Goal: Task Accomplishment & Management: Use online tool/utility

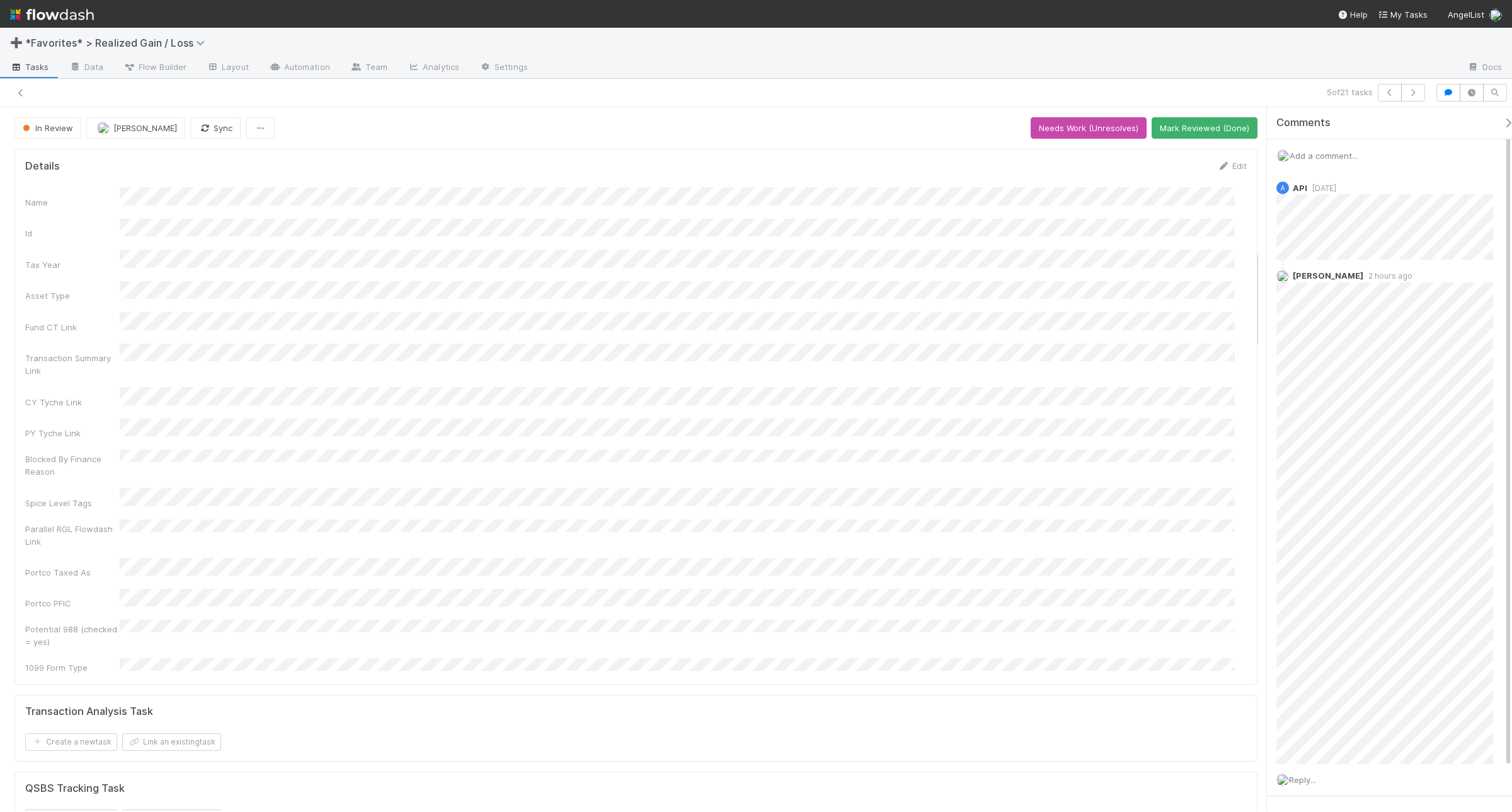
scroll to position [1024, 0]
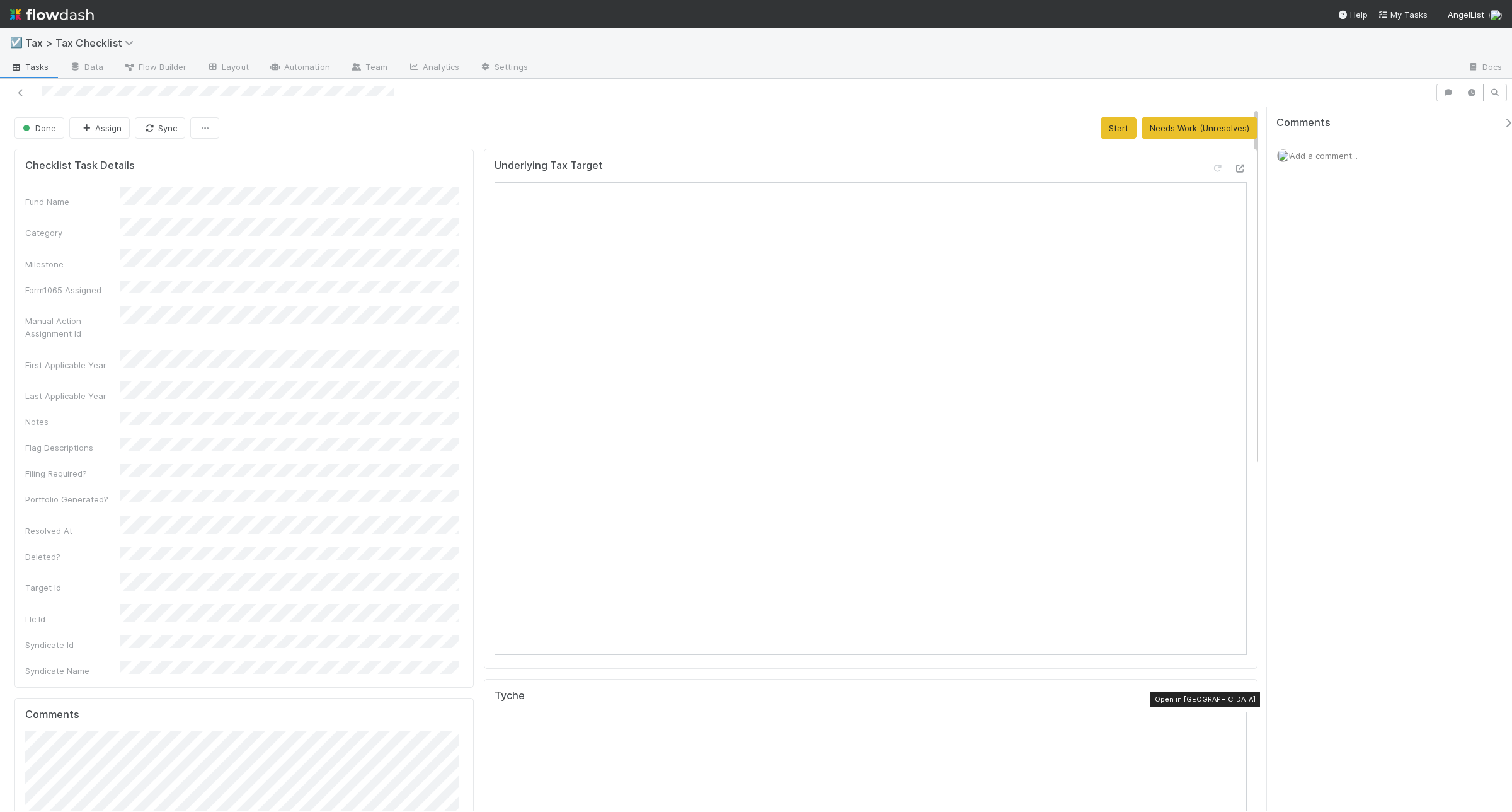
click at [1235, 698] on icon at bounding box center [1241, 698] width 13 height 8
click at [1235, 165] on icon at bounding box center [1241, 169] width 13 height 8
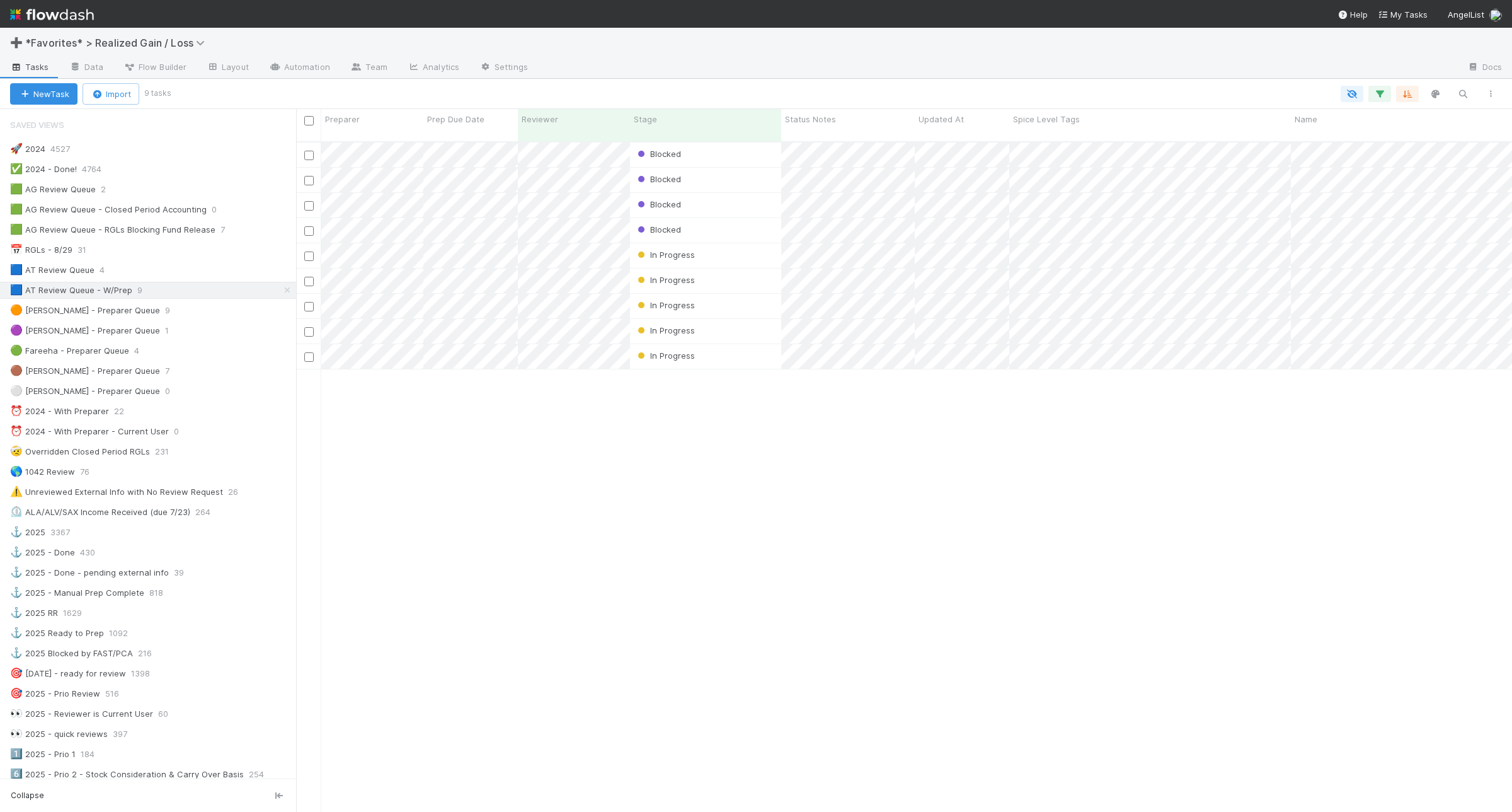
scroll to position [668, 1204]
click at [183, 271] on div "🟦 AT Review Queue 4" at bounding box center [153, 270] width 286 height 16
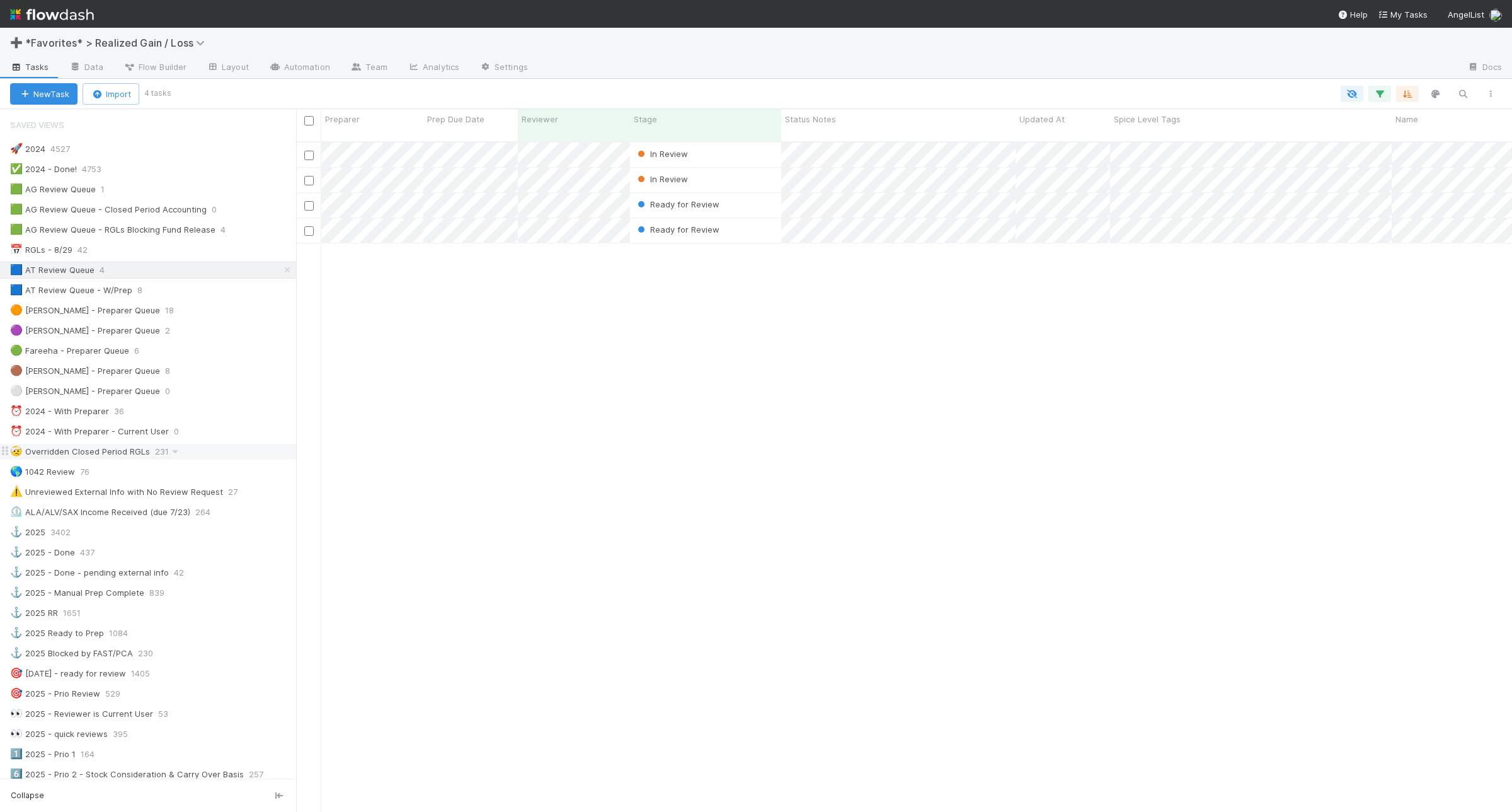
scroll to position [668, 1204]
click at [180, 298] on div "🟦 AT Review Queue - W/Prep 8" at bounding box center [153, 290] width 286 height 16
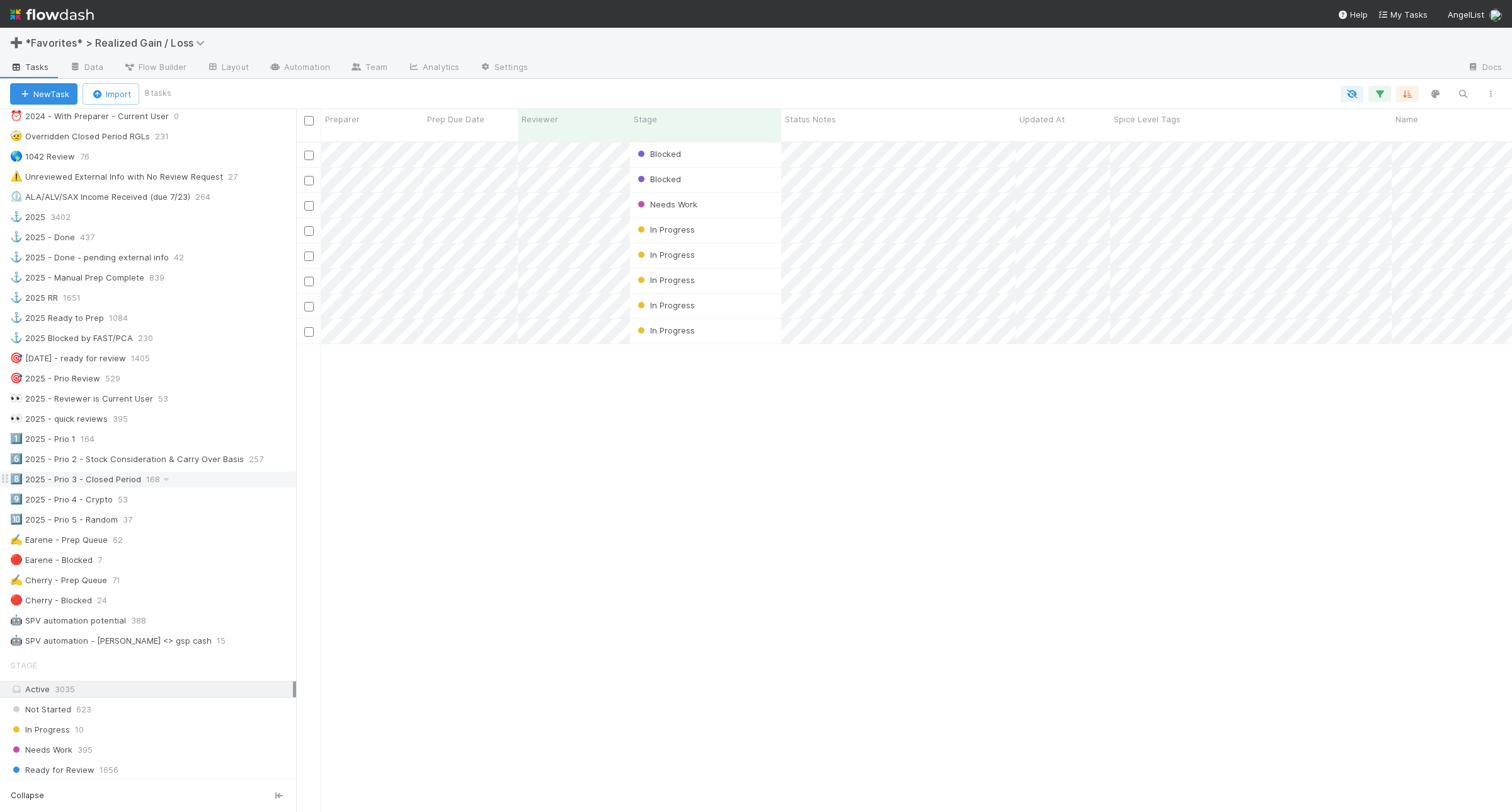
scroll to position [236, 0]
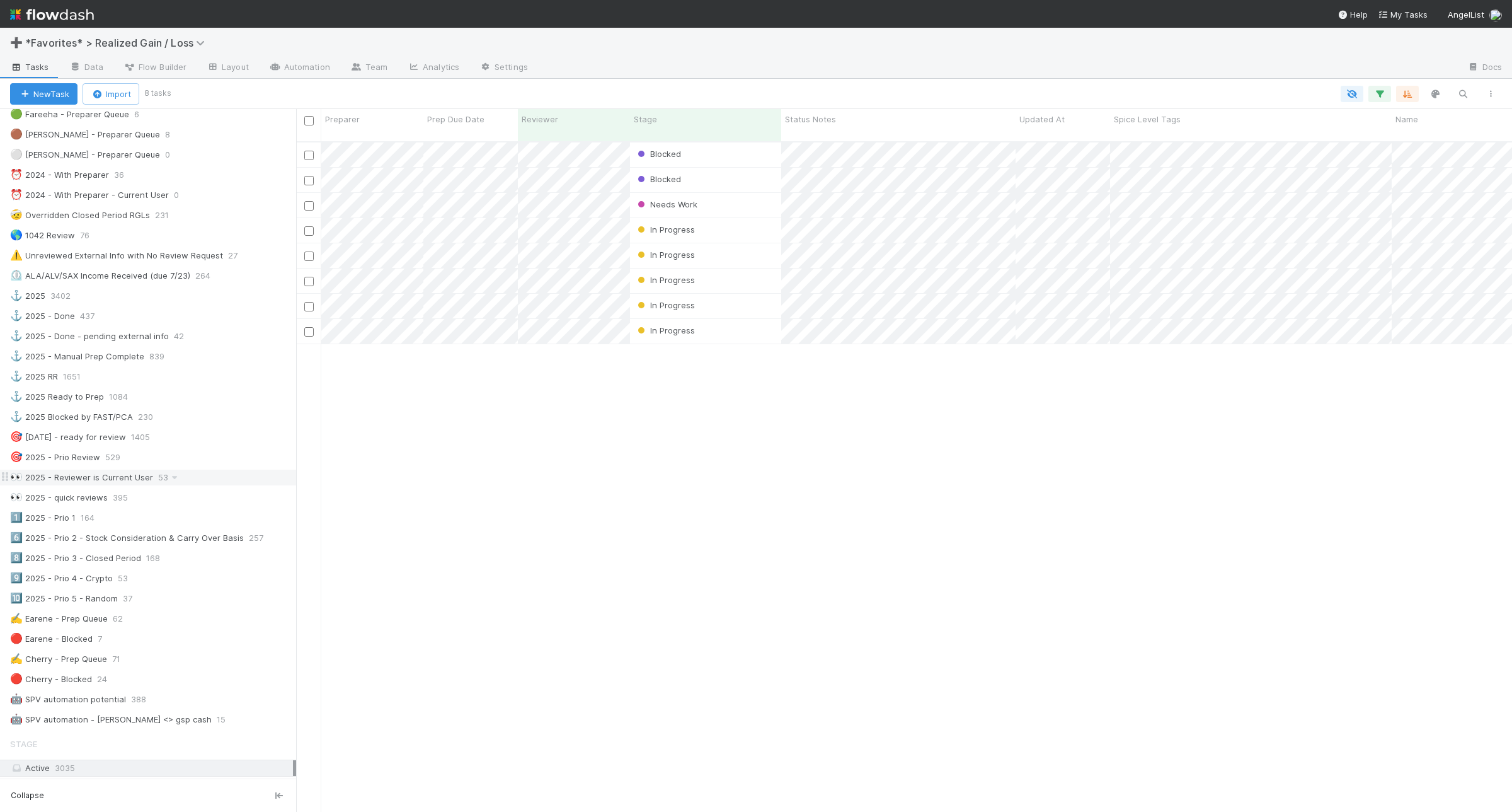
click at [227, 485] on div "👀 2025 - Reviewer is Current User 53" at bounding box center [153, 477] width 286 height 16
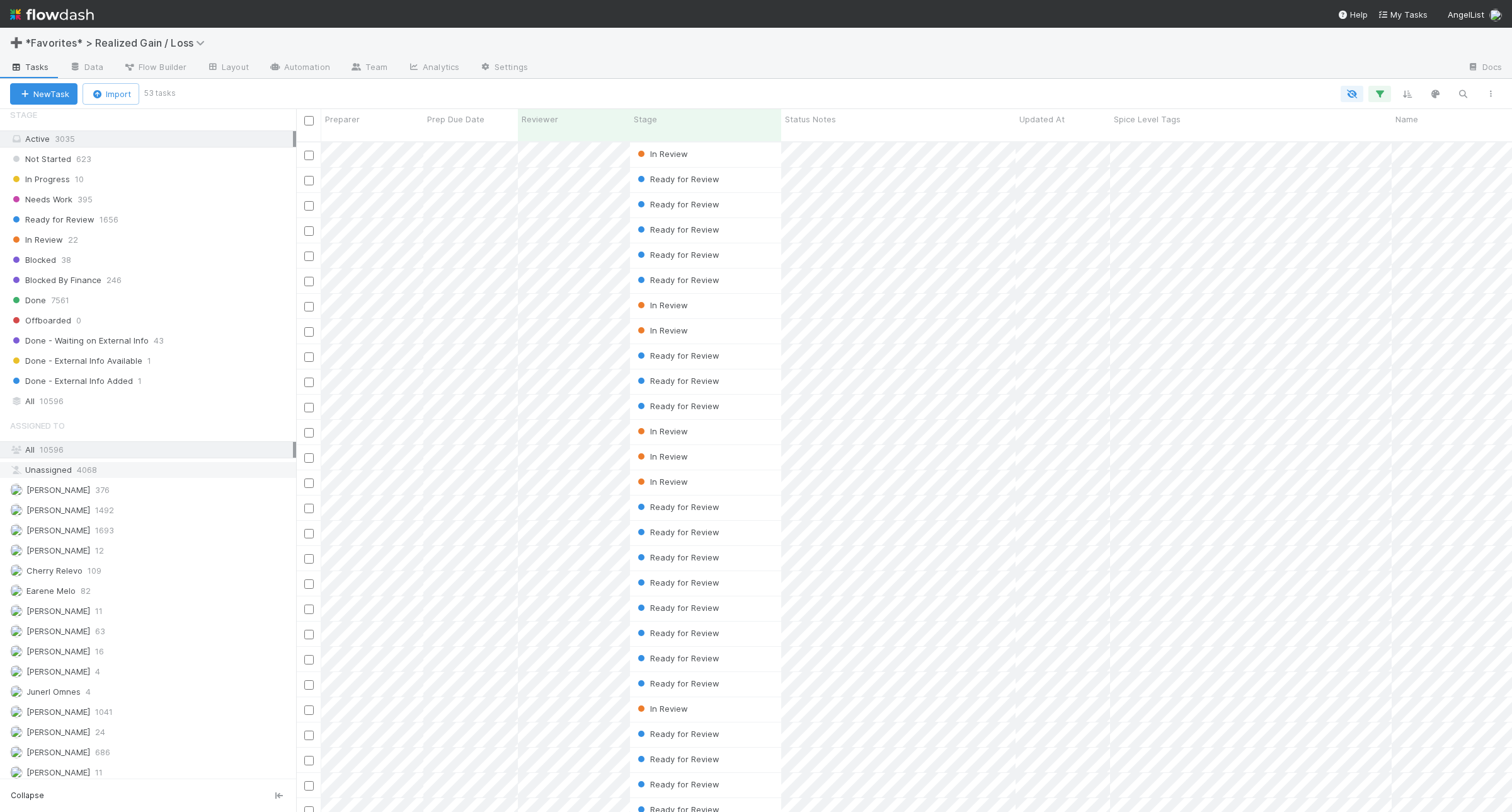
scroll to position [867, 0]
click at [167, 227] on div "Ready for Review 1656" at bounding box center [153, 219] width 286 height 16
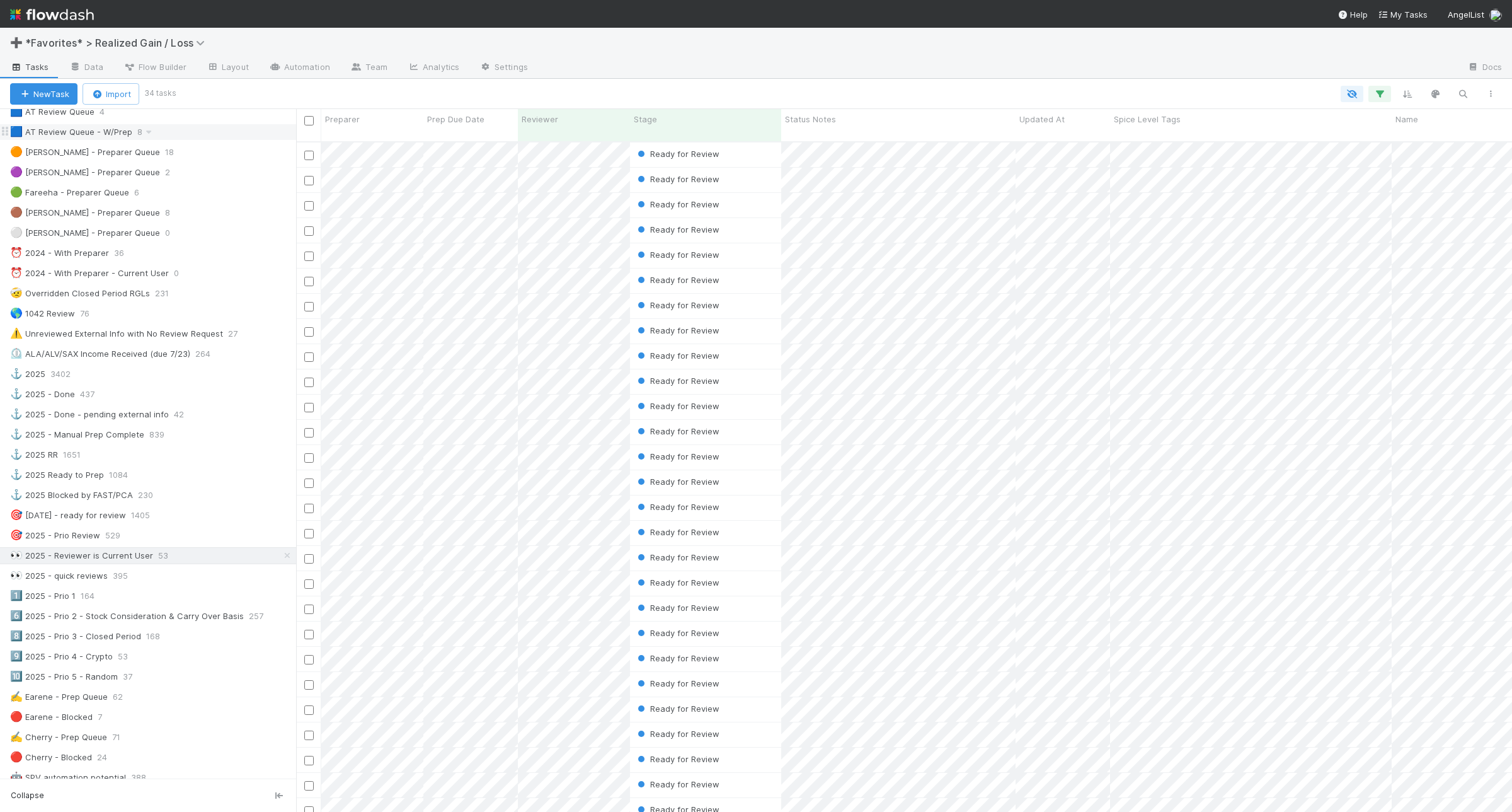
scroll to position [157, 0]
click at [1386, 88] on icon "button" at bounding box center [1380, 94] width 13 height 11
click at [1033, 299] on link "And.." at bounding box center [1025, 294] width 40 height 18
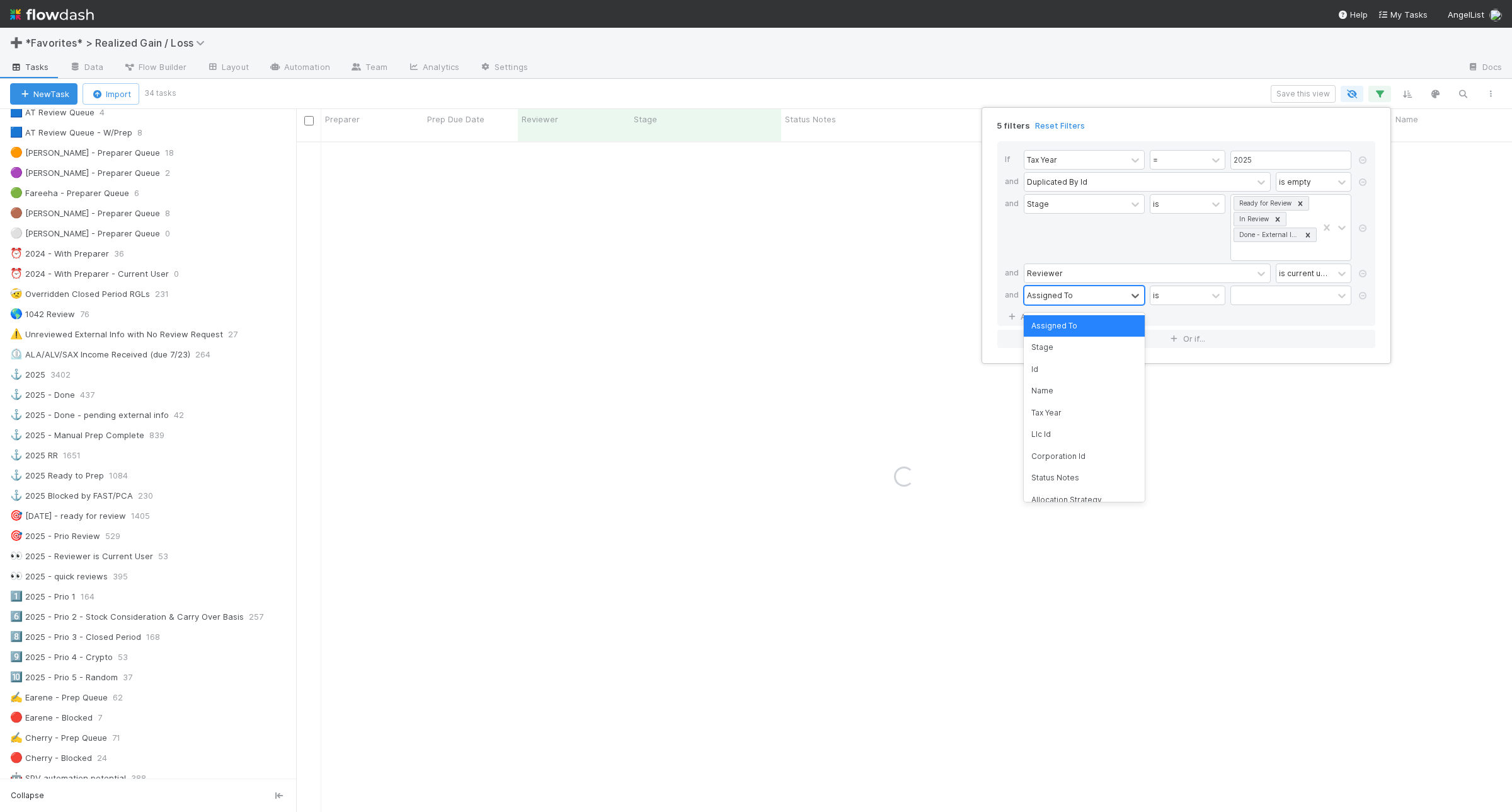
click at [1087, 297] on div "Assigned To" at bounding box center [1076, 295] width 102 height 18
type input "paral"
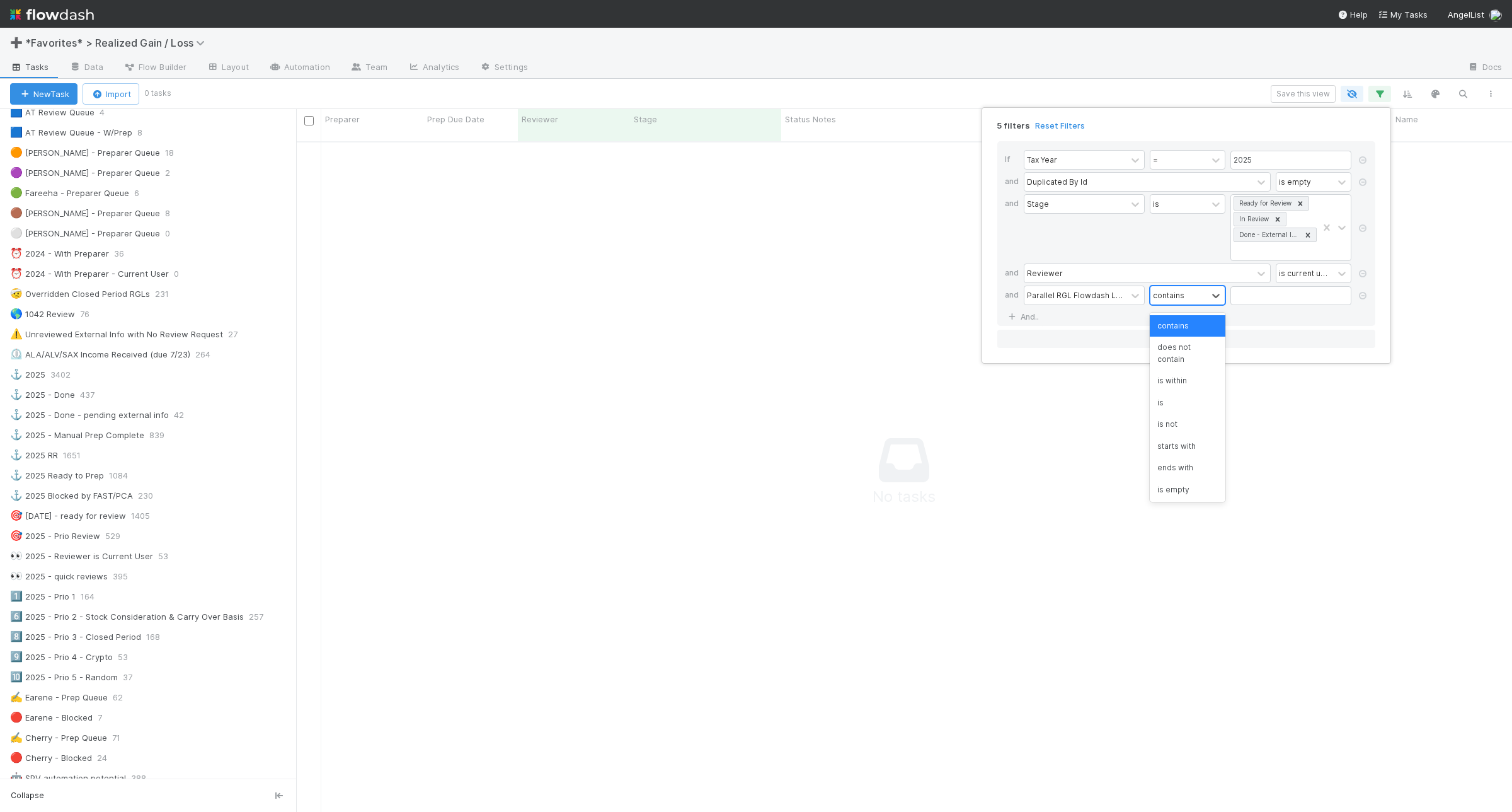
click at [1175, 305] on div "contains" at bounding box center [1178, 295] width 56 height 18
click at [1167, 496] on div "is empty" at bounding box center [1187, 489] width 76 height 21
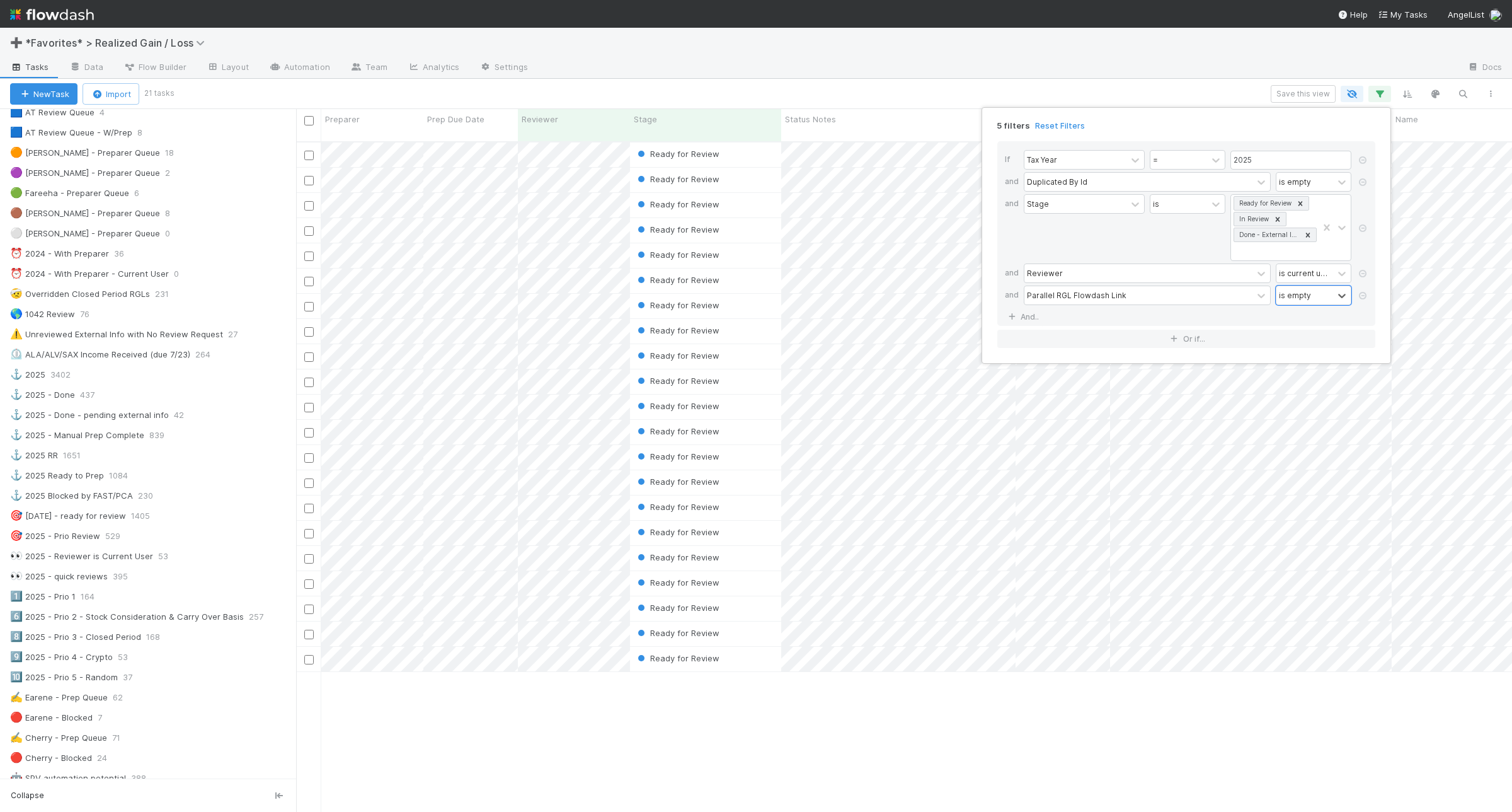
scroll to position [668, 1204]
click at [947, 117] on div "5 filters Reset Filters If Tax Year = 2025 and Duplicated By Id is empty and St…" at bounding box center [756, 406] width 1512 height 812
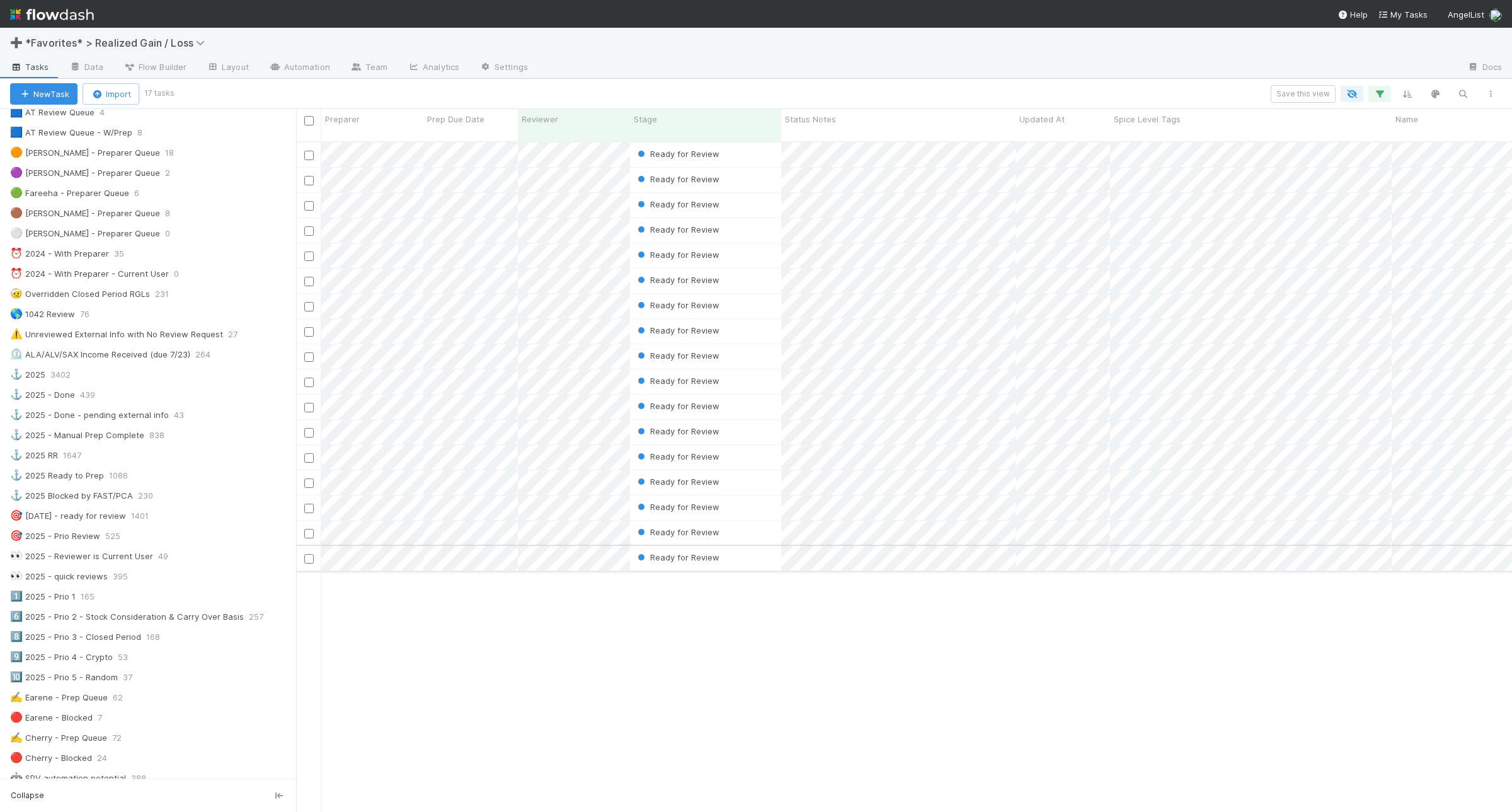
click at [754, 549] on div "Ready for Review" at bounding box center [706, 558] width 151 height 25
click at [1007, 616] on div at bounding box center [756, 406] width 1512 height 812
drag, startPoint x: 684, startPoint y: 662, endPoint x: 692, endPoint y: 657, distance: 9.4
click at [684, 662] on div at bounding box center [756, 406] width 1512 height 812
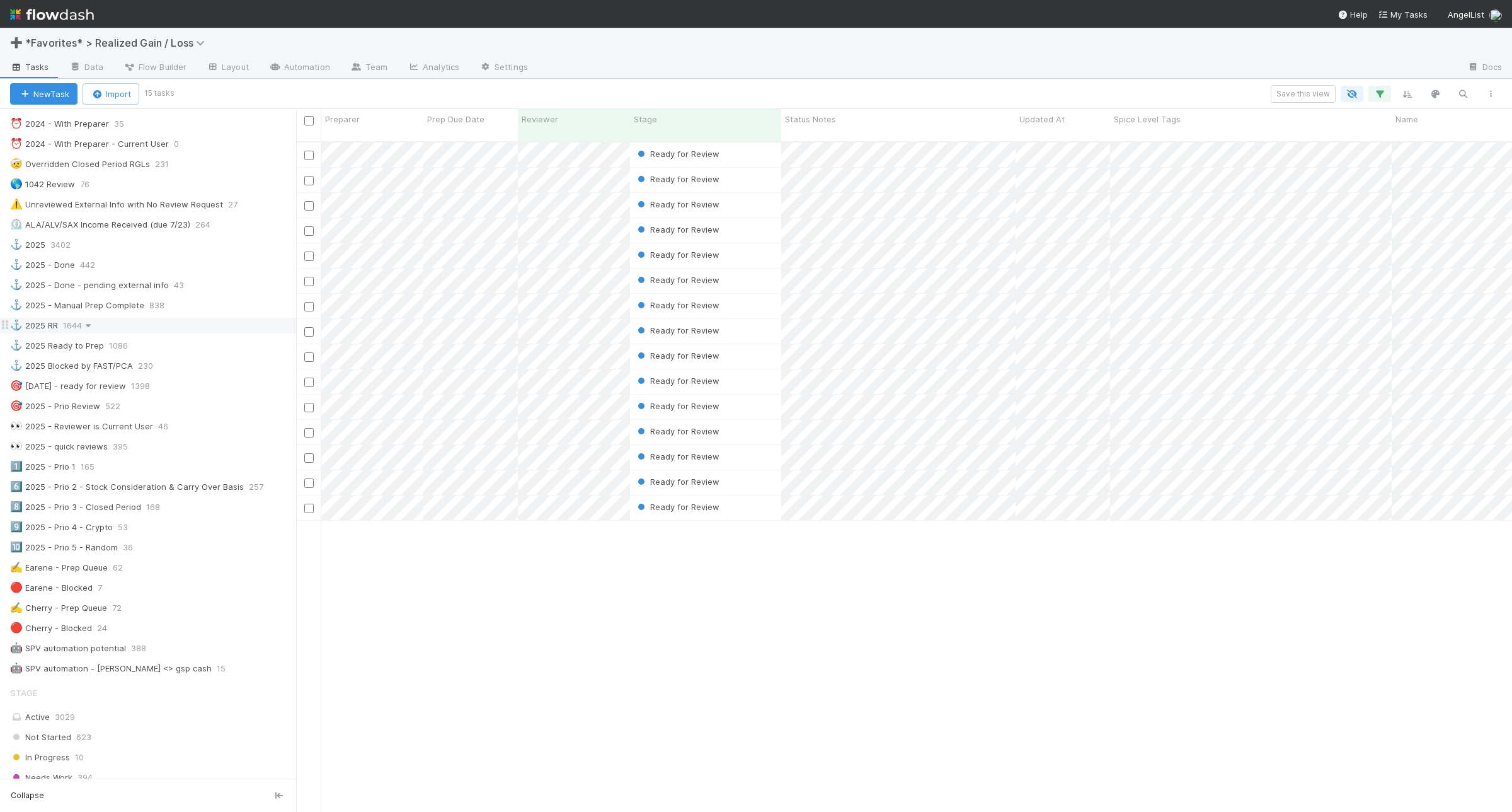
scroll to position [315, 0]
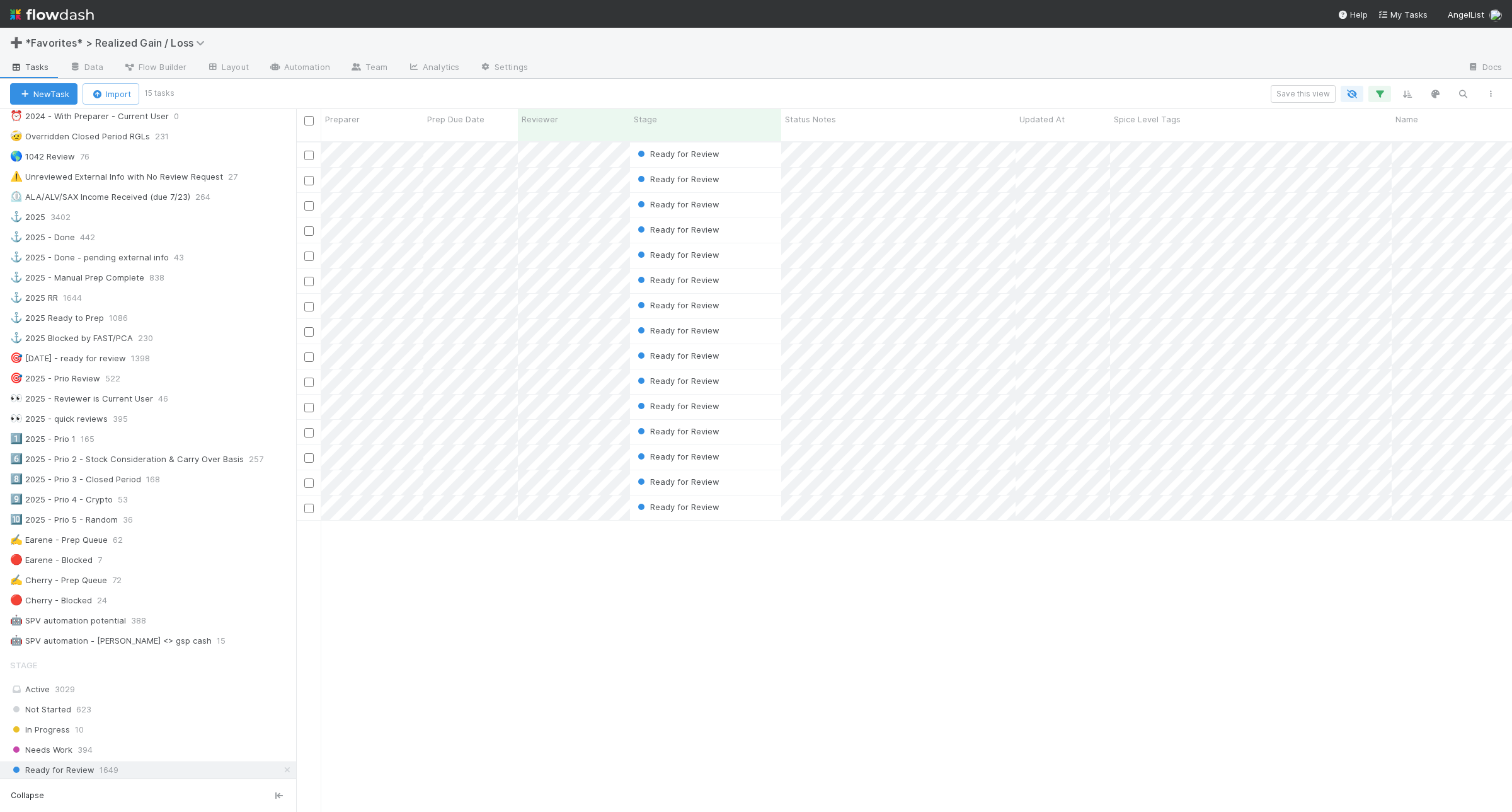
drag, startPoint x: 842, startPoint y: 509, endPoint x: 697, endPoint y: 706, distance: 244.6
click at [697, 706] on div "Ready for Review Andrea Tidrow 0 0 0 0 0 0 0 0 0 1 1 Ready for Review Assign 0 …" at bounding box center [905, 482] width 1216 height 680
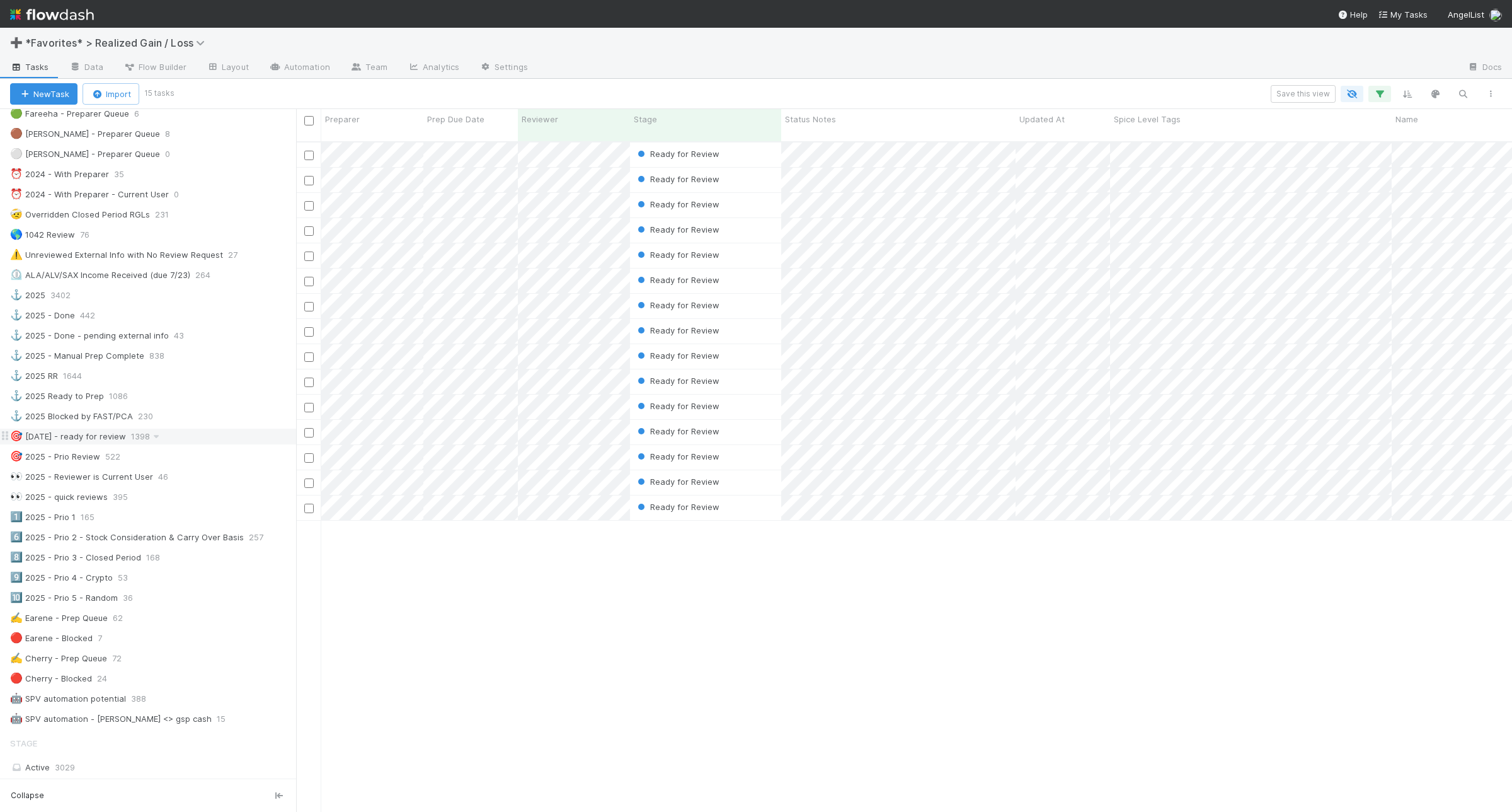
scroll to position [236, 0]
click at [187, 460] on div "🎯 2025 - Prio Review 520" at bounding box center [153, 457] width 286 height 16
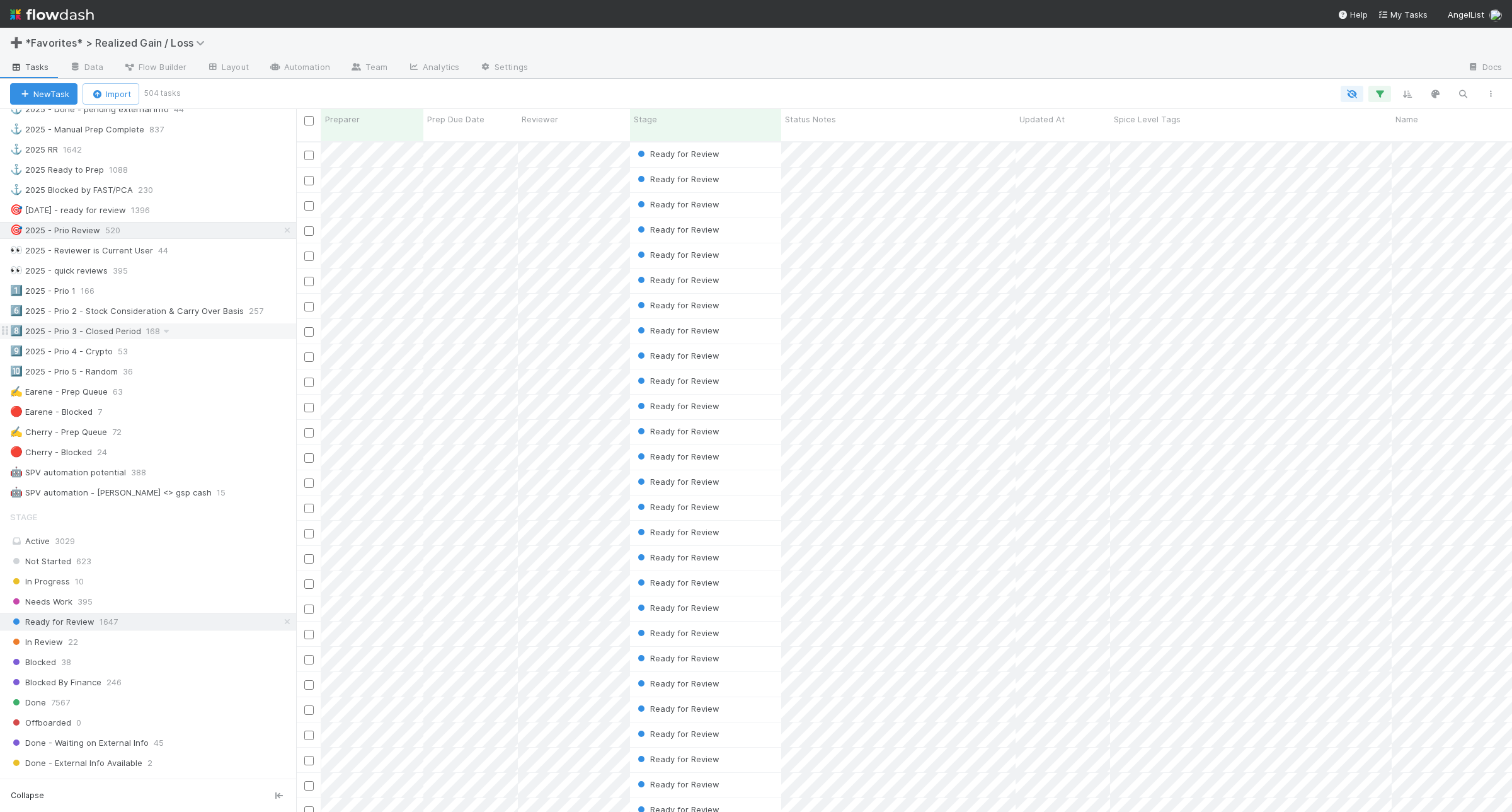
scroll to position [472, 0]
click at [1384, 90] on icon "button" at bounding box center [1380, 94] width 13 height 11
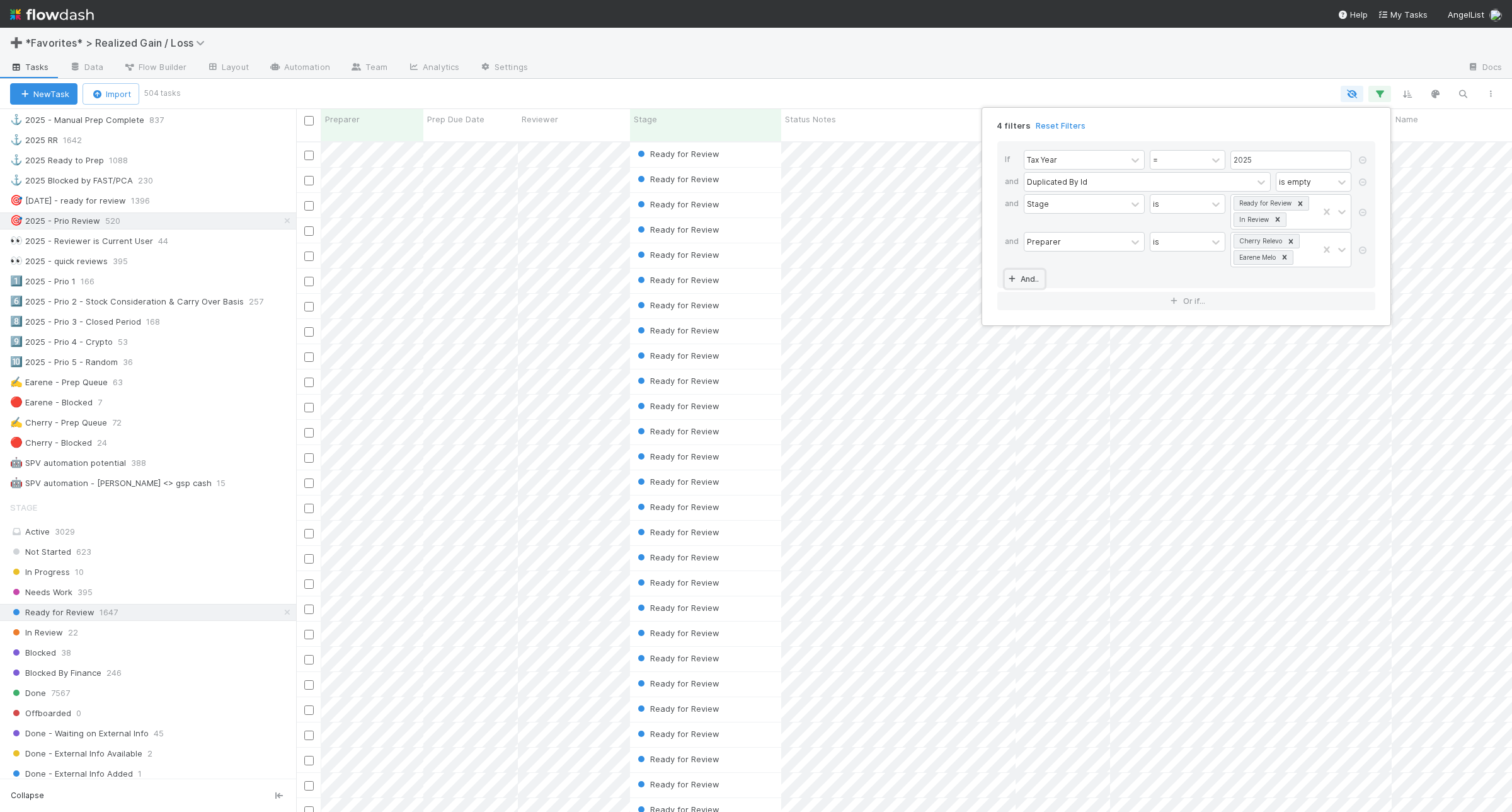
click at [1032, 278] on link "And.." at bounding box center [1025, 278] width 40 height 18
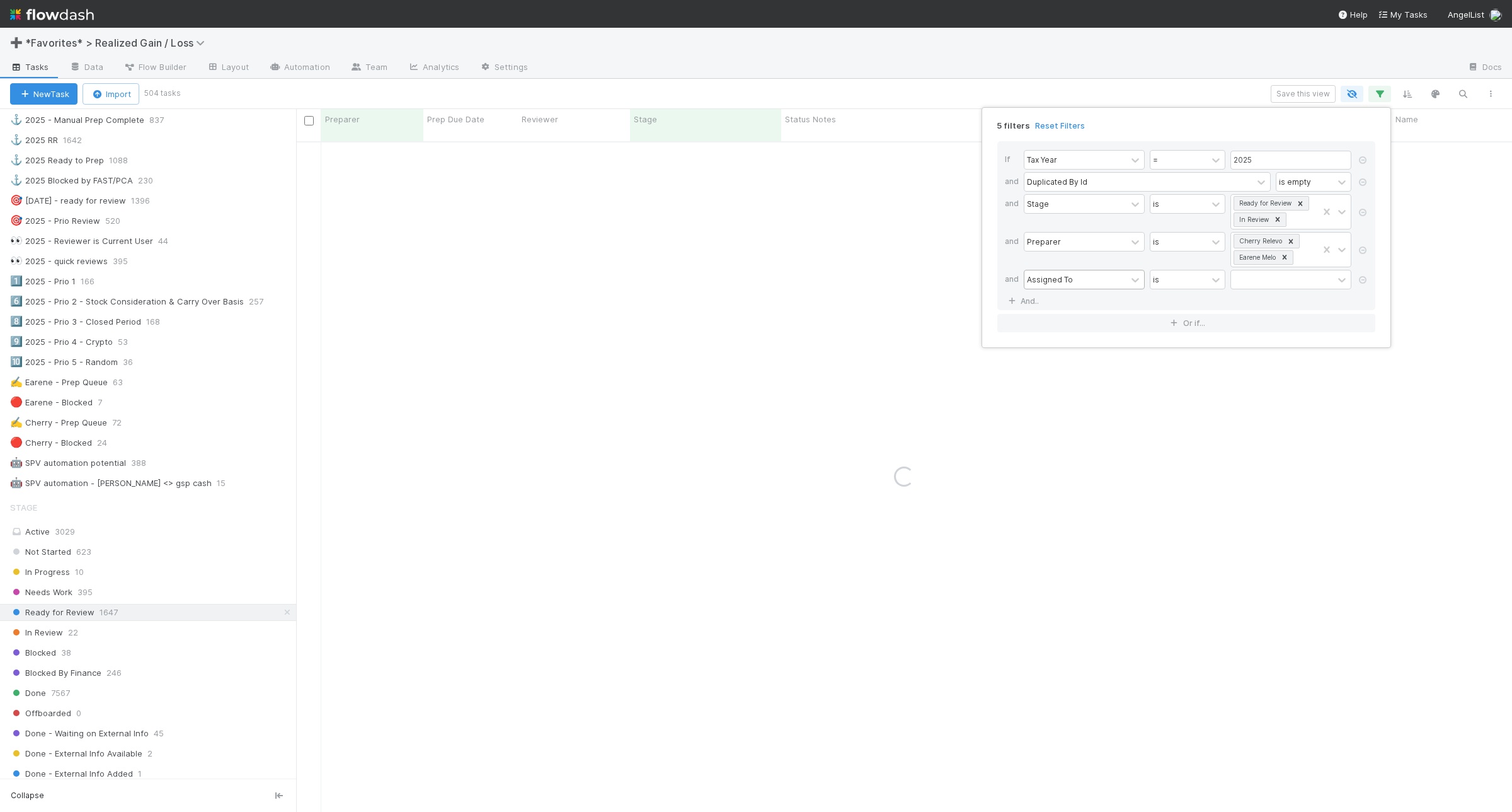
drag, startPoint x: 1040, startPoint y: 278, endPoint x: 1048, endPoint y: 275, distance: 8.5
click at [1040, 278] on div "Assigned To" at bounding box center [1050, 279] width 46 height 11
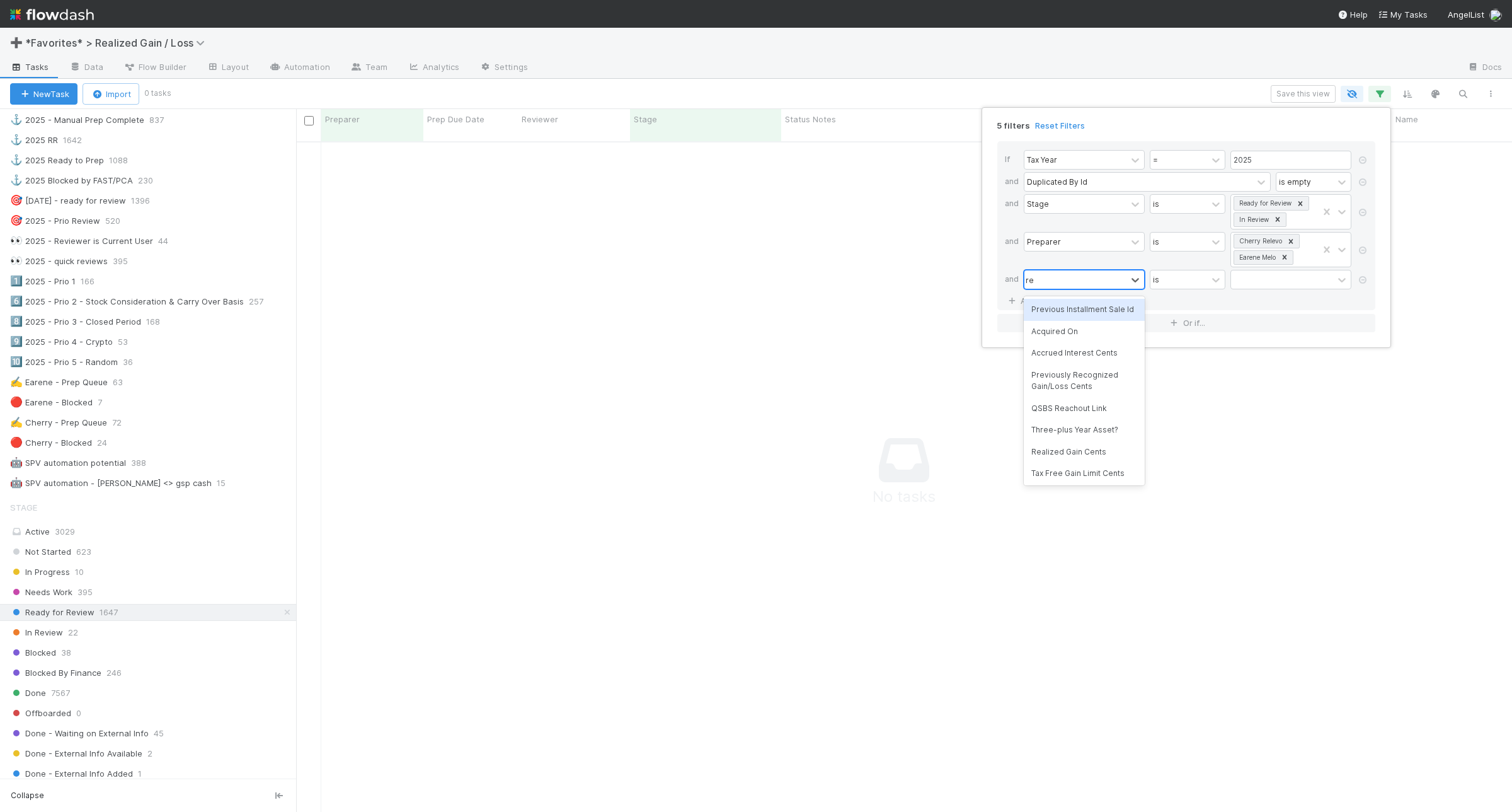
scroll to position [656, 1192]
type input "reviewer"
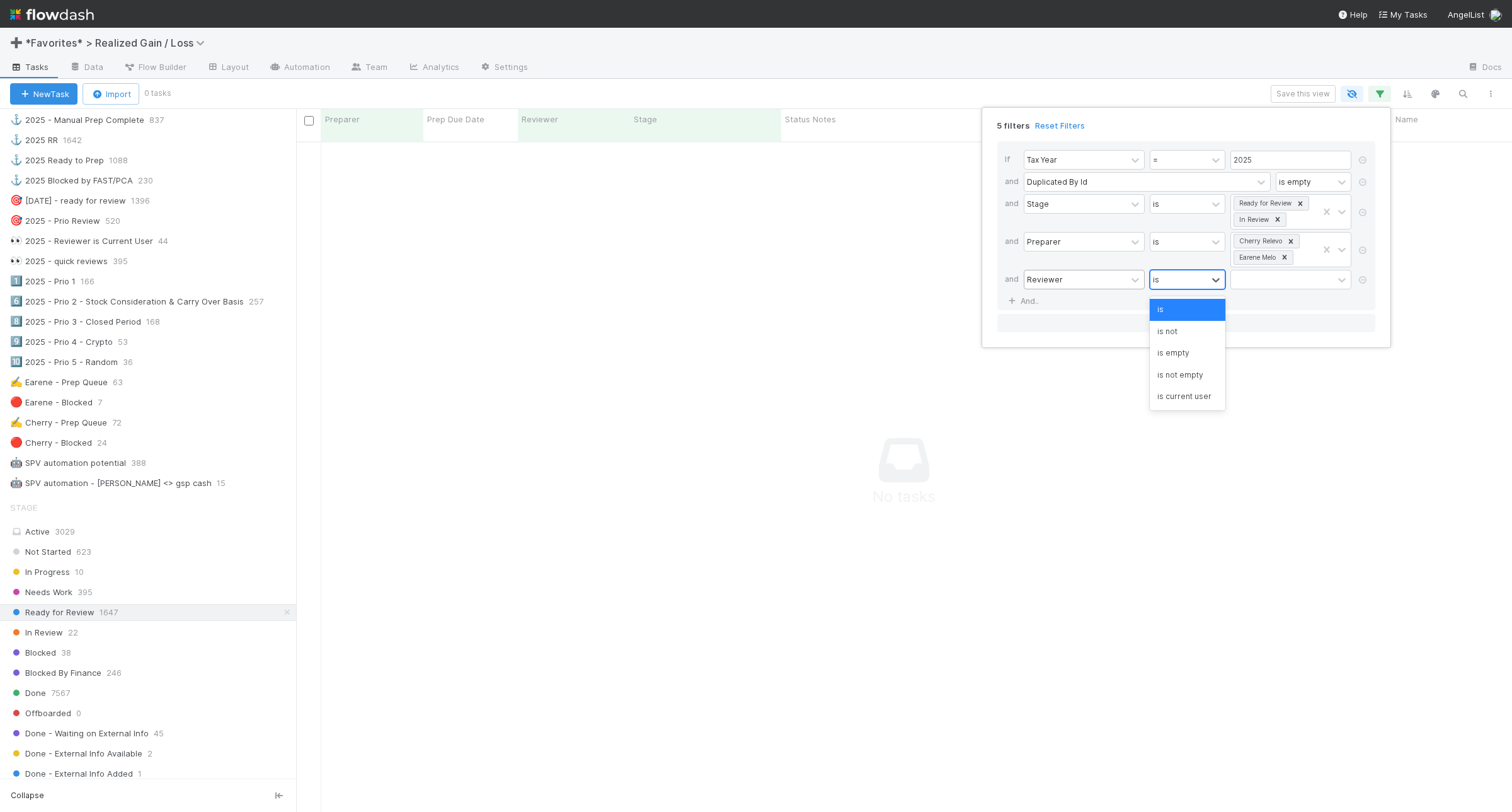
click at [1188, 281] on div "is" at bounding box center [1178, 279] width 56 height 18
click at [1200, 357] on div "is empty" at bounding box center [1187, 352] width 76 height 21
click at [1037, 298] on link "And.." at bounding box center [1025, 301] width 40 height 18
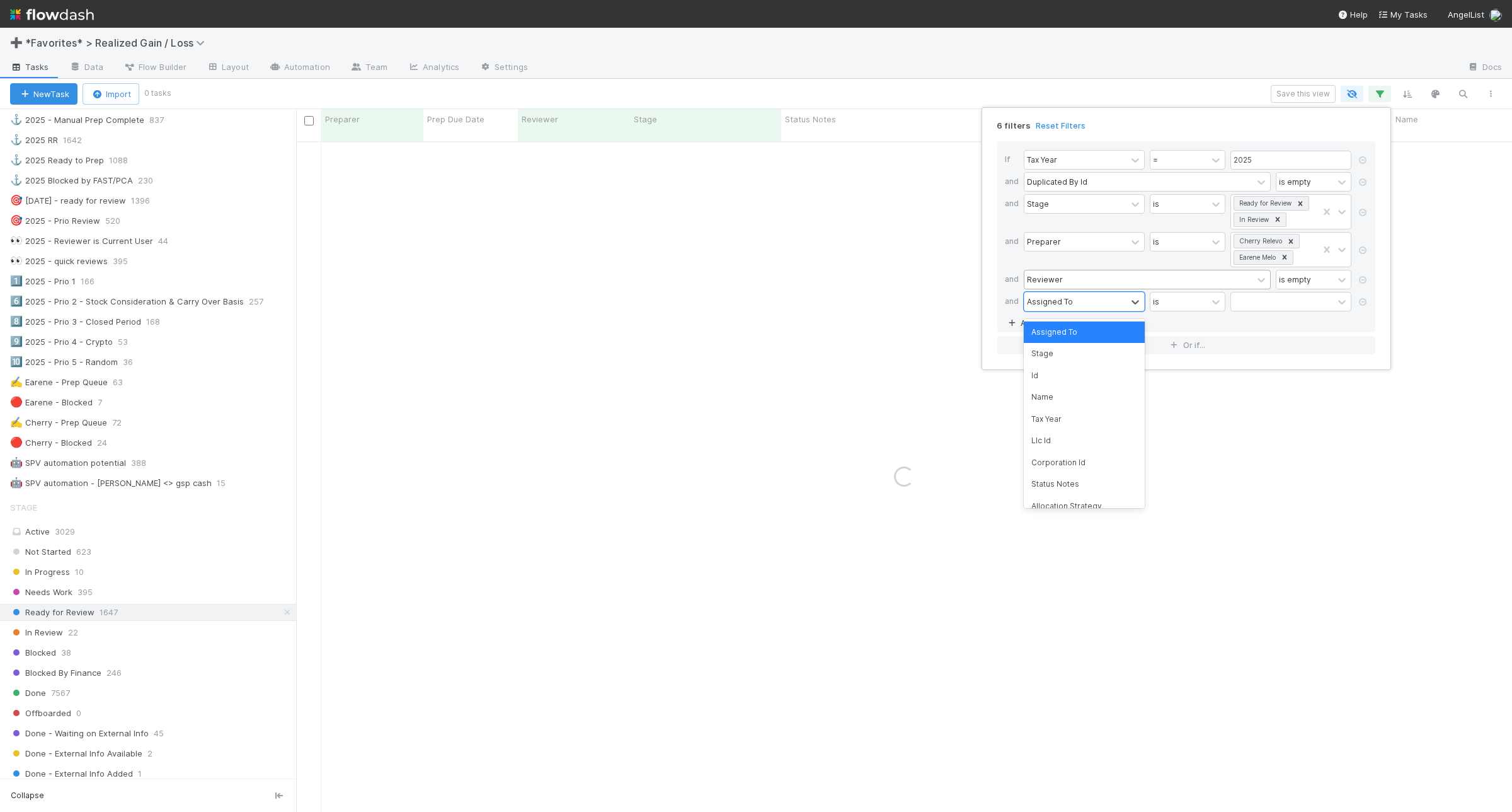
click at [1041, 298] on div "Assigned To" at bounding box center [1050, 301] width 46 height 11
type input "paral"
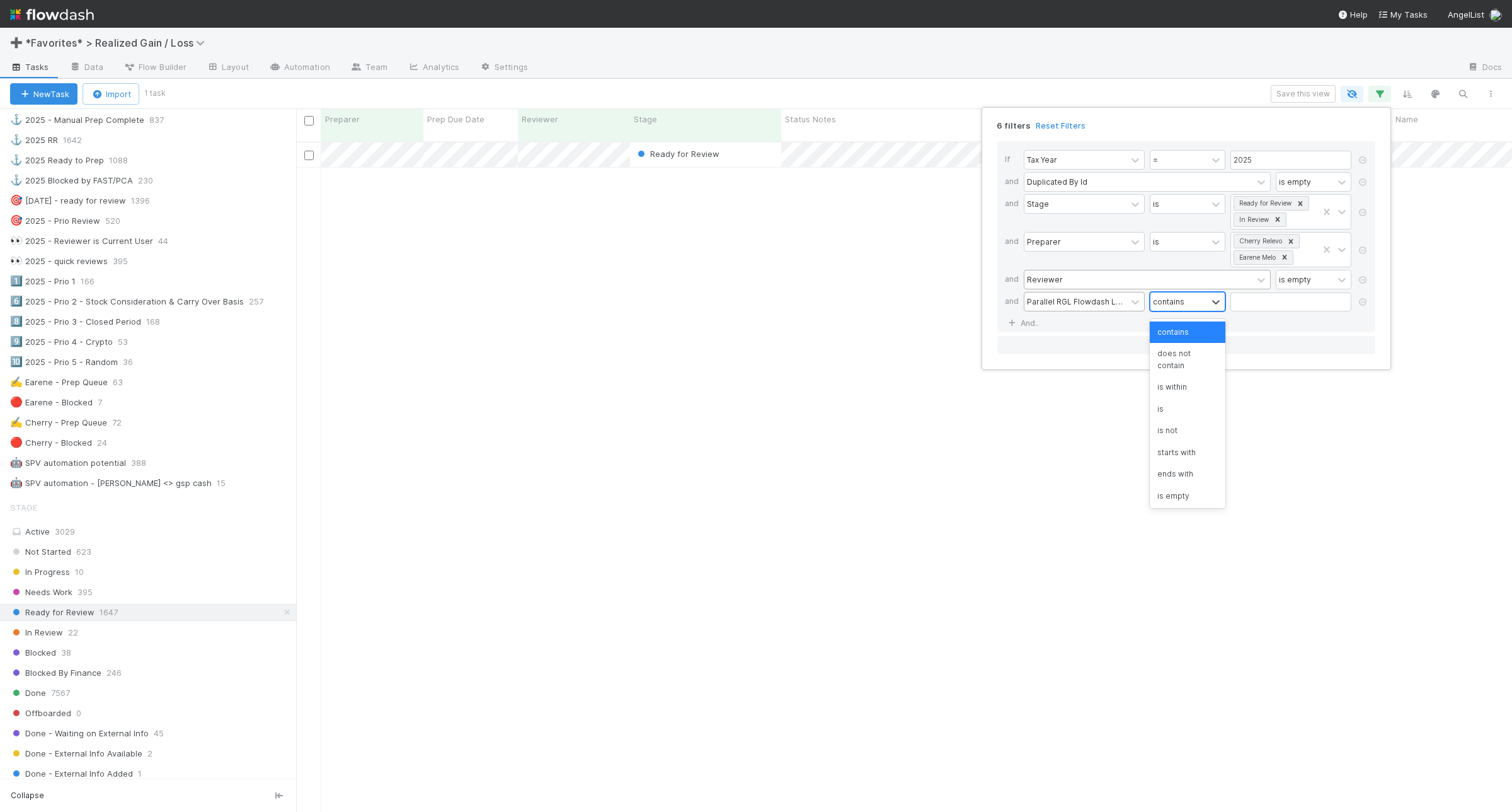
click at [1183, 303] on div "contains" at bounding box center [1169, 301] width 32 height 11
click at [1196, 472] on div "is empty" at bounding box center [1187, 473] width 76 height 21
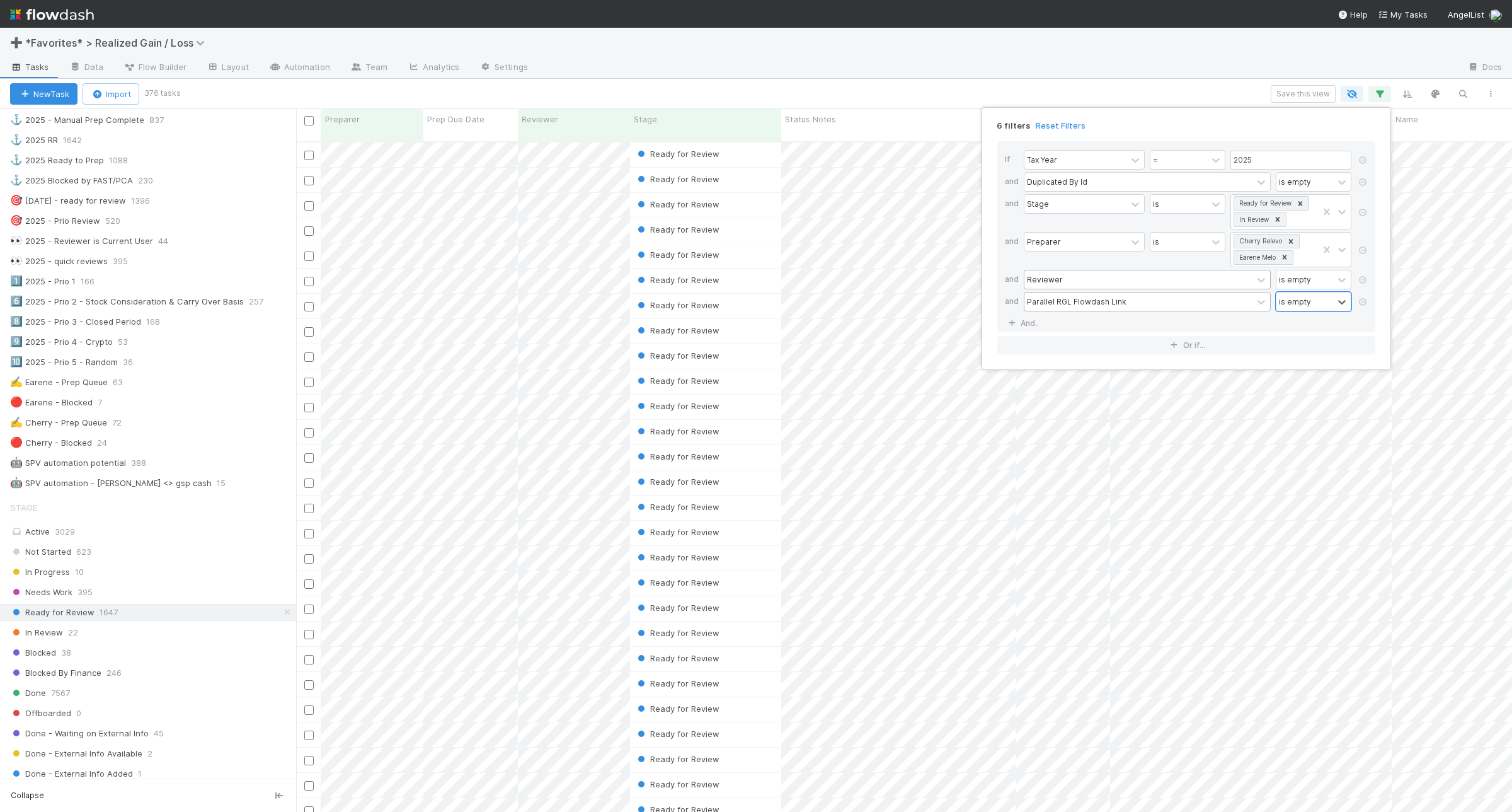
scroll to position [668, 1204]
click at [892, 88] on div "6 filters Reset Filters If Tax Year = 2025 and Duplicated By Id is empty and St…" at bounding box center [756, 406] width 1512 height 812
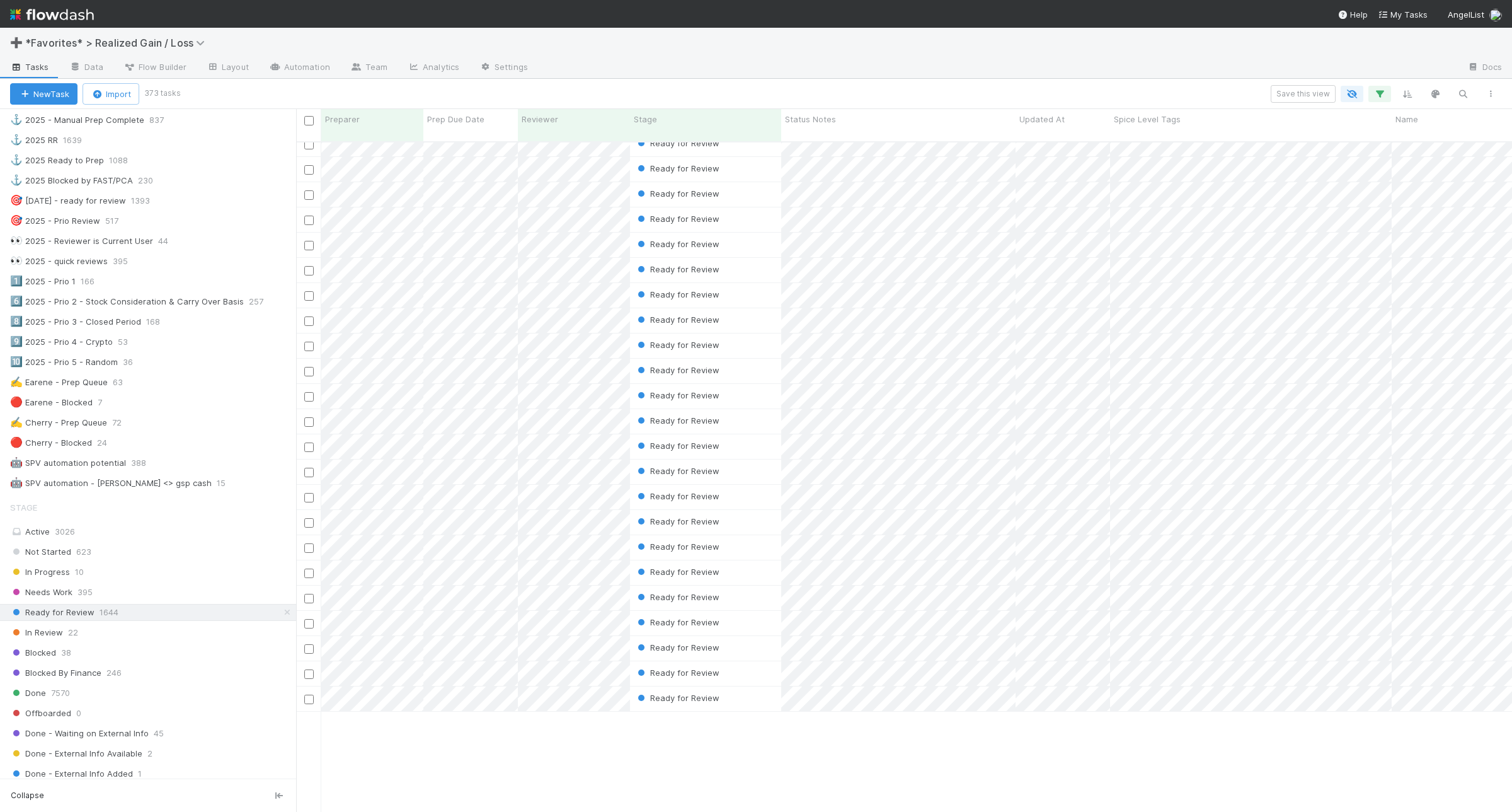
scroll to position [0, 0]
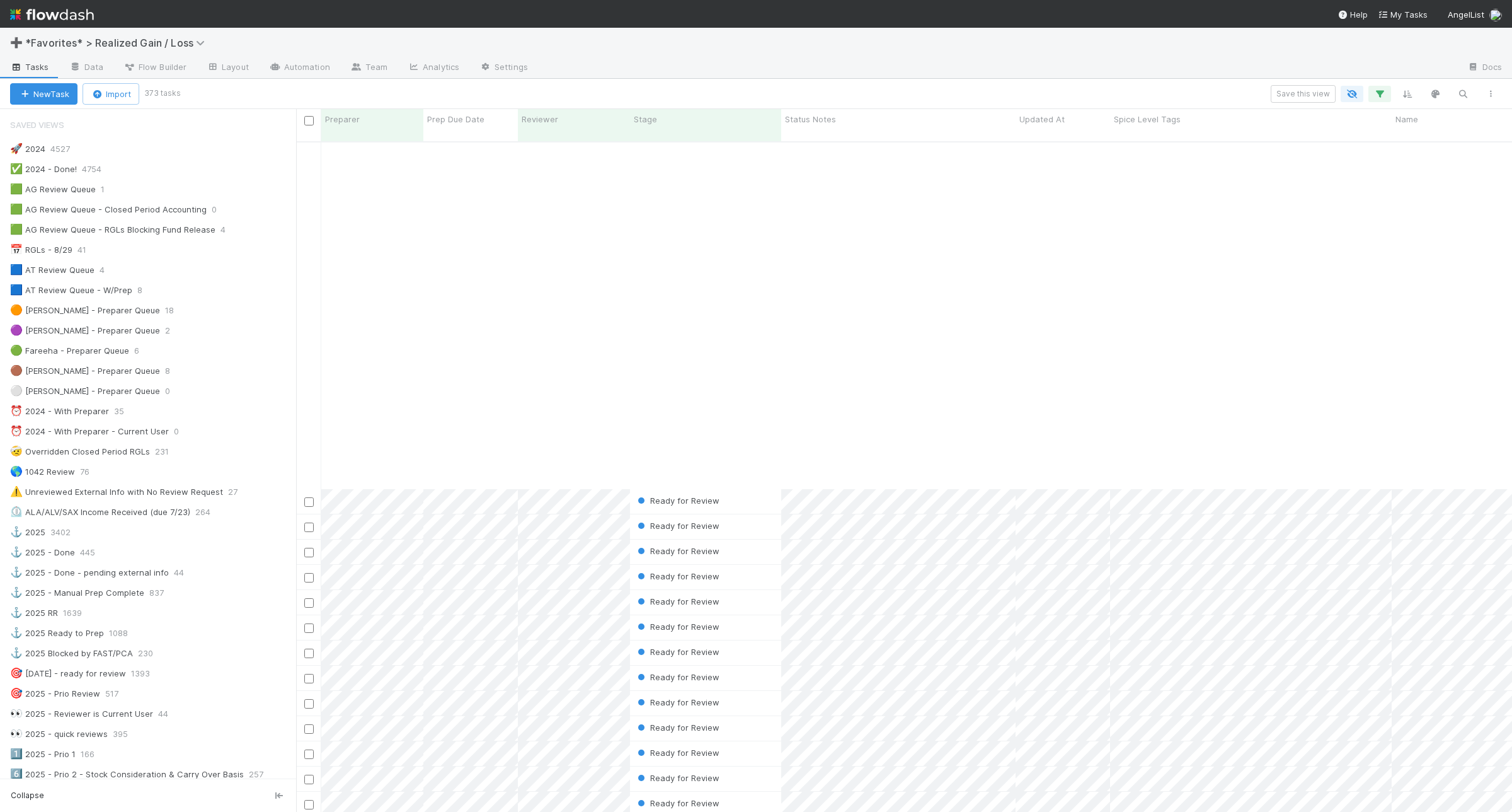
scroll to position [2442, 0]
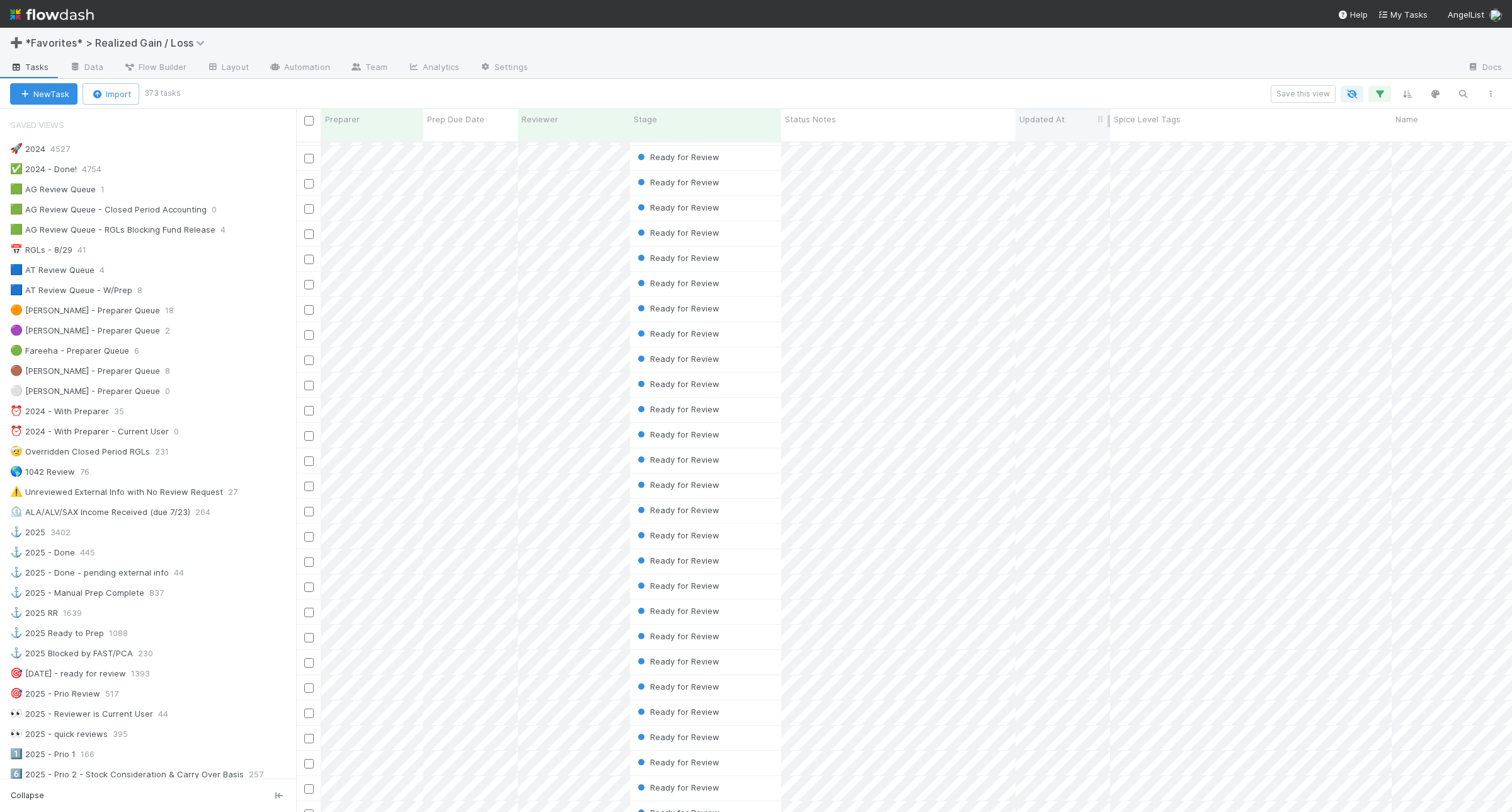
click at [1041, 111] on div "Updated At" at bounding box center [1063, 125] width 95 height 32
click at [1068, 113] on div "Updated At" at bounding box center [1063, 119] width 87 height 13
click at [1095, 139] on div "Sort Oldest → Newest" at bounding box center [1091, 143] width 144 height 19
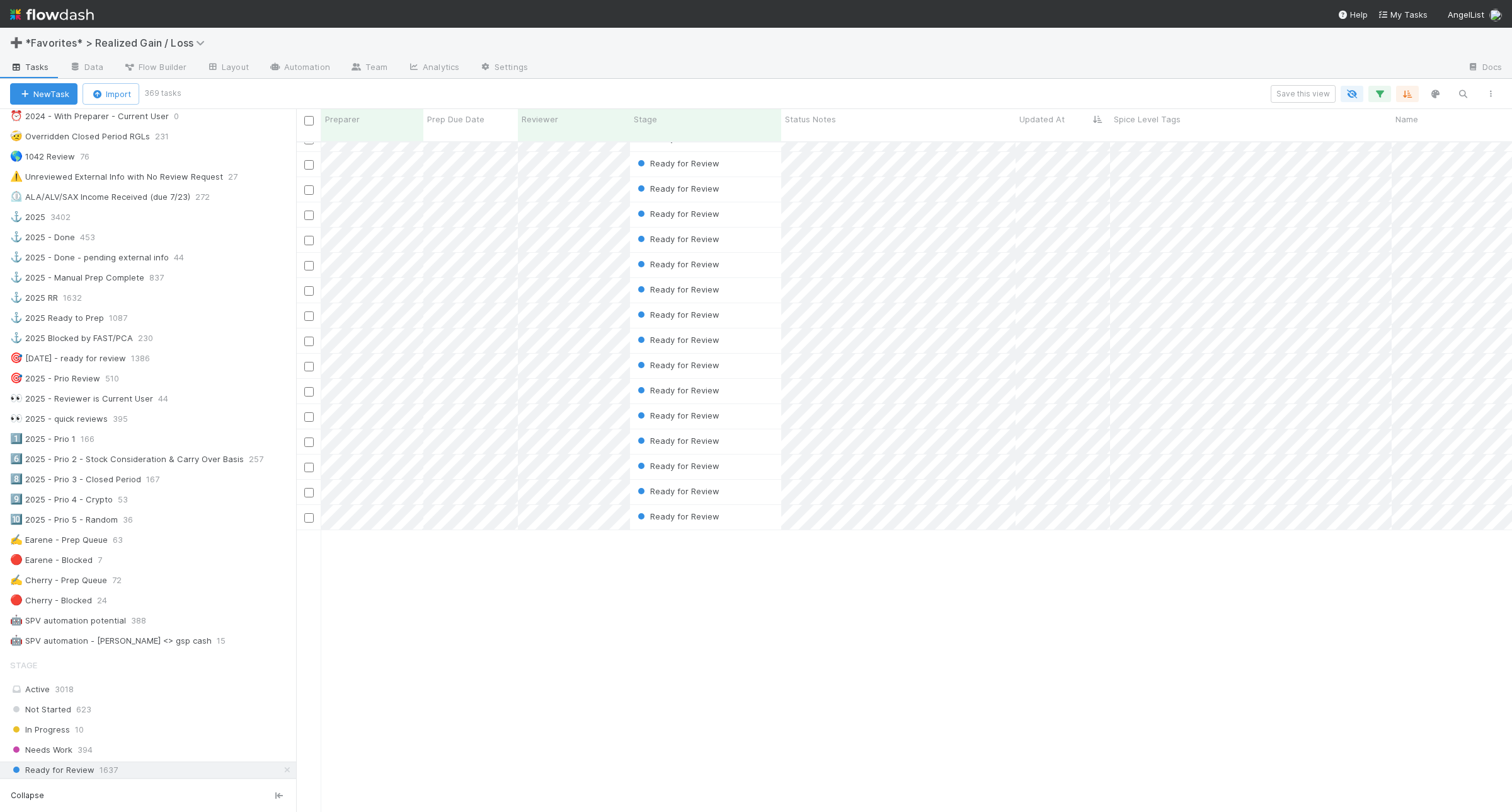
scroll to position [0, 0]
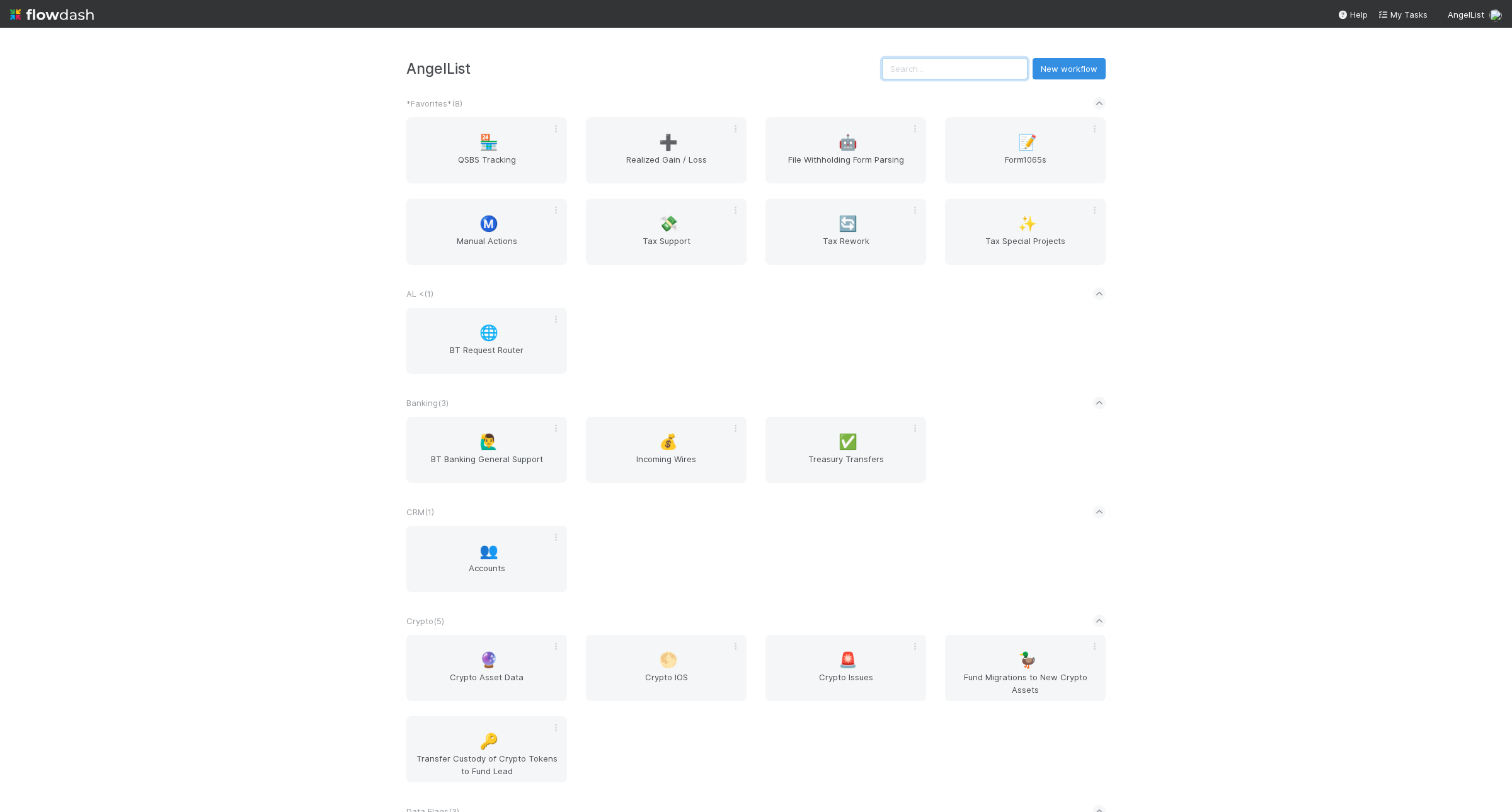
click at [971, 70] on input "text" at bounding box center [955, 68] width 145 height 21
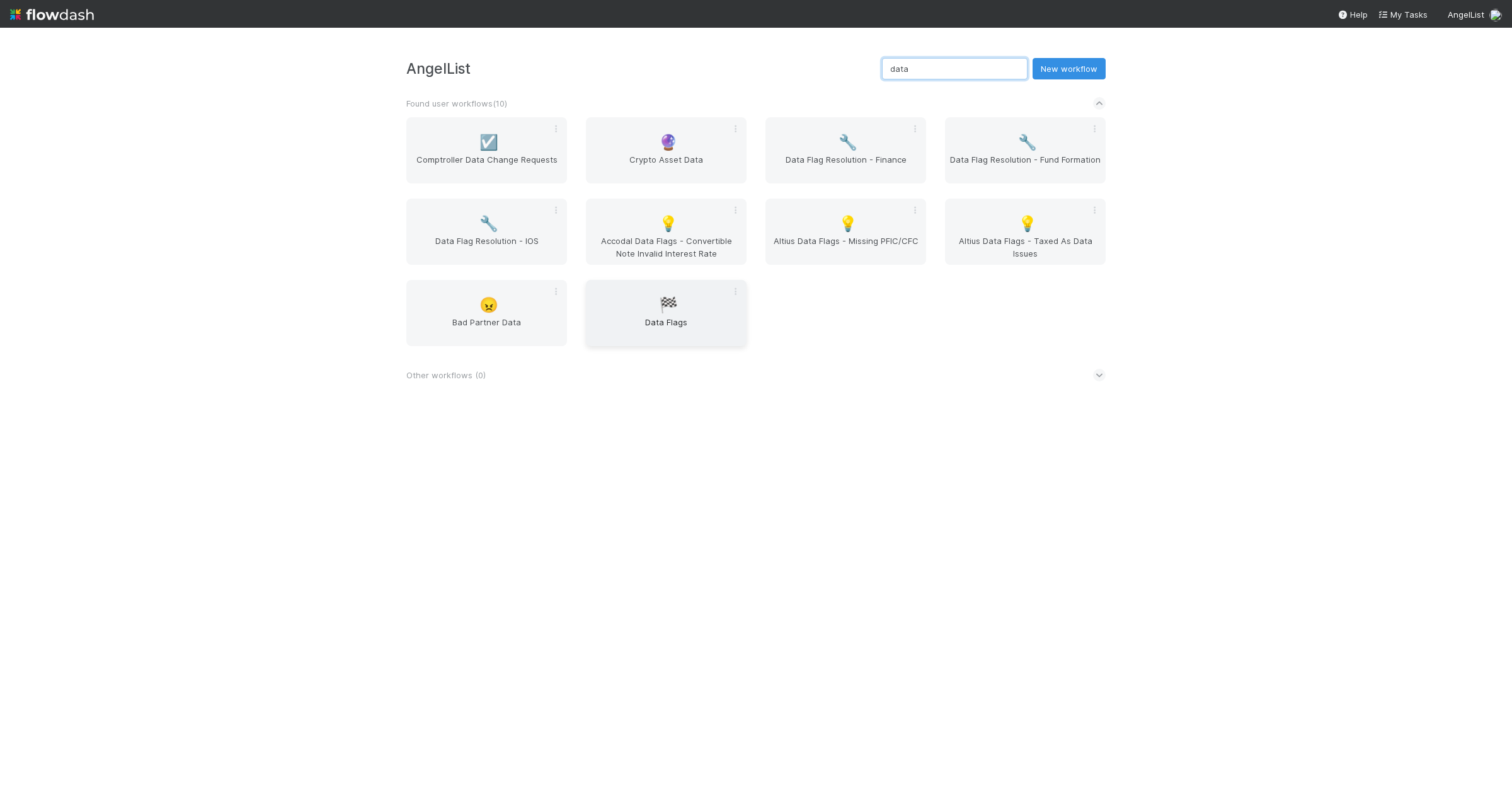
type input "data"
click at [711, 314] on div "🏁 Data Flags" at bounding box center [666, 313] width 161 height 66
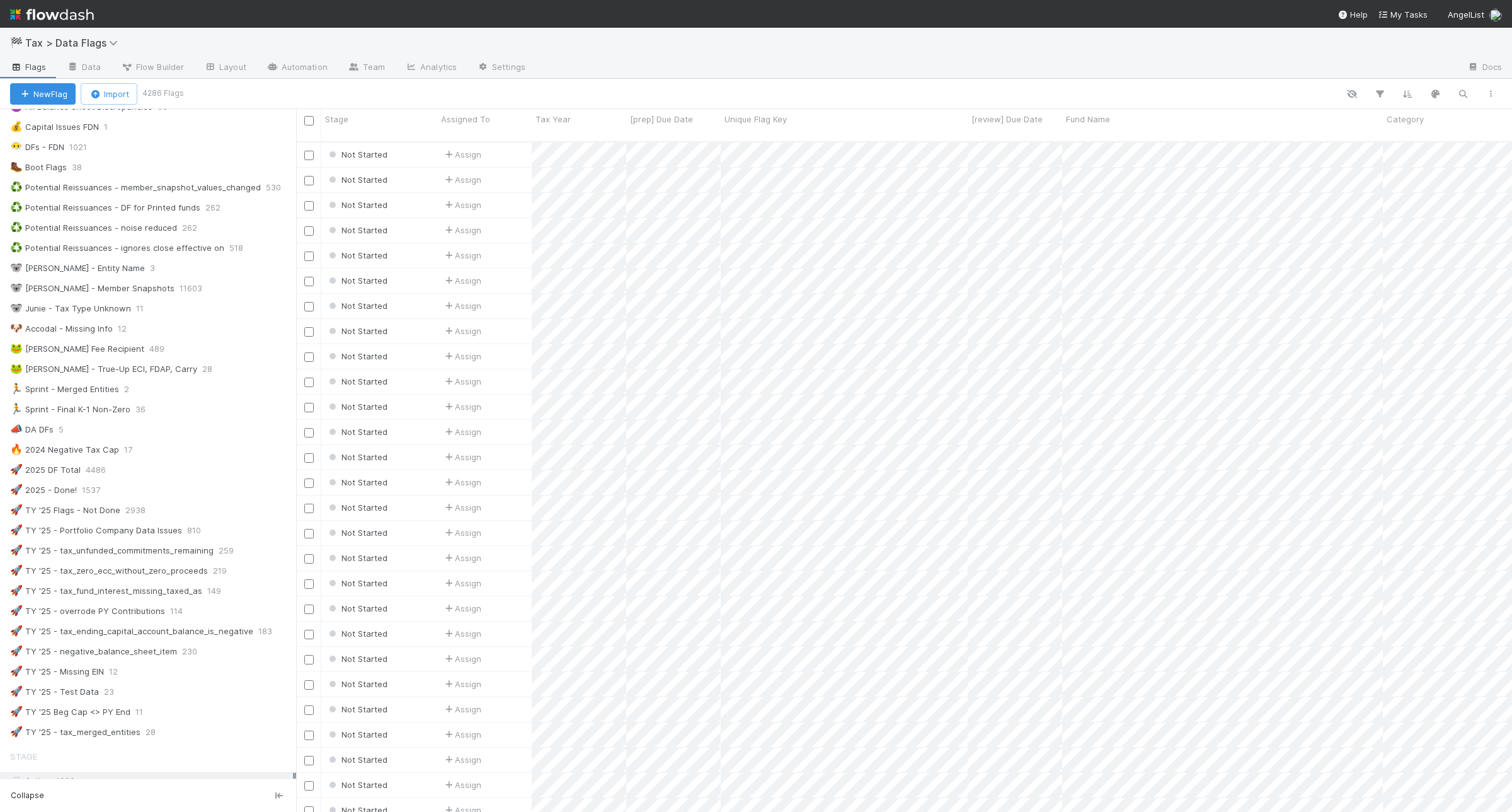
scroll to position [157, 0]
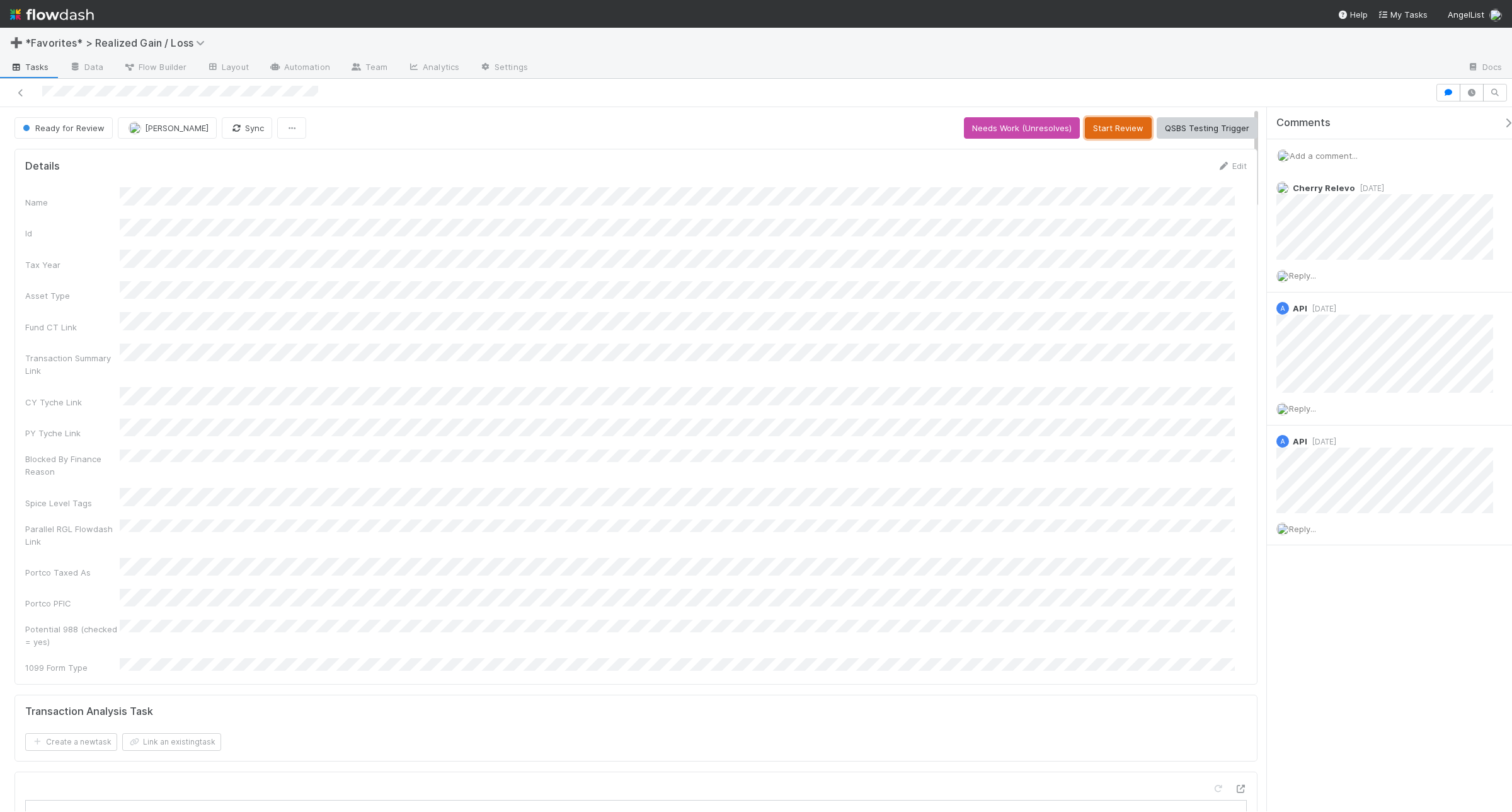
click at [1129, 126] on button "Start Review" at bounding box center [1118, 127] width 67 height 21
click at [1204, 134] on button "Mark Reviewed (Done)" at bounding box center [1204, 127] width 106 height 21
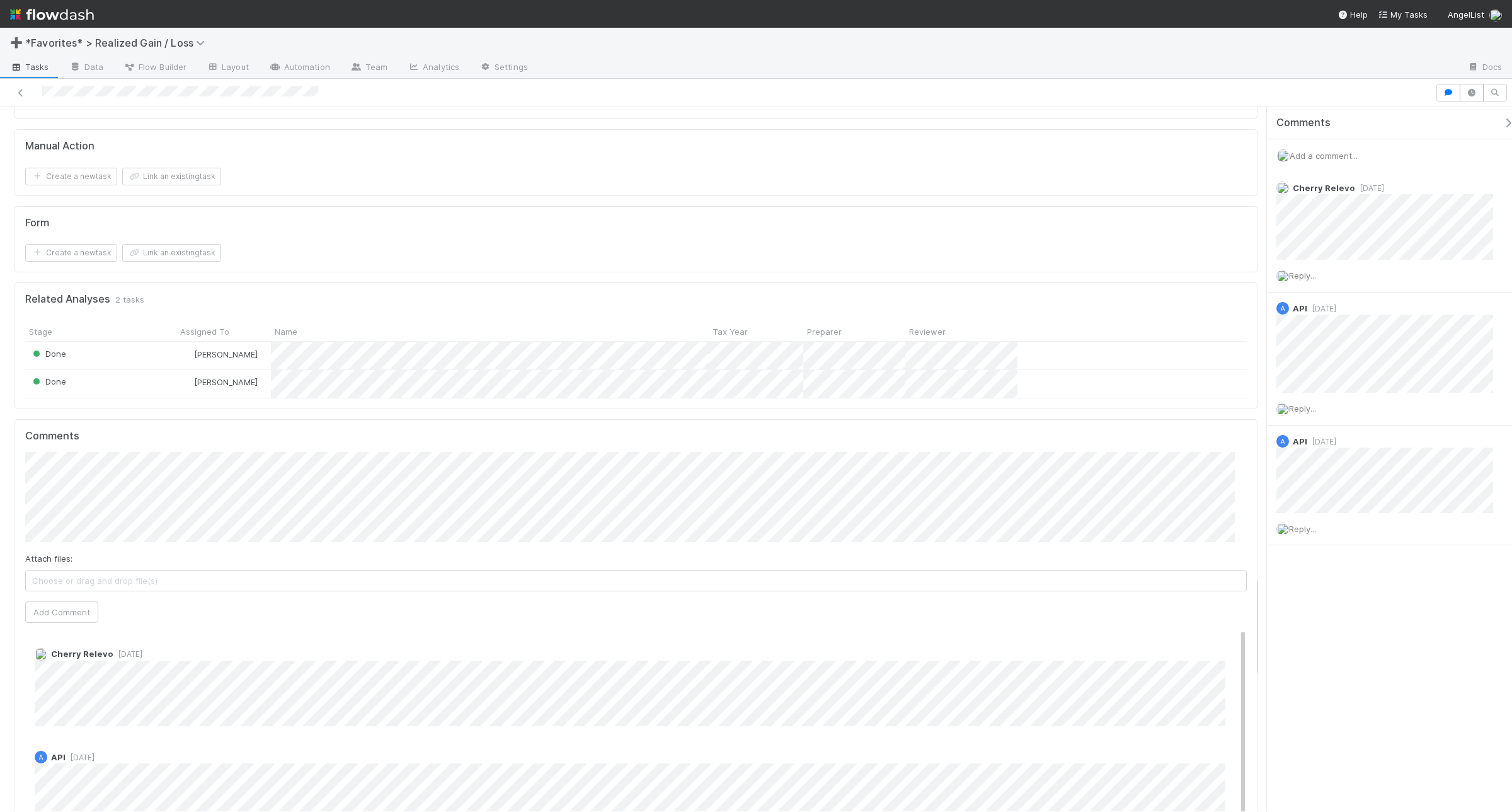
scroll to position [3293, 0]
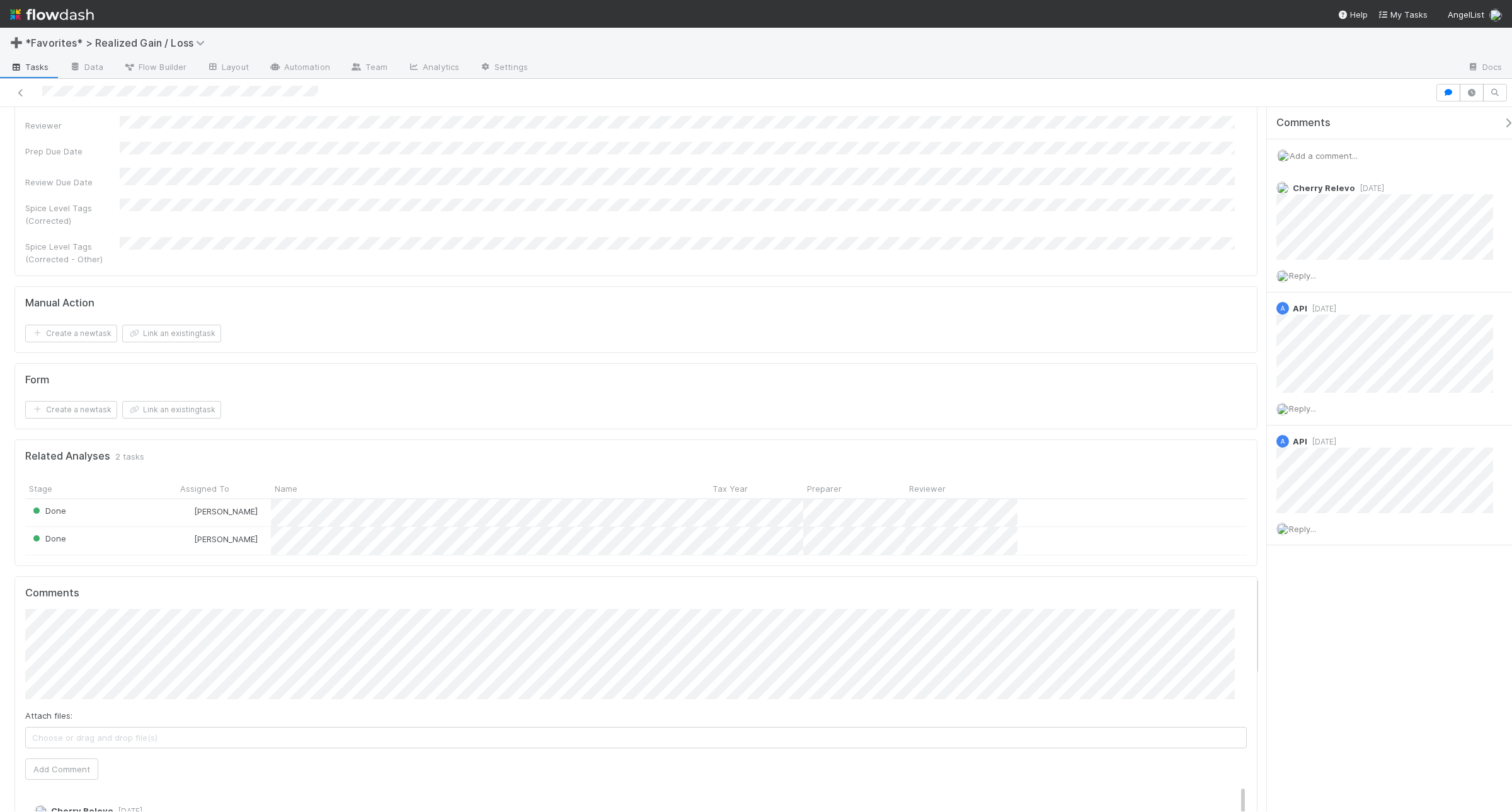
drag, startPoint x: 657, startPoint y: 497, endPoint x: 502, endPoint y: 348, distance: 215.0
click at [502, 401] on div "Create a new task Link an existing task" at bounding box center [636, 410] width 1222 height 17
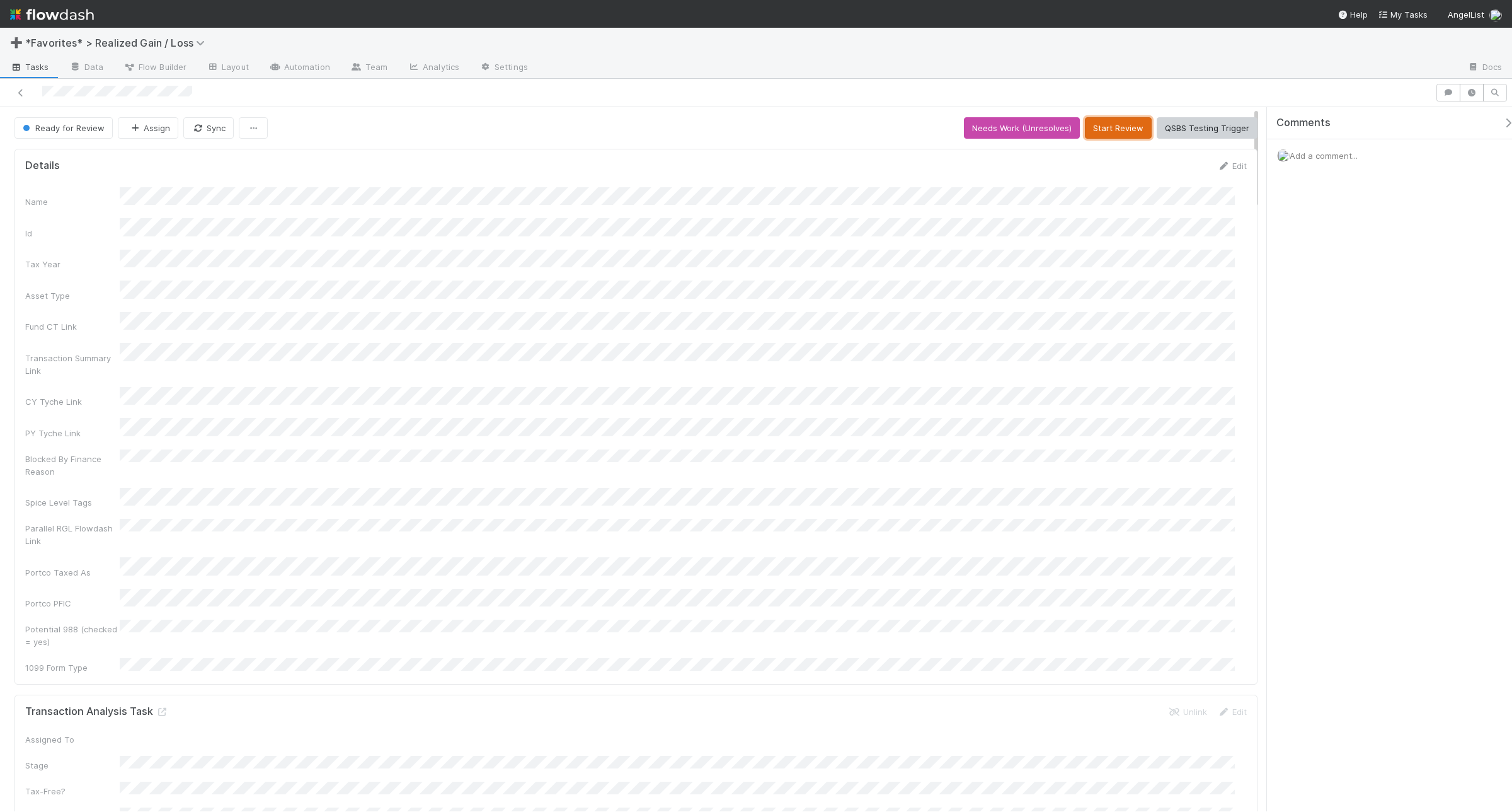
click at [1103, 124] on button "Start Review" at bounding box center [1118, 127] width 67 height 21
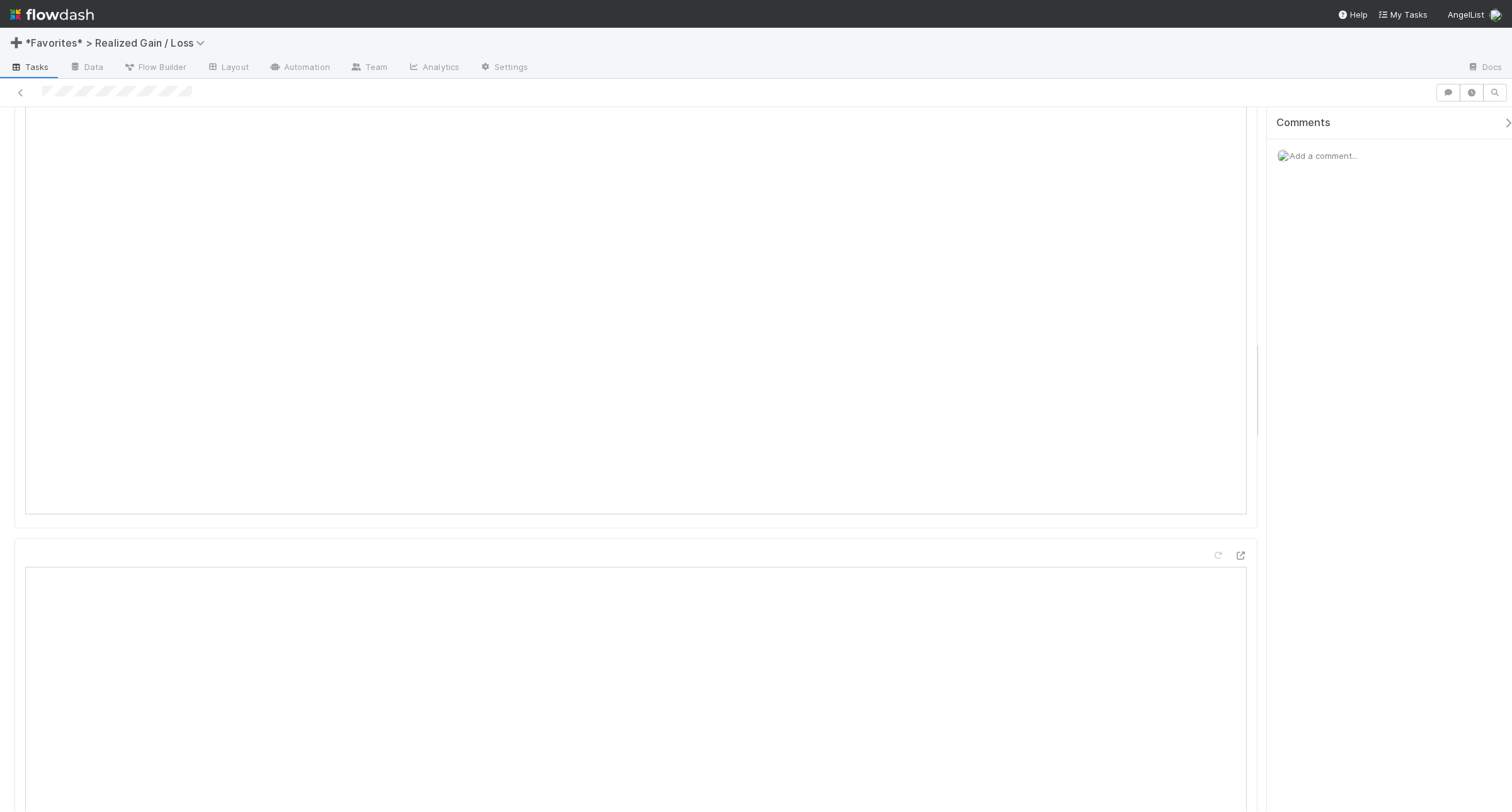
scroll to position [1598, 0]
click at [1209, 157] on span "Add a comment..." at bounding box center [1324, 155] width 68 height 10
click at [1209, 348] on button "Add Comment" at bounding box center [1324, 349] width 73 height 21
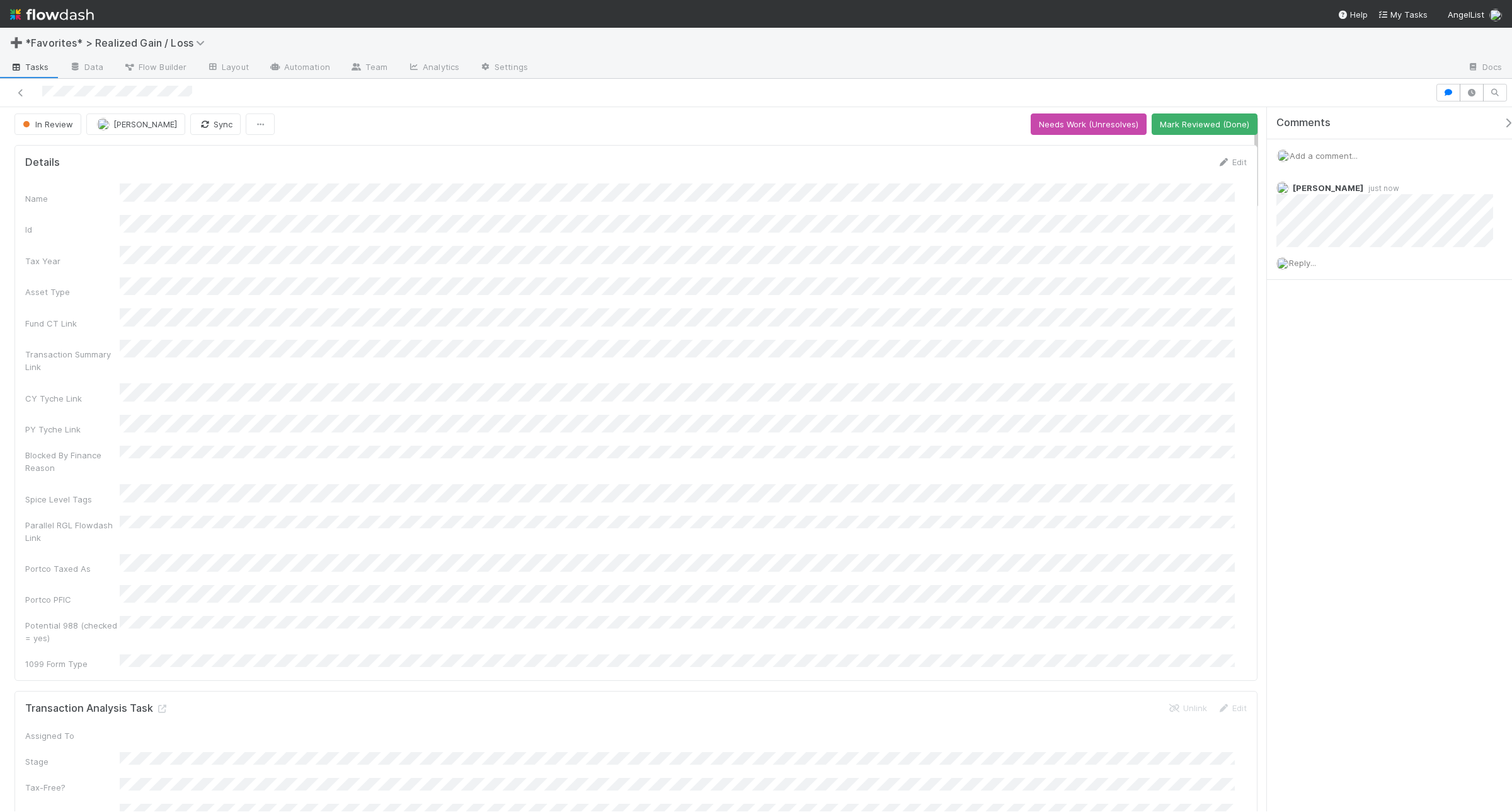
scroll to position [0, 0]
click at [1204, 123] on button "Mark Reviewed (Done)" at bounding box center [1204, 127] width 106 height 21
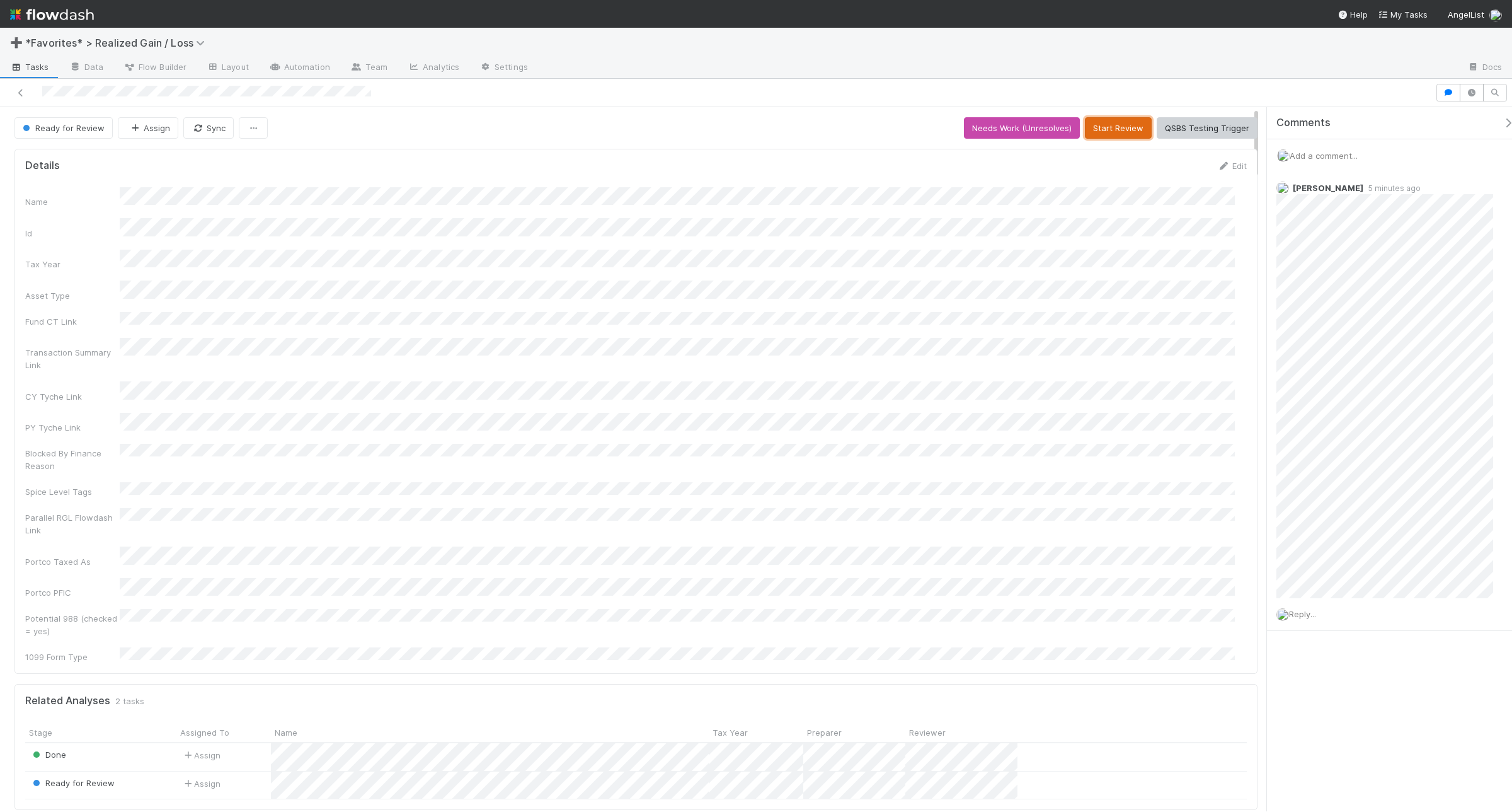
click at [1101, 137] on button "Start Review" at bounding box center [1118, 127] width 67 height 21
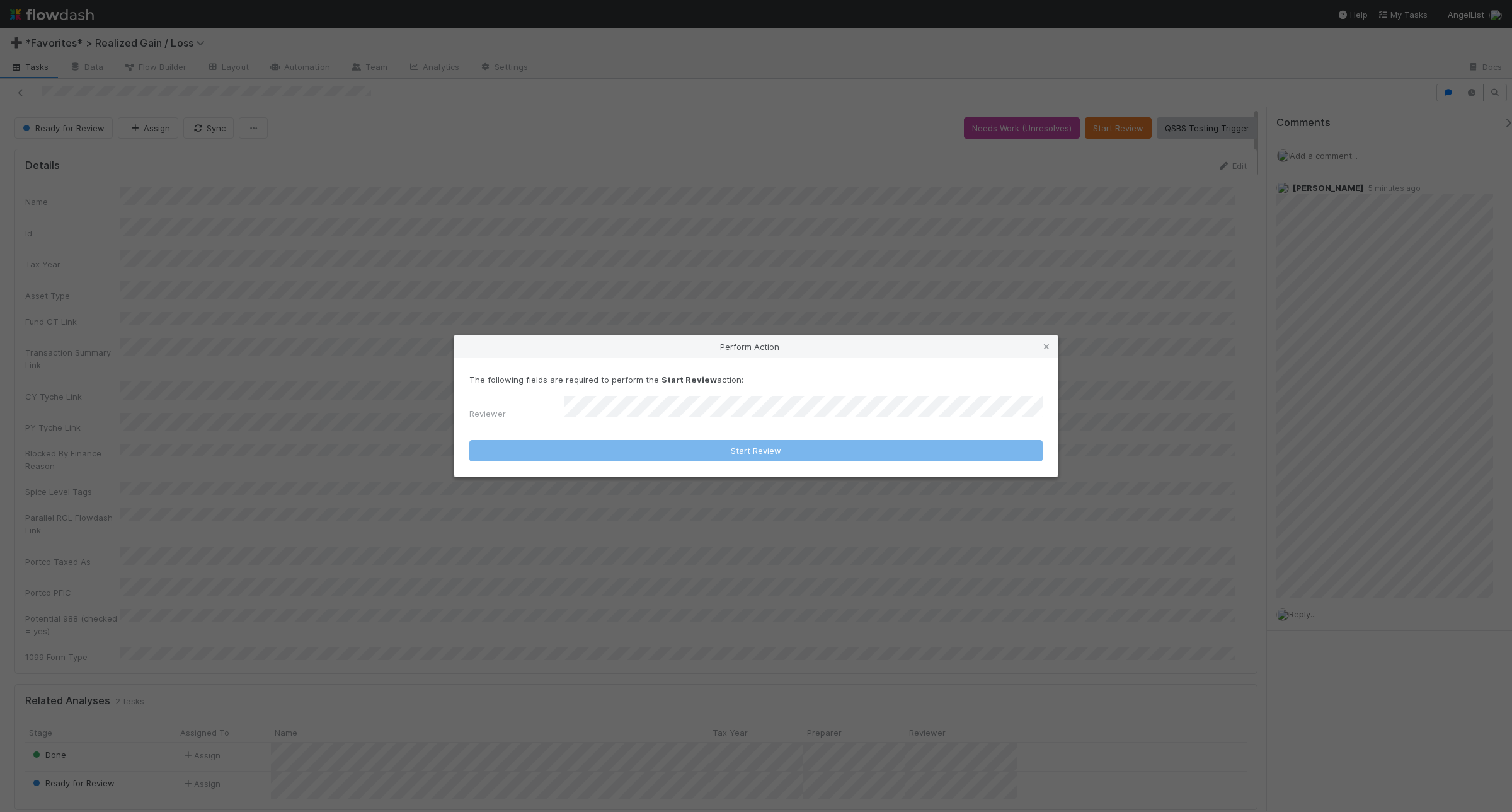
click at [767, 402] on div "The following fields are required to perform the Start Review action: Reviewer" at bounding box center [755, 399] width 573 height 52
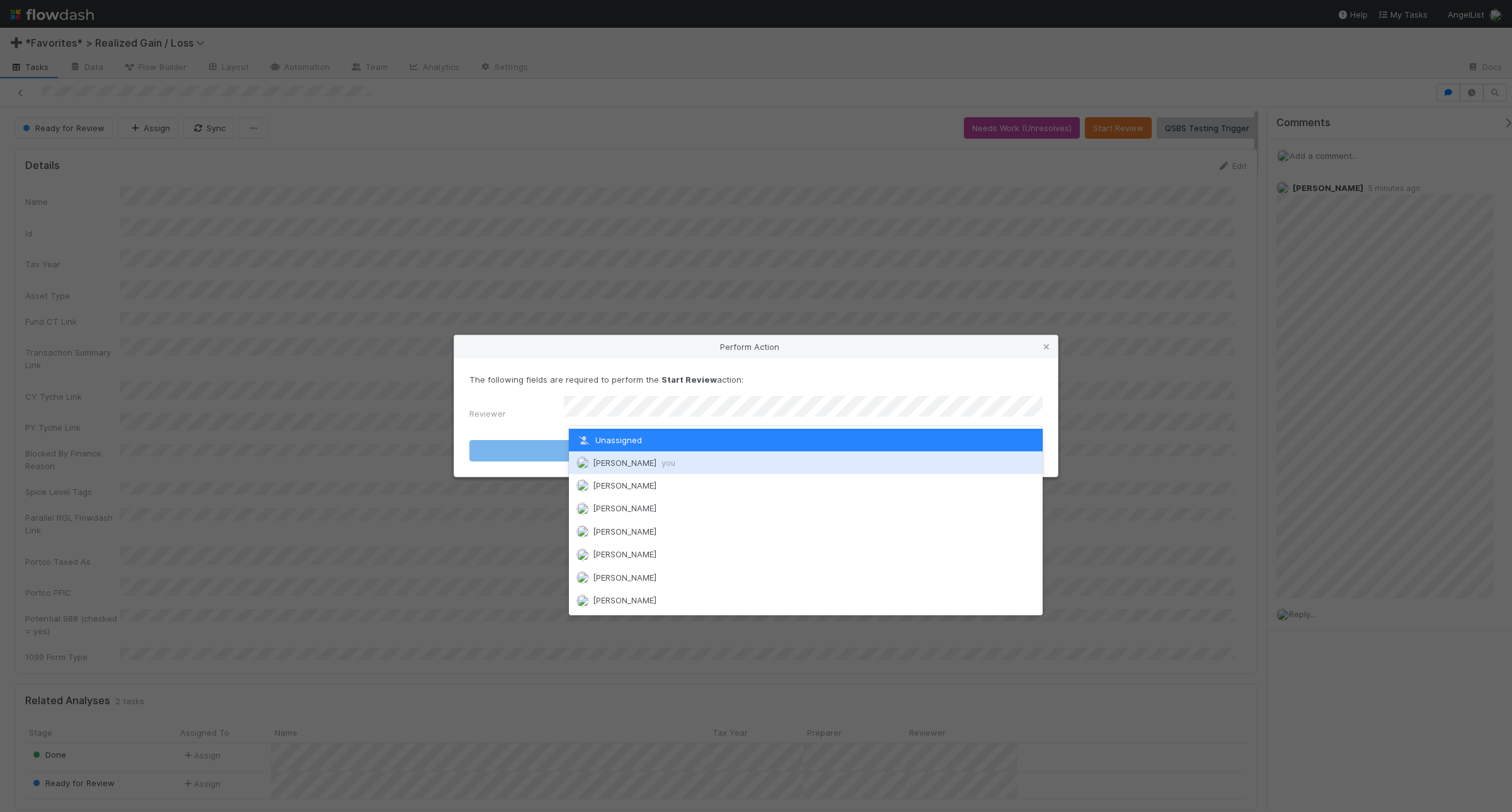
click at [761, 458] on div "Andrea Tidrow you" at bounding box center [806, 462] width 474 height 23
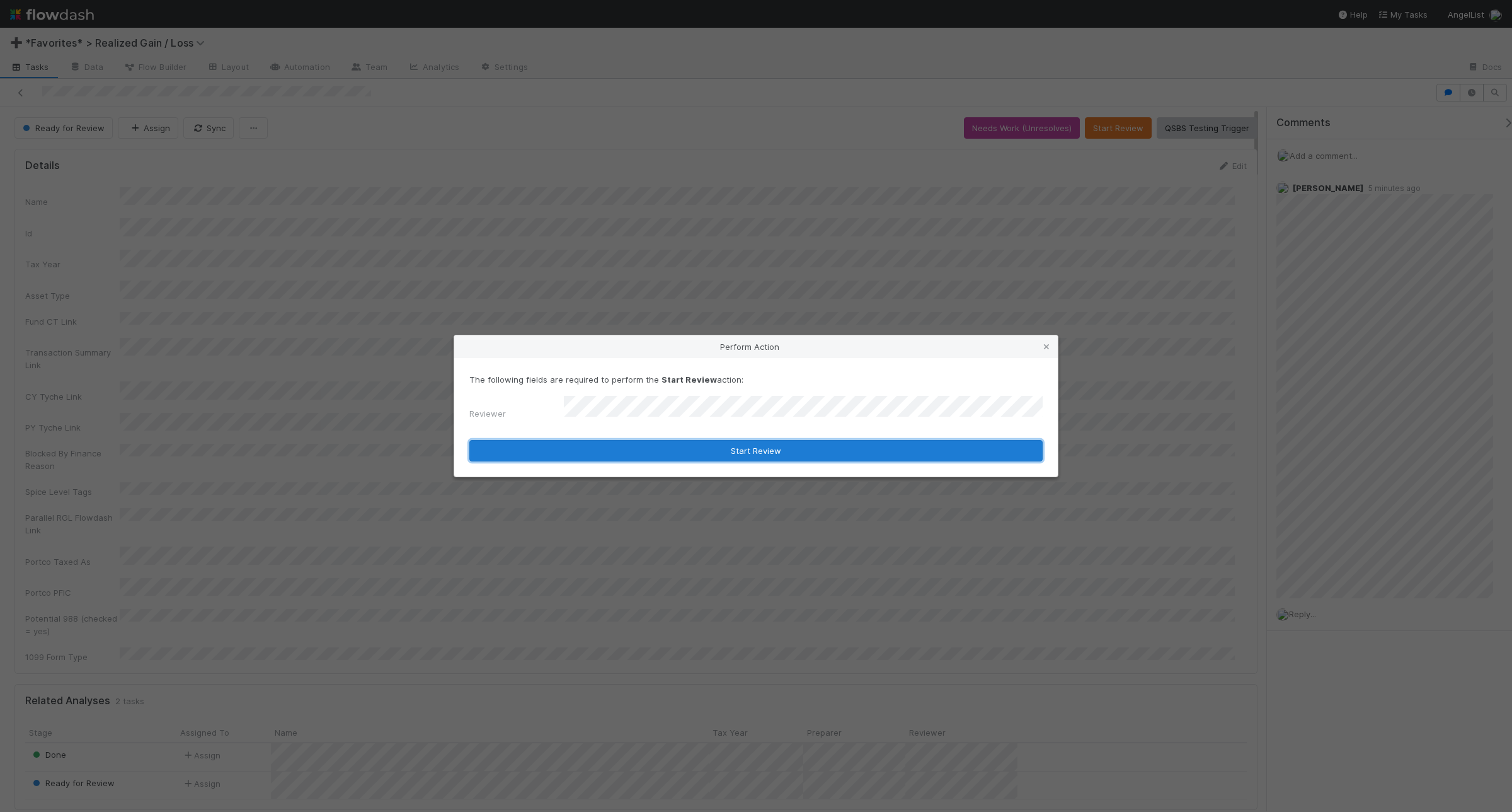
click at [761, 452] on button "Start Review" at bounding box center [755, 450] width 573 height 21
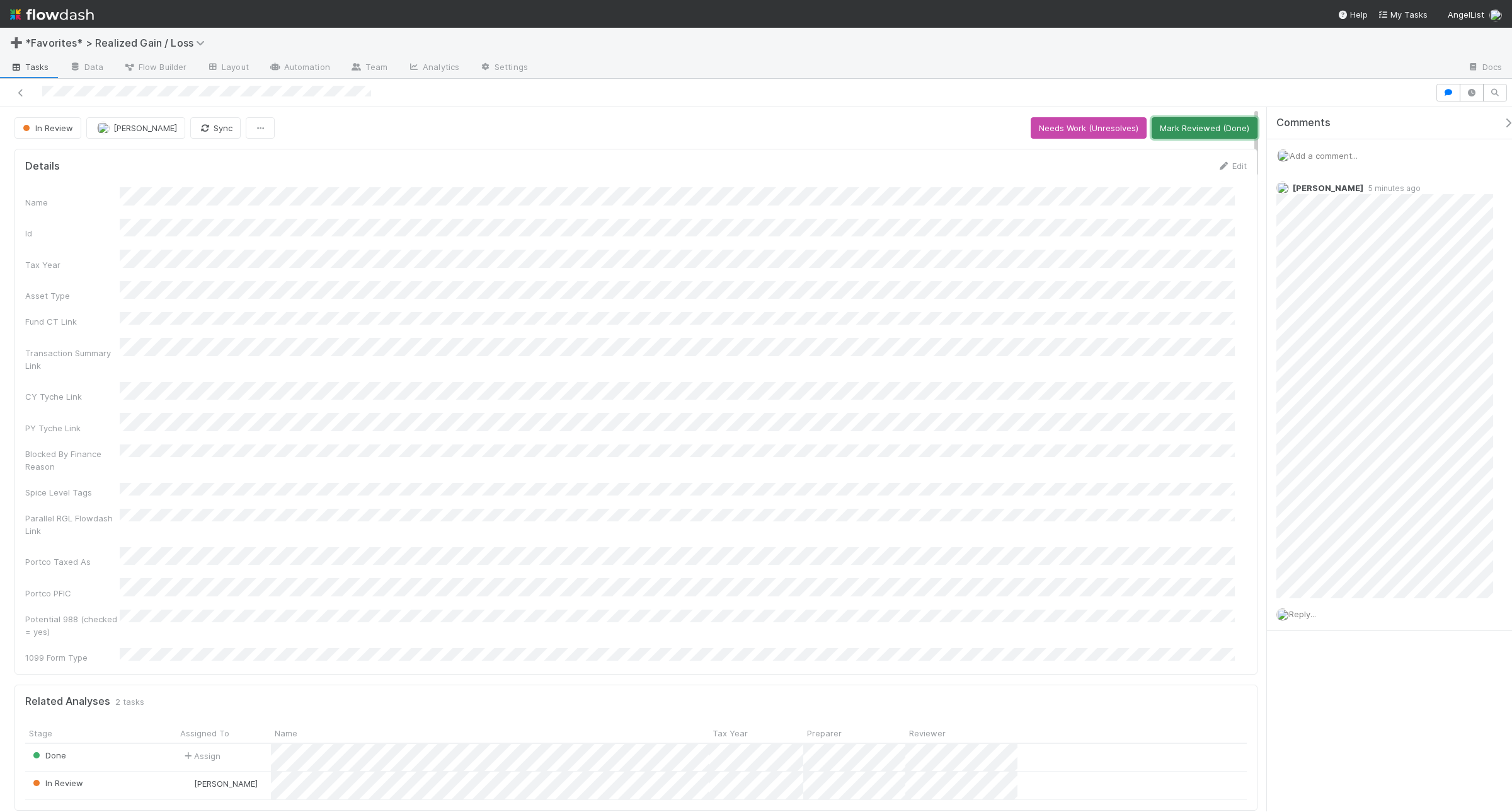
click at [1216, 122] on button "Mark Reviewed (Done)" at bounding box center [1204, 127] width 106 height 21
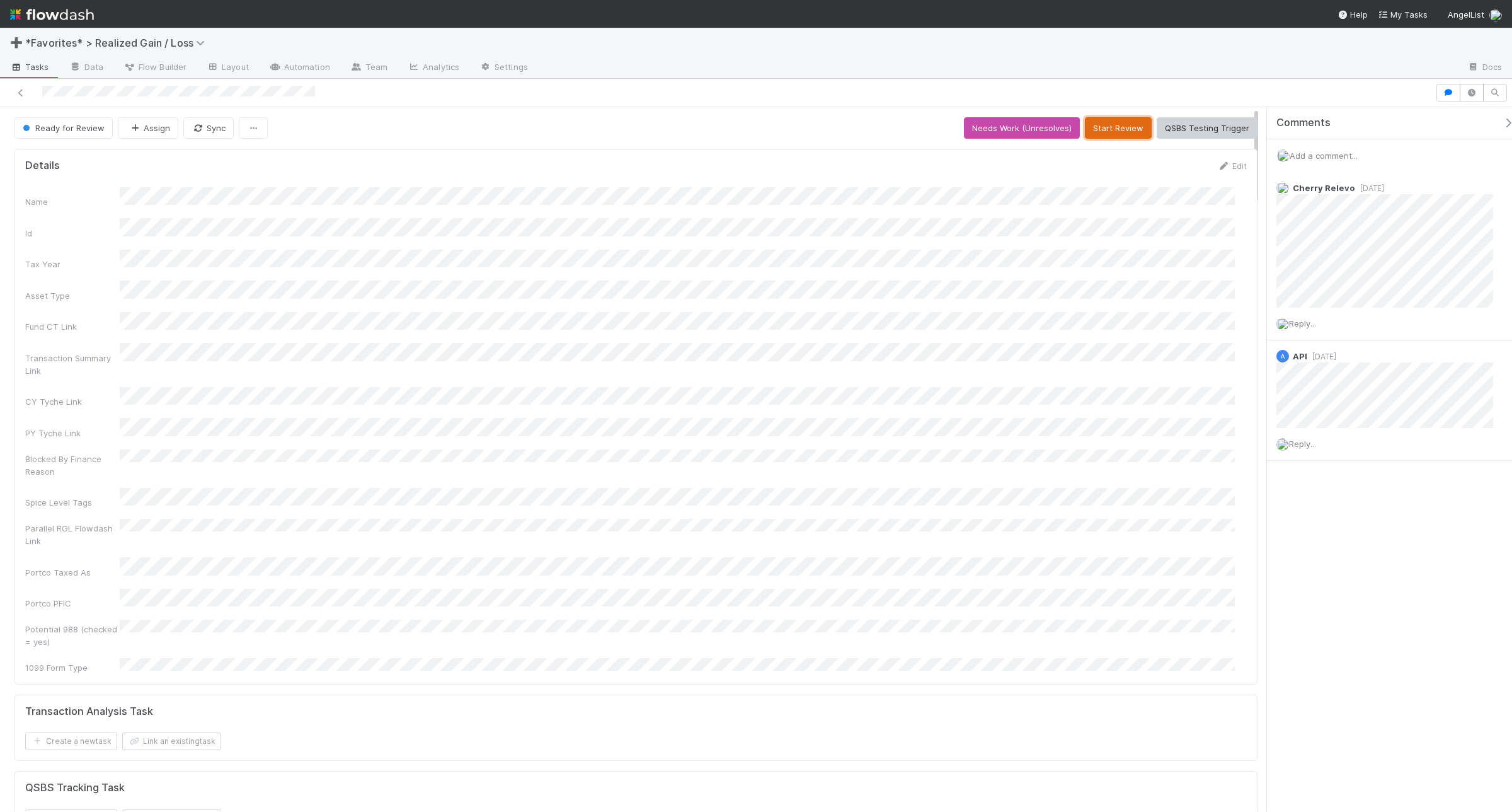
click at [1126, 128] on button "Start Review" at bounding box center [1118, 127] width 67 height 21
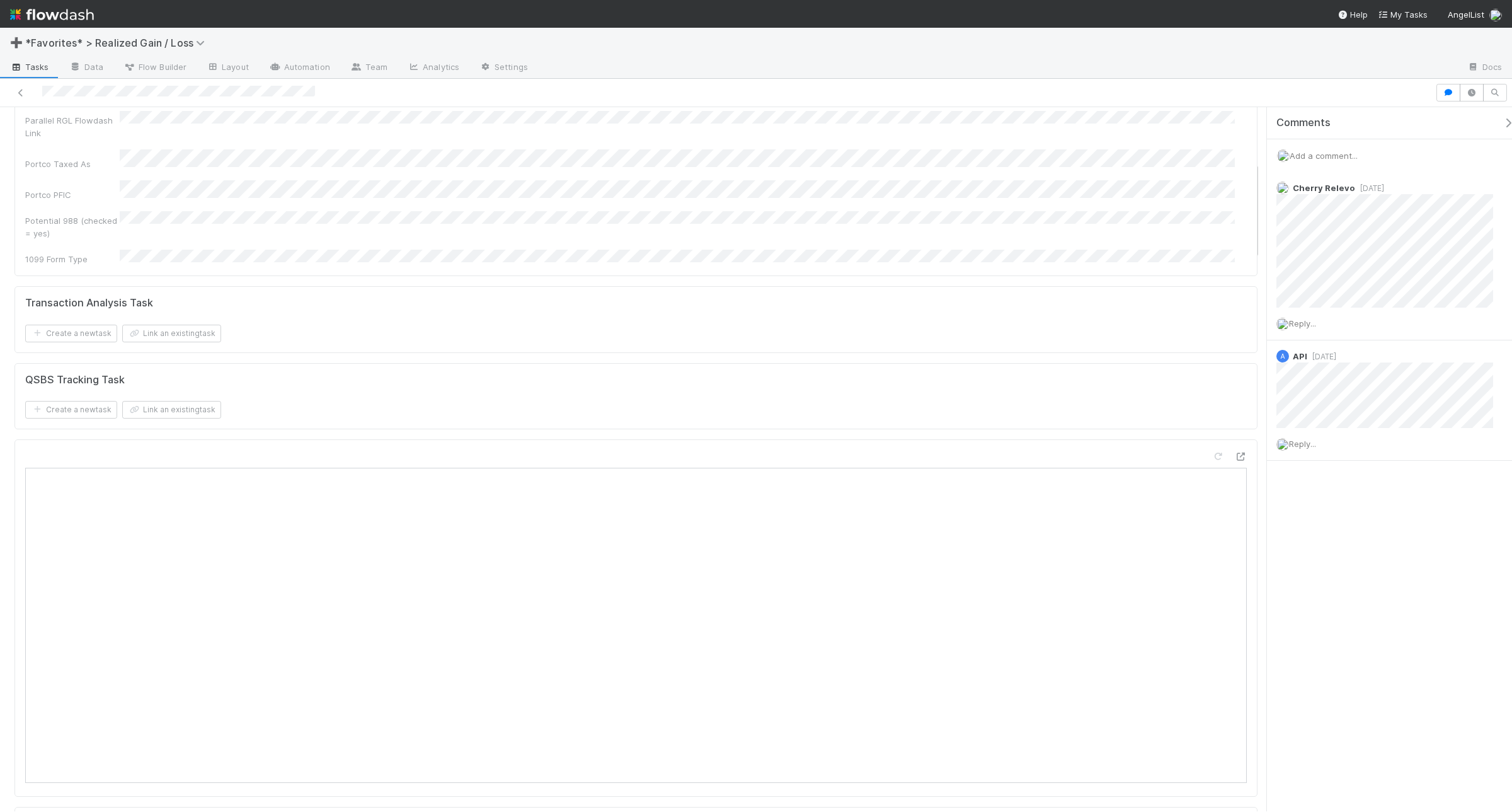
scroll to position [394, 0]
click at [1209, 153] on span "Add a comment..." at bounding box center [1324, 155] width 68 height 10
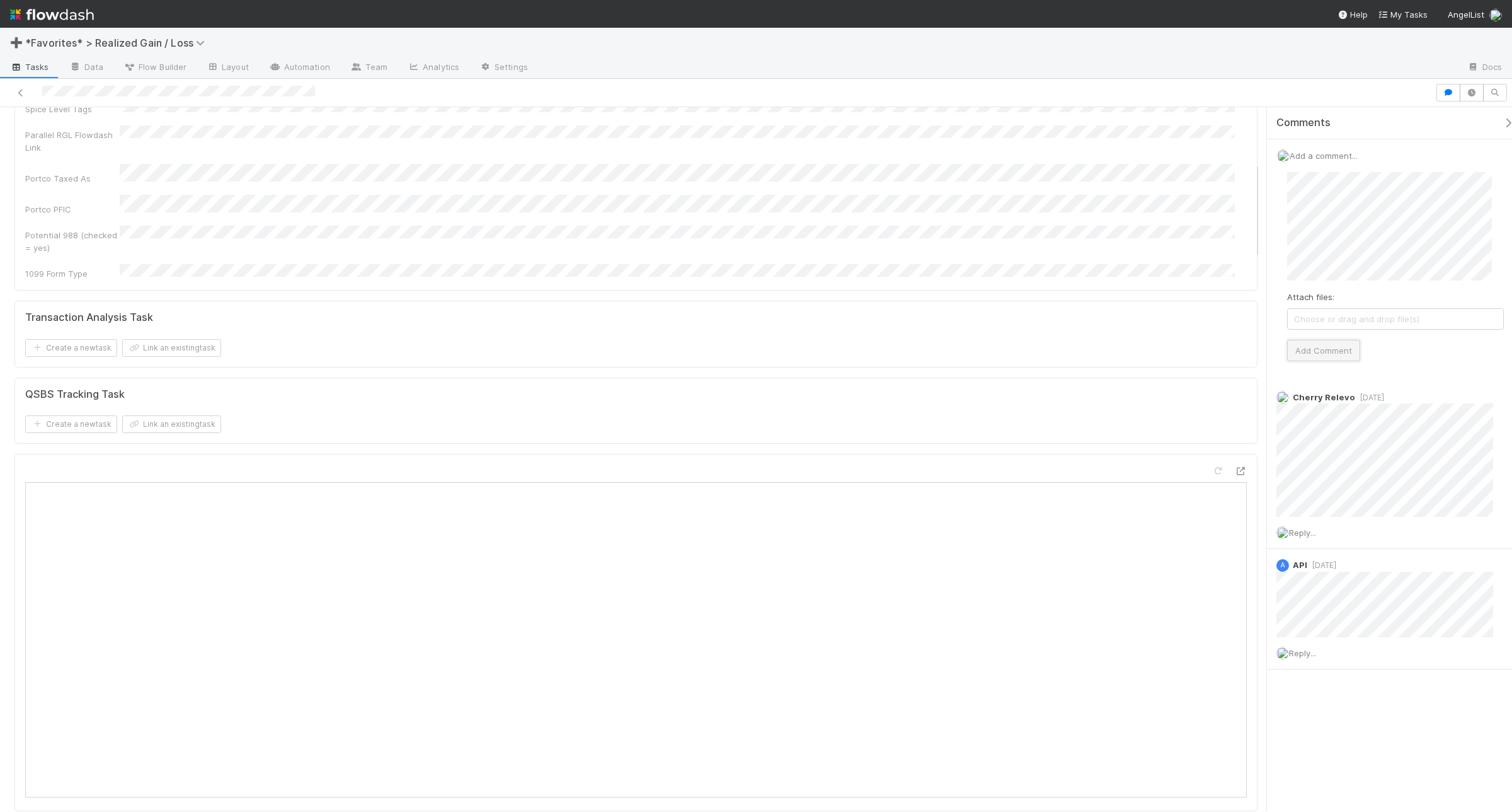
click at [1209, 358] on button "Add Comment" at bounding box center [1324, 350] width 73 height 21
drag, startPoint x: 1491, startPoint y: 187, endPoint x: 816, endPoint y: 66, distance: 685.8
click at [1209, 187] on icon at bounding box center [1502, 188] width 13 height 8
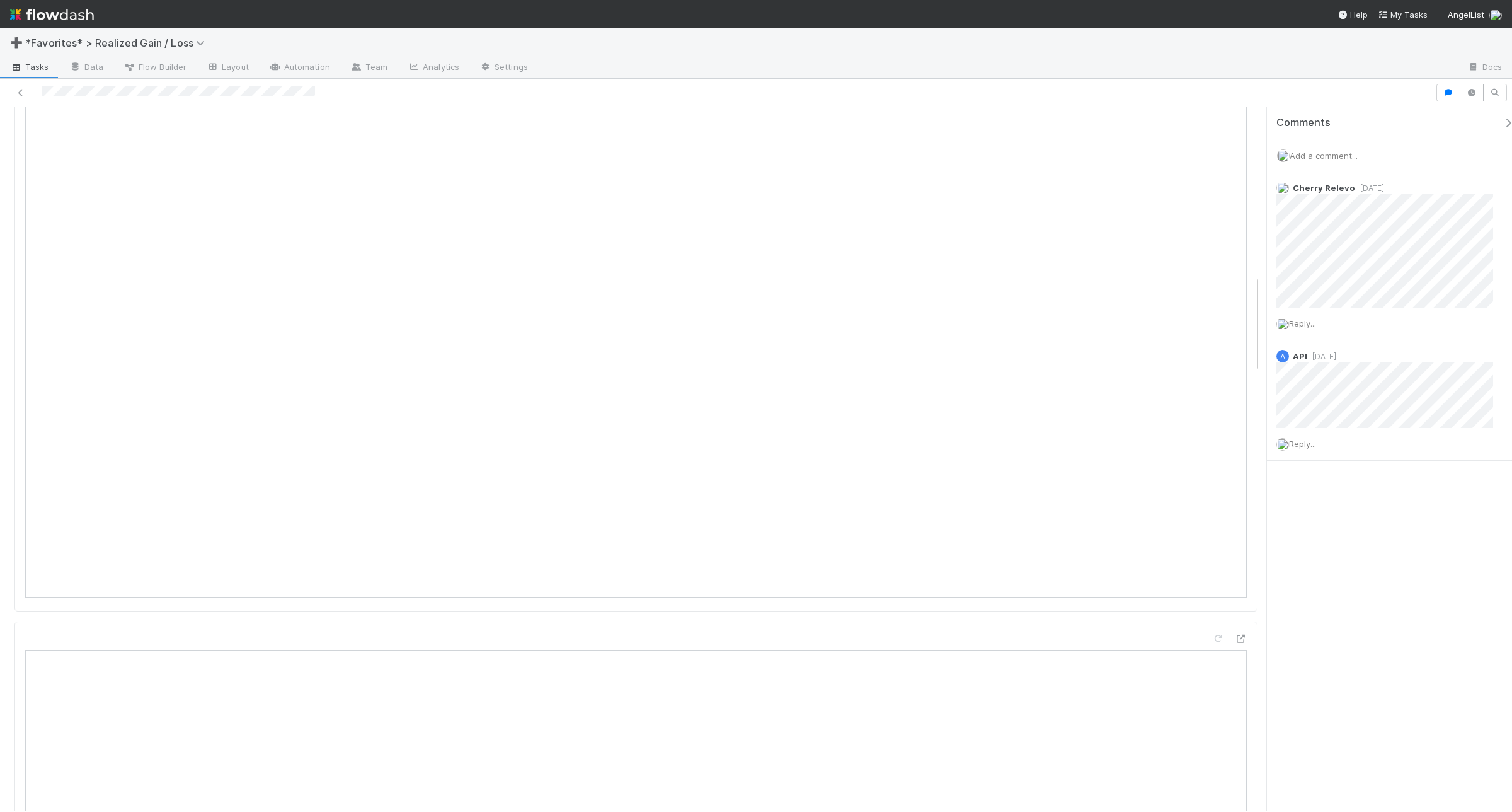
scroll to position [1418, 0]
click at [1209, 156] on span "Add a comment..." at bounding box center [1324, 155] width 68 height 10
click at [1209, 347] on button "Add Comment" at bounding box center [1324, 349] width 73 height 21
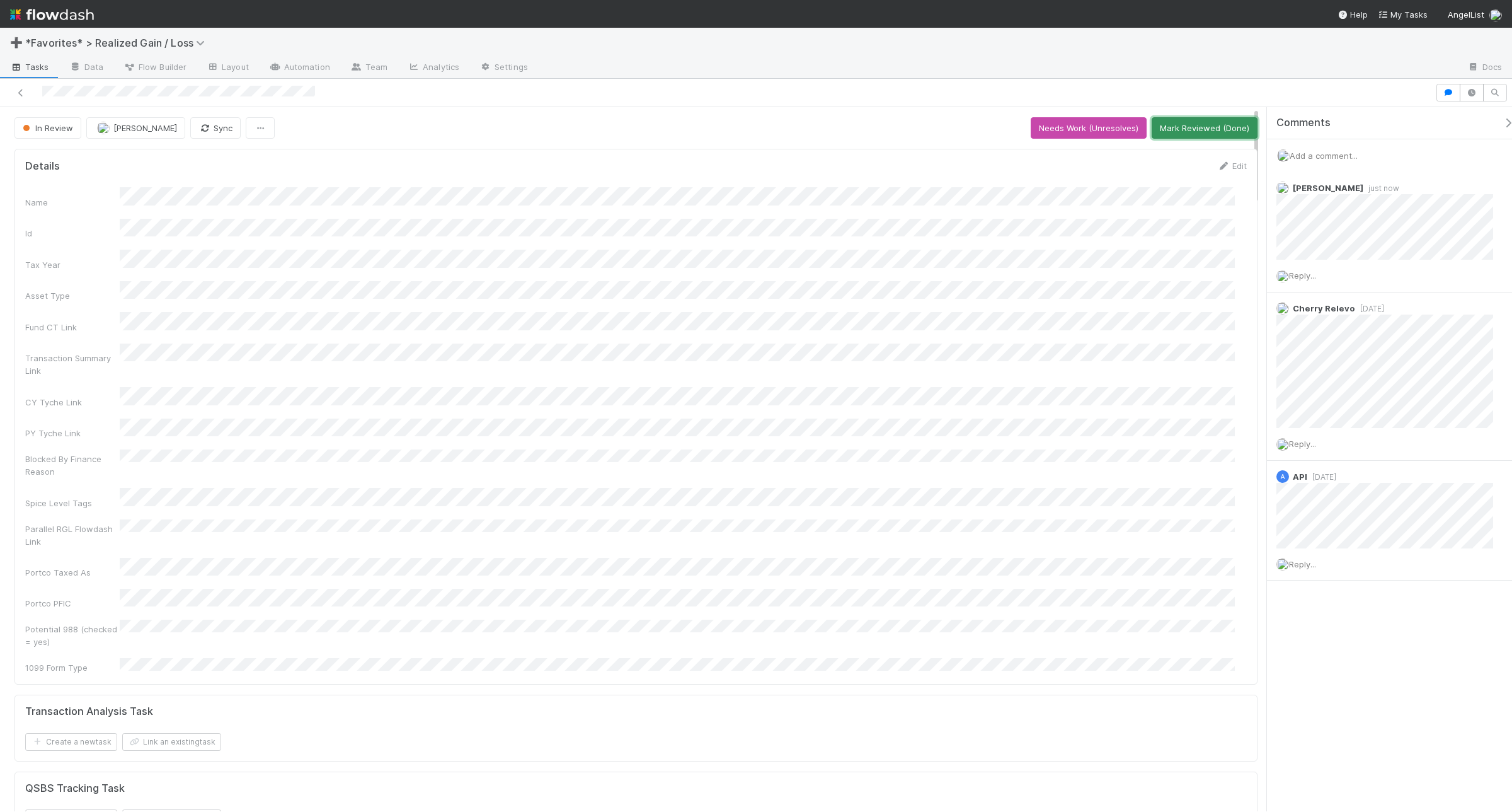
click at [1202, 135] on button "Mark Reviewed (Done)" at bounding box center [1204, 127] width 106 height 21
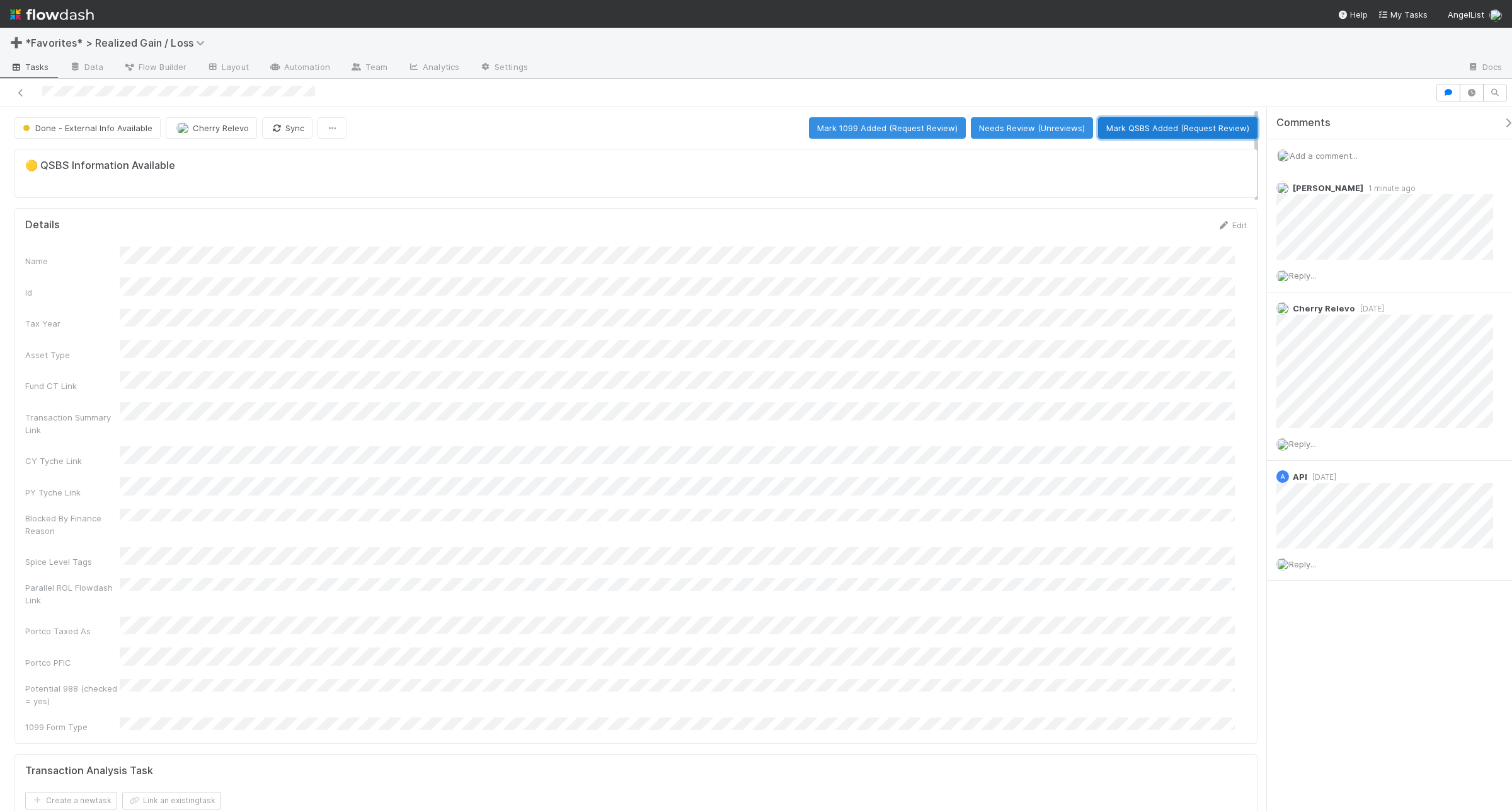
click at [1181, 118] on button "Mark QSBS Added (Request Review)" at bounding box center [1177, 127] width 160 height 21
click at [1159, 125] on button "Mark QSBS Reviewed (Done)" at bounding box center [1192, 127] width 130 height 21
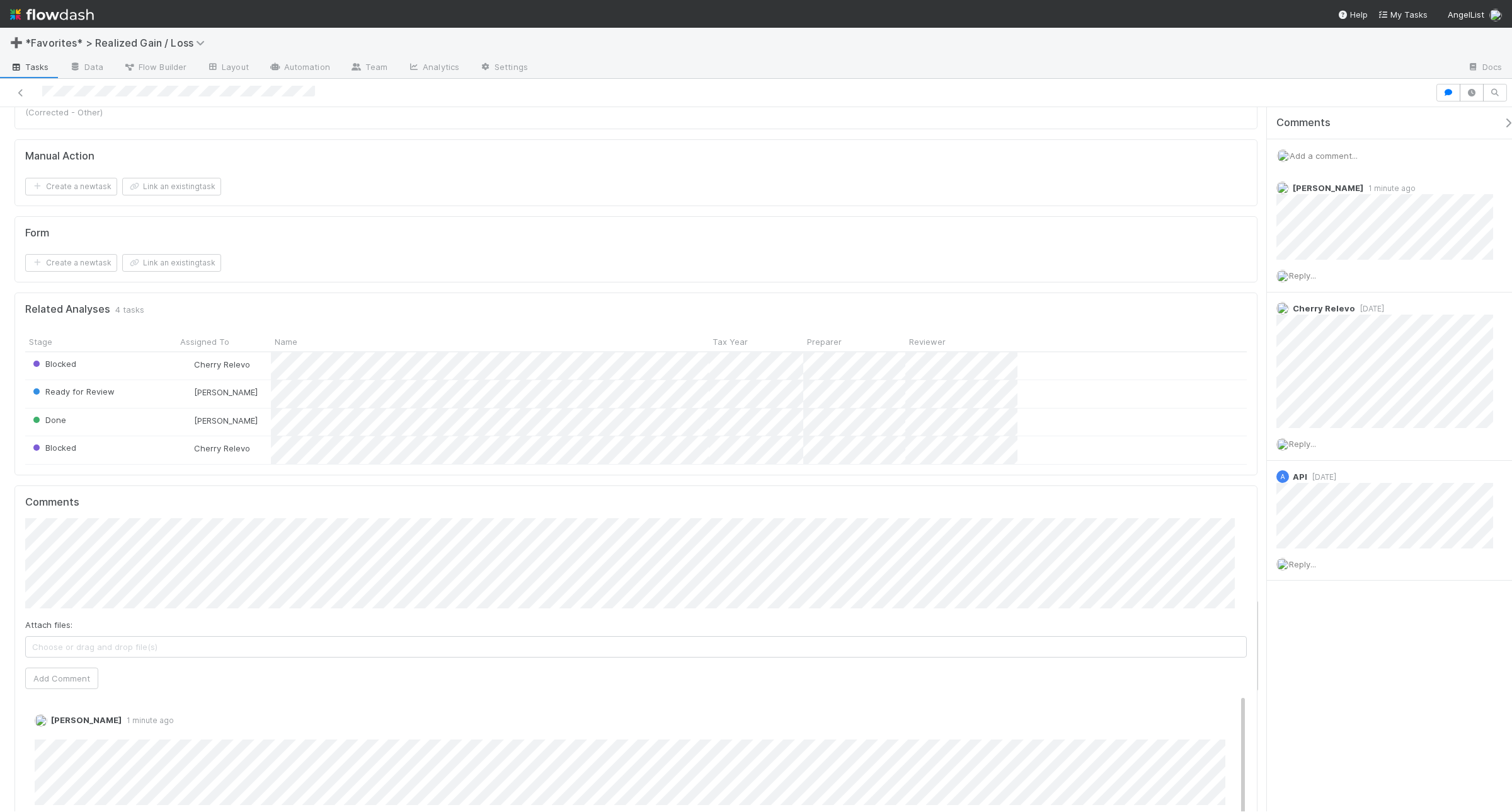
scroll to position [3545, 0]
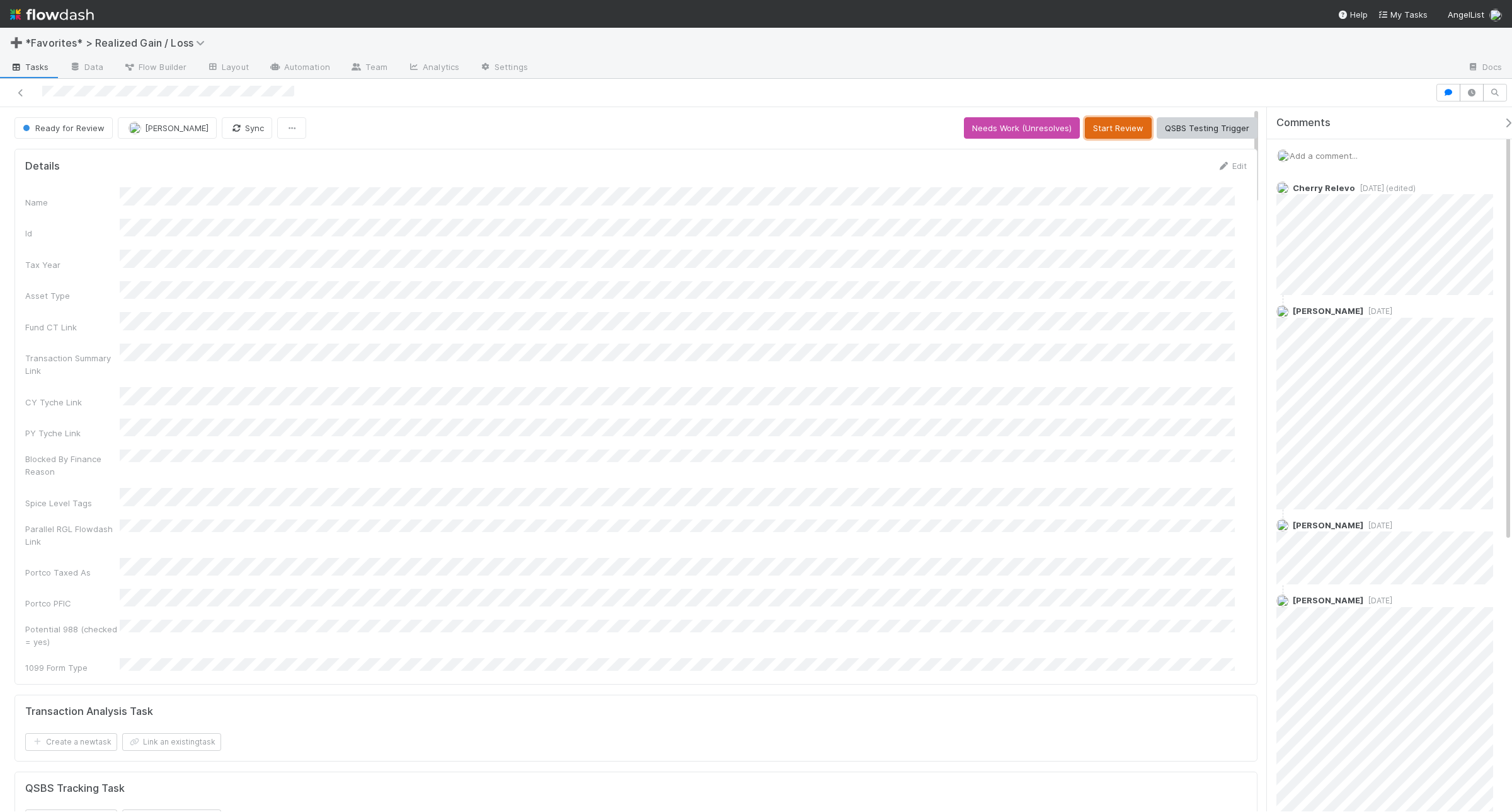
click at [1114, 126] on button "Start Review" at bounding box center [1118, 127] width 67 height 21
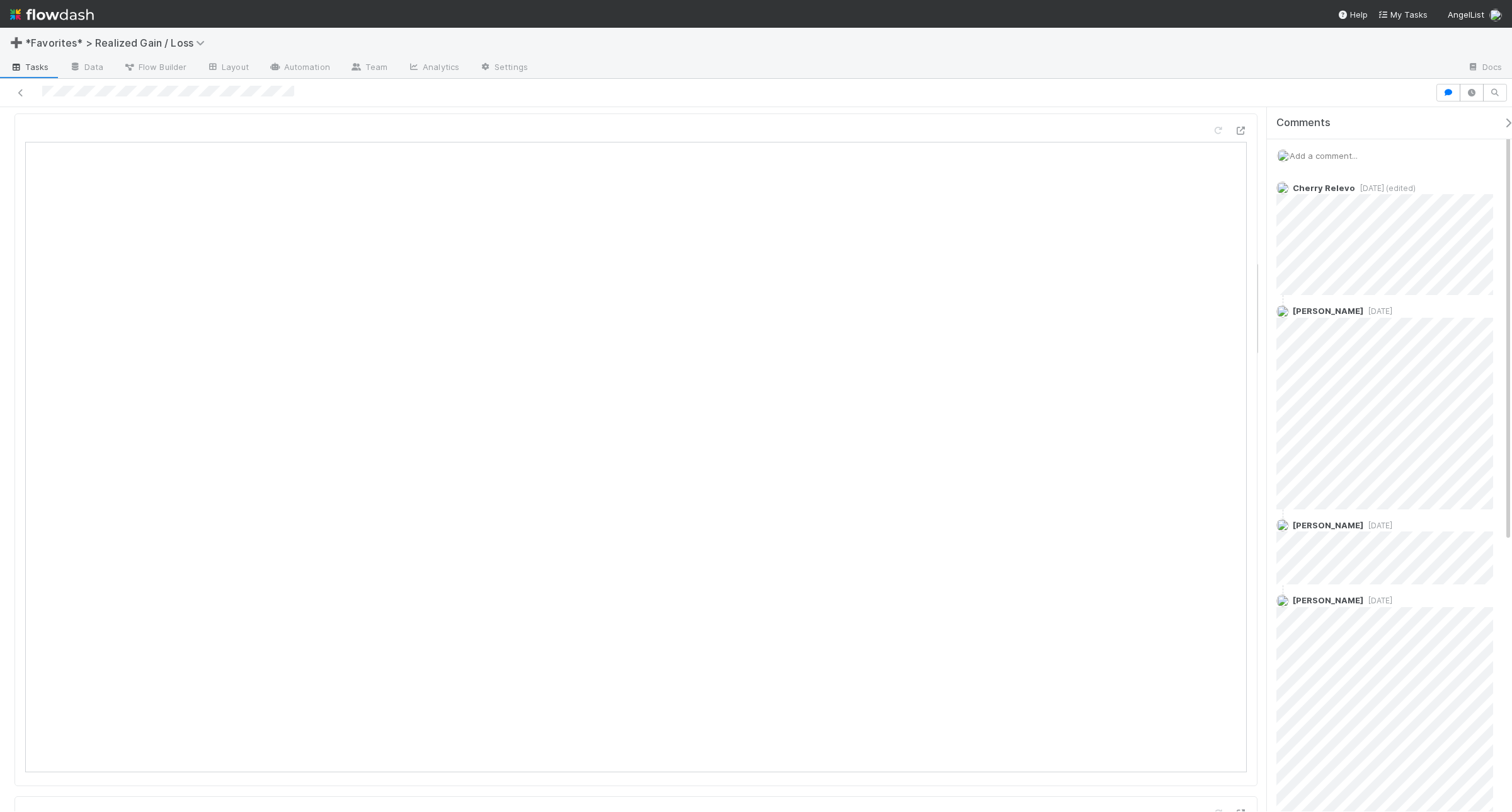
scroll to position [1103, 0]
drag, startPoint x: 1273, startPoint y: 284, endPoint x: 1246, endPoint y: 183, distance: 104.5
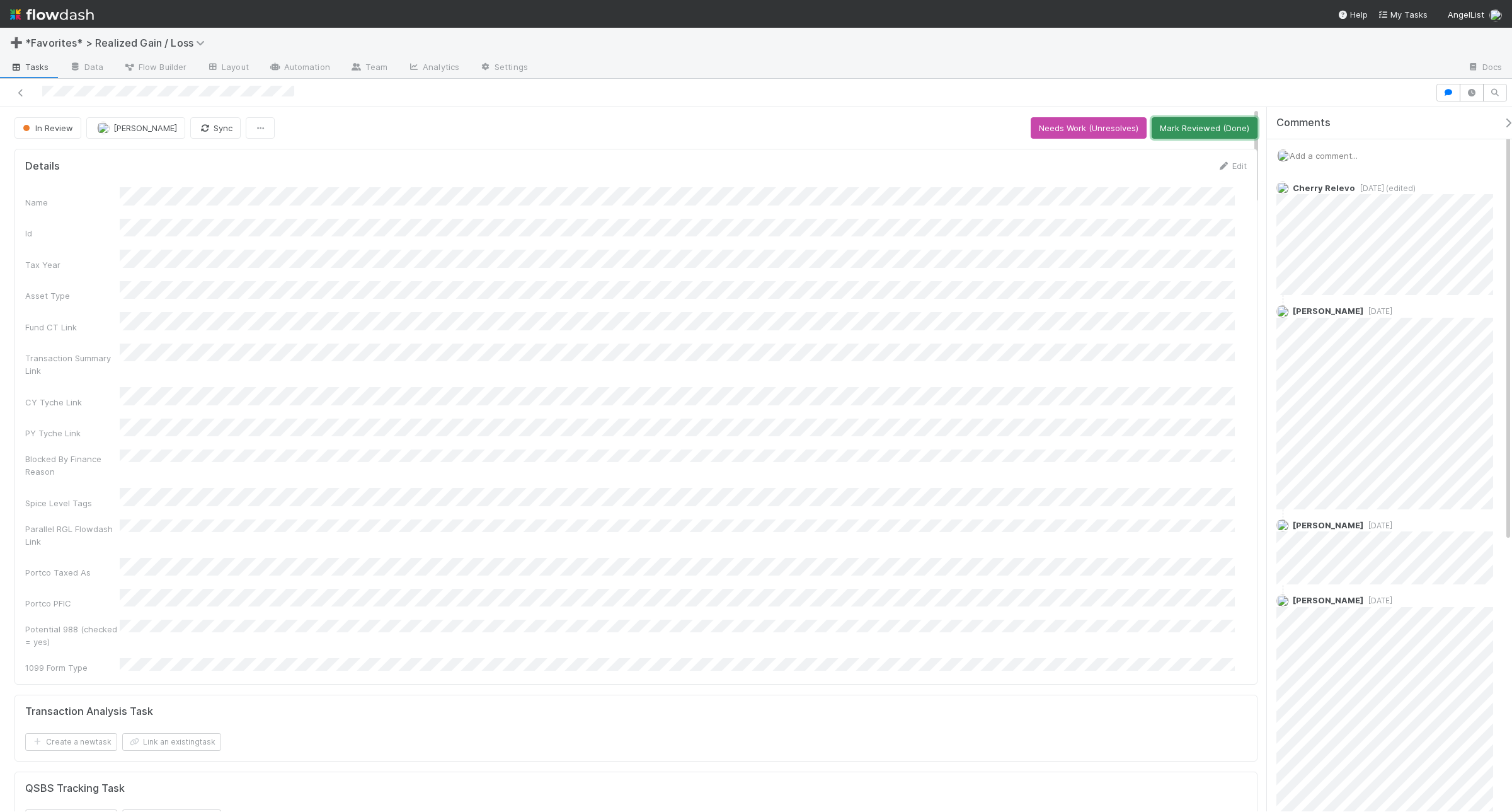
click at [1211, 123] on button "Mark Reviewed (Done)" at bounding box center [1204, 127] width 106 height 21
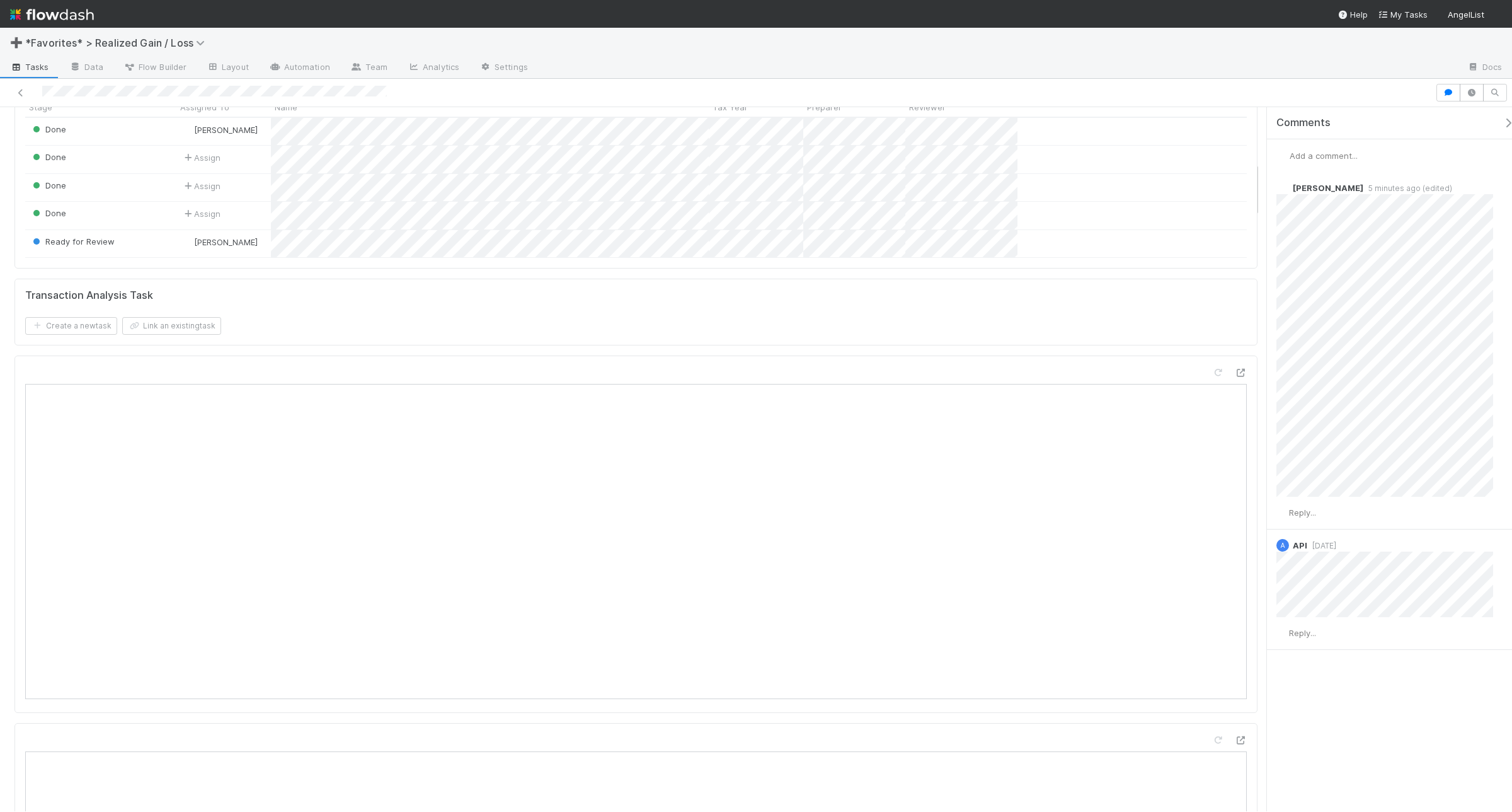
scroll to position [709, 0]
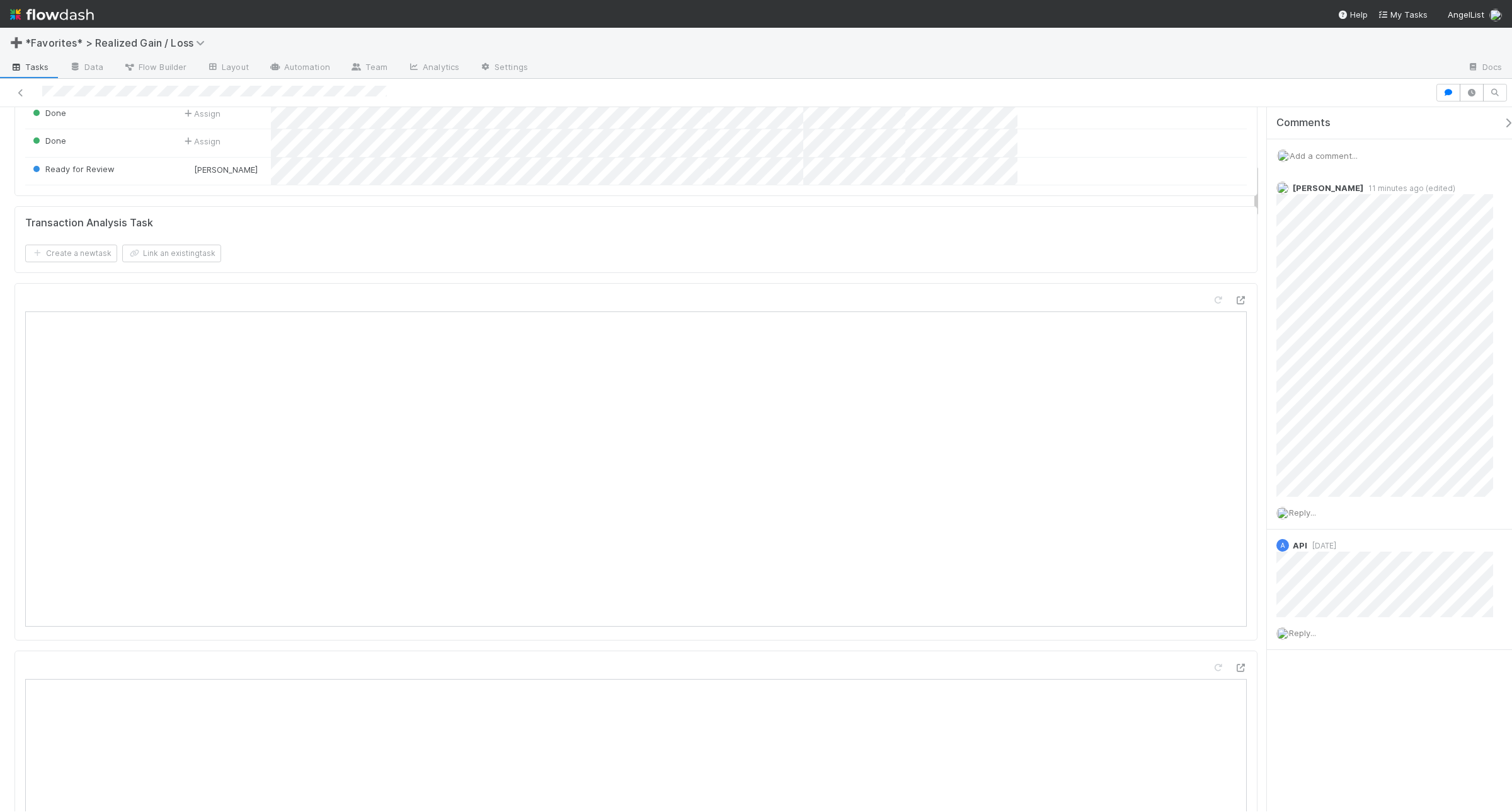
click at [1332, 157] on span "Add a comment..." at bounding box center [1324, 155] width 68 height 10
click at [1320, 356] on button "Add Comment" at bounding box center [1324, 349] width 73 height 21
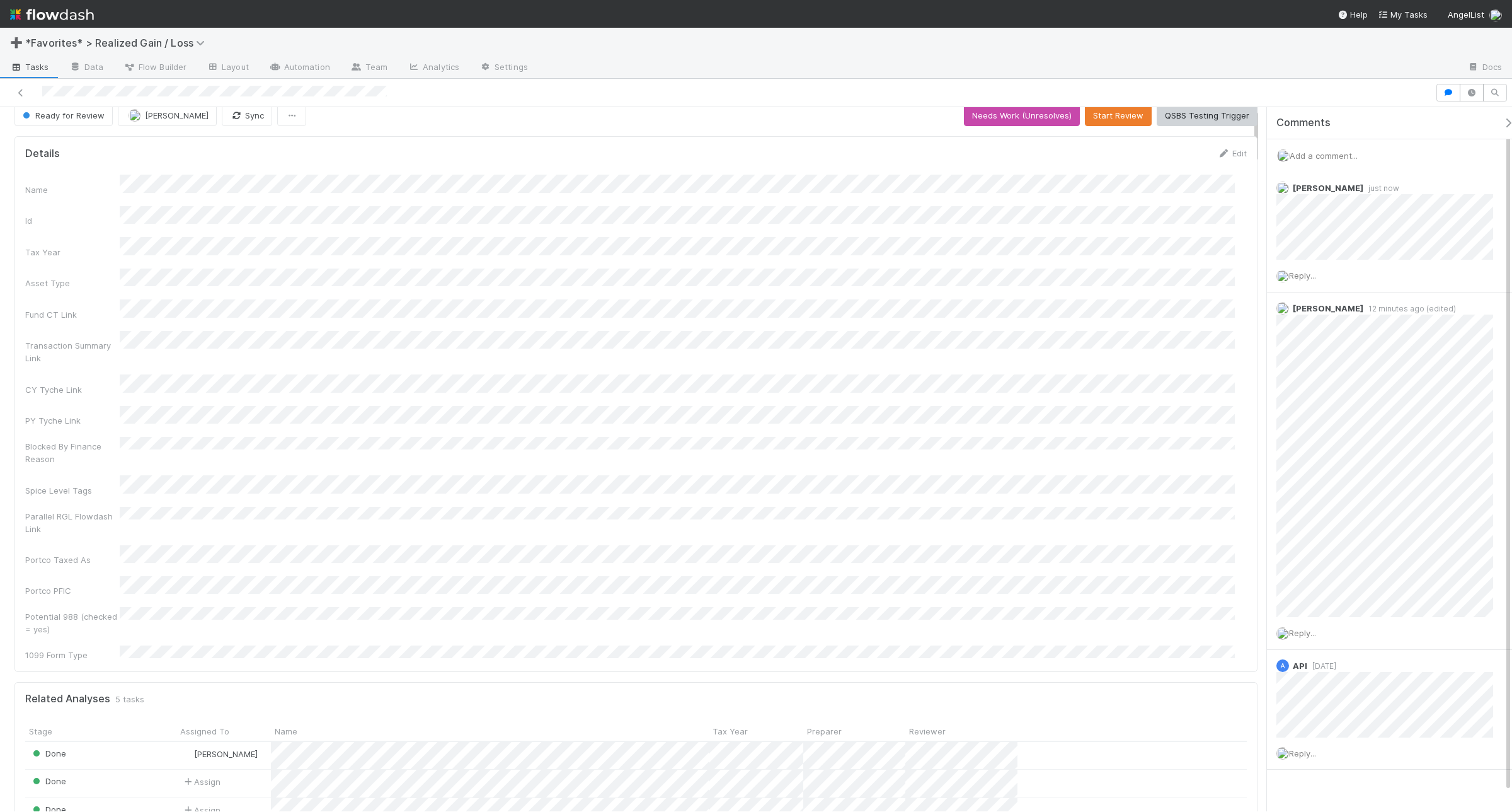
scroll to position [0, 0]
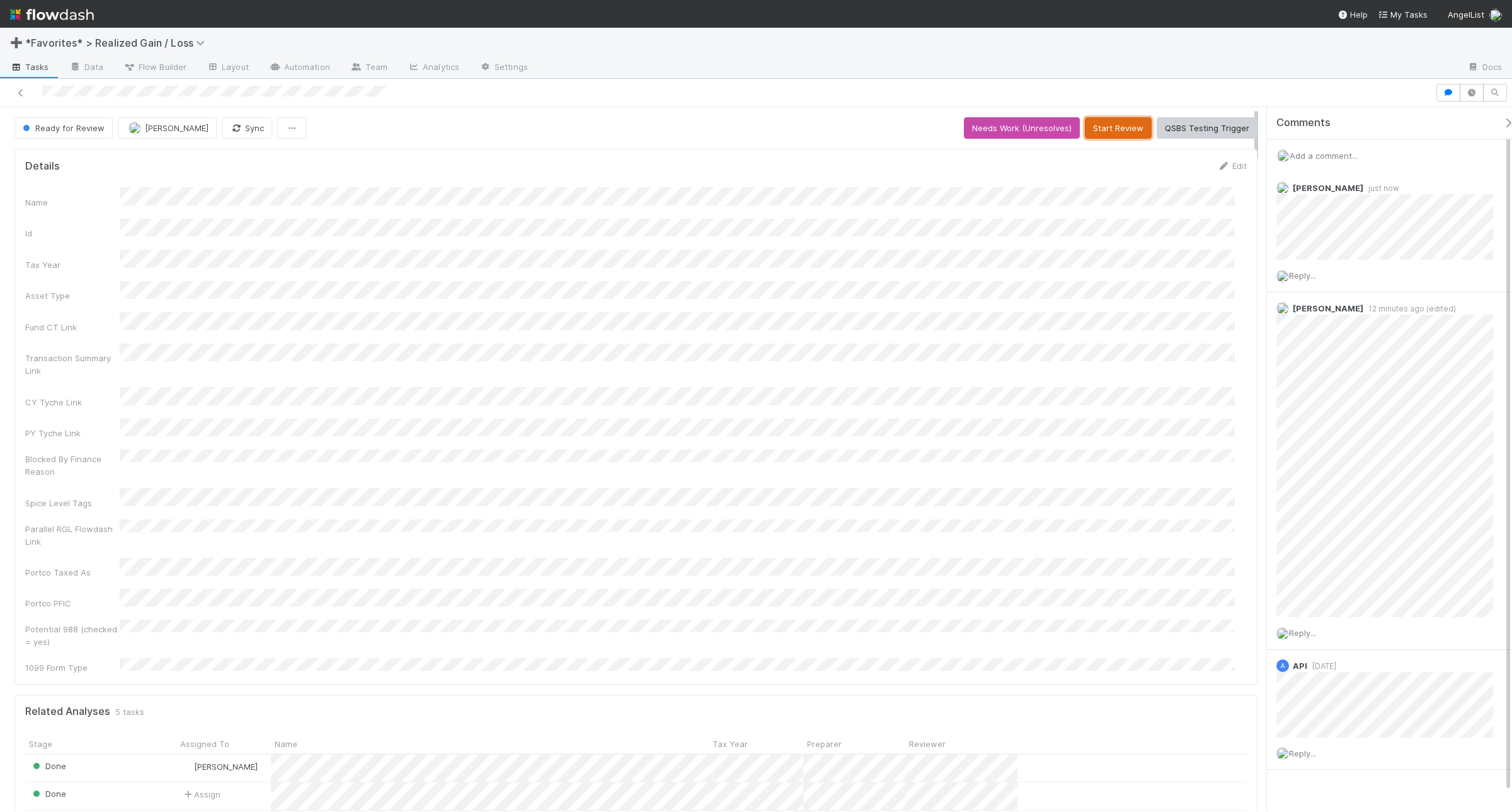
click at [1109, 130] on button "Start Review" at bounding box center [1118, 127] width 67 height 21
click at [1192, 135] on button "Mark Reviewed (Done)" at bounding box center [1204, 127] width 106 height 21
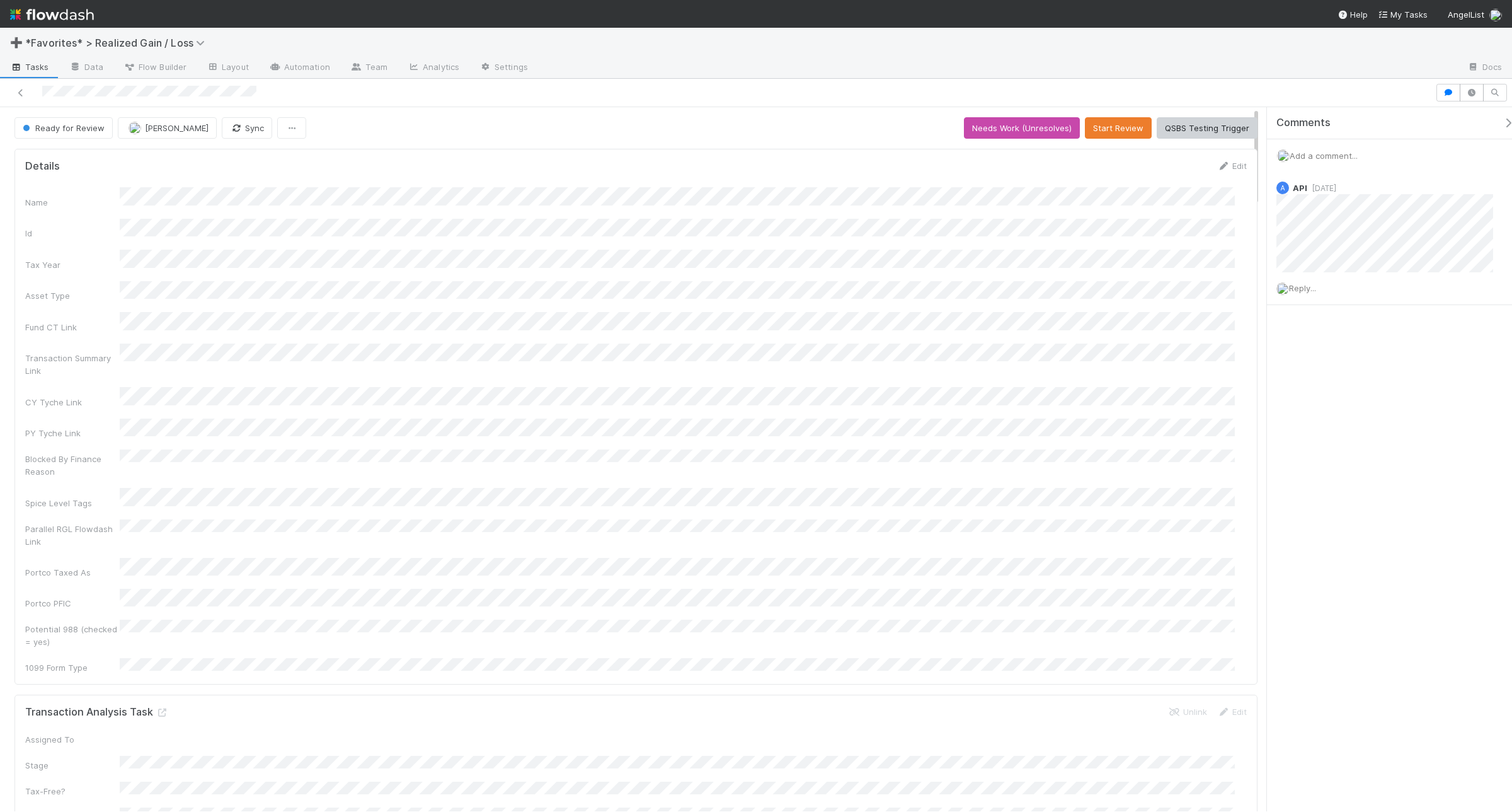
click at [1209, 157] on span "Add a comment..." at bounding box center [1324, 155] width 68 height 10
click at [1209, 352] on button "Add Comment" at bounding box center [1324, 349] width 73 height 21
click at [1209, 288] on span "Reply..." at bounding box center [1303, 288] width 27 height 10
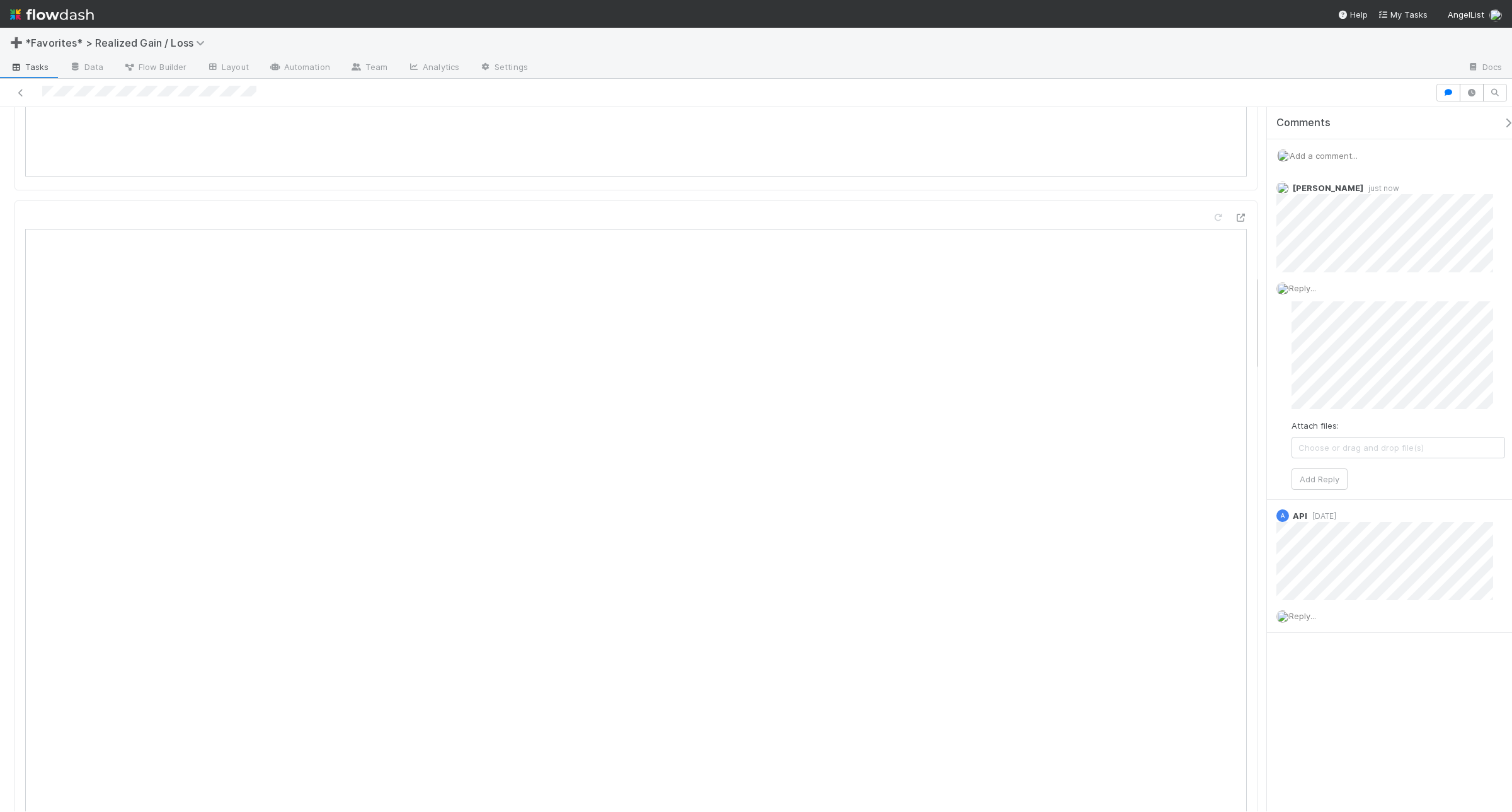
scroll to position [1575, 0]
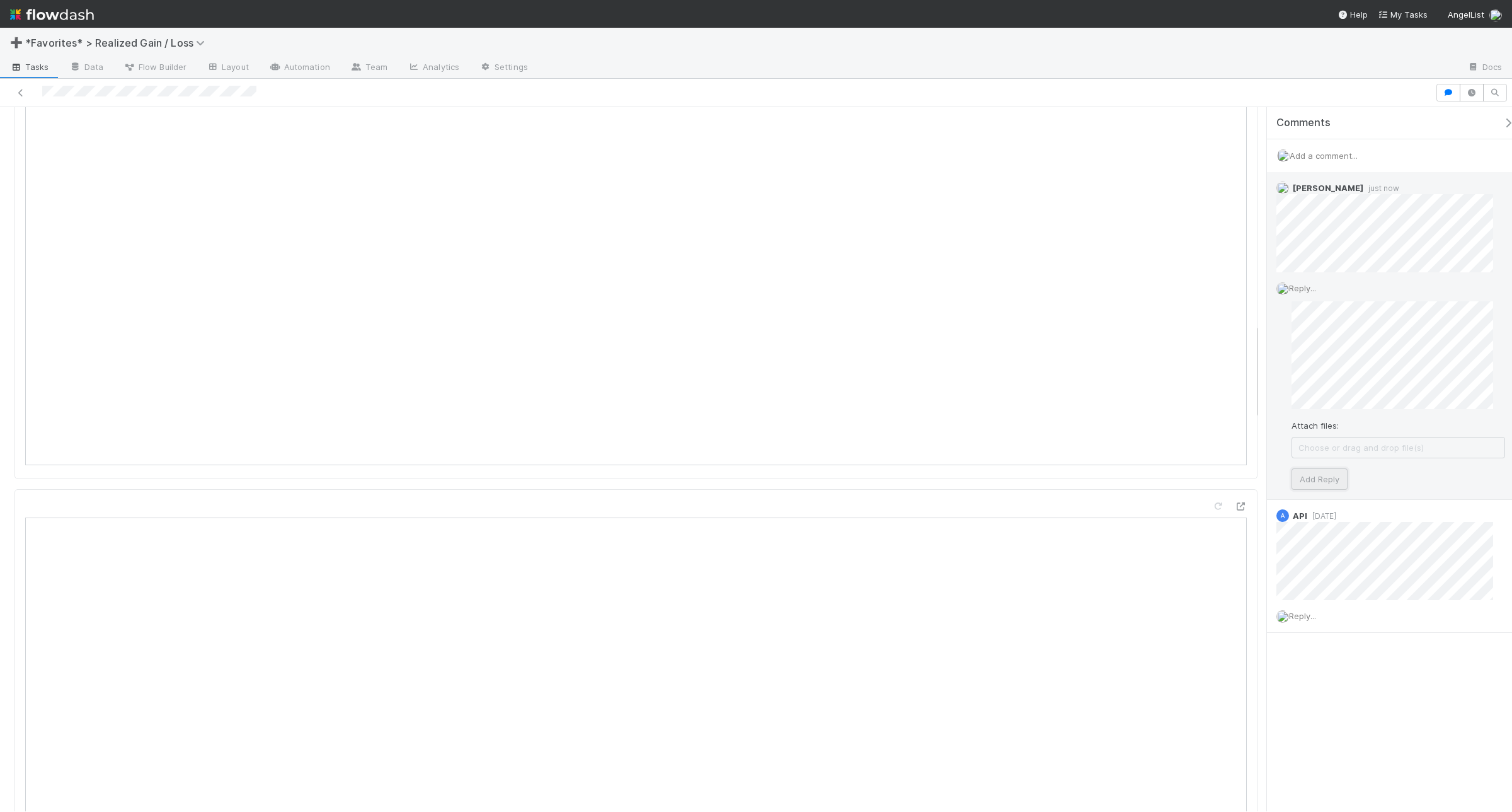
click at [1209, 476] on button "Add Reply" at bounding box center [1320, 479] width 56 height 21
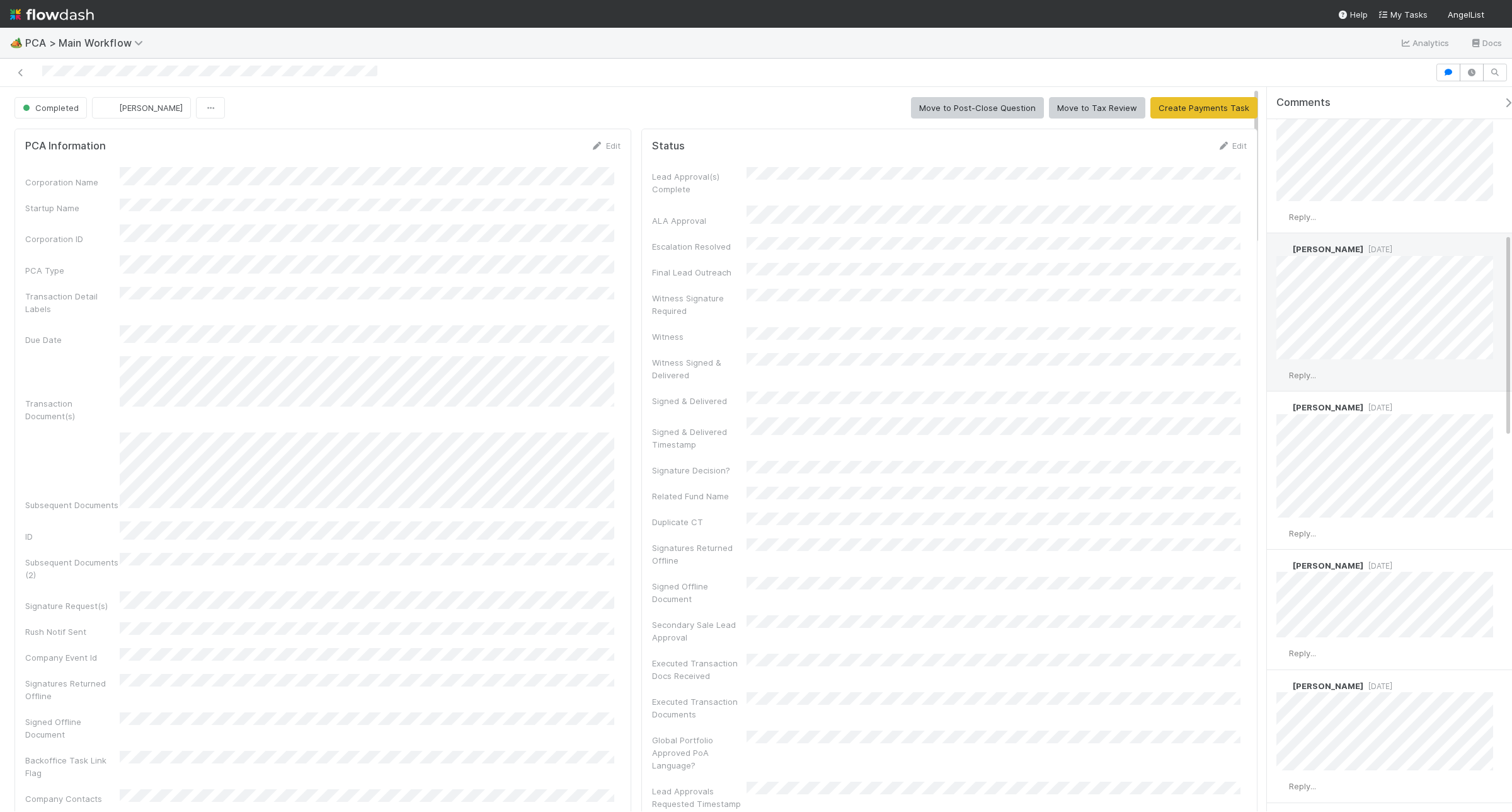
scroll to position [552, 0]
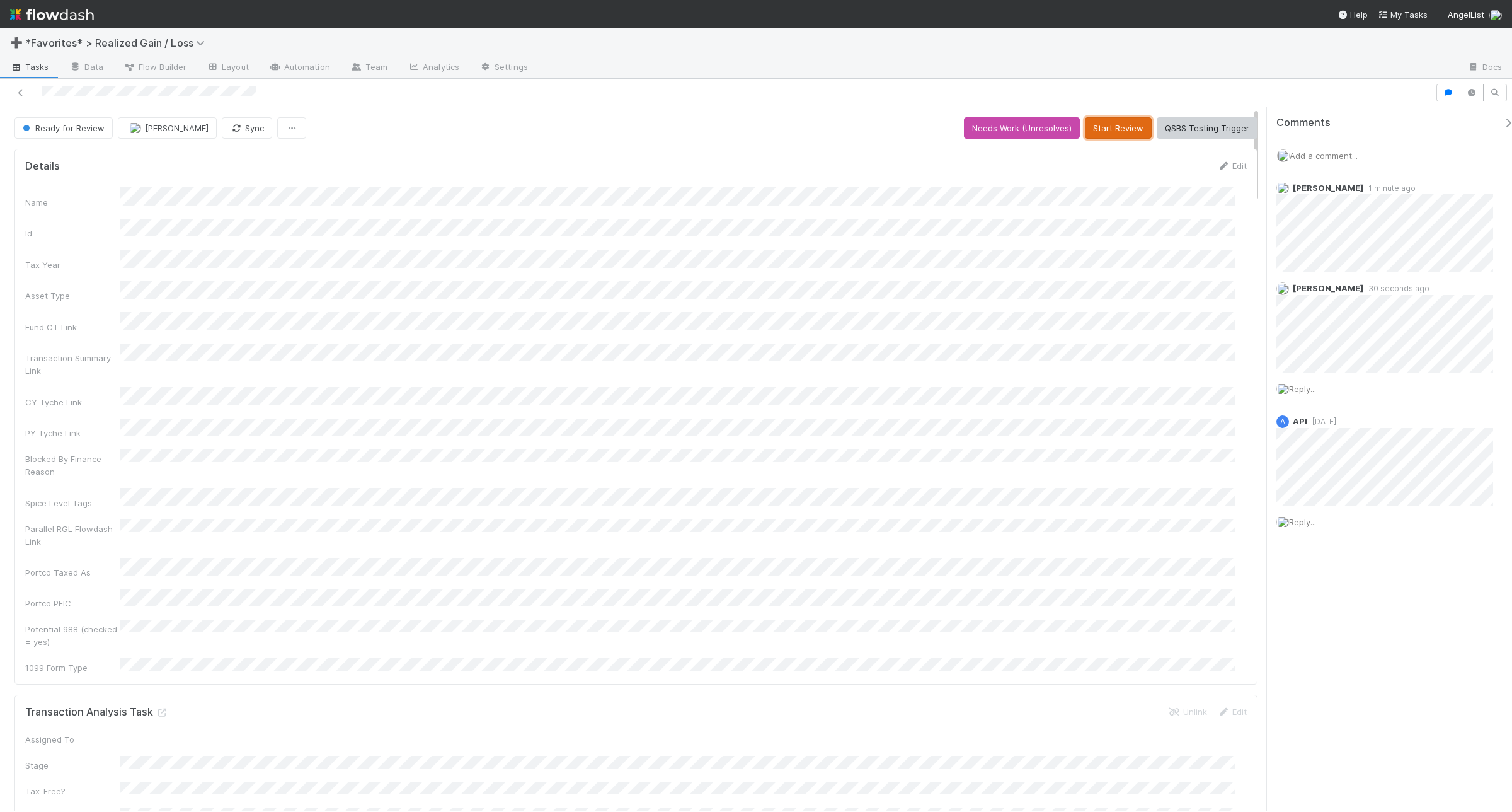
click at [1097, 120] on button "Start Review" at bounding box center [1118, 127] width 67 height 21
click at [1097, 138] on button "Start Review" at bounding box center [1118, 127] width 67 height 21
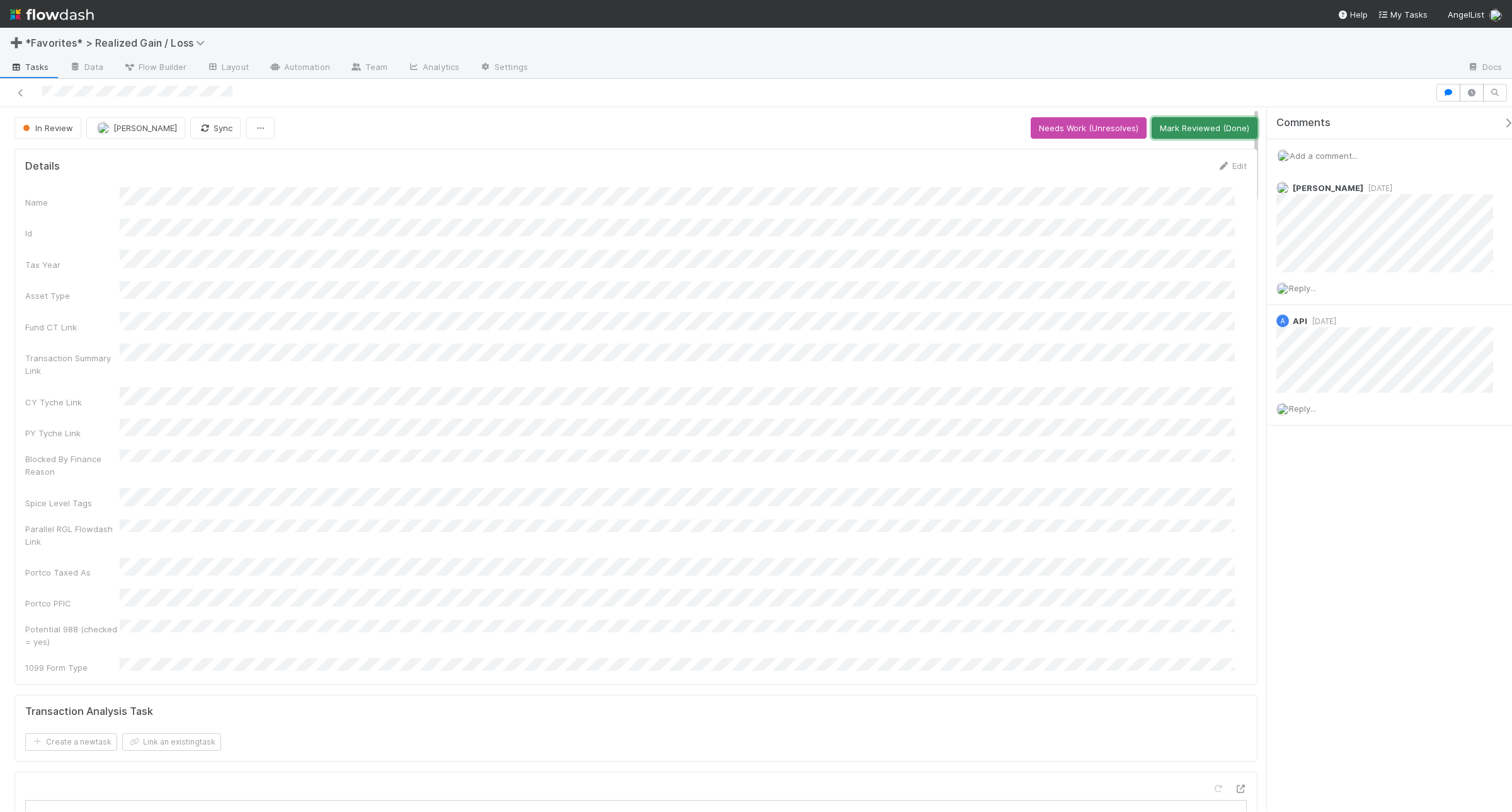
click at [1209, 127] on button "Mark Reviewed (Done)" at bounding box center [1204, 127] width 106 height 21
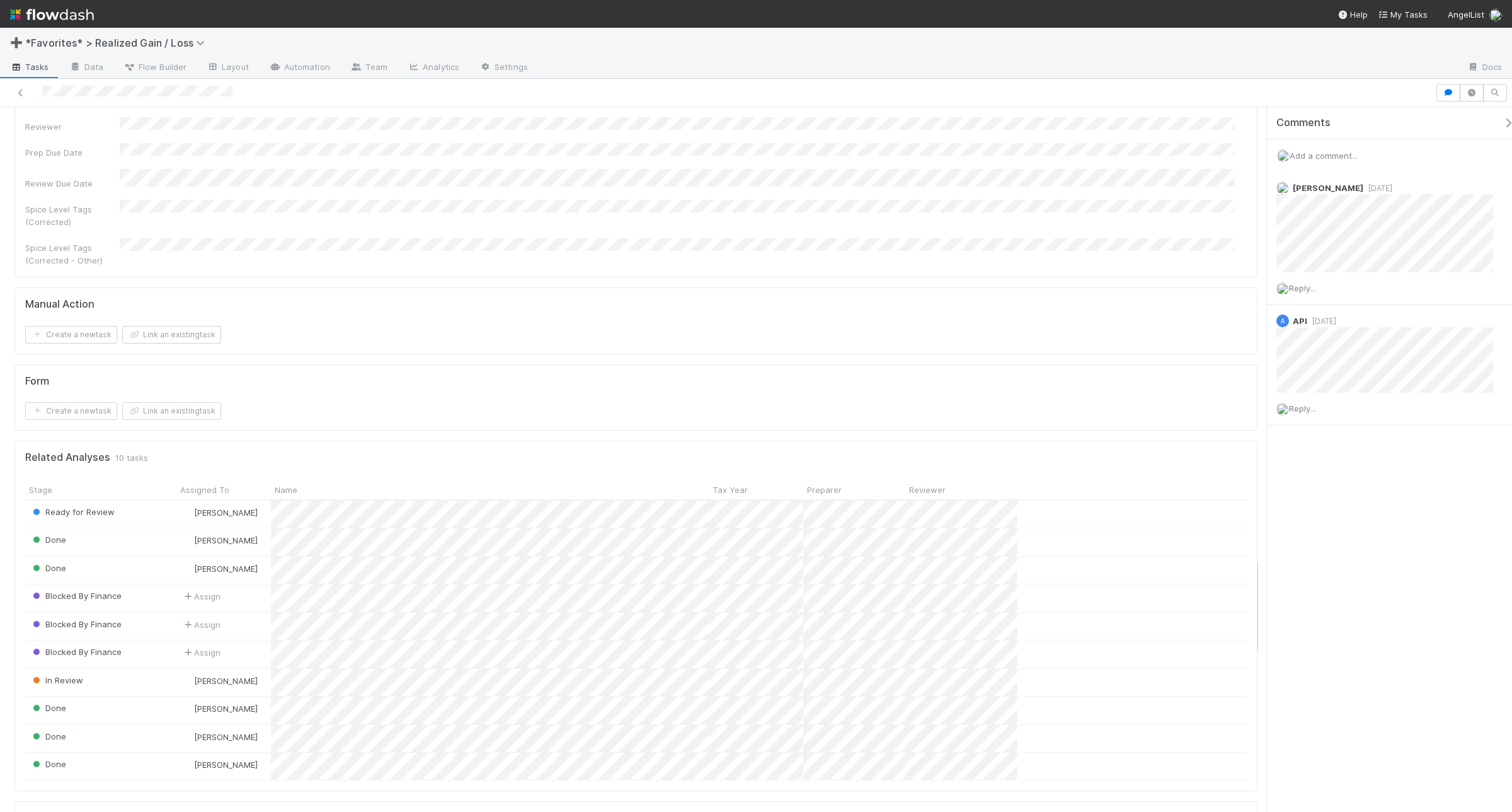
scroll to position [3467, 0]
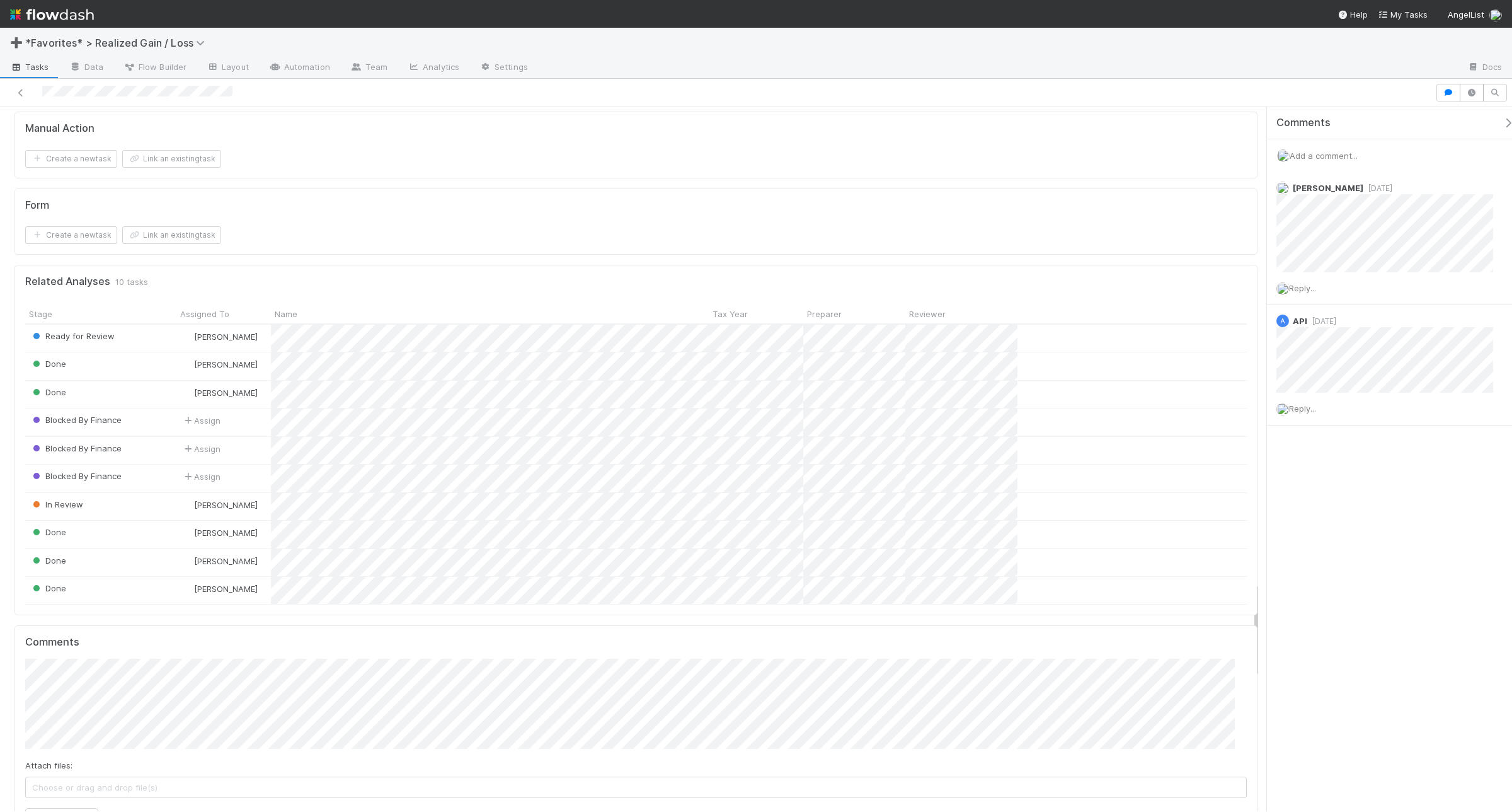
click at [1209, 151] on span "Add a comment..." at bounding box center [1324, 155] width 68 height 10
click at [1209, 353] on button "Add Comment" at bounding box center [1324, 349] width 73 height 21
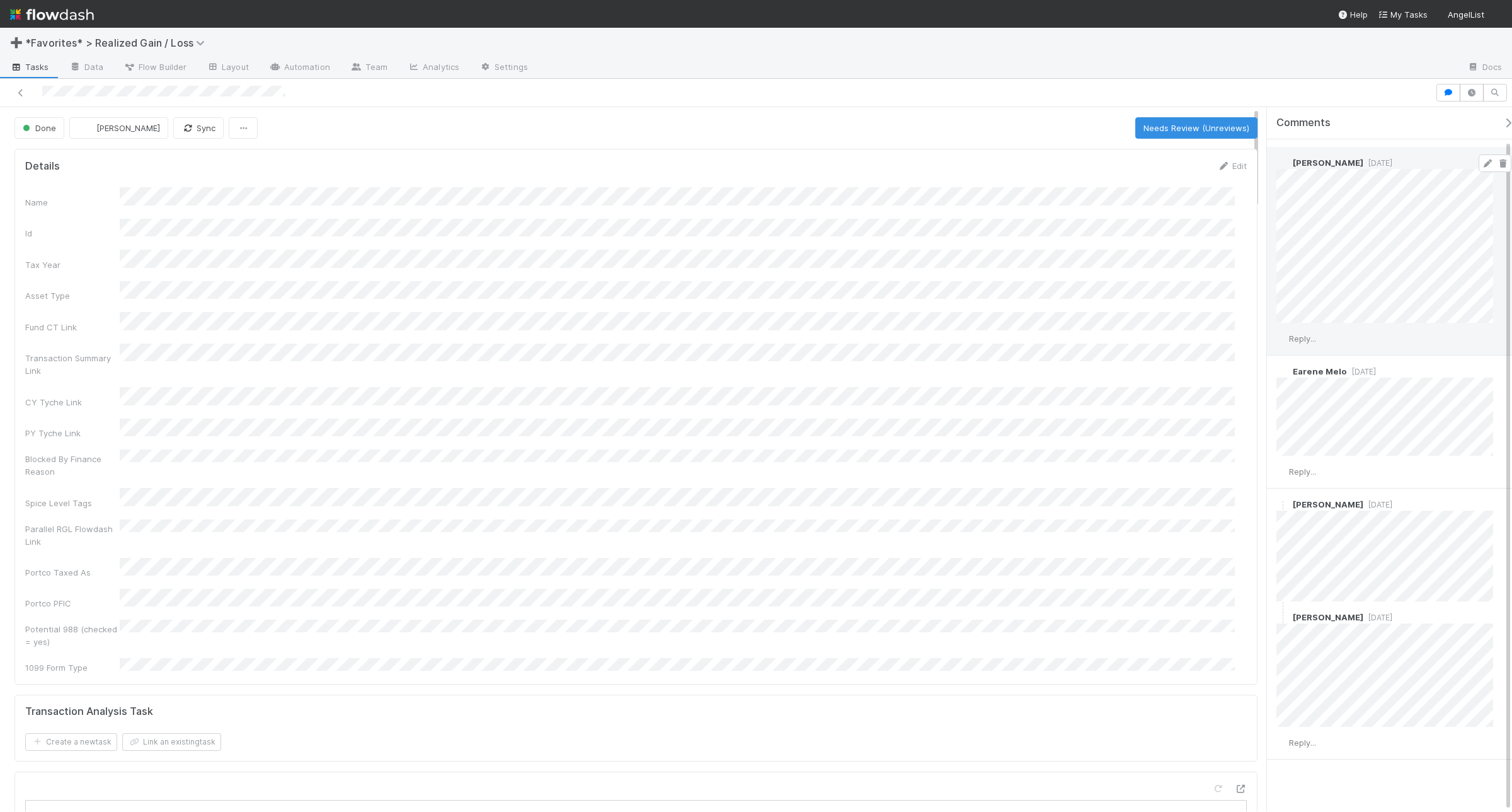
scroll to position [35, 0]
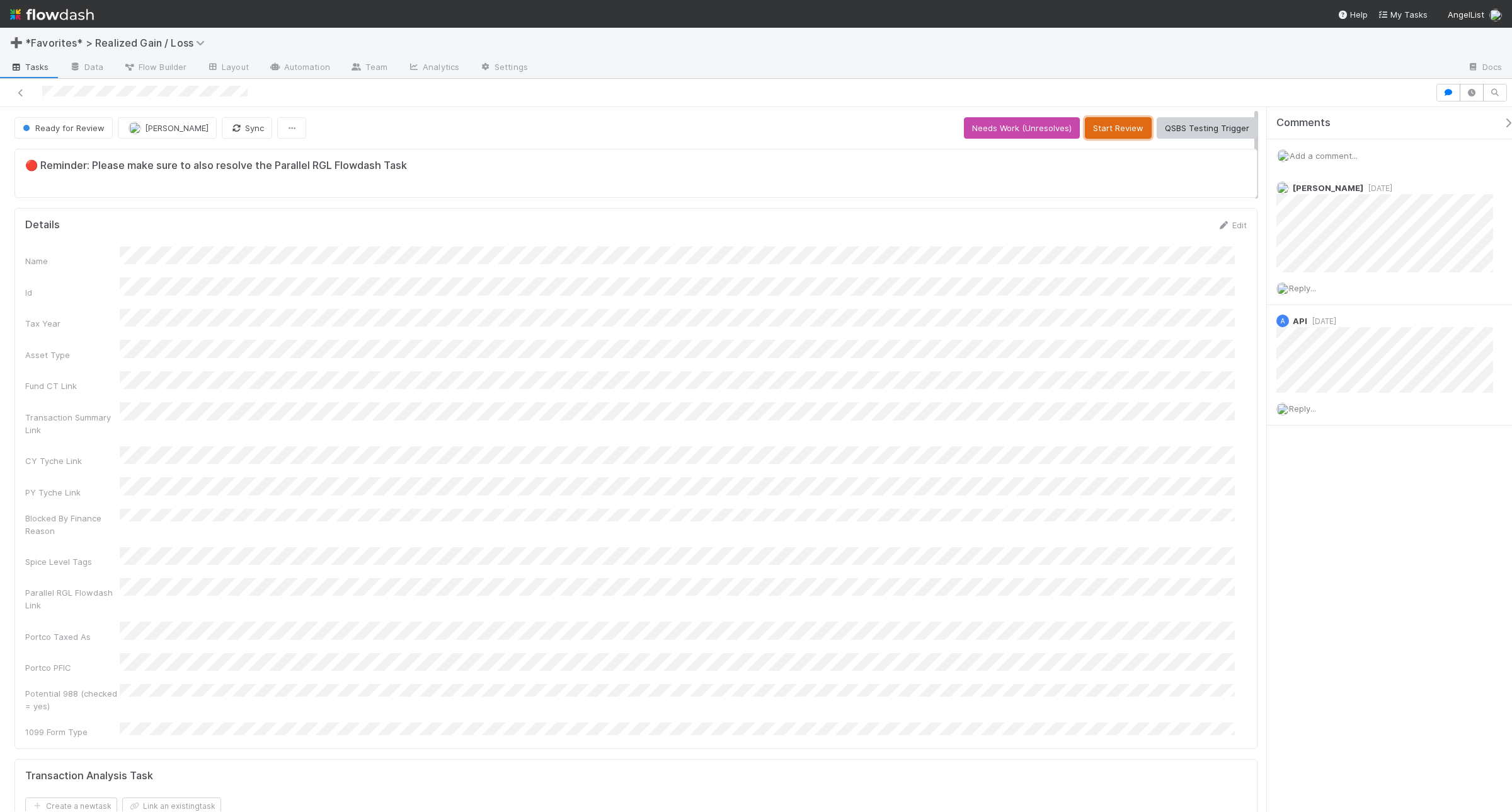
click at [1095, 123] on button "Start Review" at bounding box center [1118, 127] width 67 height 21
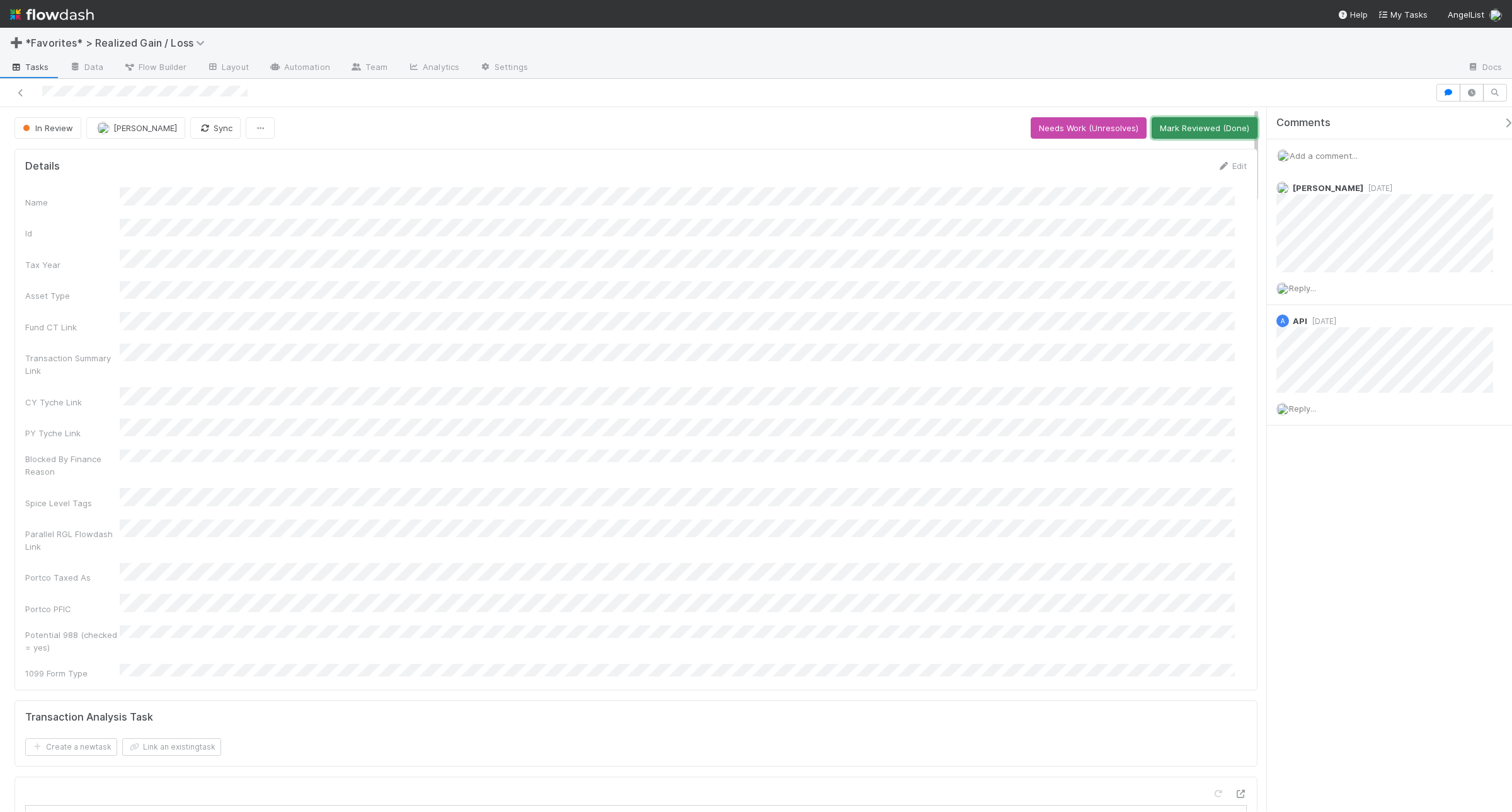
click at [1209, 134] on button "Mark Reviewed (Done)" at bounding box center [1204, 127] width 106 height 21
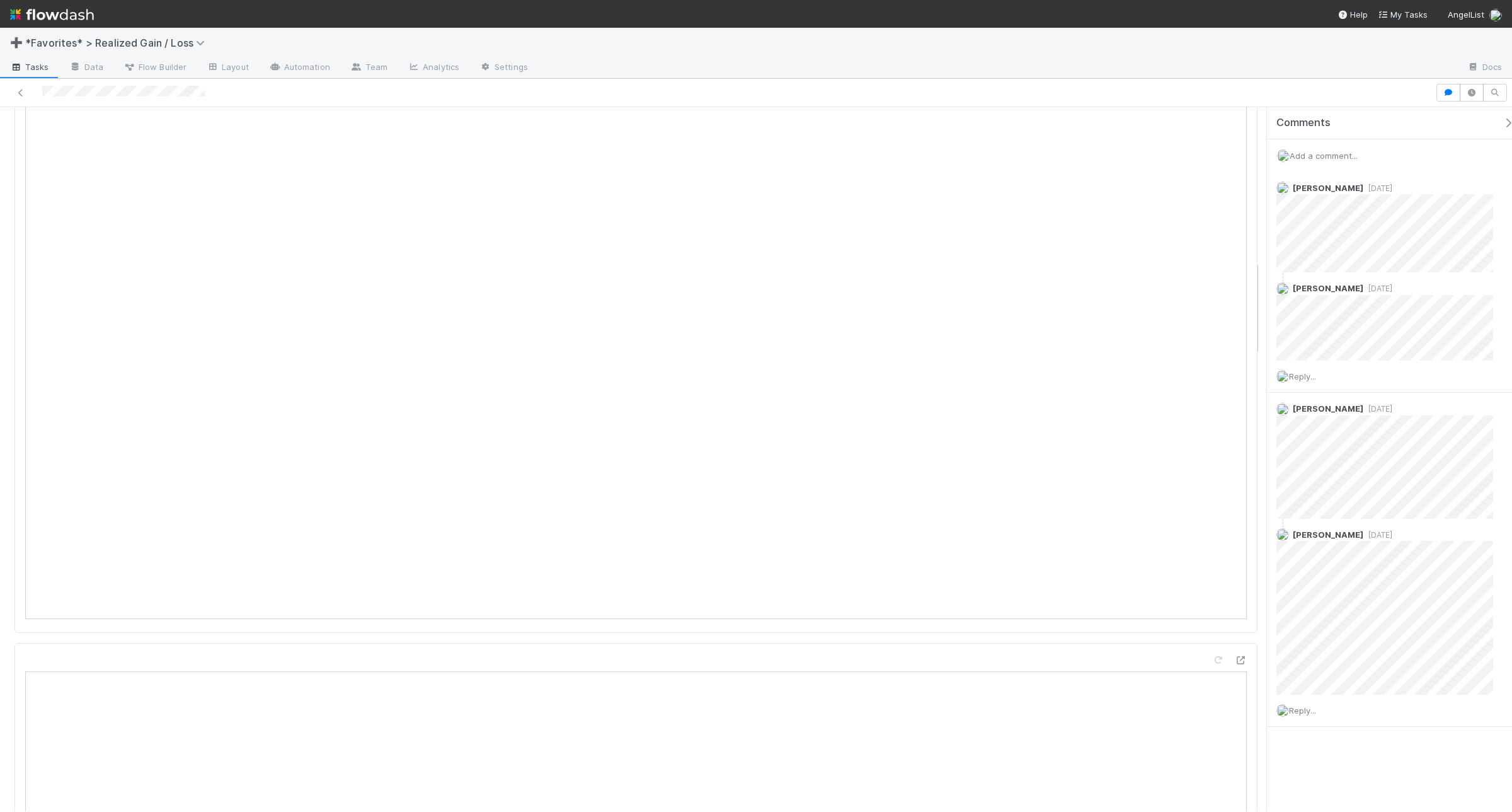
scroll to position [1182, 0]
click at [1209, 375] on span "Reply..." at bounding box center [1303, 376] width 27 height 10
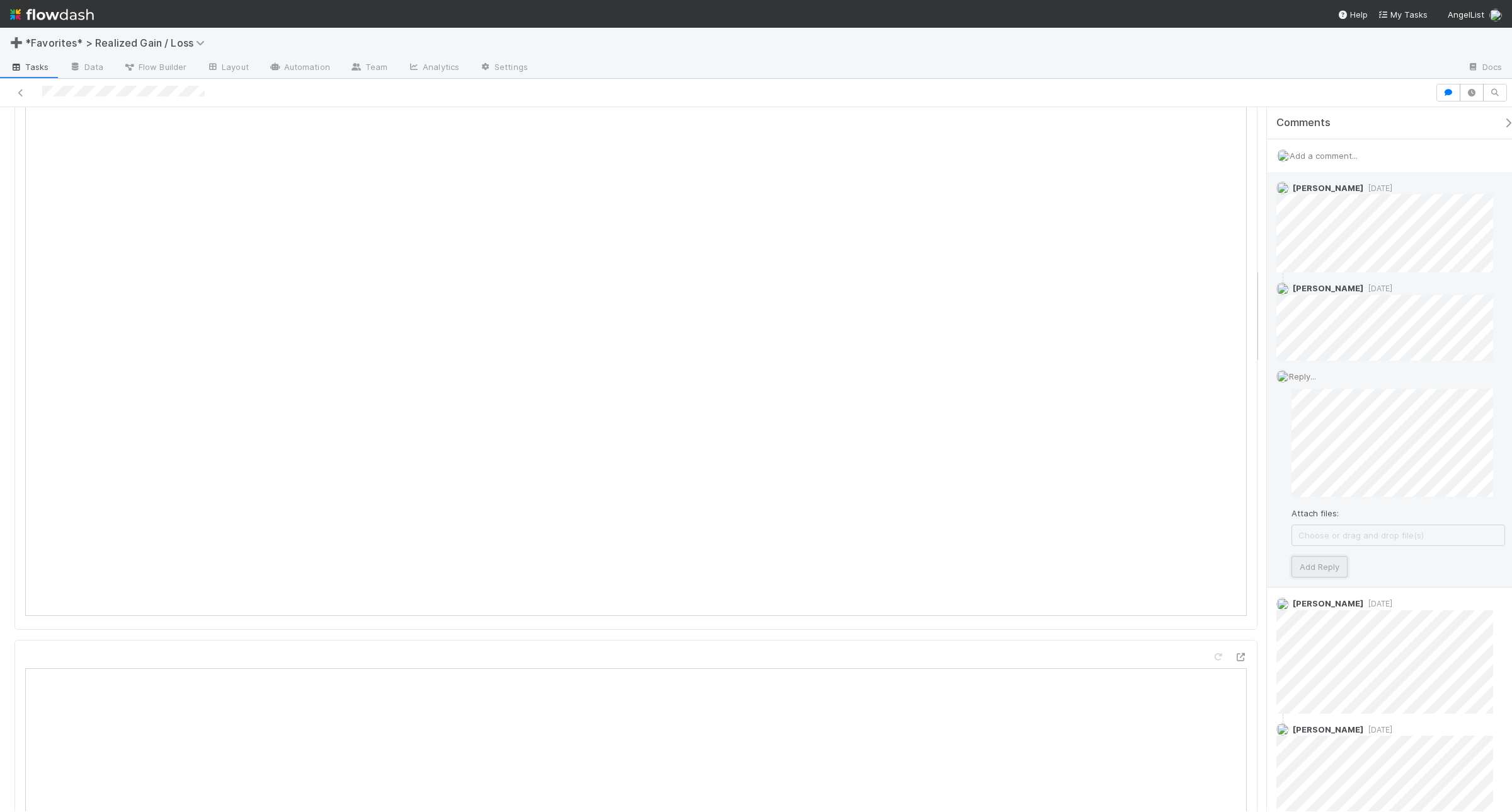
click at [1209, 568] on button "Add Reply" at bounding box center [1320, 566] width 56 height 21
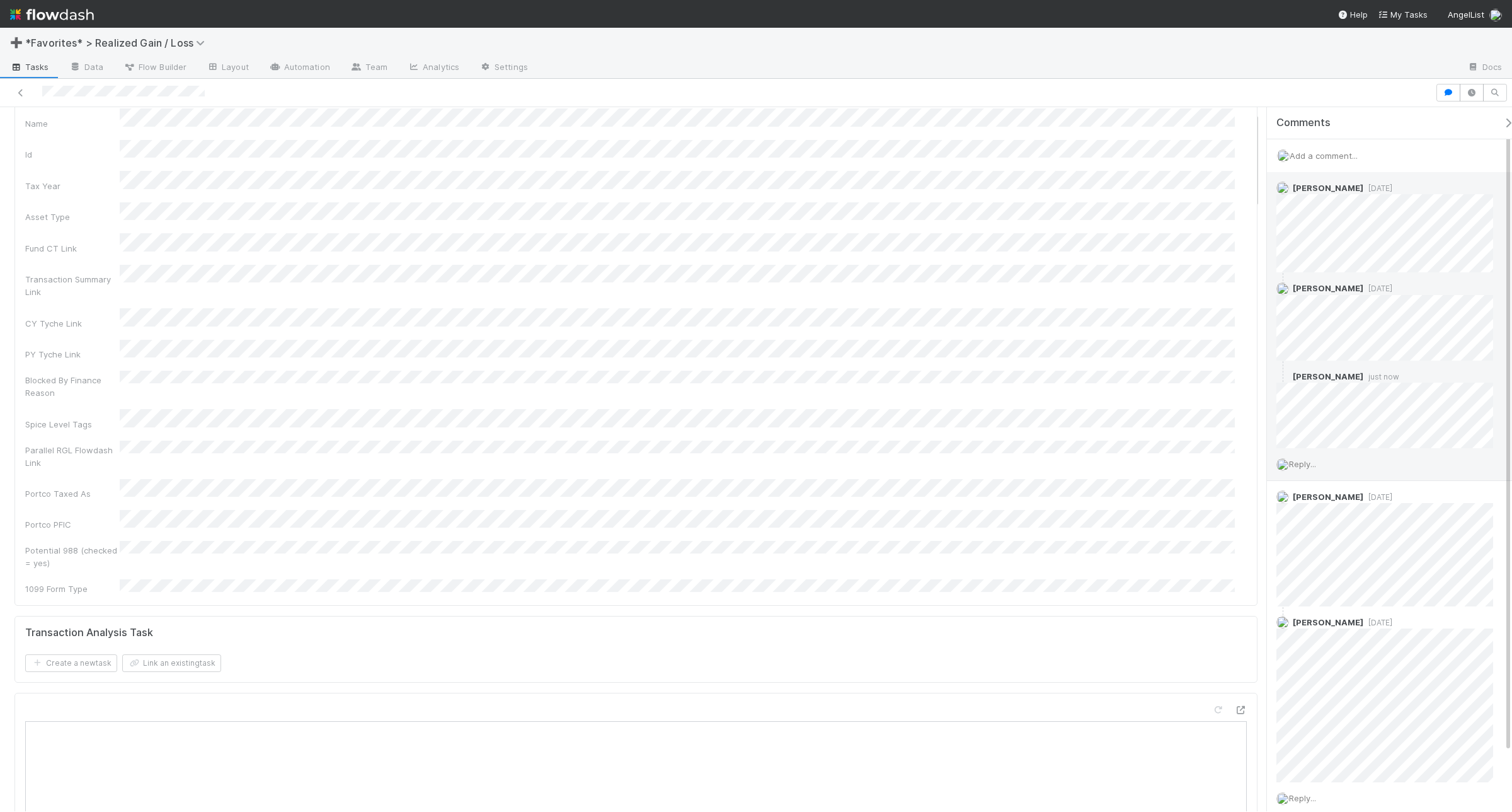
scroll to position [0, 0]
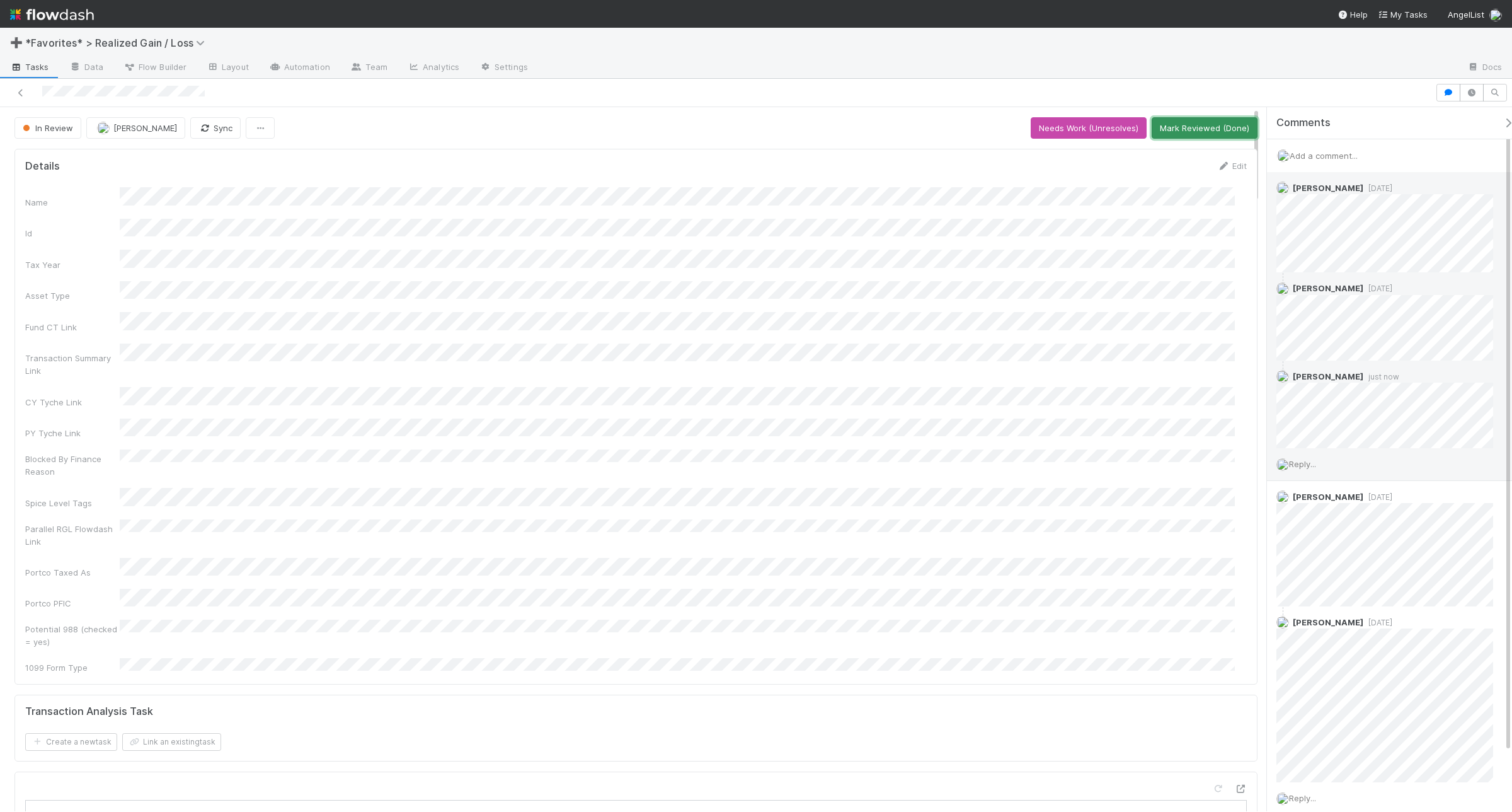
click at [1209, 129] on button "Mark Reviewed (Done)" at bounding box center [1204, 127] width 106 height 21
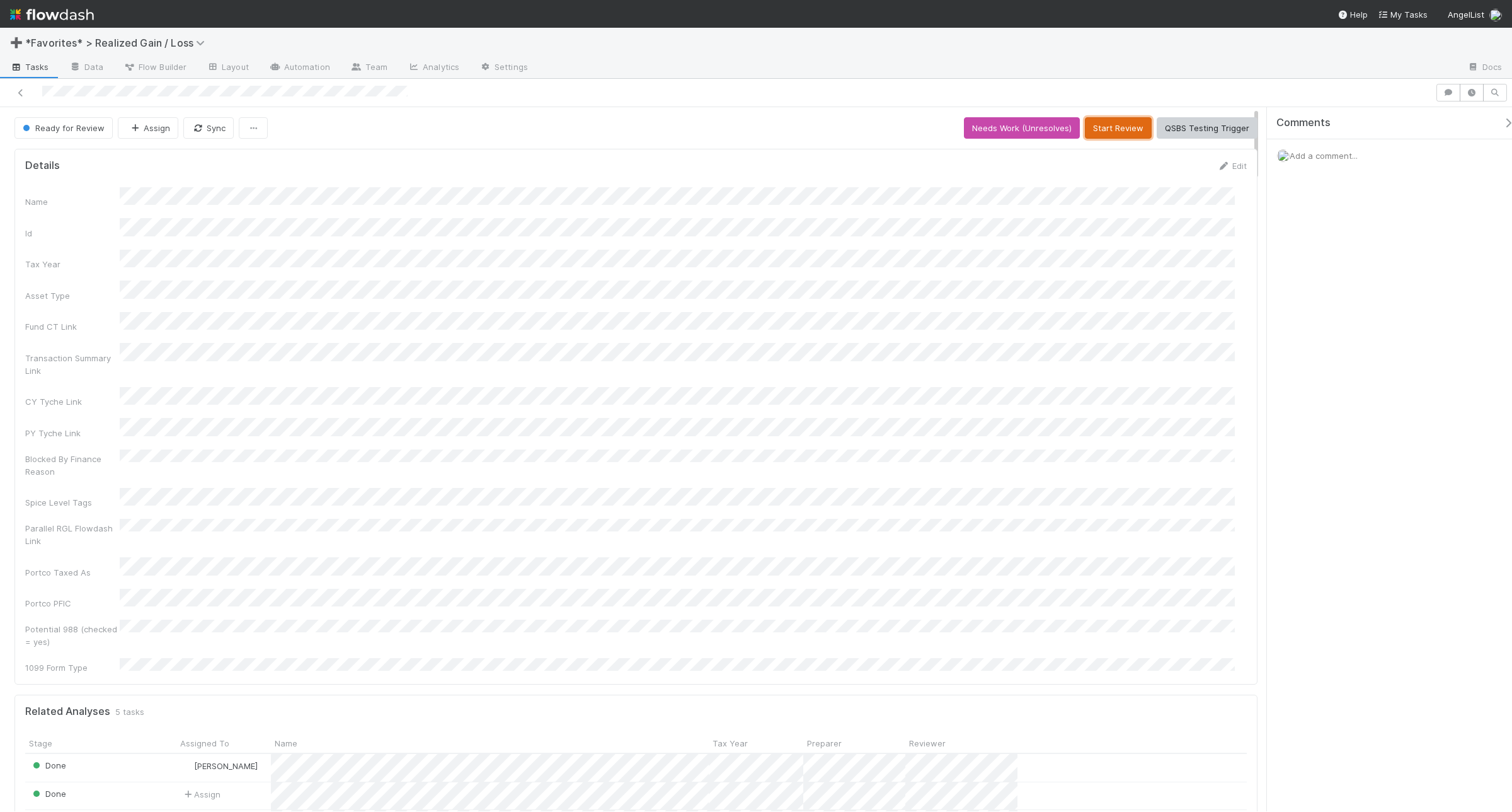
click at [1119, 127] on button "Start Review" at bounding box center [1118, 127] width 67 height 21
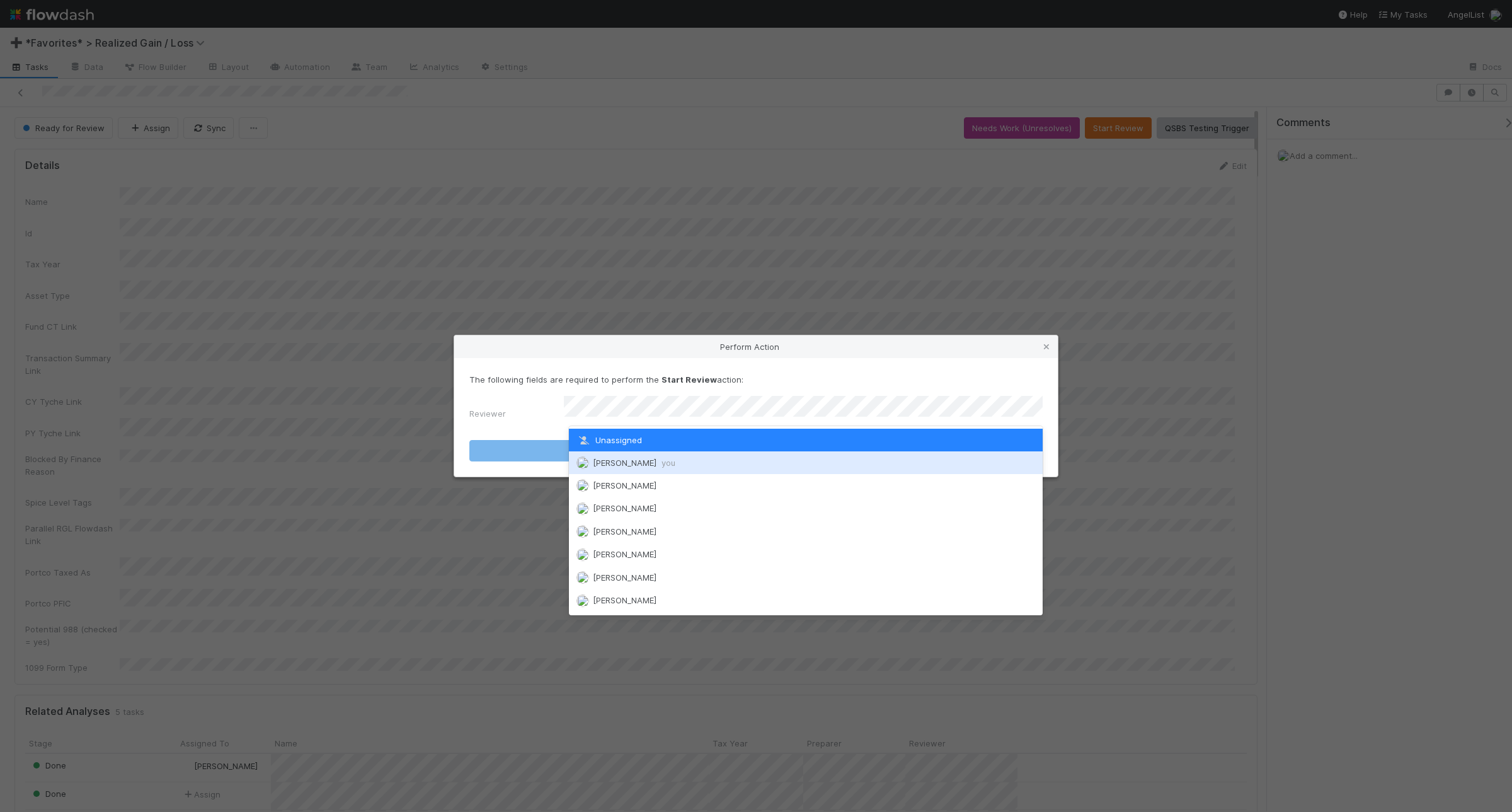
click at [863, 457] on div "Andrea Tidrow you" at bounding box center [806, 462] width 474 height 23
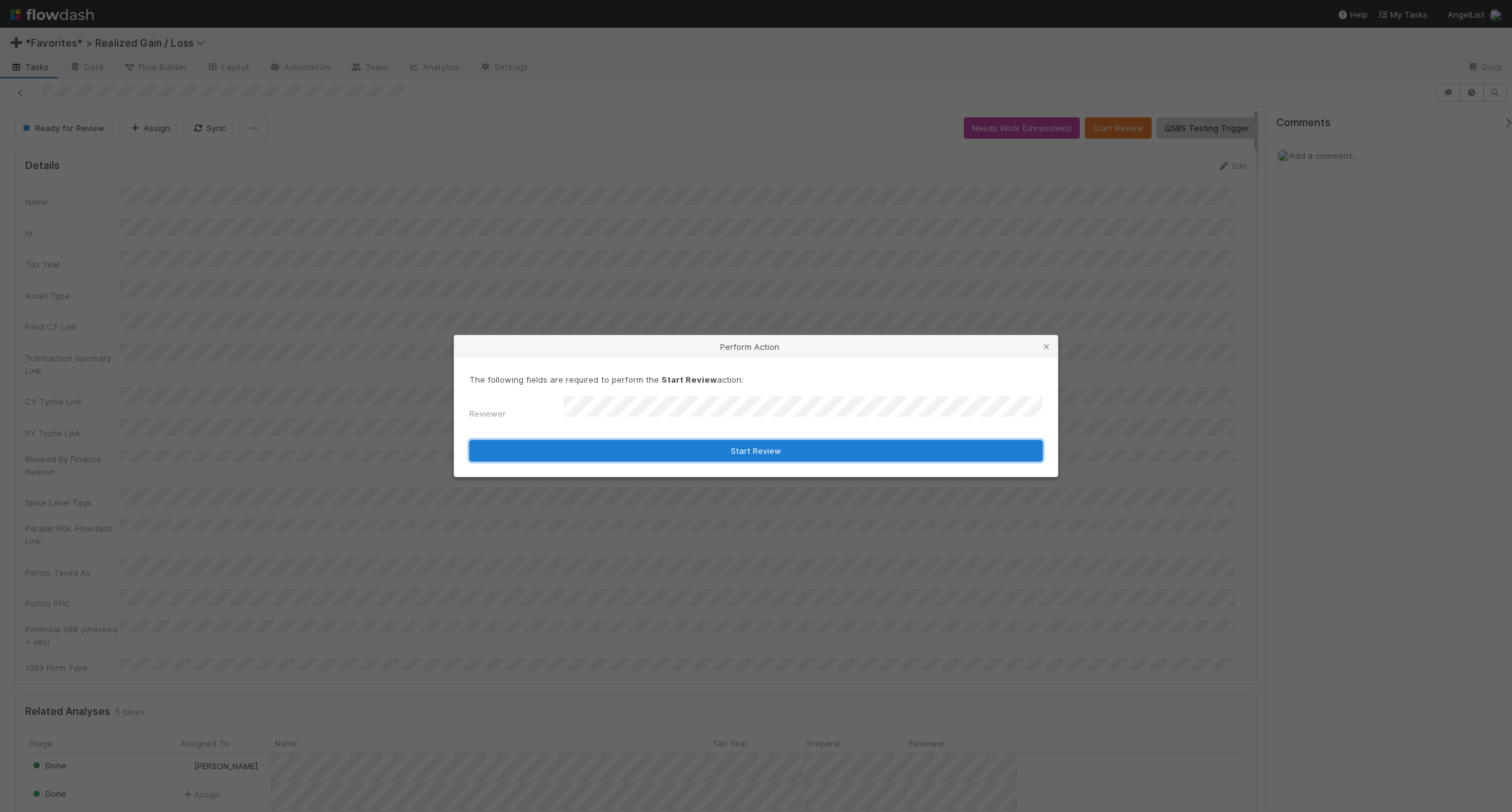
click at [789, 451] on button "Start Review" at bounding box center [755, 450] width 573 height 21
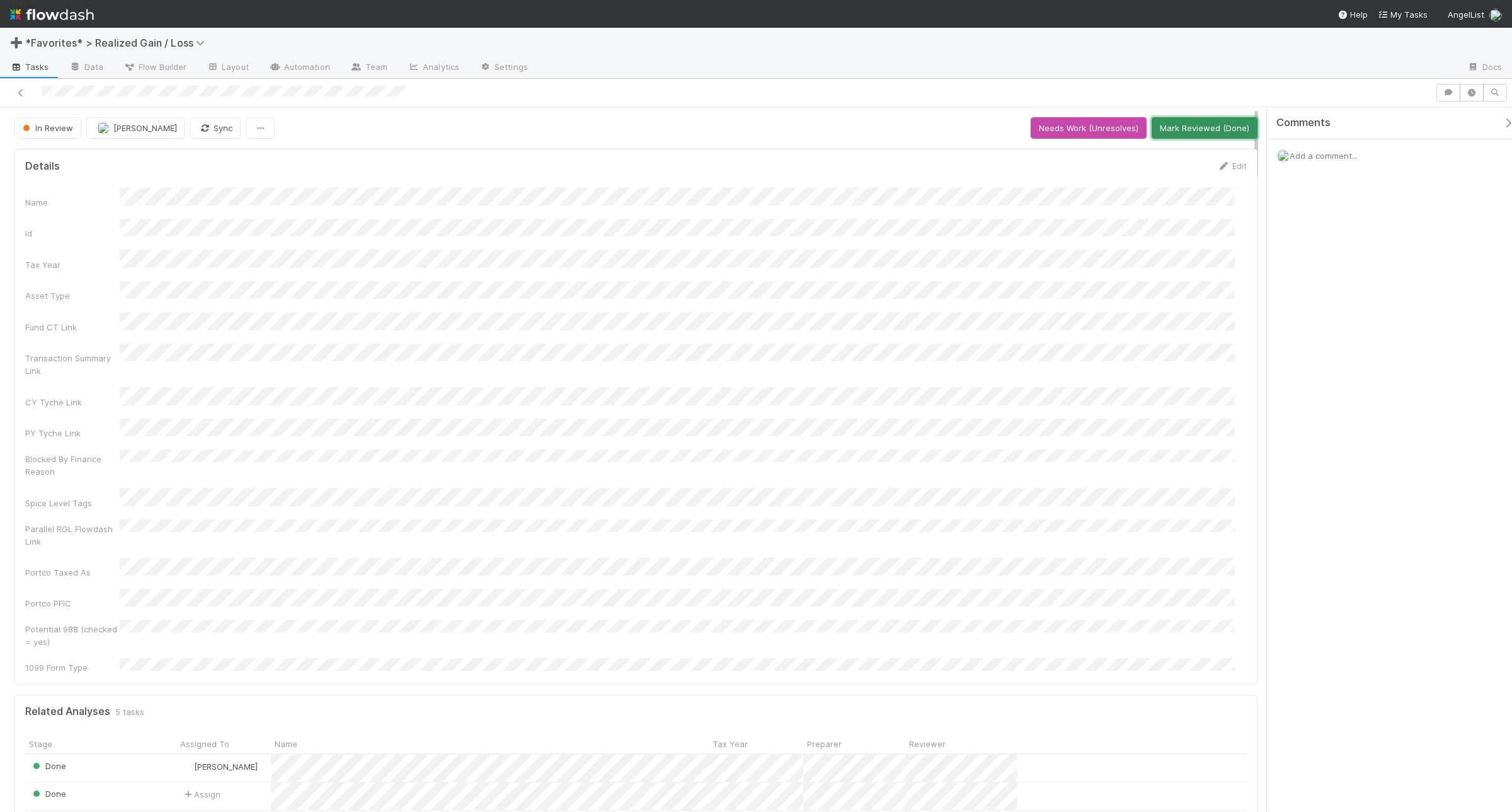
click at [1213, 125] on button "Mark Reviewed (Done)" at bounding box center [1204, 127] width 106 height 21
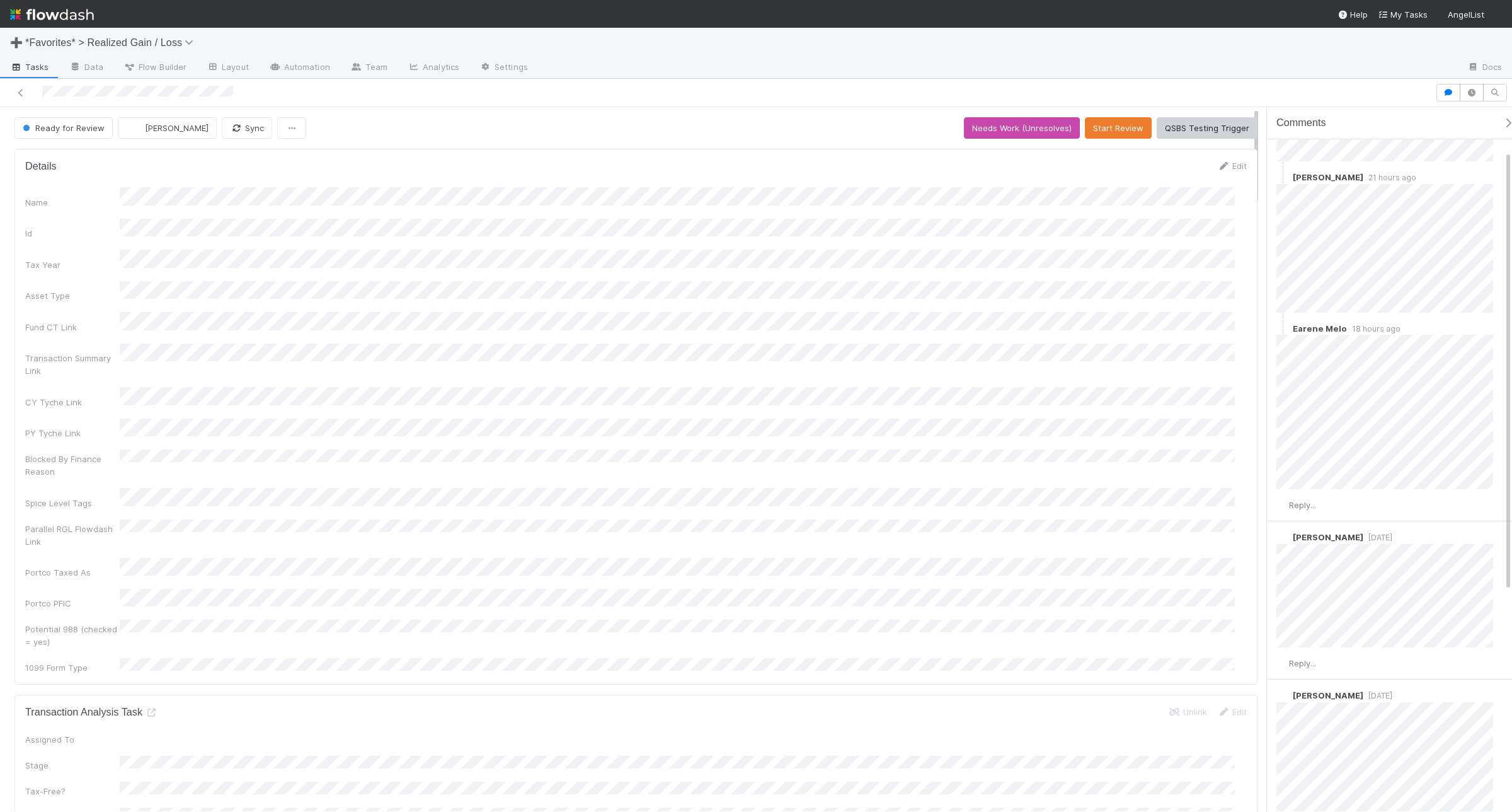
scroll to position [157, 0]
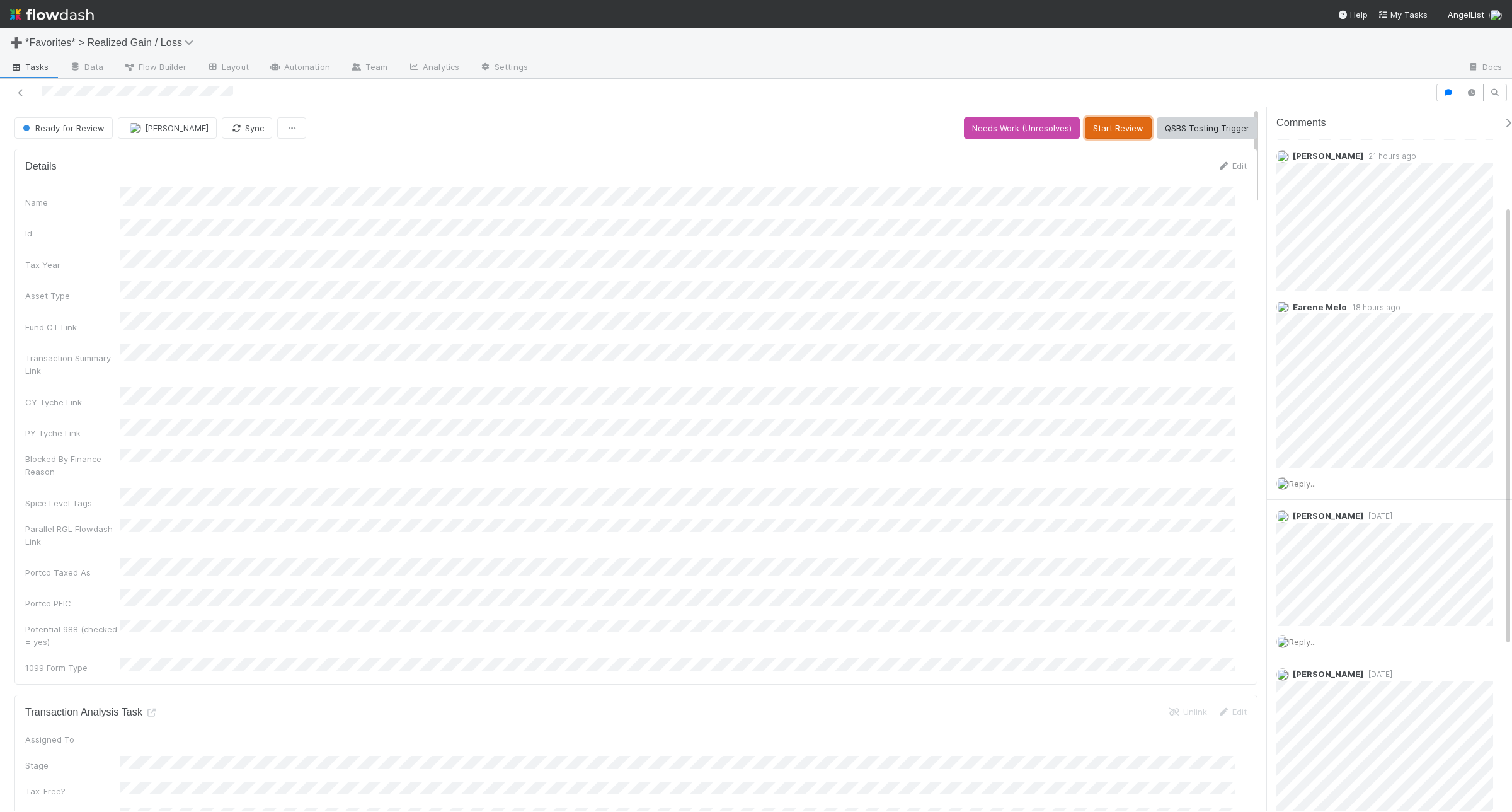
click at [1106, 122] on button "Start Review" at bounding box center [1118, 127] width 67 height 21
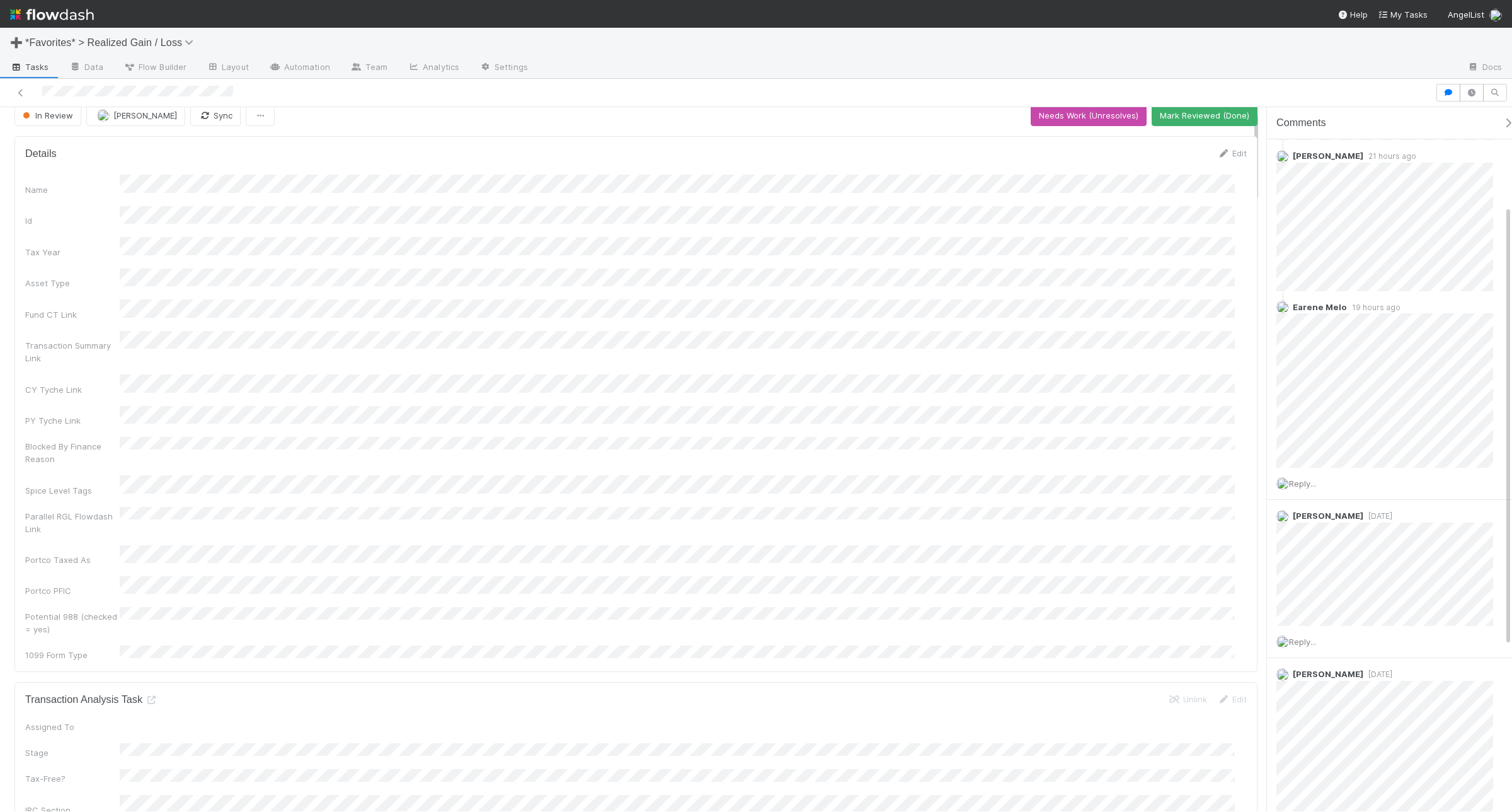
scroll to position [0, 0]
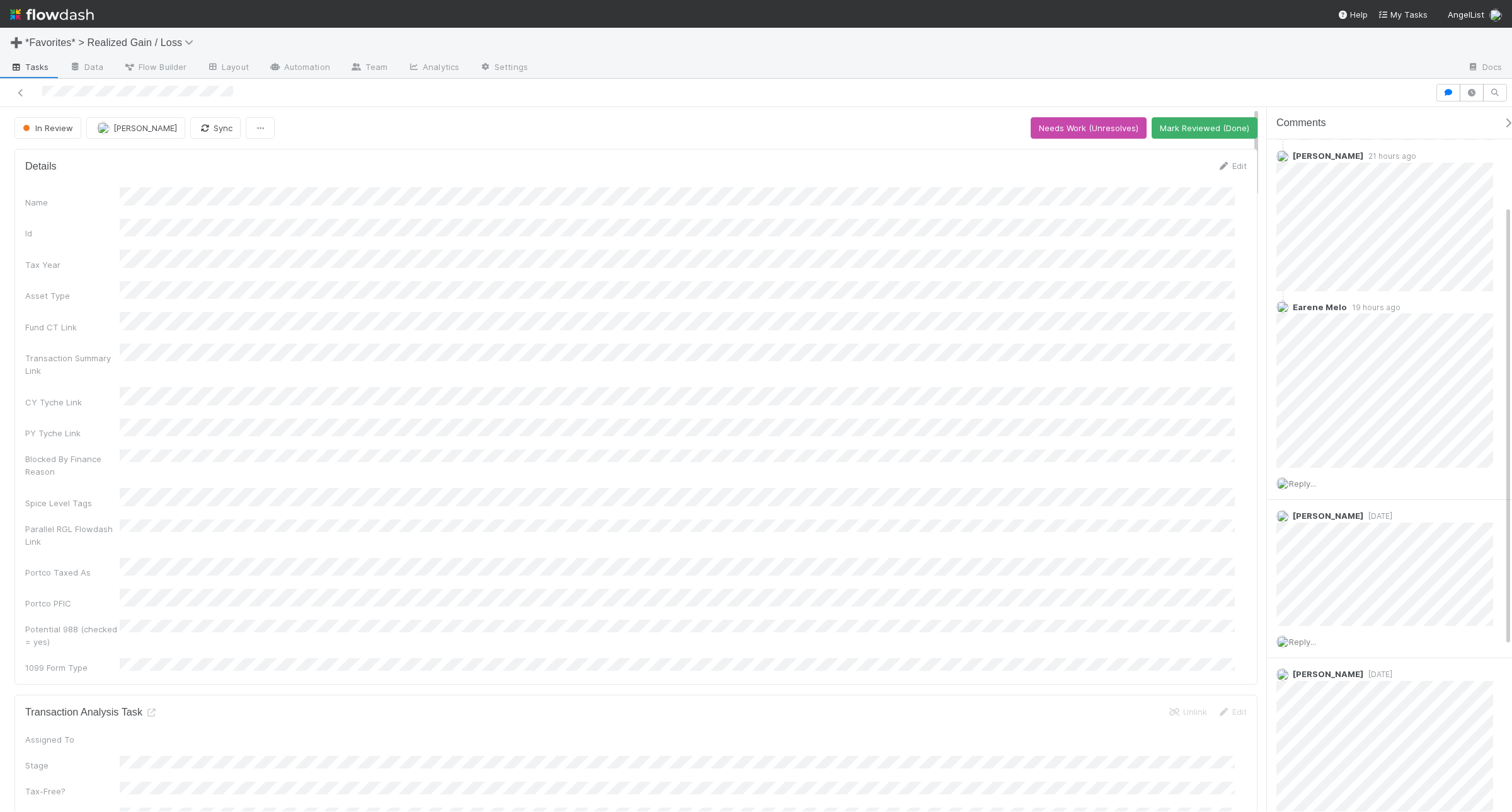
click at [1171, 125] on button "Mark Reviewed (Done)" at bounding box center [1204, 127] width 106 height 21
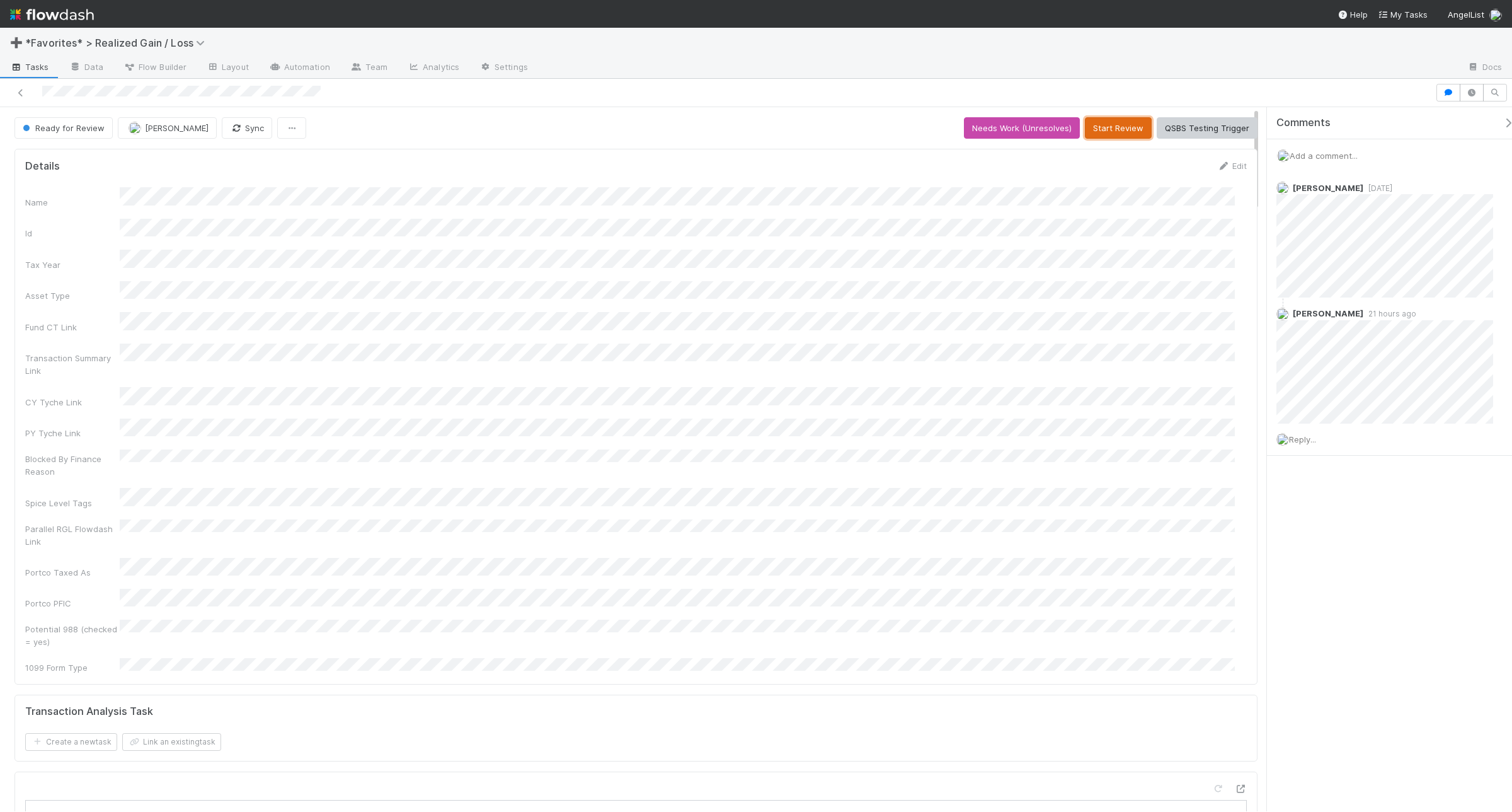
click at [1110, 132] on button "Start Review" at bounding box center [1118, 127] width 67 height 21
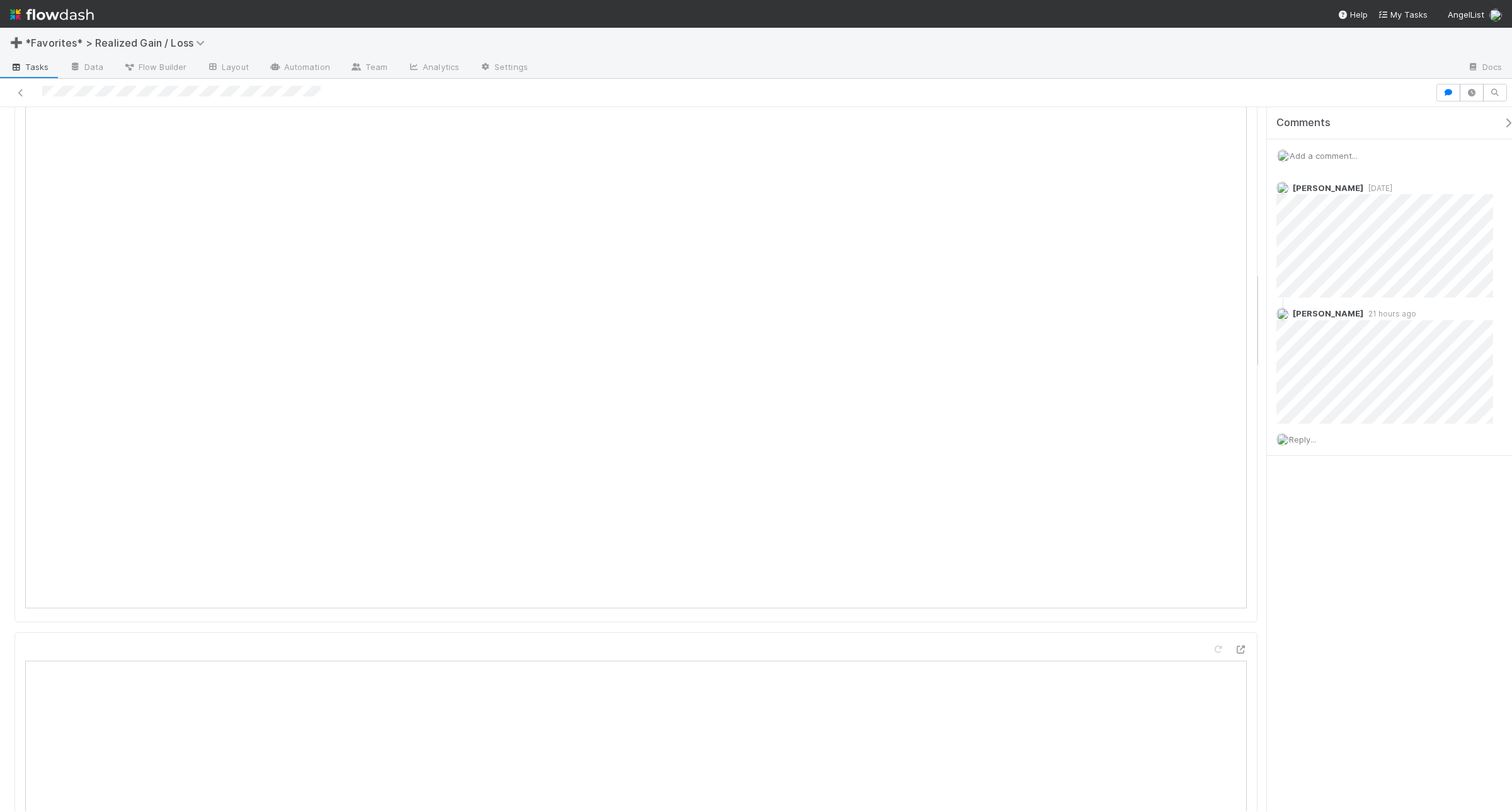
scroll to position [1182, 0]
click at [1301, 438] on span "Reply..." at bounding box center [1303, 439] width 27 height 10
click at [42, 93] on div at bounding box center [717, 92] width 1425 height 17
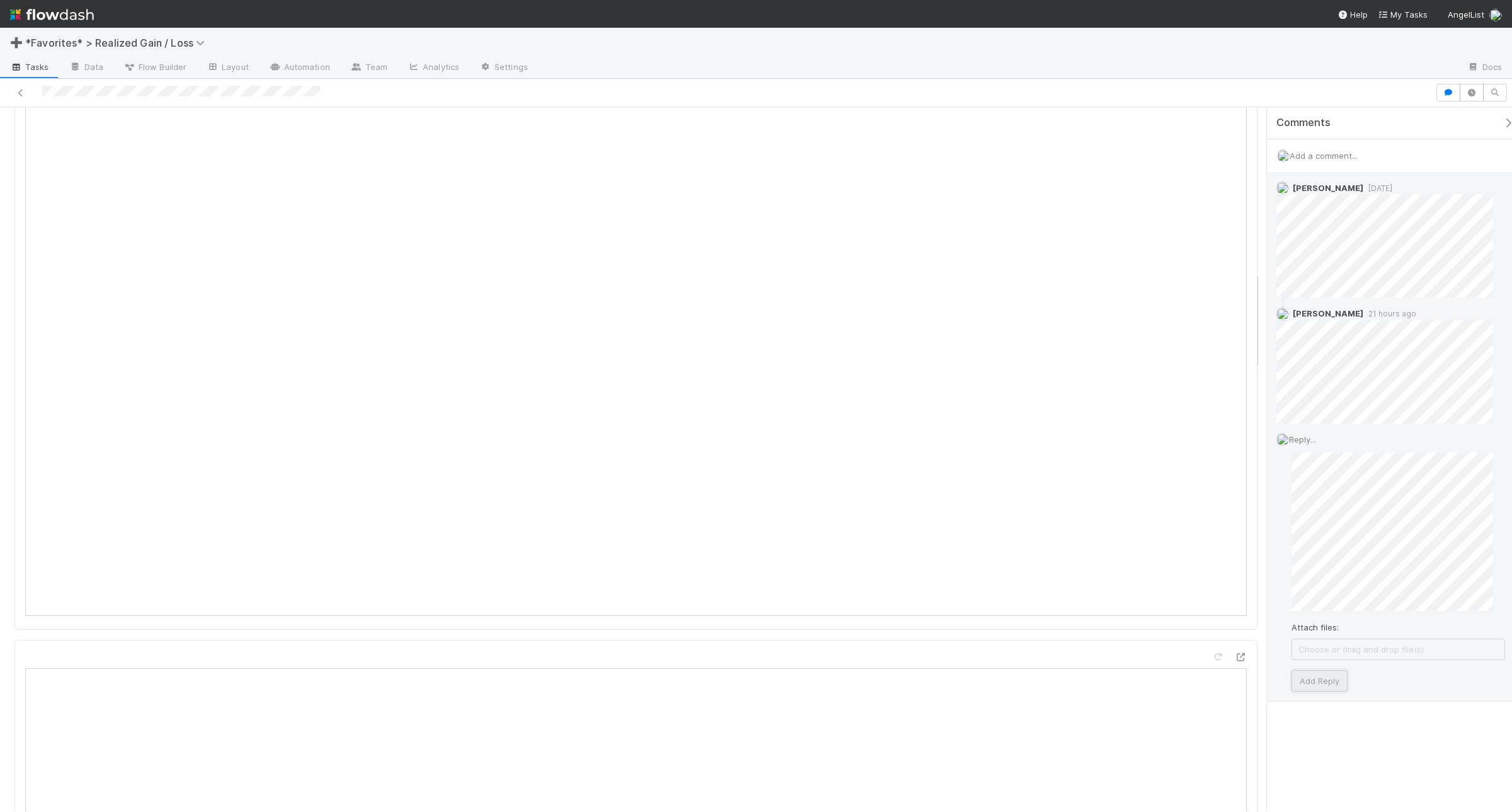
click at [1319, 674] on button "Add Reply" at bounding box center [1320, 681] width 56 height 21
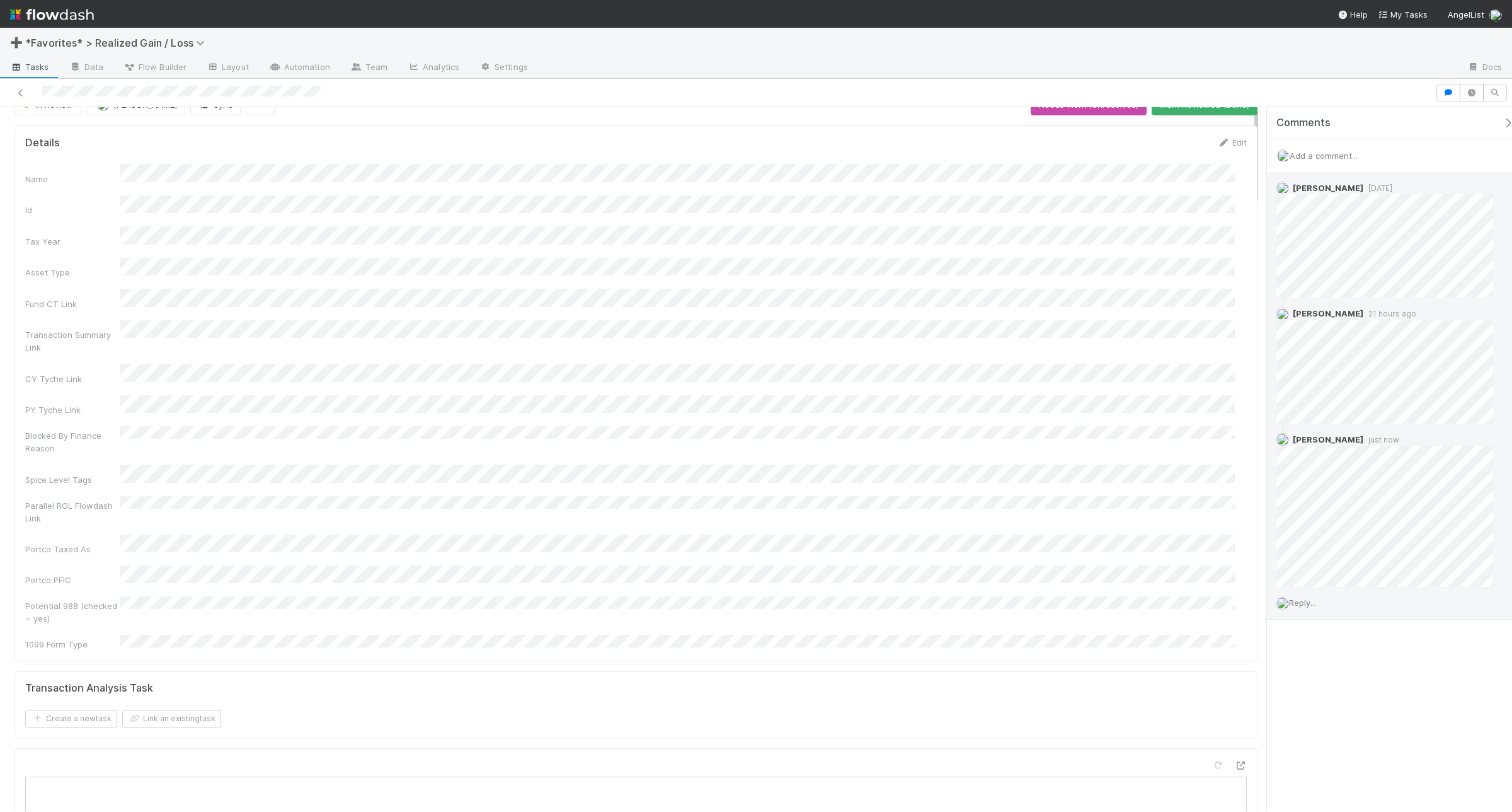
scroll to position [0, 0]
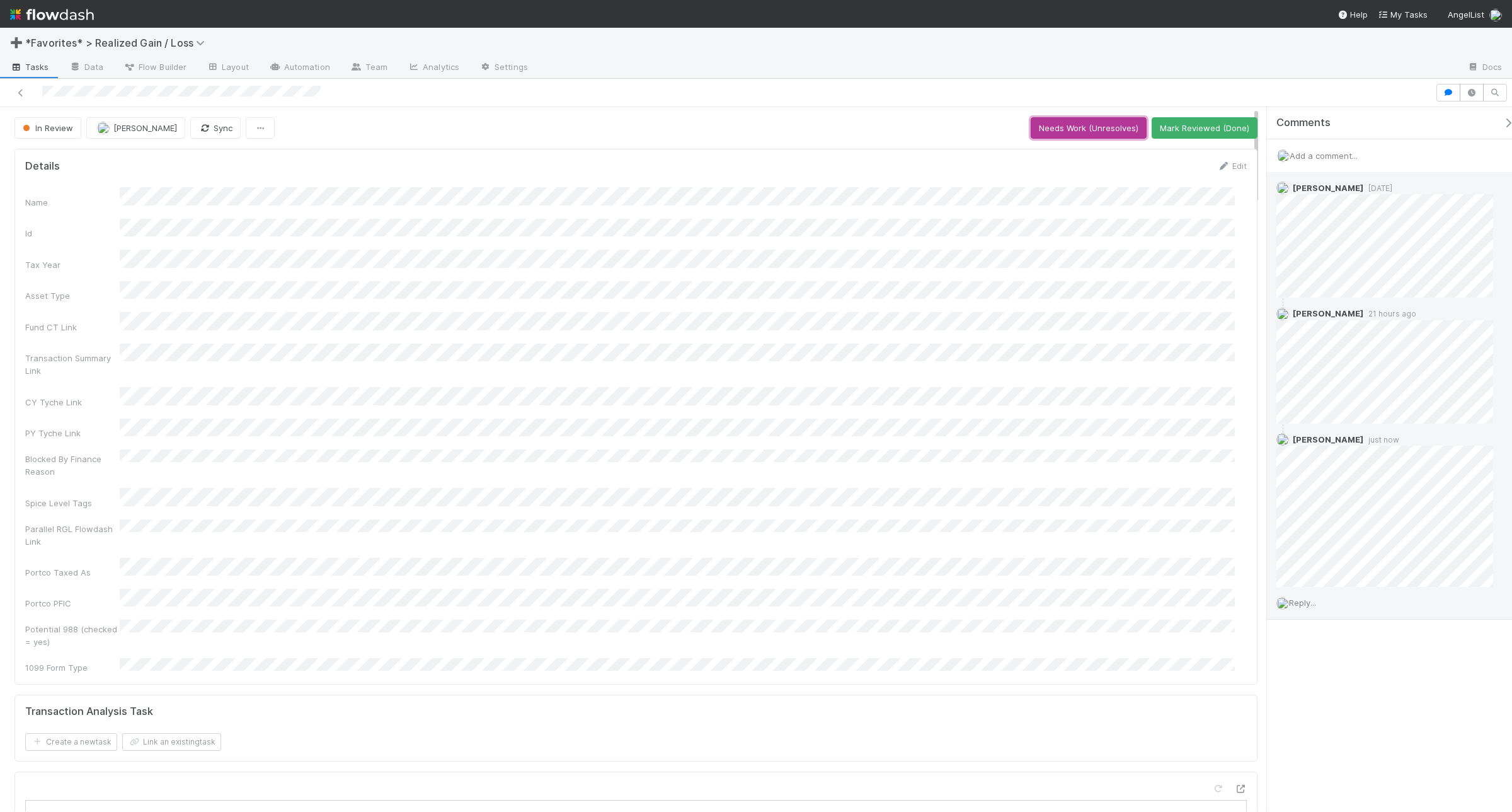
click at [1041, 130] on button "Needs Work (Unresolves)" at bounding box center [1089, 127] width 116 height 21
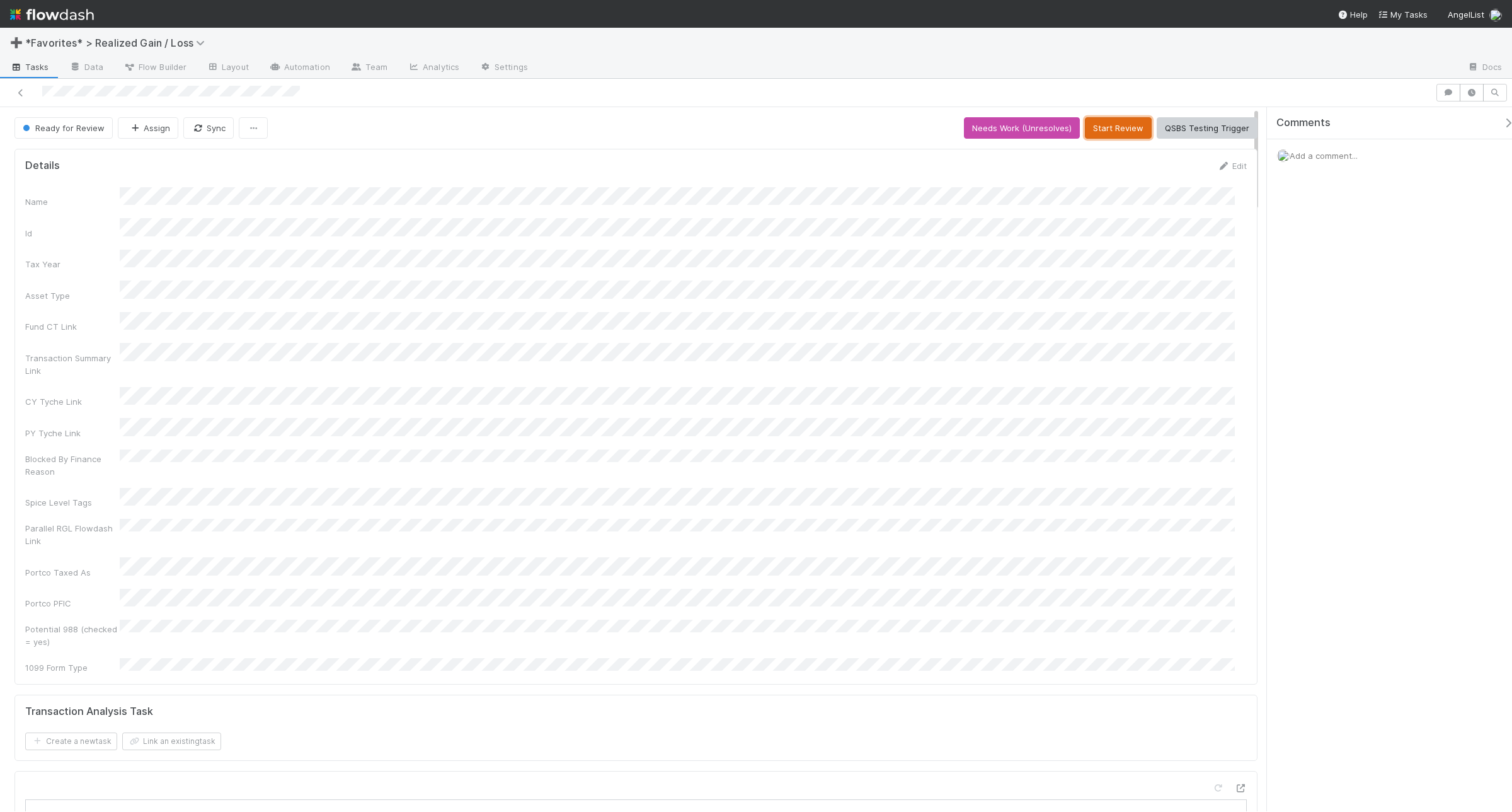
click at [1089, 126] on button "Start Review" at bounding box center [1118, 127] width 67 height 21
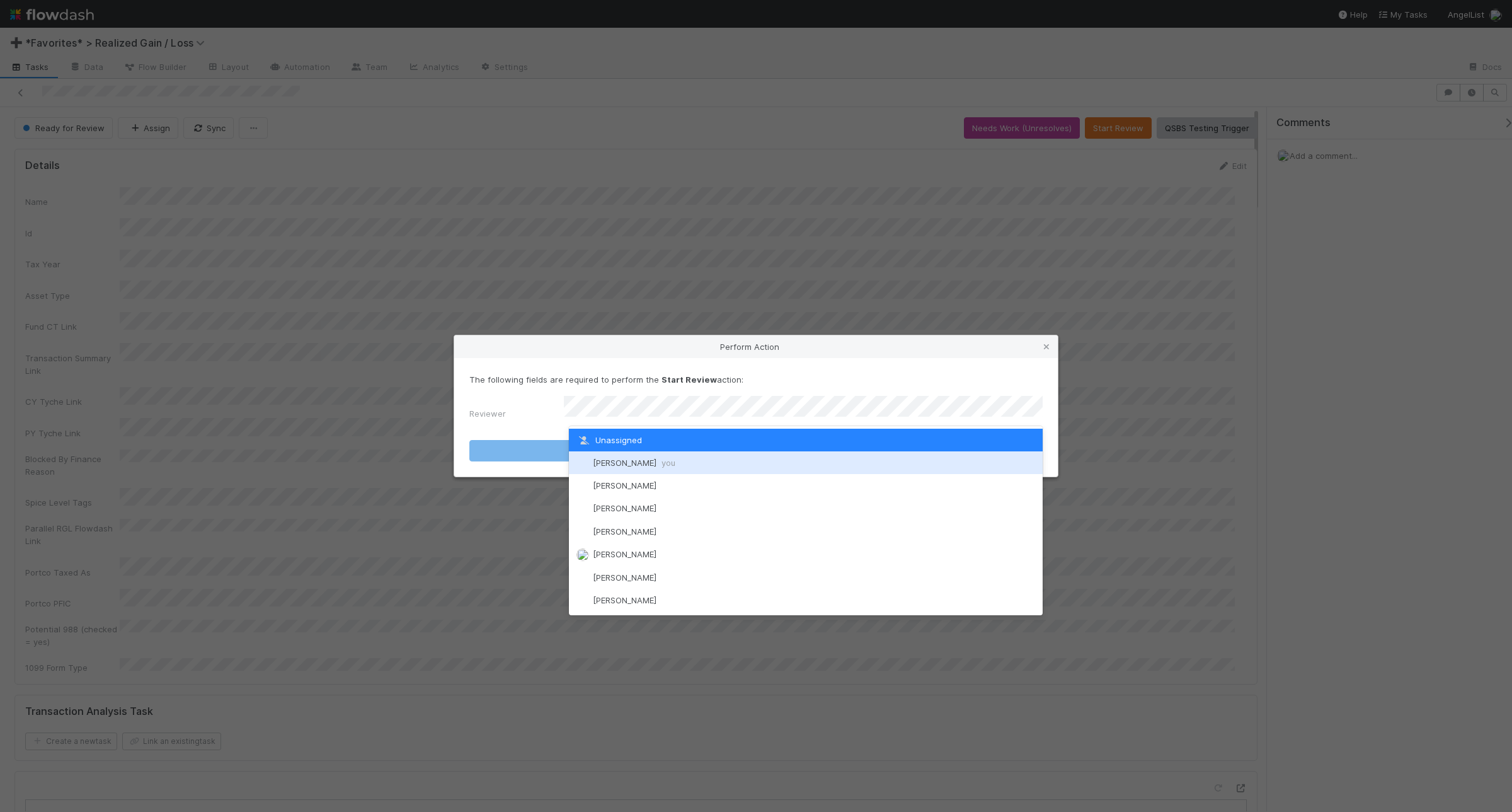
click at [582, 464] on img at bounding box center [583, 463] width 13 height 13
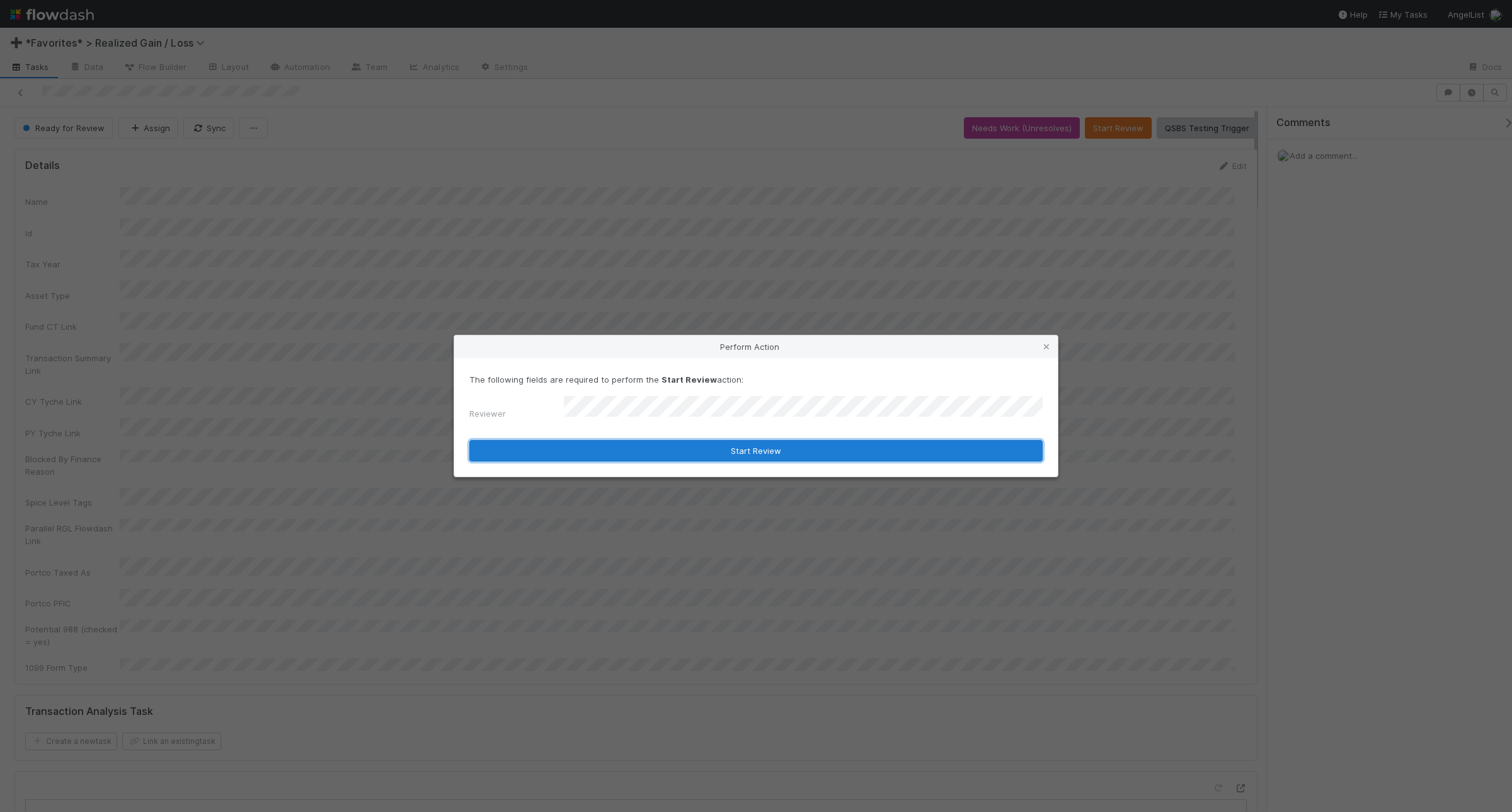
click at [580, 455] on button "Start Review" at bounding box center [755, 450] width 573 height 21
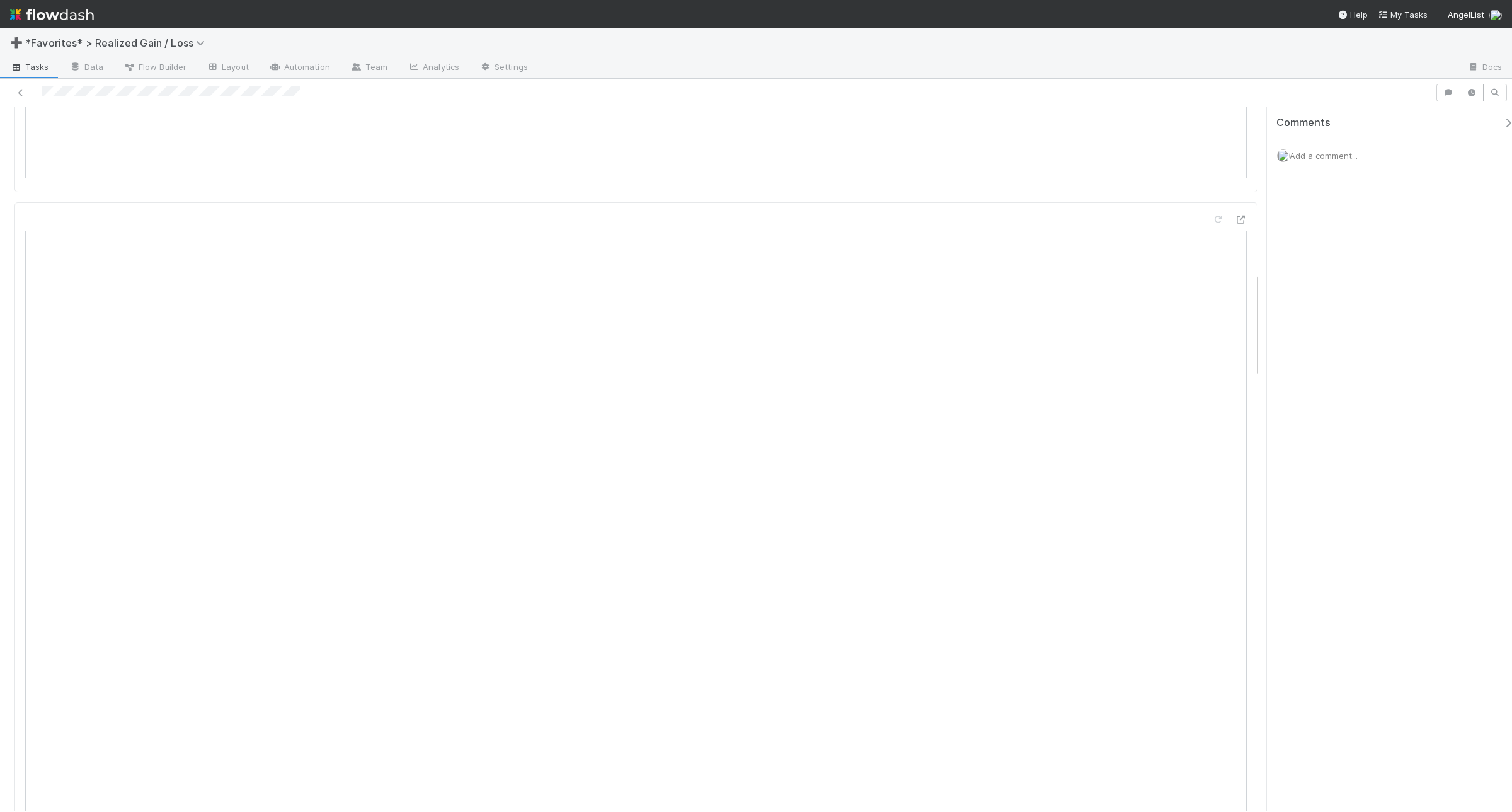
scroll to position [1224, 0]
click at [1209, 159] on span "Add a comment..." at bounding box center [1324, 155] width 68 height 10
drag, startPoint x: 1340, startPoint y: 377, endPoint x: 1339, endPoint y: 383, distance: 6.1
click at [1209, 382] on button "Add Comment" at bounding box center [1324, 388] width 73 height 21
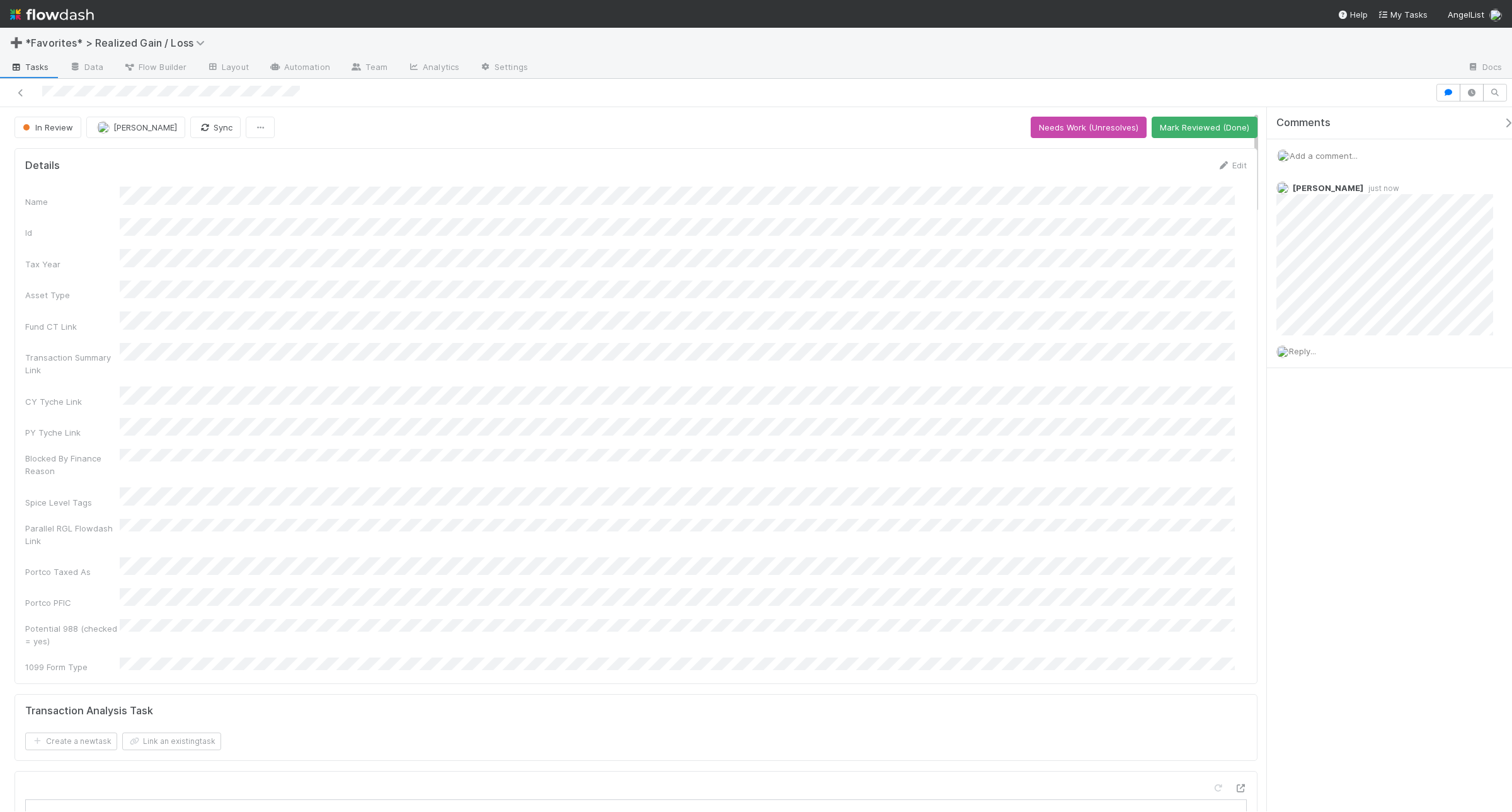
scroll to position [0, 0]
click at [1192, 135] on button "Mark Reviewed (Done)" at bounding box center [1204, 127] width 106 height 21
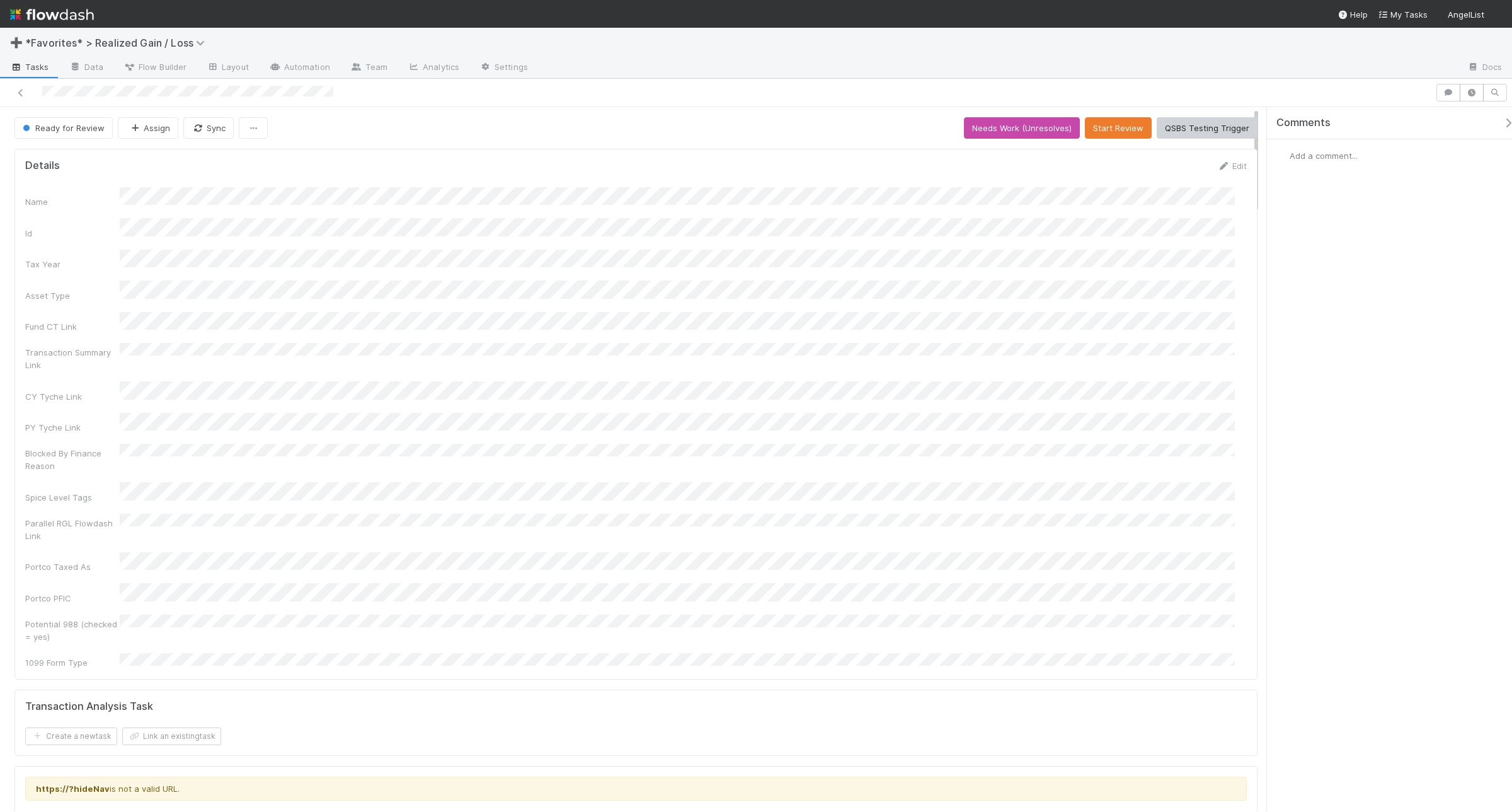
click at [1209, 152] on div "Add a comment..." at bounding box center [1395, 155] width 257 height 33
click at [1209, 161] on span "Add a comment..." at bounding box center [1324, 155] width 68 height 10
click at [1209, 351] on button "Add Comment" at bounding box center [1324, 350] width 73 height 21
click at [1122, 125] on button "Start Review" at bounding box center [1118, 127] width 67 height 21
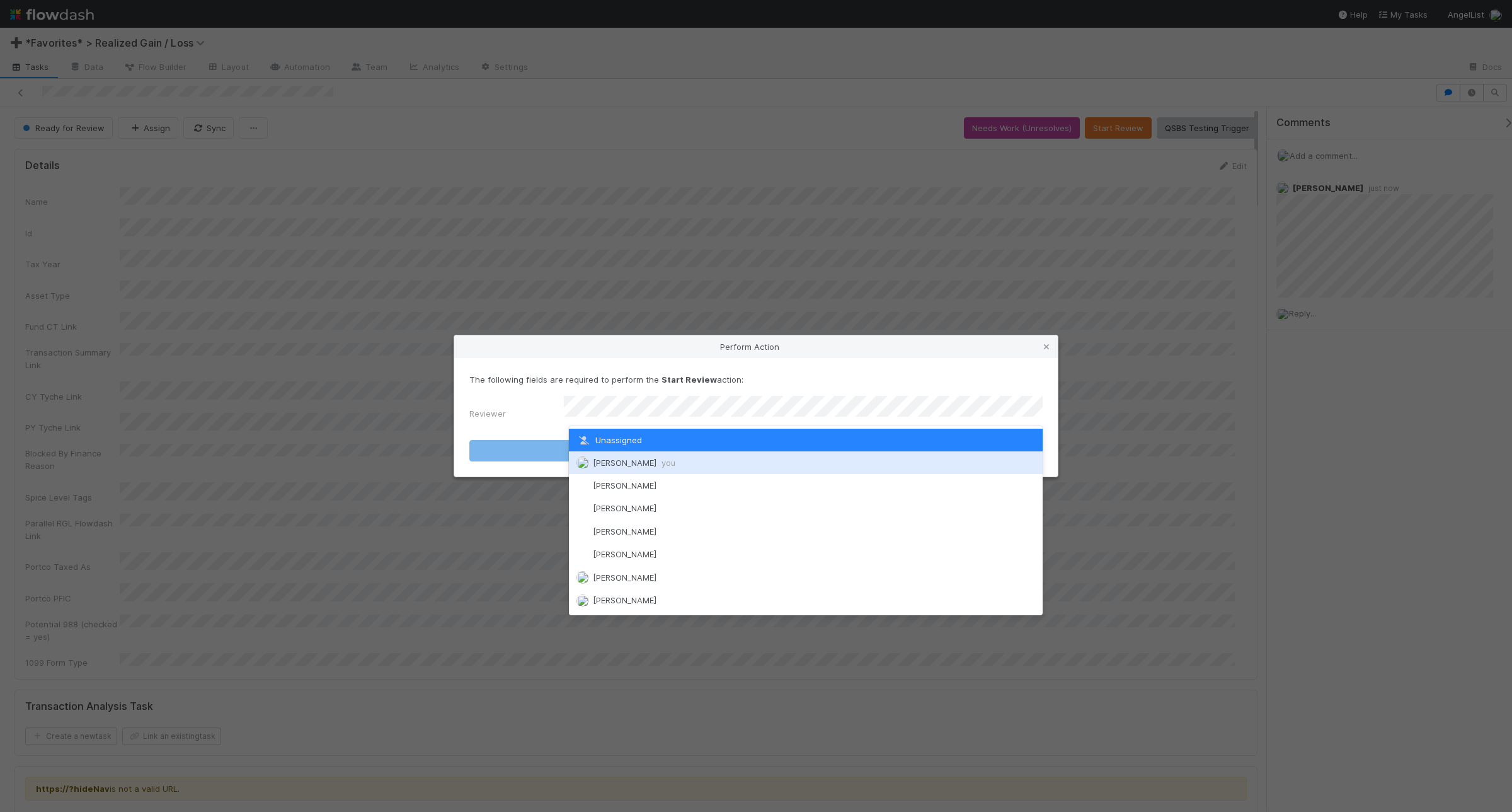
click at [745, 459] on div "[PERSON_NAME] you" at bounding box center [806, 462] width 474 height 23
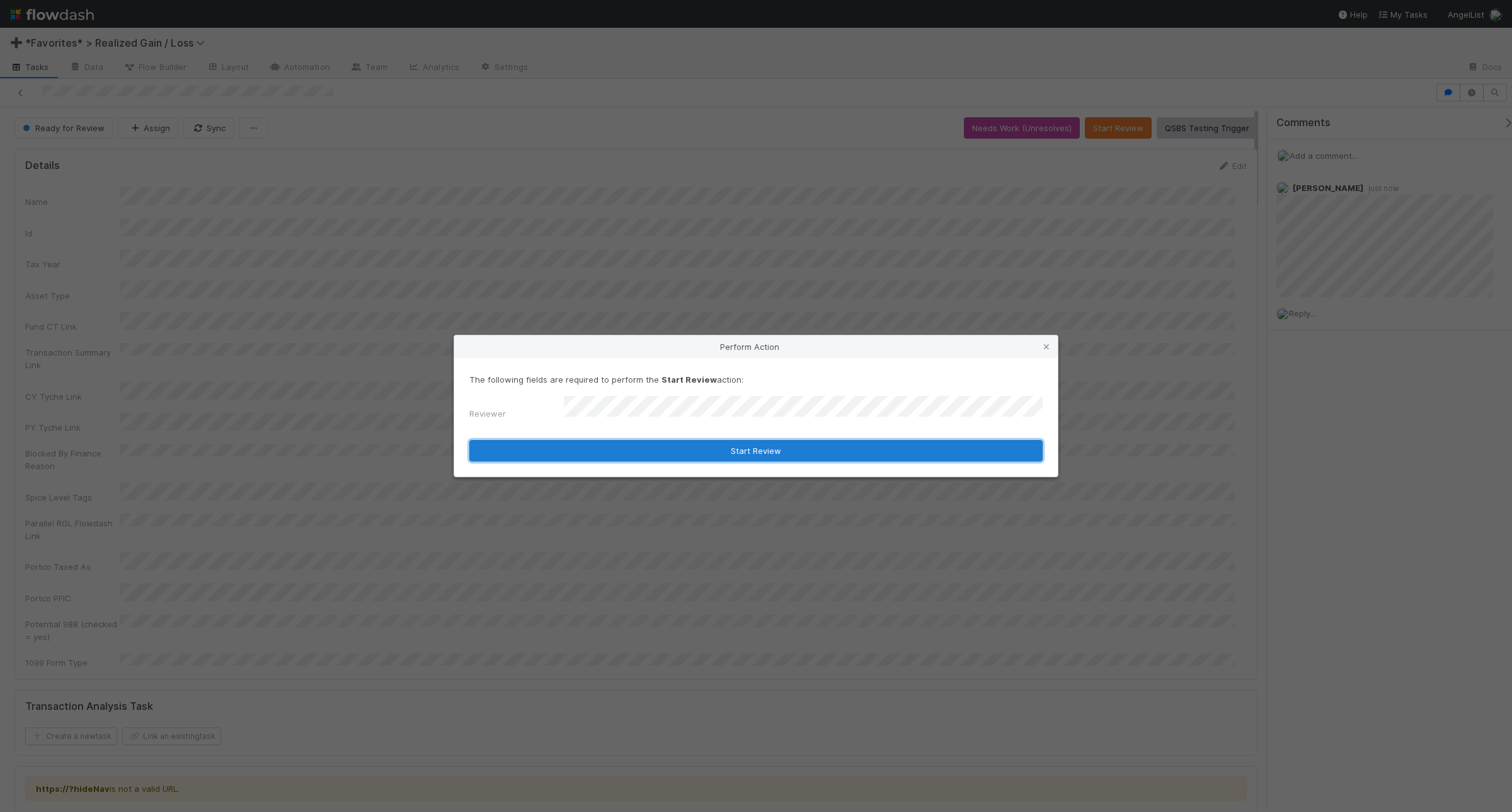
click at [754, 440] on button "Start Review" at bounding box center [755, 450] width 573 height 21
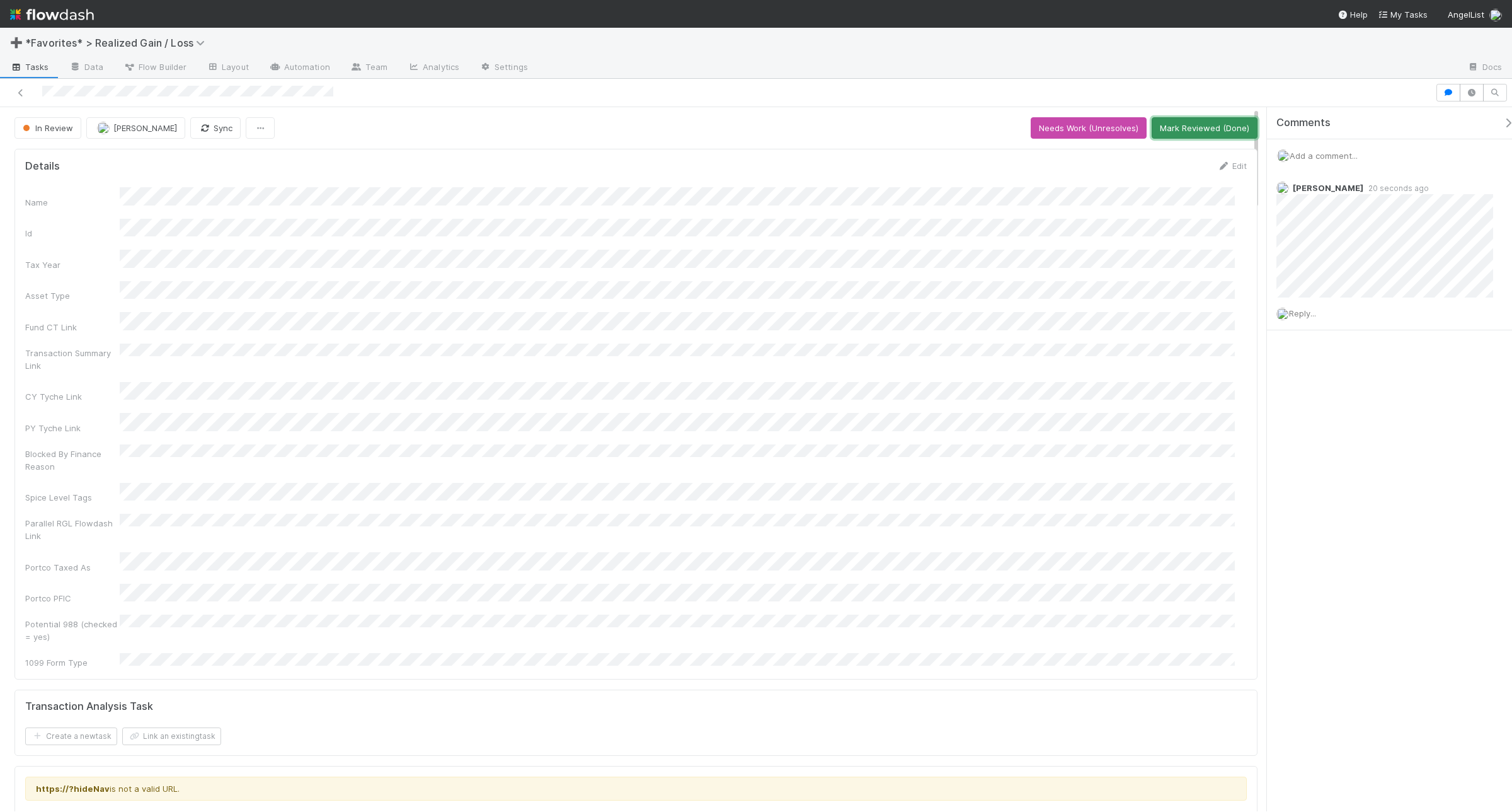
click at [1173, 126] on button "Mark Reviewed (Done)" at bounding box center [1204, 127] width 106 height 21
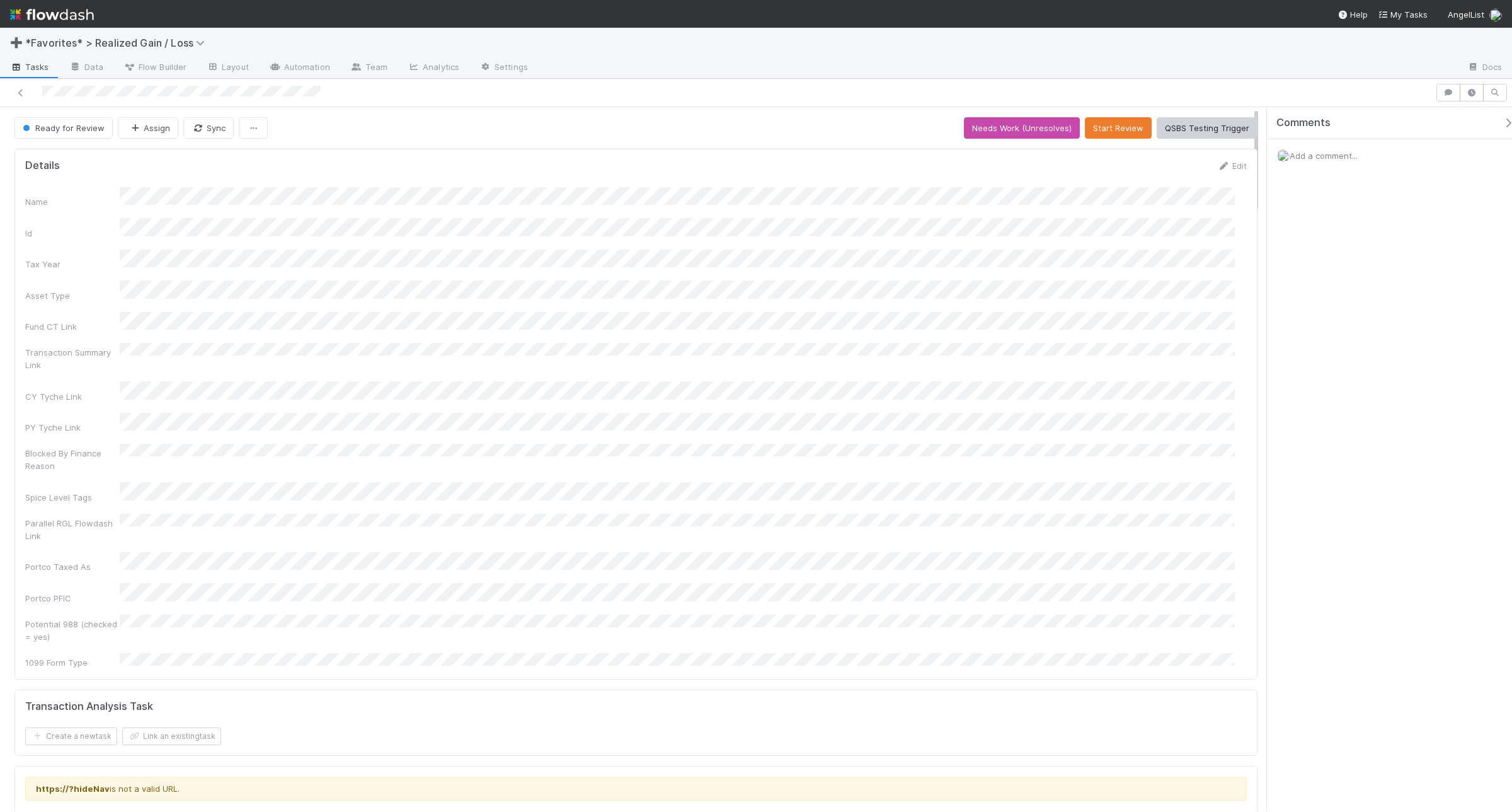
click at [1209, 160] on span "Add a comment..." at bounding box center [1324, 155] width 68 height 10
click at [1209, 350] on button "Add Comment" at bounding box center [1324, 350] width 73 height 21
click at [1098, 125] on button "Start Review" at bounding box center [1118, 127] width 67 height 21
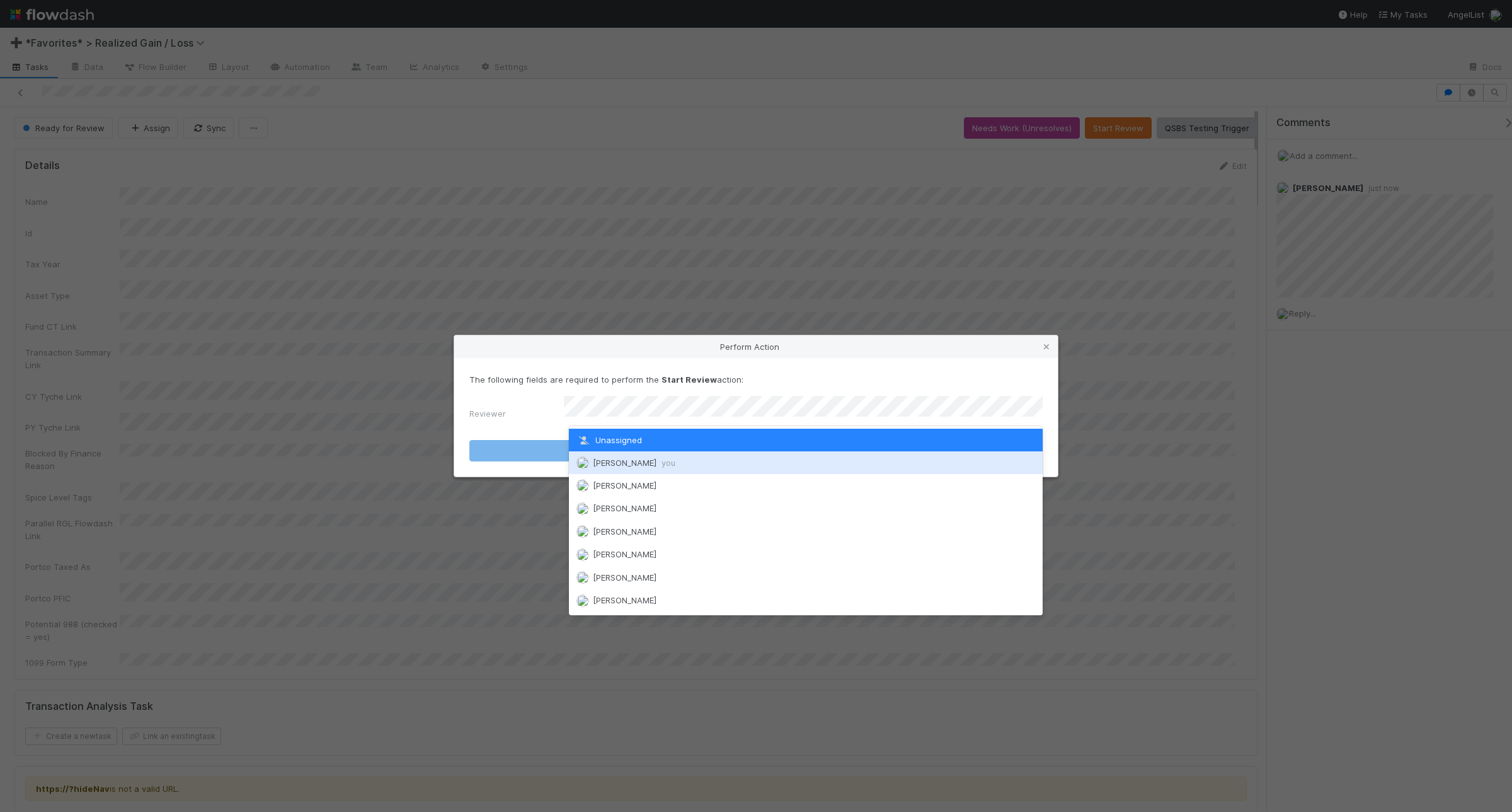
click at [650, 464] on span "[PERSON_NAME] you" at bounding box center [634, 462] width 83 height 10
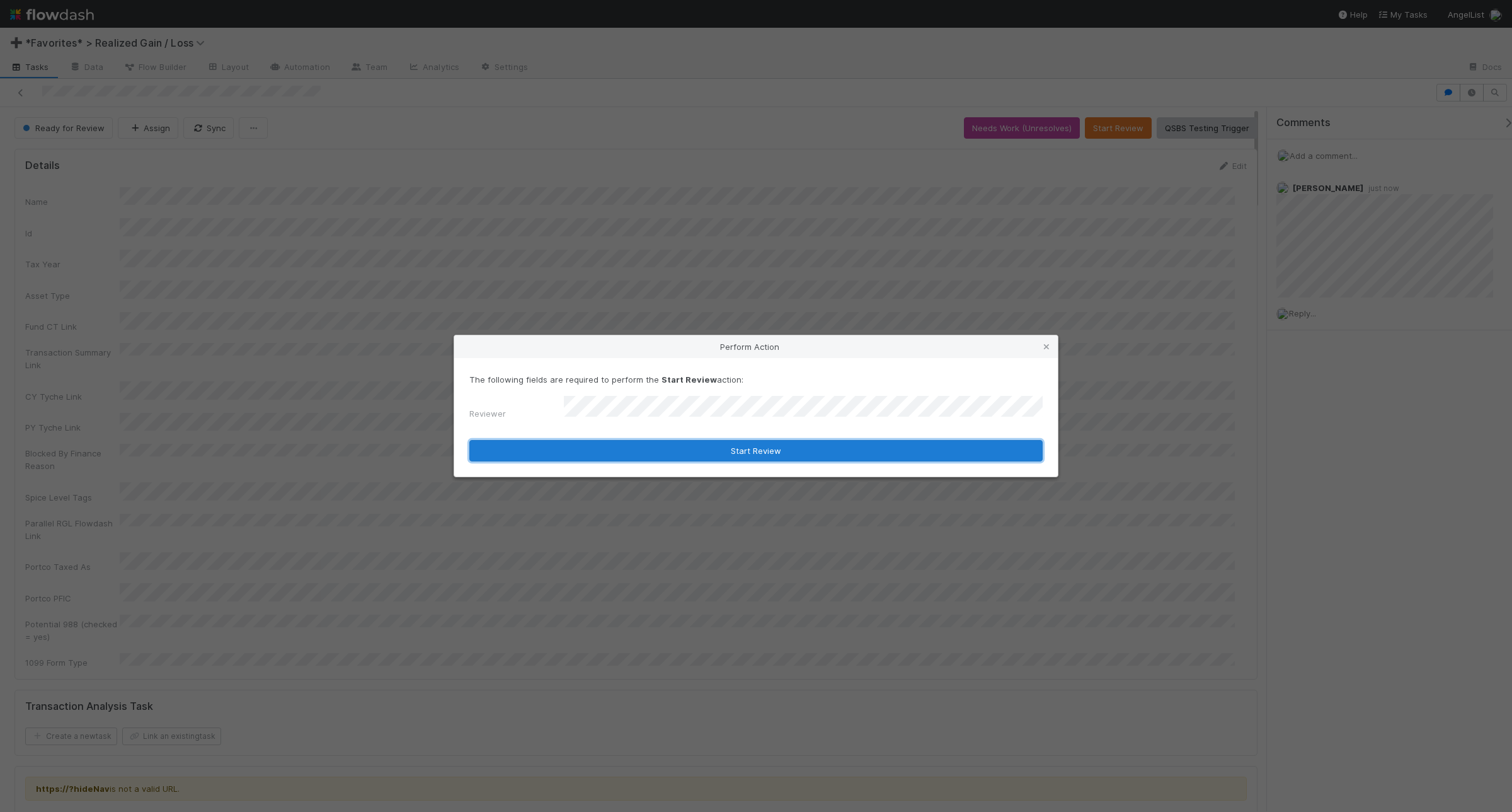
click at [665, 456] on button "Start Review" at bounding box center [755, 450] width 573 height 21
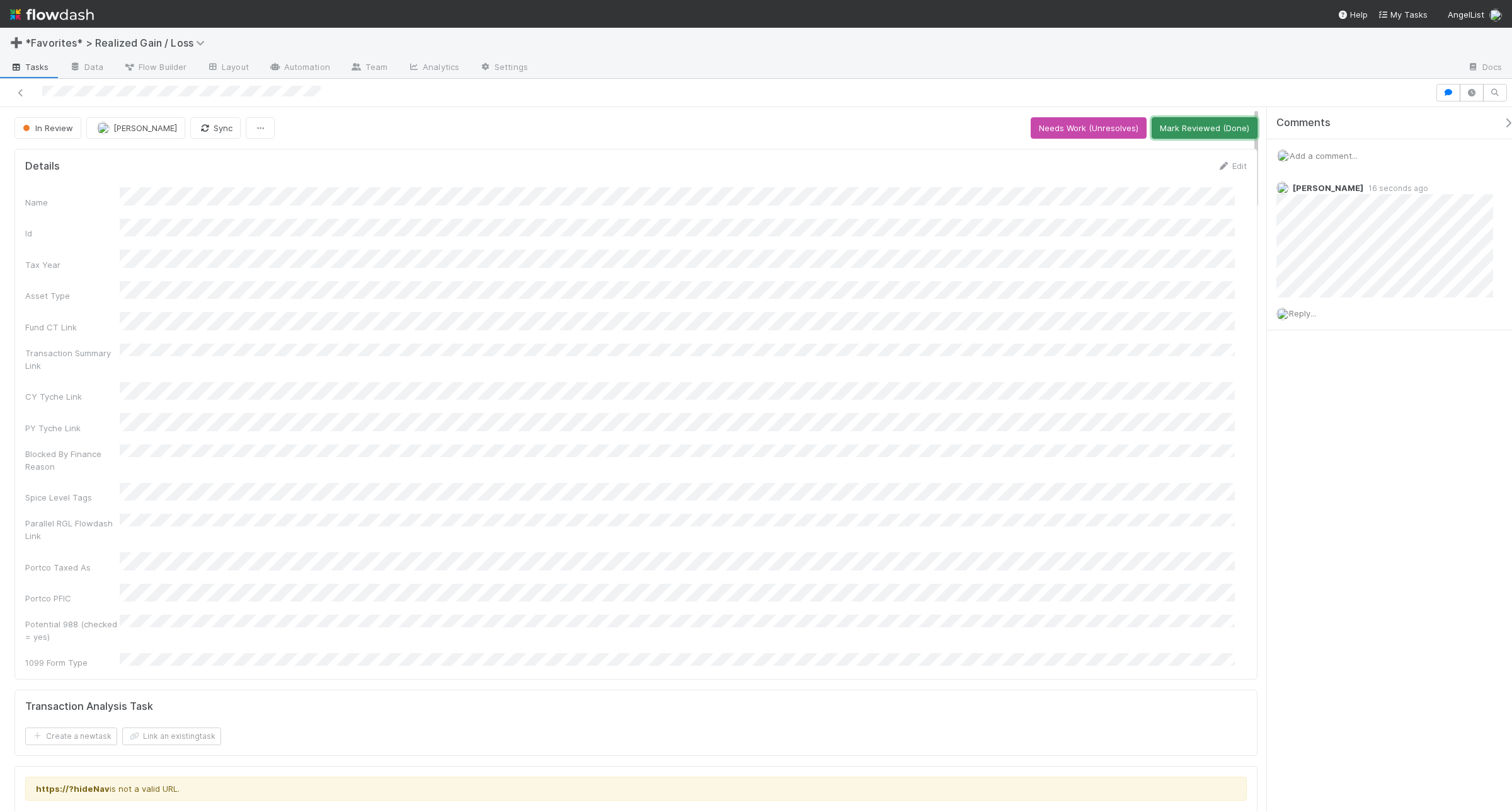
click at [1199, 126] on button "Mark Reviewed (Done)" at bounding box center [1204, 127] width 106 height 21
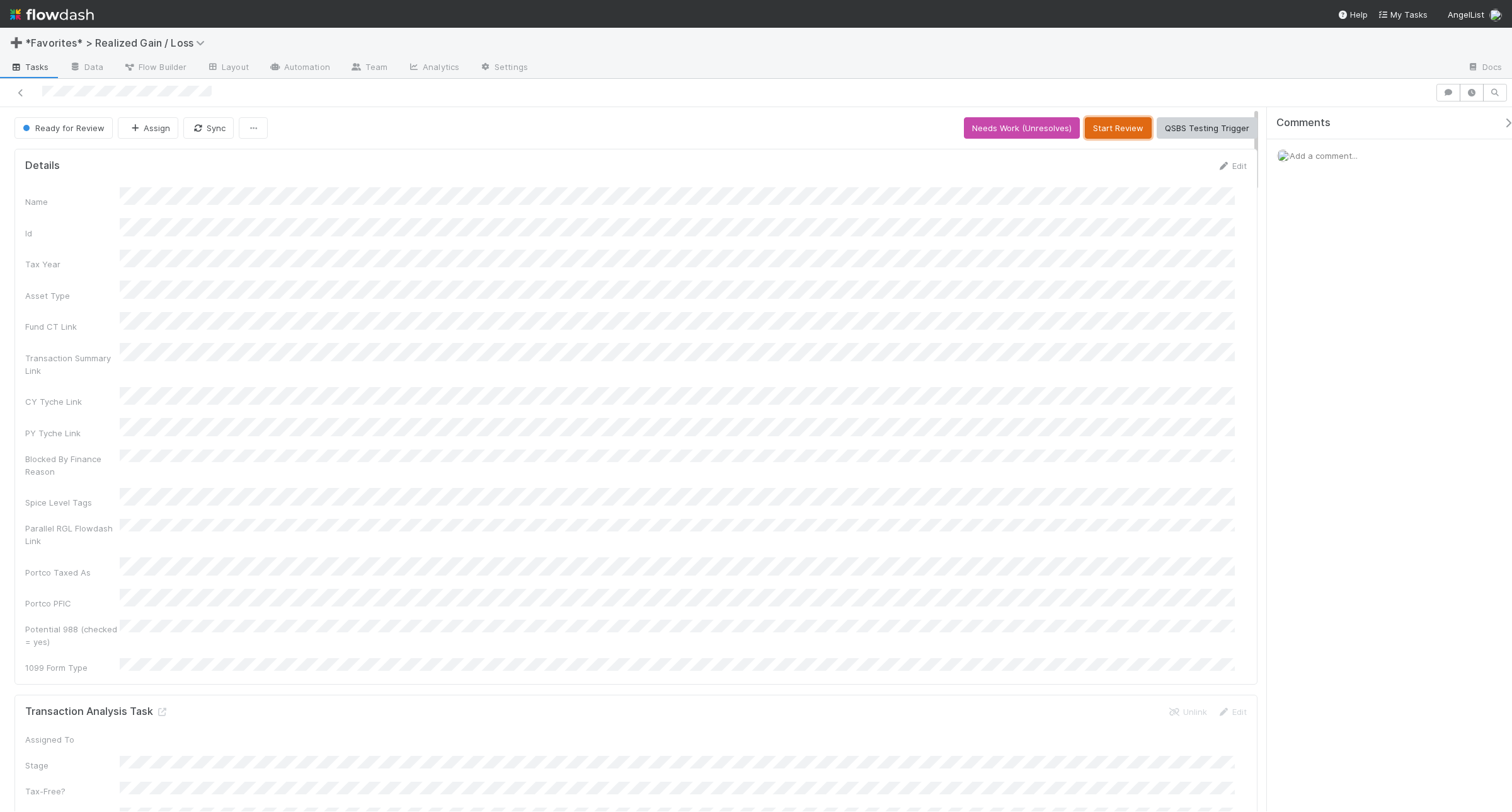
click at [1096, 133] on button "Start Review" at bounding box center [1118, 127] width 67 height 21
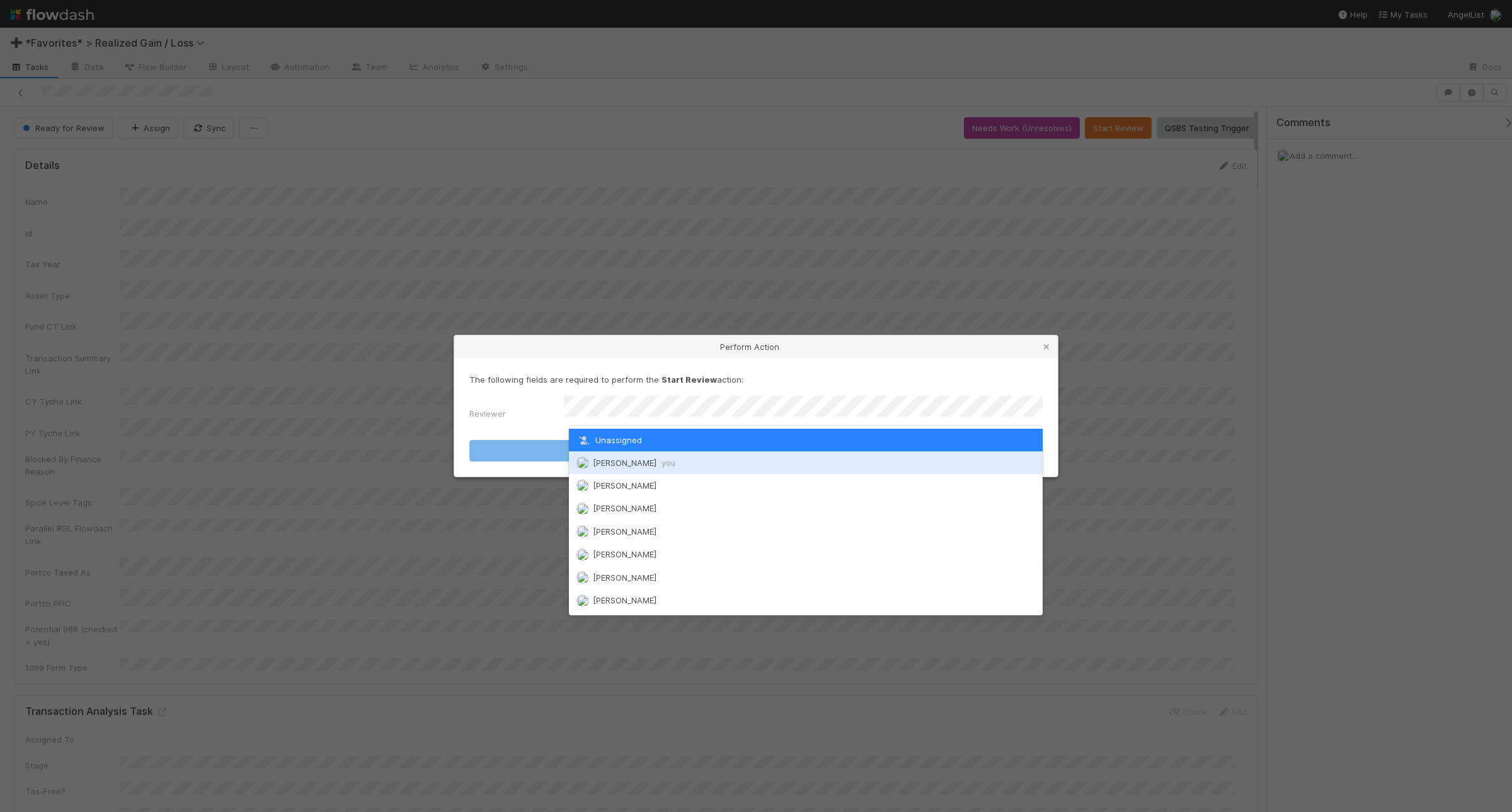
click at [731, 458] on div "Andrea Tidrow you" at bounding box center [806, 462] width 474 height 23
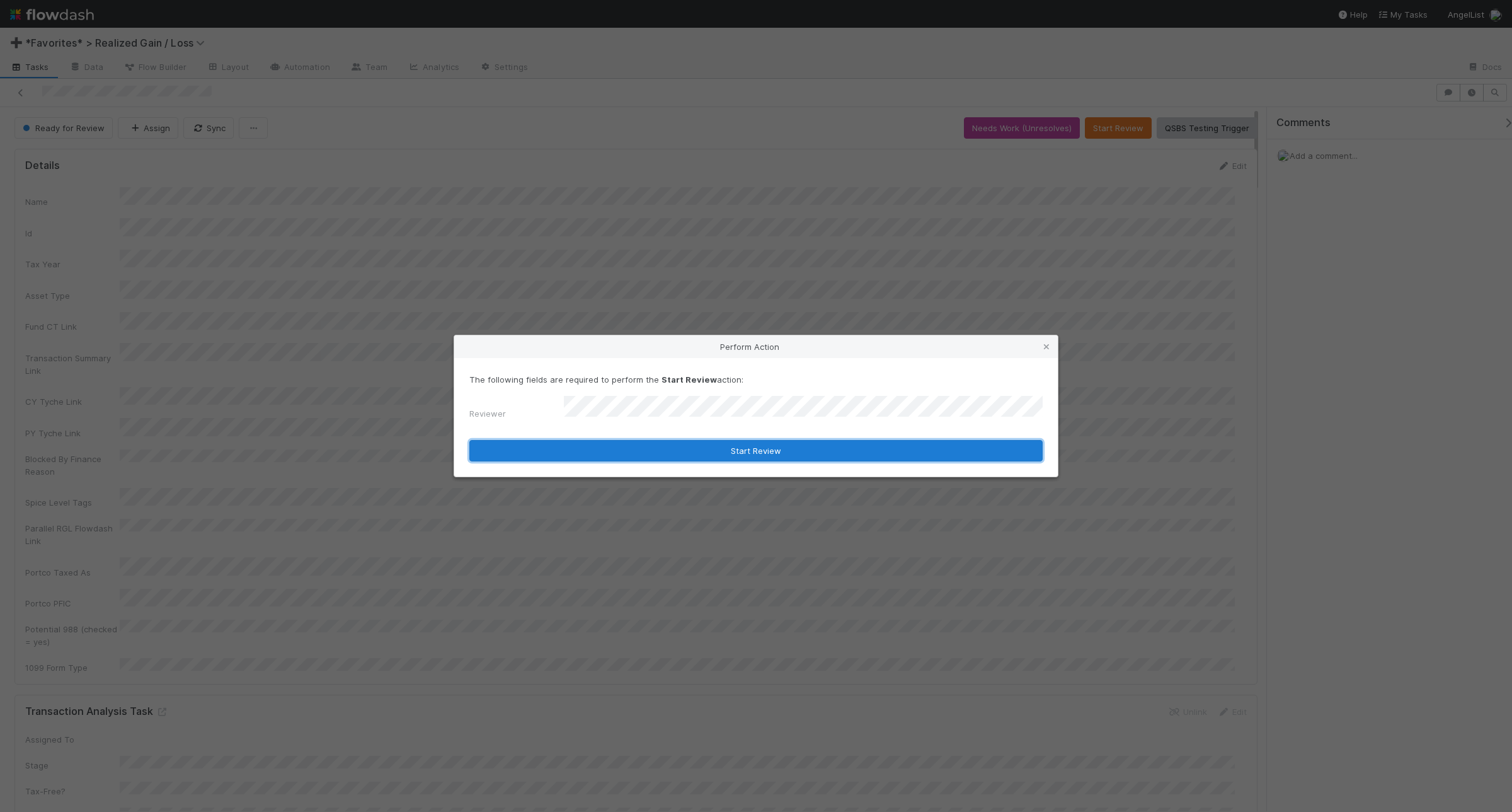
click at [613, 442] on button "Start Review" at bounding box center [755, 450] width 573 height 21
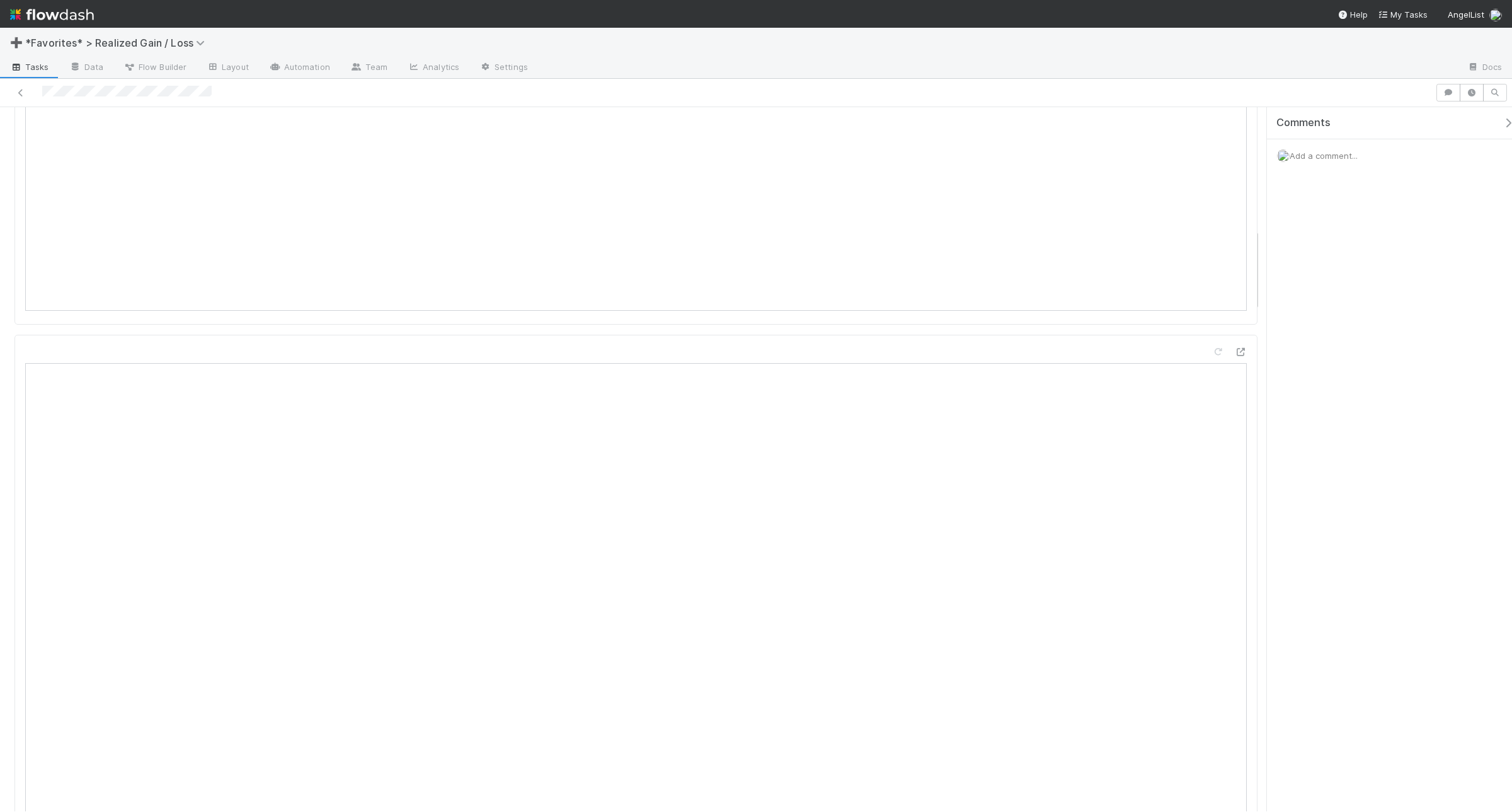
scroll to position [806, 0]
click at [1209, 150] on div "Add a comment..." at bounding box center [1395, 155] width 257 height 33
click at [1209, 157] on span "Add a comment..." at bounding box center [1324, 155] width 68 height 10
click at [1209, 484] on button "Add Comment" at bounding box center [1324, 476] width 73 height 21
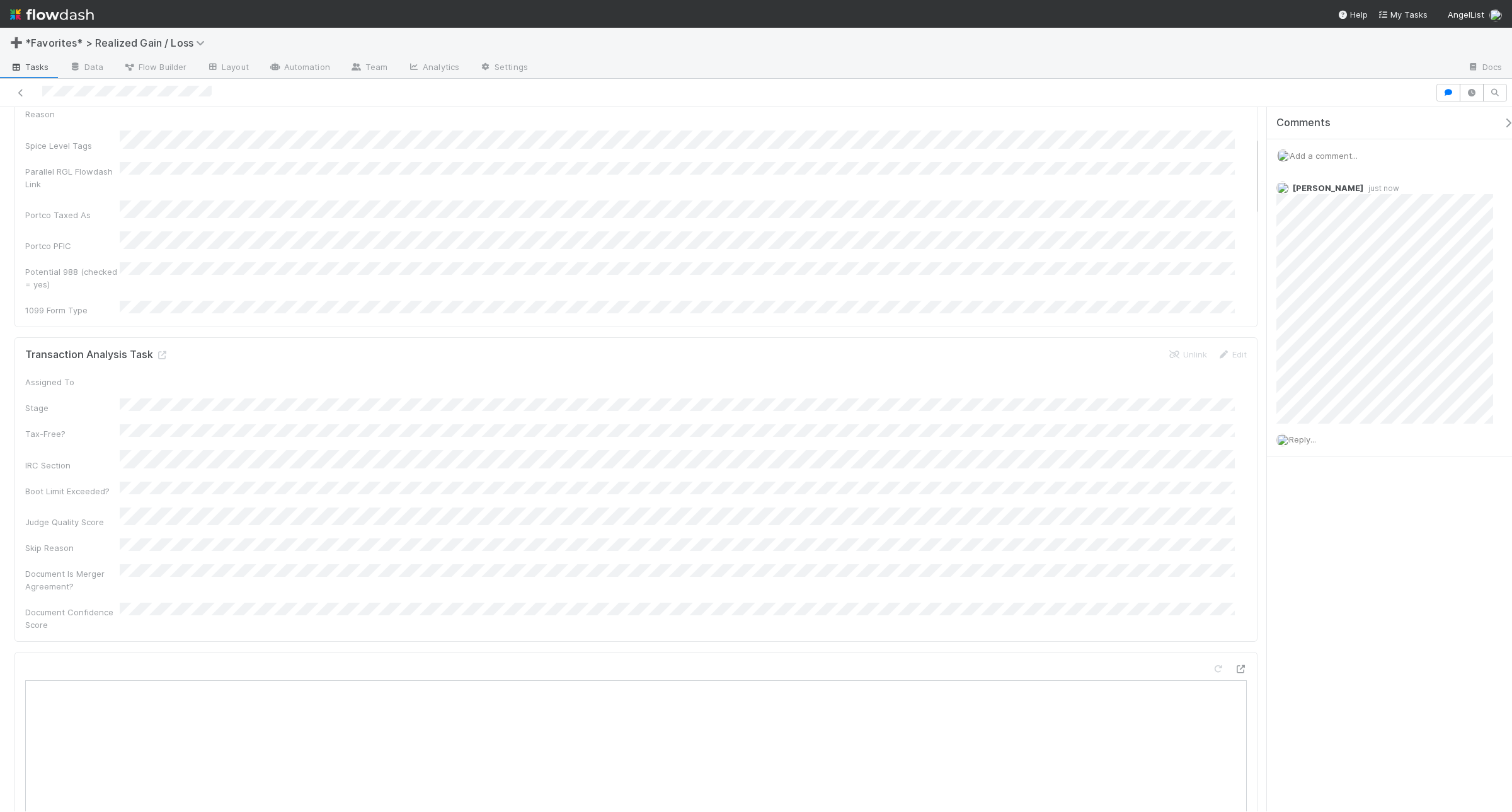
scroll to position [254, 0]
click at [162, 454] on icon at bounding box center [162, 458] width 13 height 8
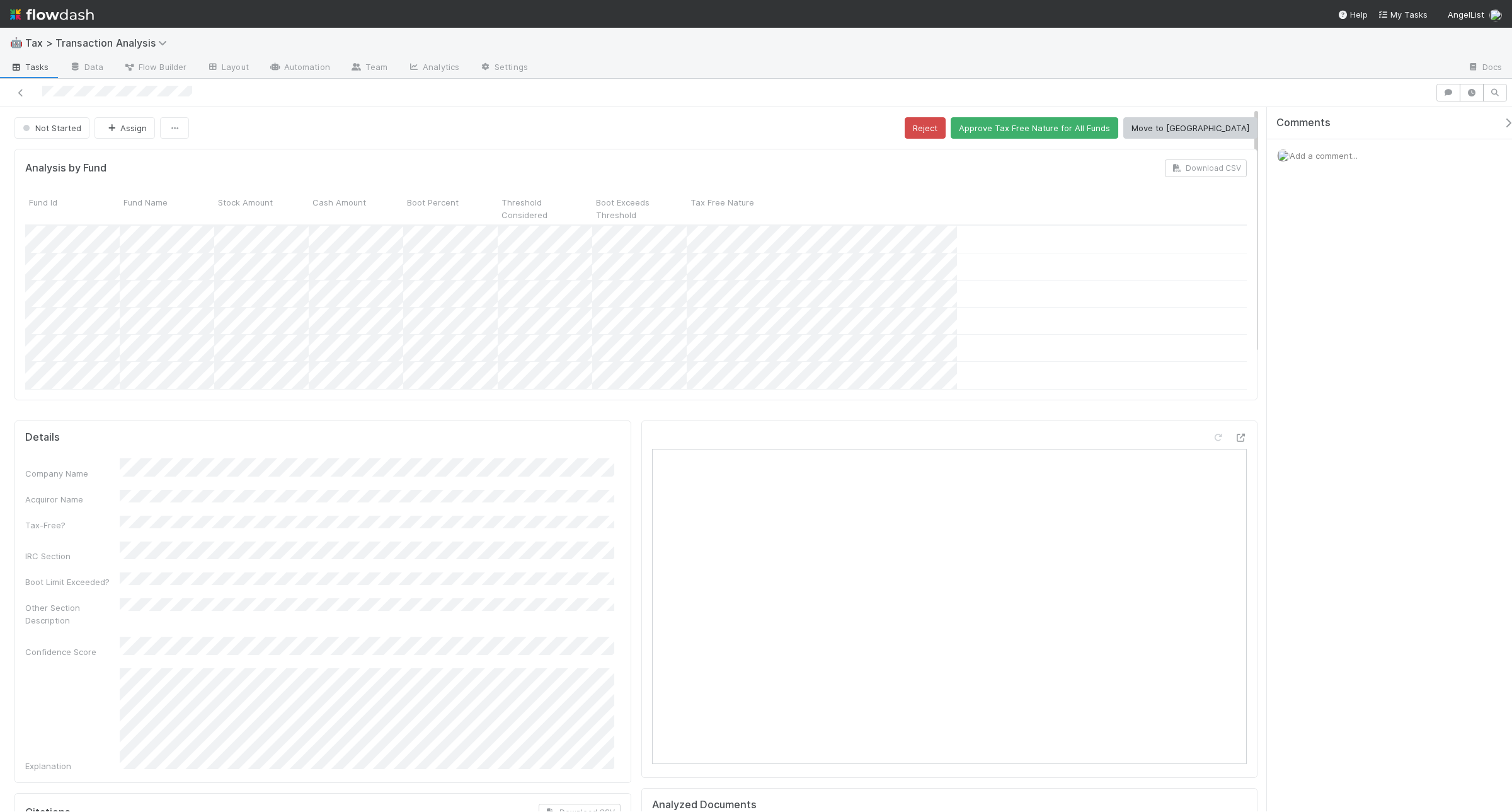
click at [1209, 439] on div at bounding box center [950, 599] width 617 height 357
click at [1209, 436] on icon at bounding box center [1241, 437] width 13 height 8
click at [1081, 120] on button "Approve Tax Free Nature for All Funds" at bounding box center [1034, 127] width 168 height 21
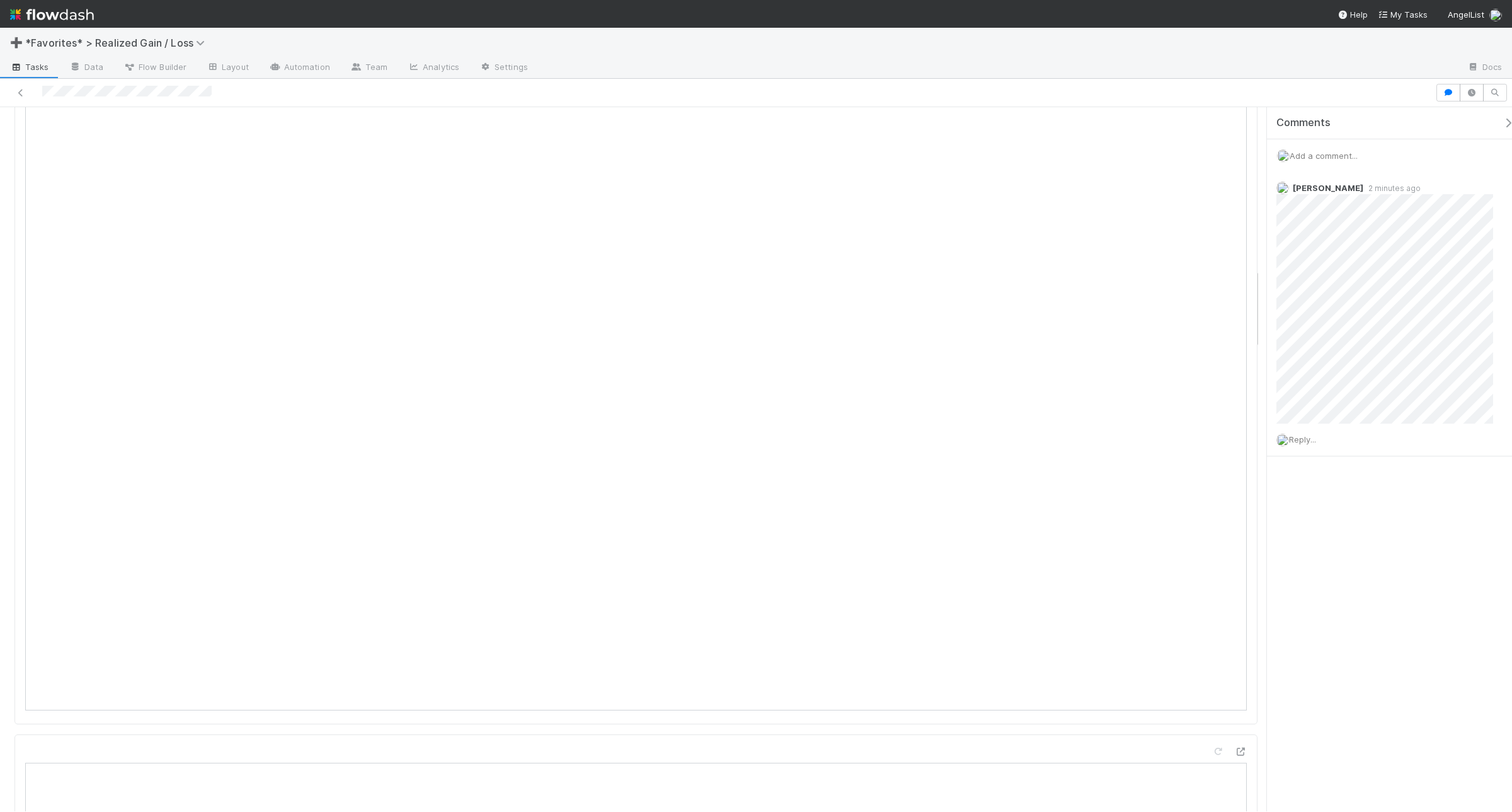
scroll to position [1418, 0]
click at [1209, 152] on span "Add a comment..." at bounding box center [1324, 155] width 68 height 10
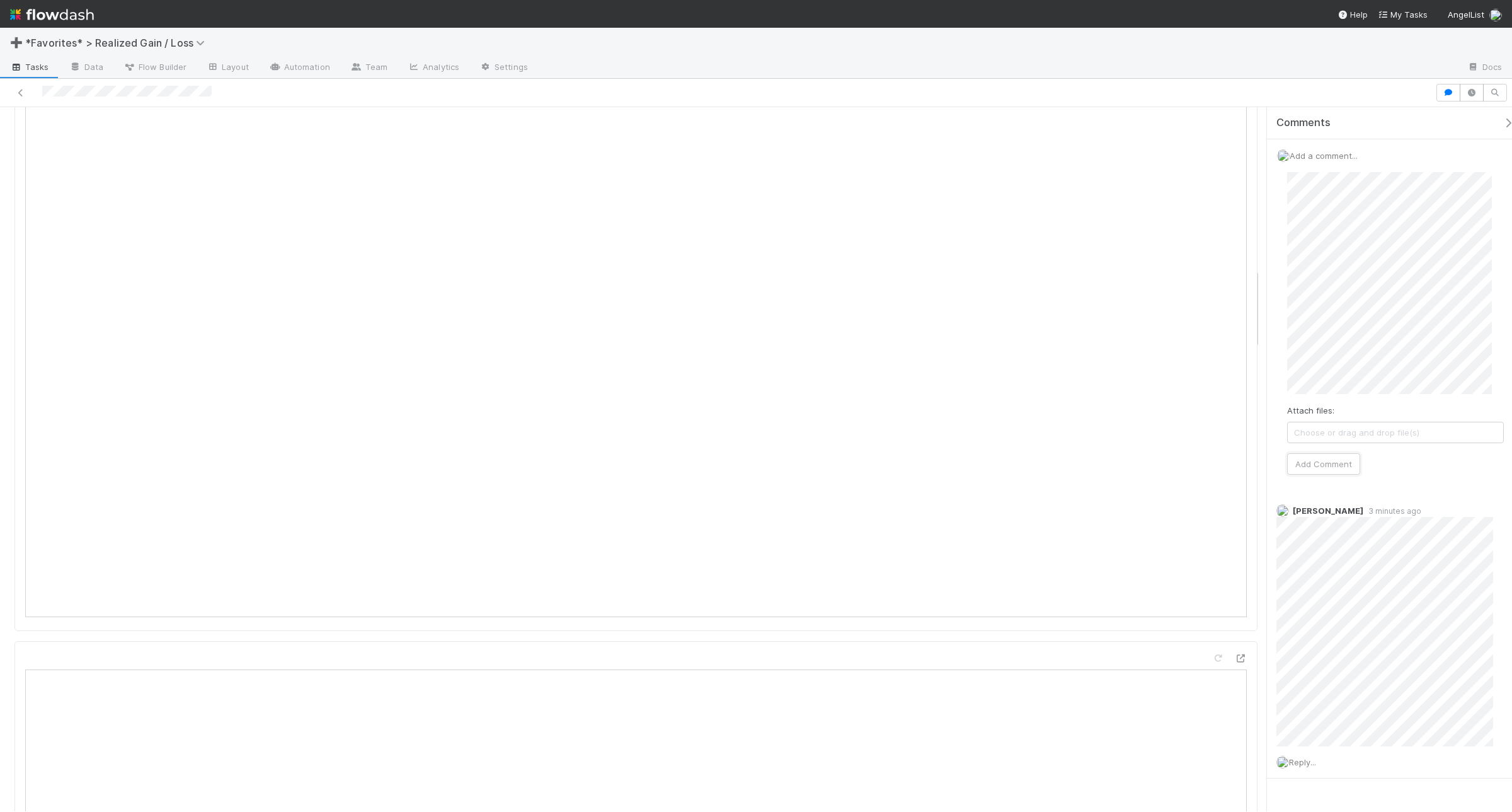
drag, startPoint x: 1325, startPoint y: 474, endPoint x: 1325, endPoint y: 483, distance: 9.0
click at [1209, 483] on div "Attach files: Choose or drag and drop file(s) Add Comment" at bounding box center [1396, 324] width 237 height 323
click at [1209, 460] on button "Add Comment" at bounding box center [1324, 464] width 73 height 21
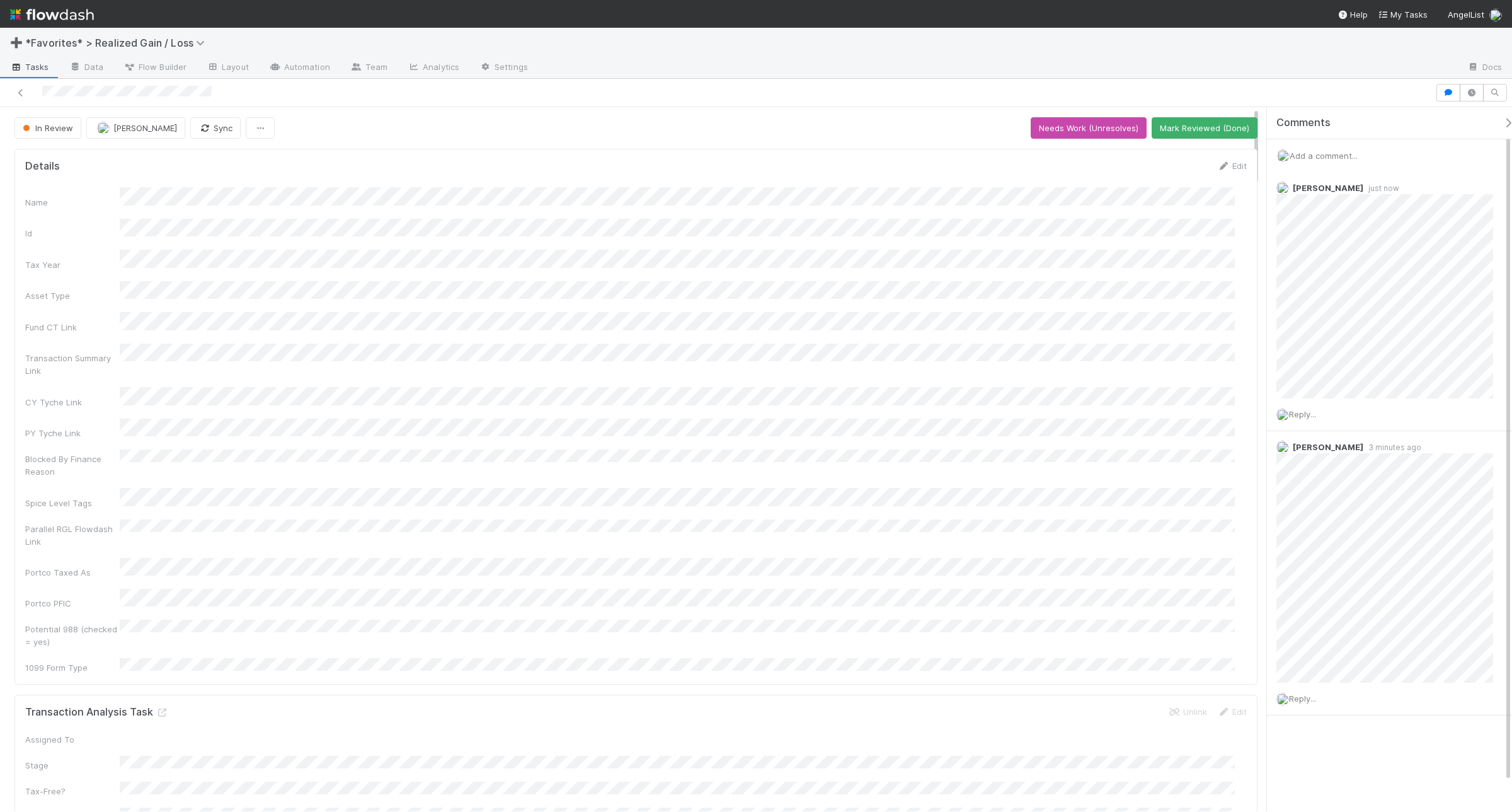
scroll to position [0, 0]
click at [1194, 123] on button "Mark Reviewed (Done)" at bounding box center [1204, 127] width 106 height 21
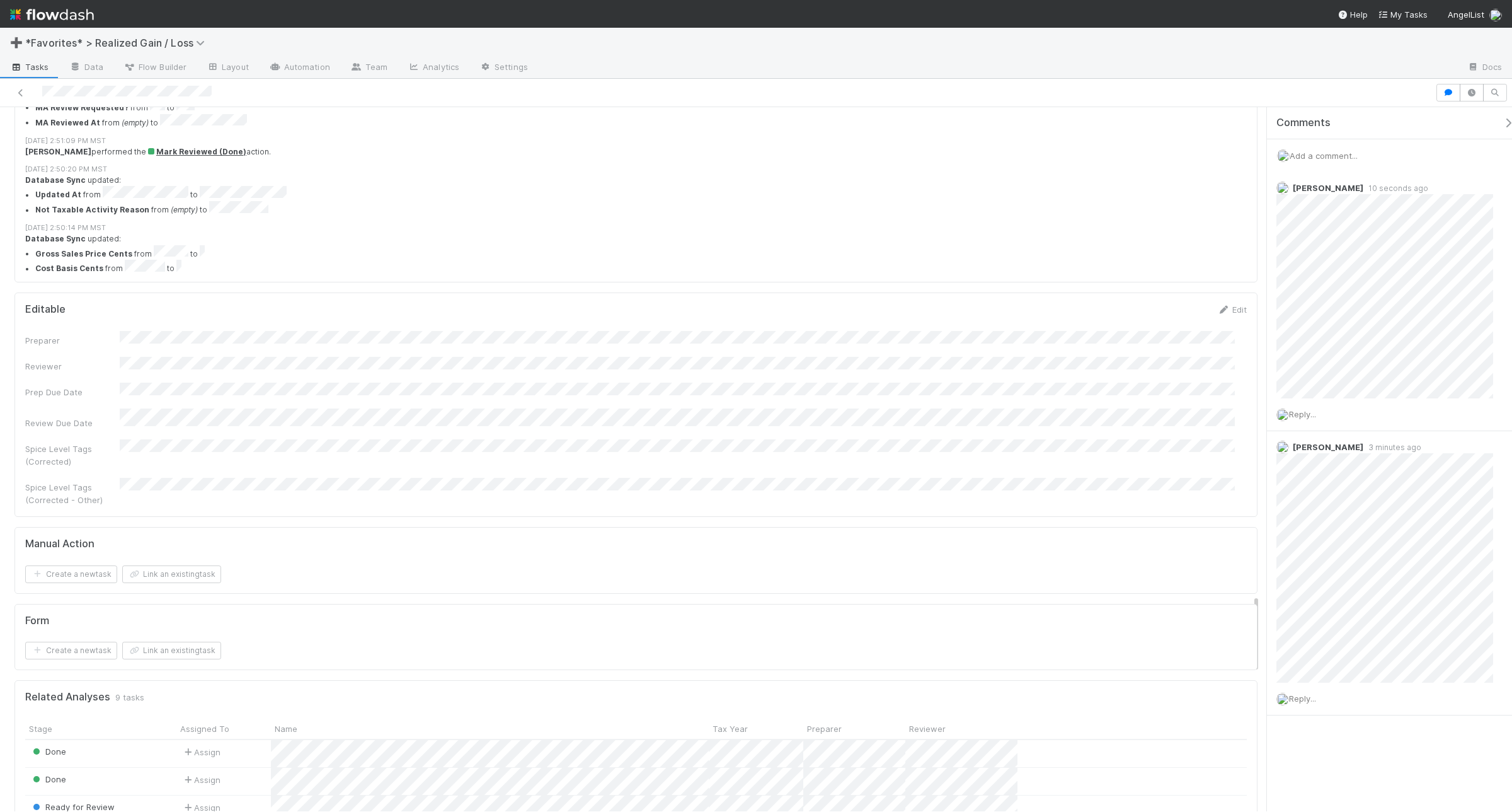
scroll to position [4412, 0]
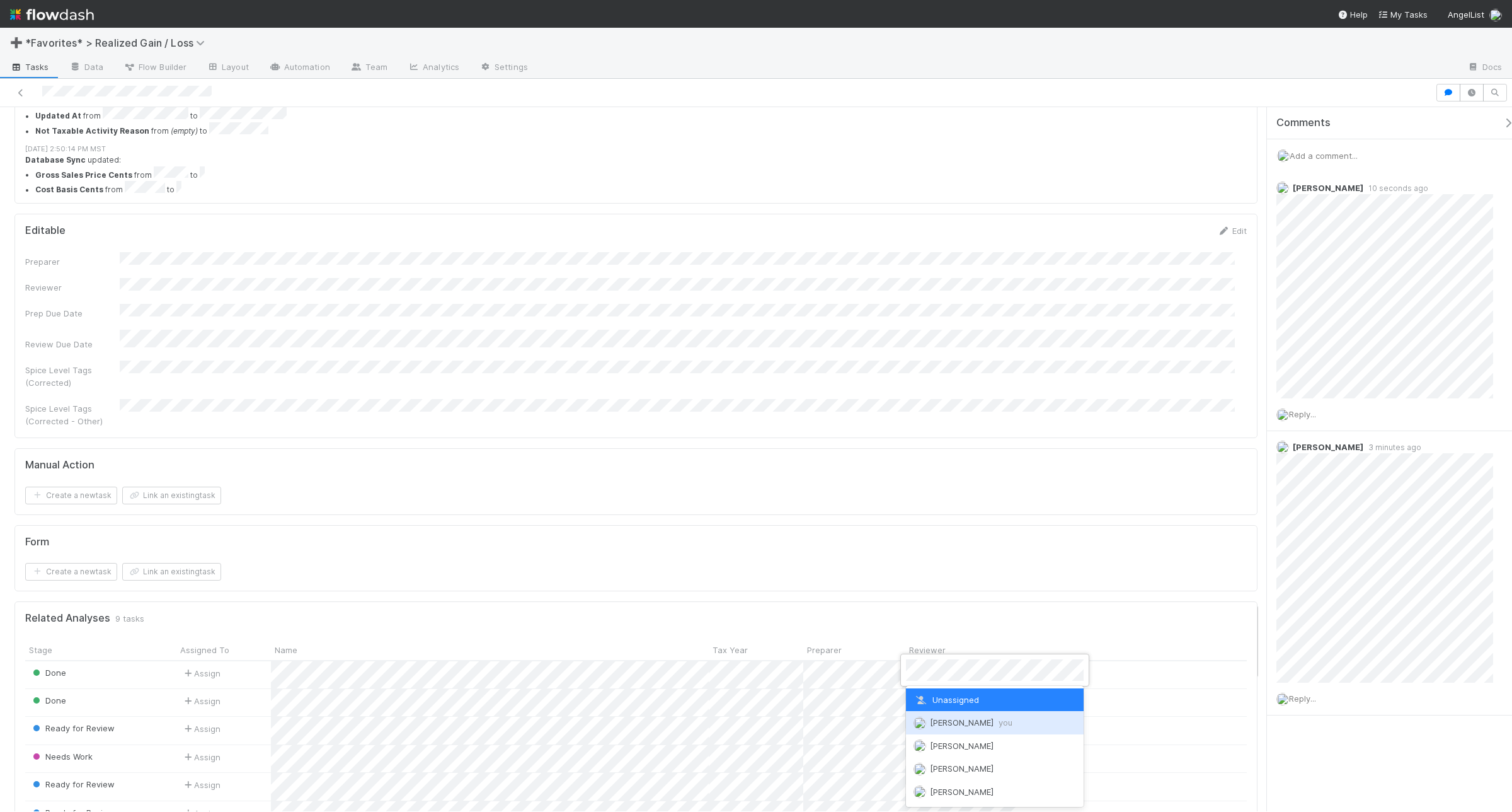
click at [921, 649] on img at bounding box center [920, 723] width 13 height 13
click at [922, 649] on img at bounding box center [920, 695] width 13 height 13
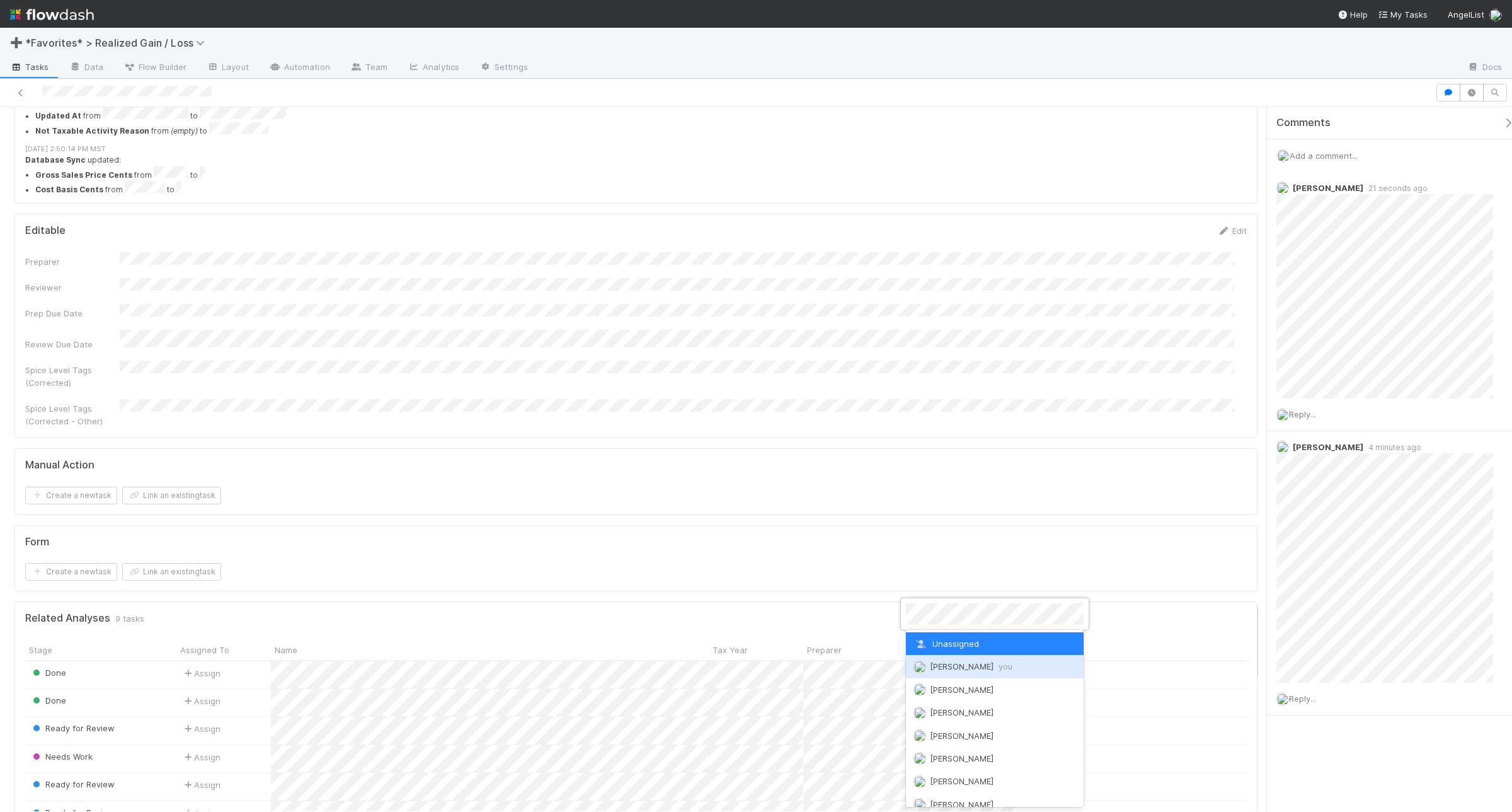
click at [921, 649] on img at bounding box center [920, 667] width 13 height 13
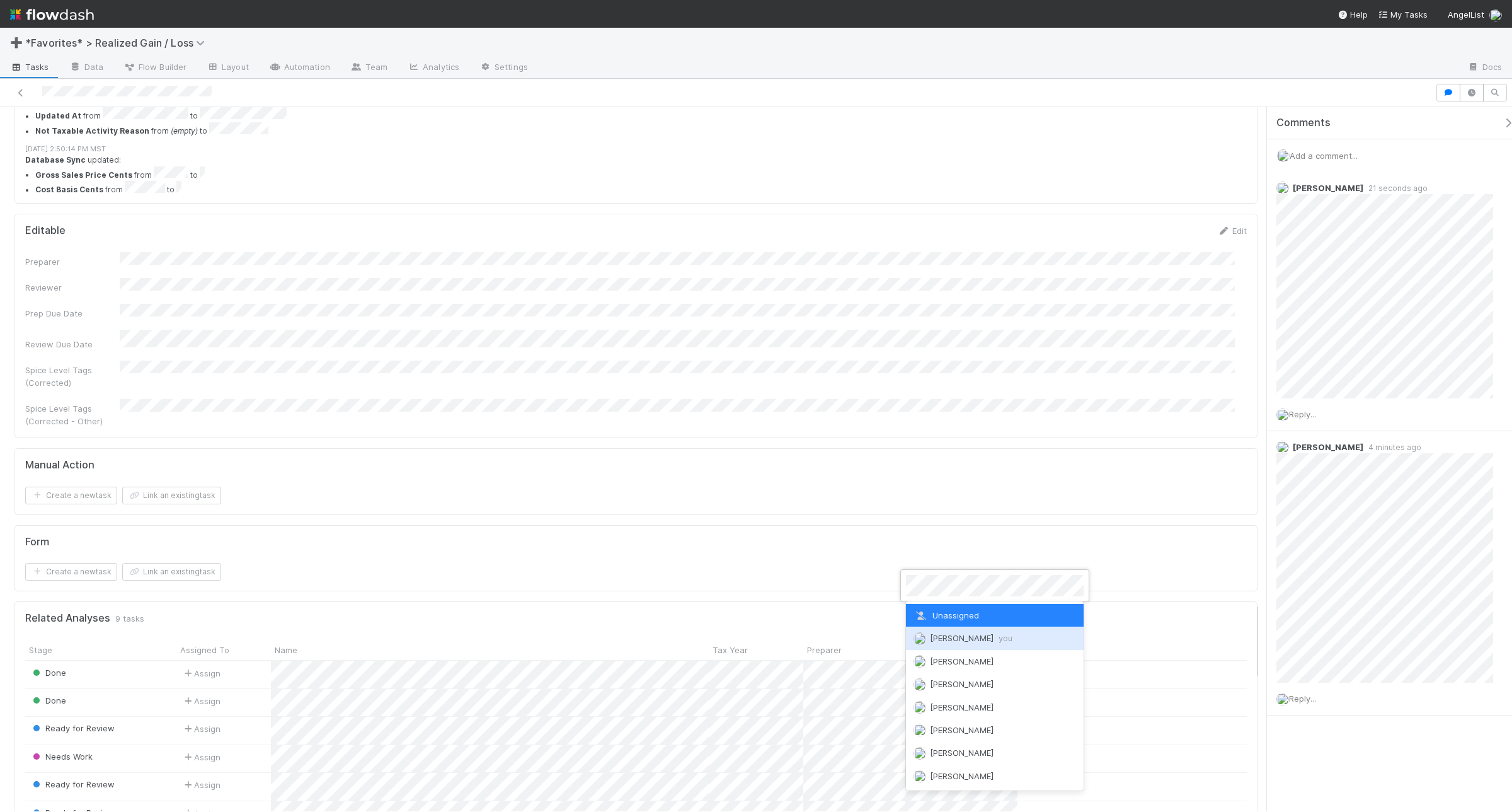
click at [925, 642] on span at bounding box center [920, 638] width 13 height 10
click at [915, 531] on div at bounding box center [756, 406] width 1512 height 812
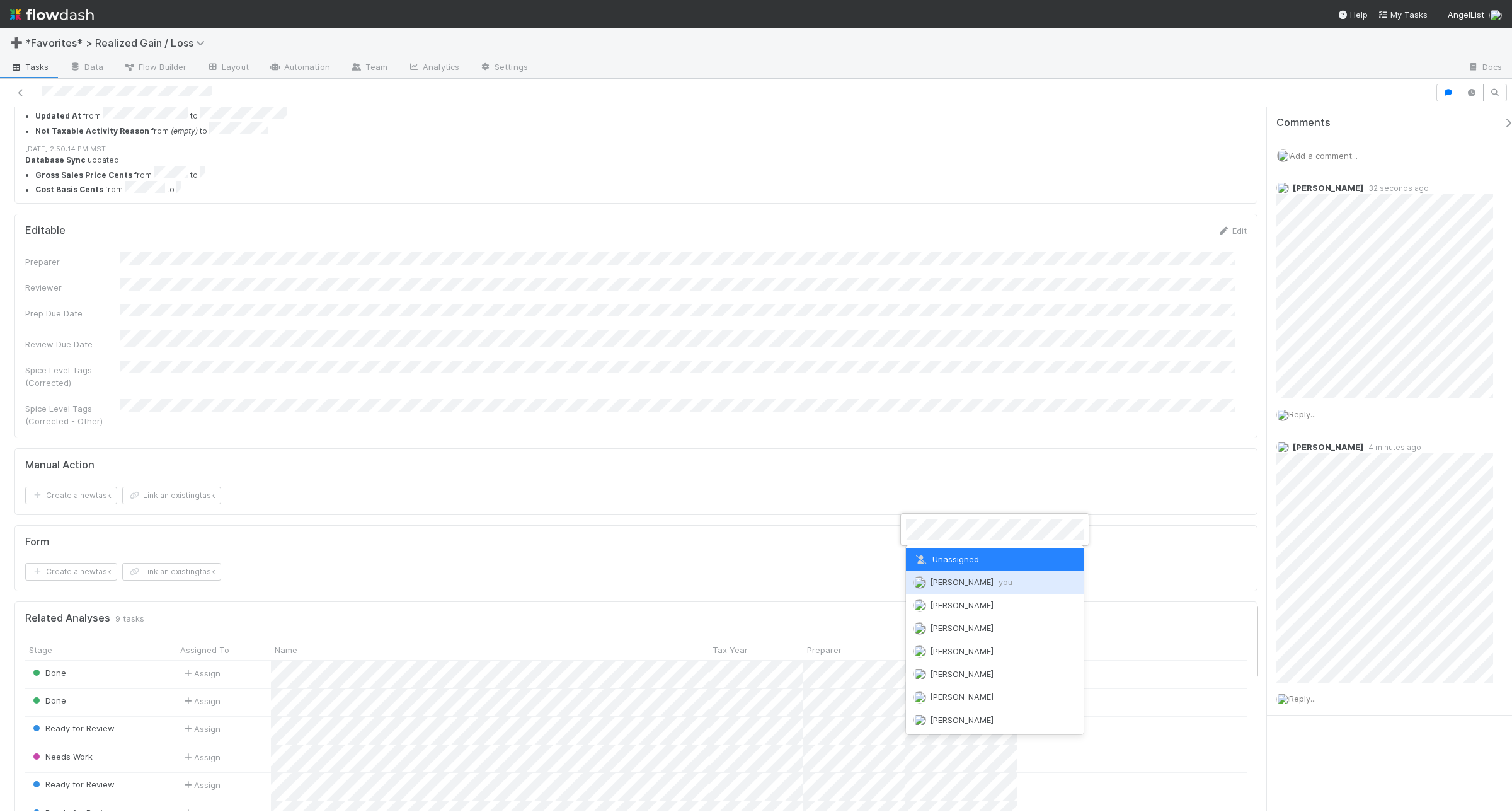
click at [921, 586] on img at bounding box center [920, 582] width 13 height 13
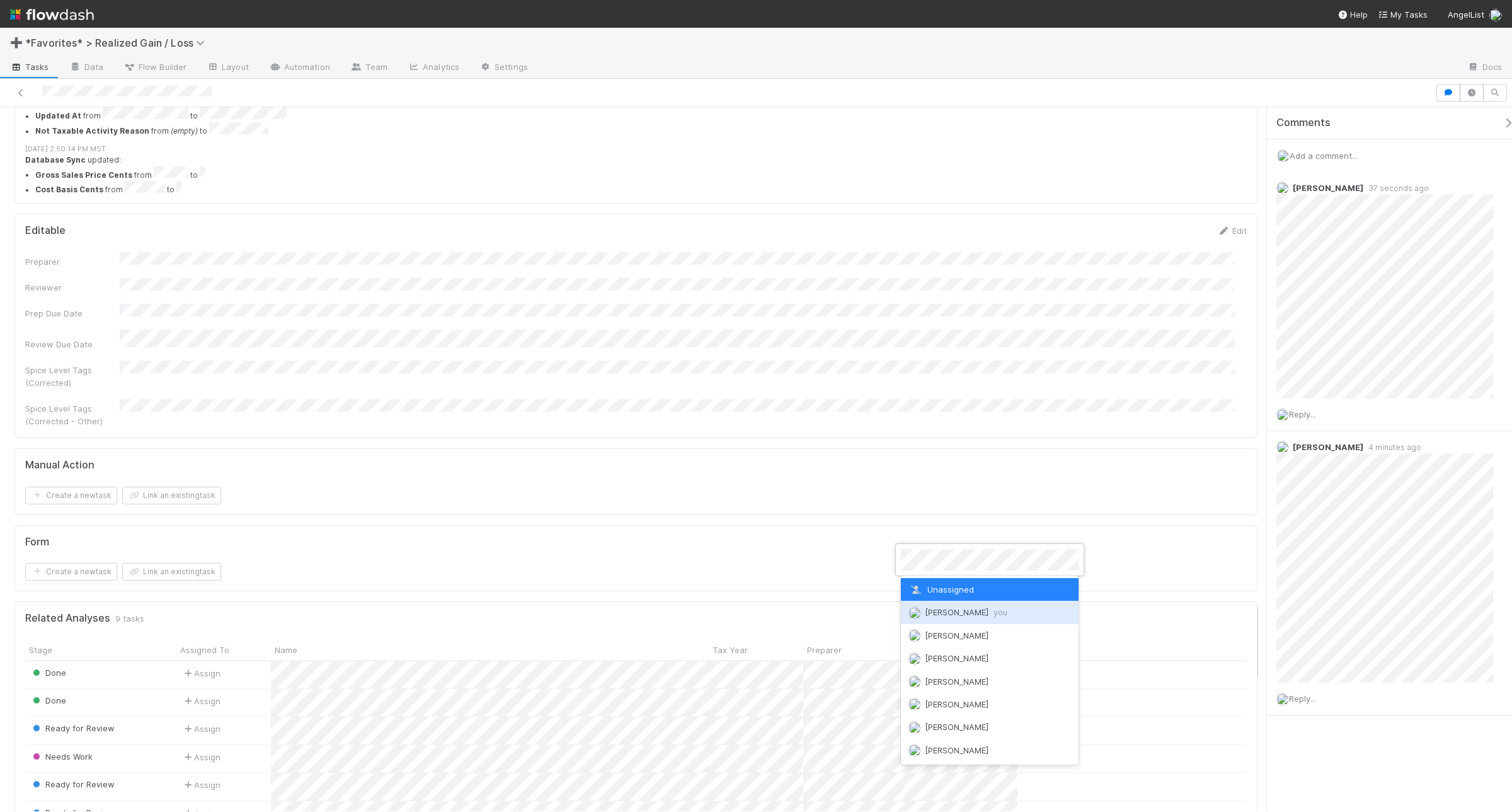
click at [922, 606] on div "Andrea Tidrow you" at bounding box center [990, 612] width 178 height 23
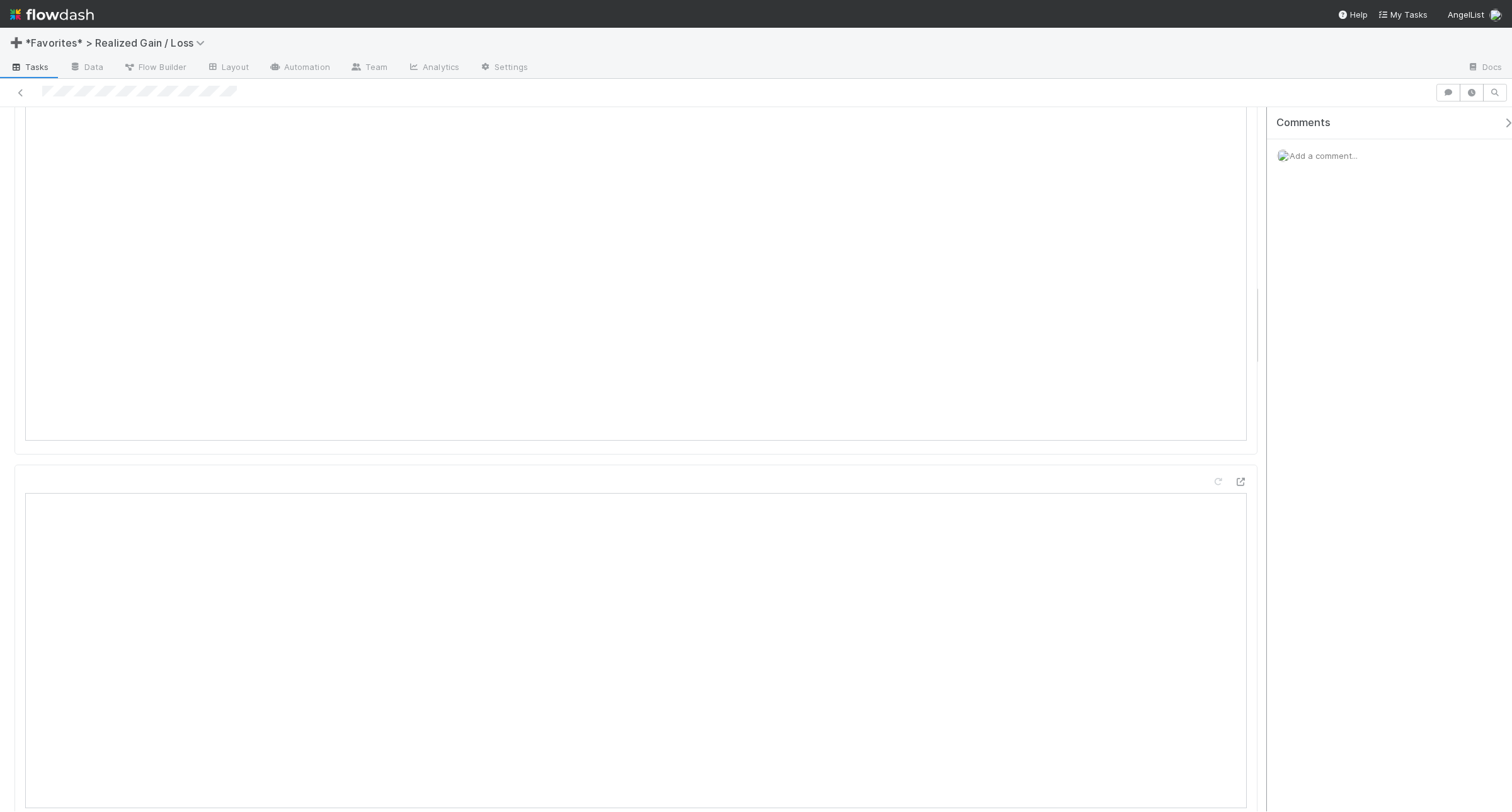
scroll to position [1665, 0]
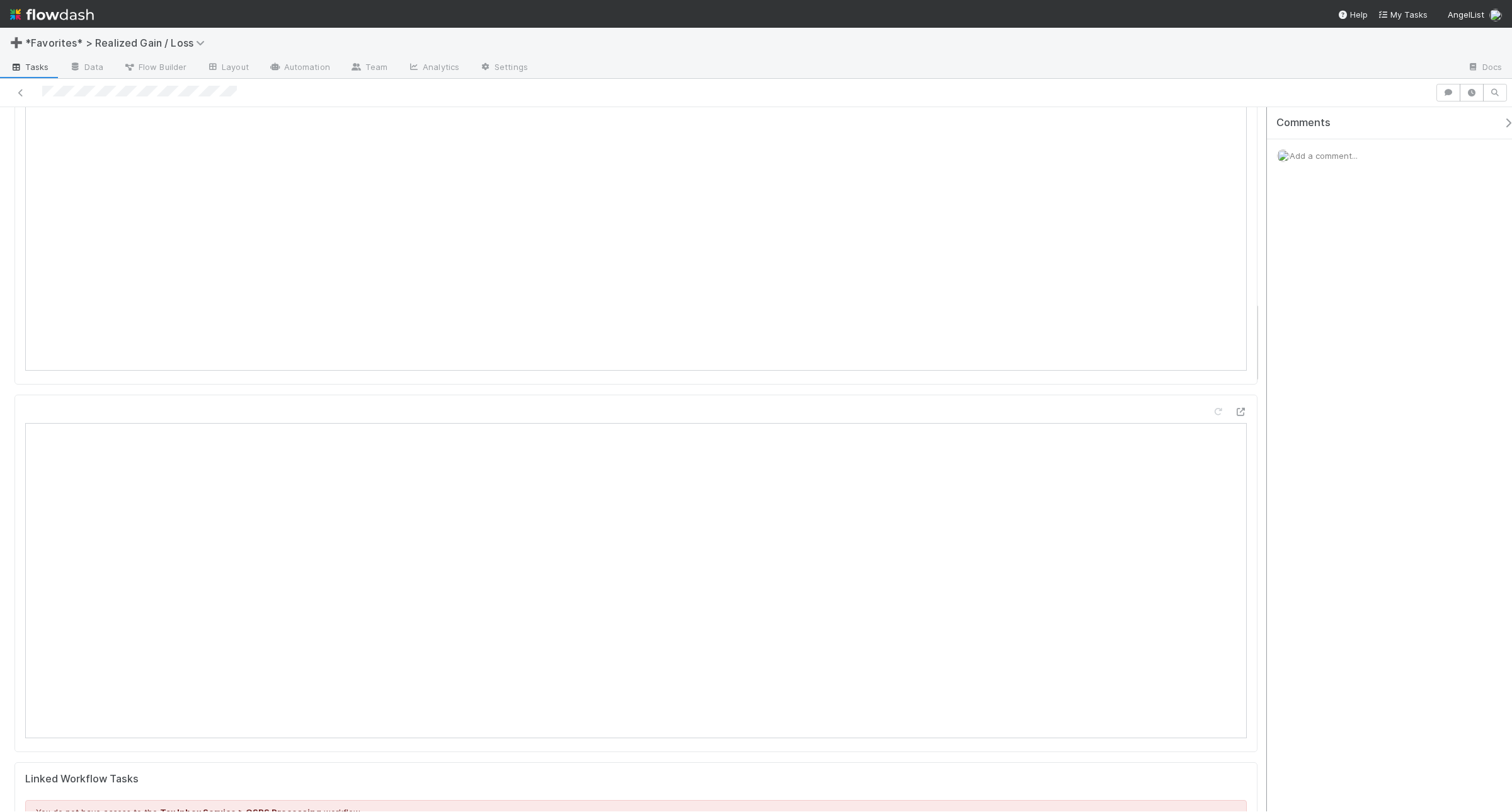
drag, startPoint x: 1257, startPoint y: 359, endPoint x: 1266, endPoint y: 351, distance: 12.0
click at [1209, 351] on div "Ready for Review Assign Sync Needs Work (Unresolves) Start Review QSBS Testing …" at bounding box center [756, 459] width 1512 height 704
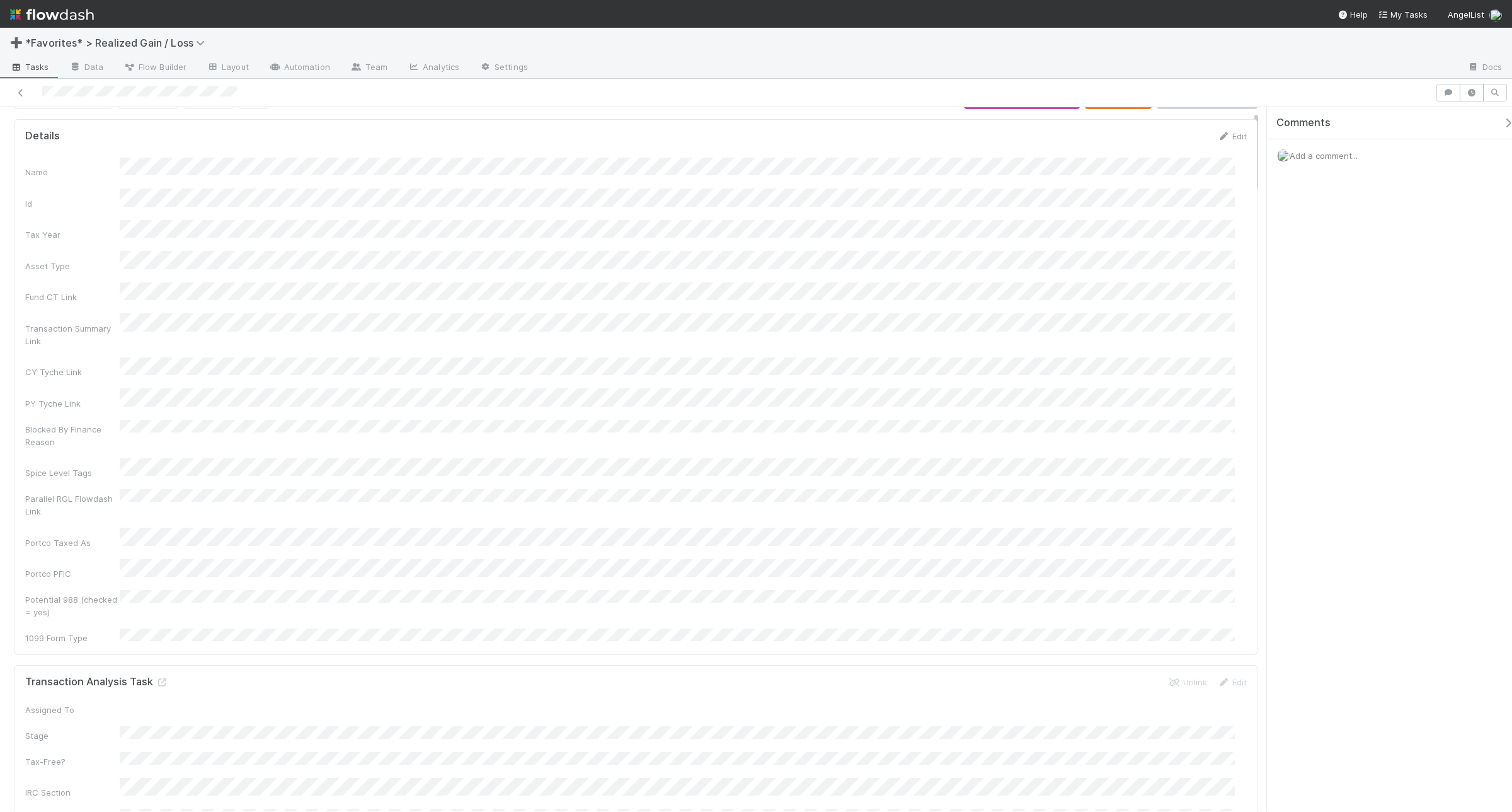
scroll to position [0, 0]
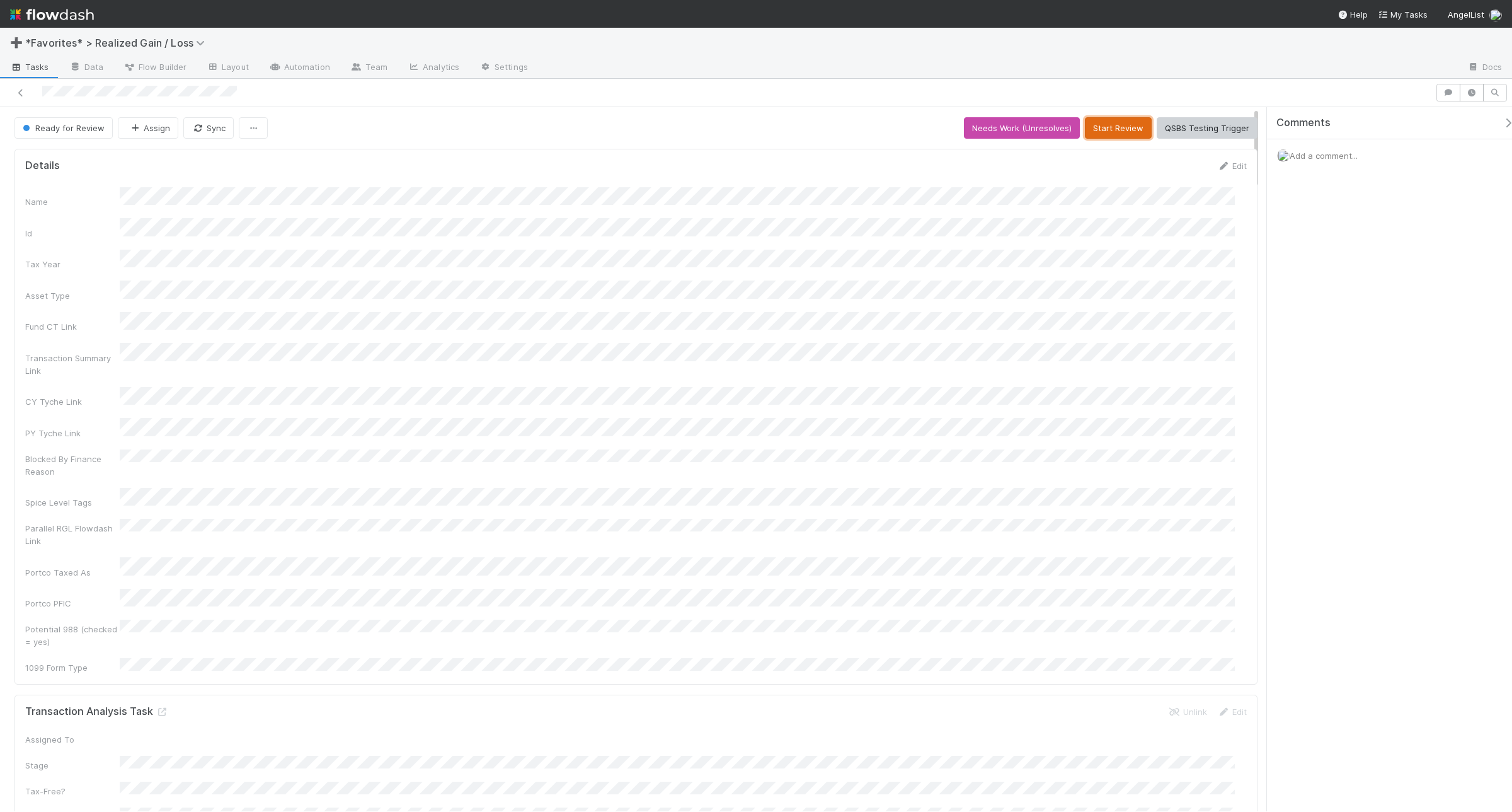
click at [1122, 138] on button "Start Review" at bounding box center [1118, 127] width 67 height 21
click at [1183, 134] on button "Mark Reviewed (Done)" at bounding box center [1204, 127] width 106 height 21
click at [1106, 126] on button "Start Review" at bounding box center [1118, 127] width 67 height 21
click at [1204, 126] on button "Mark Reviewed (Done)" at bounding box center [1204, 127] width 106 height 21
click at [1114, 131] on button "Start Review" at bounding box center [1118, 127] width 67 height 21
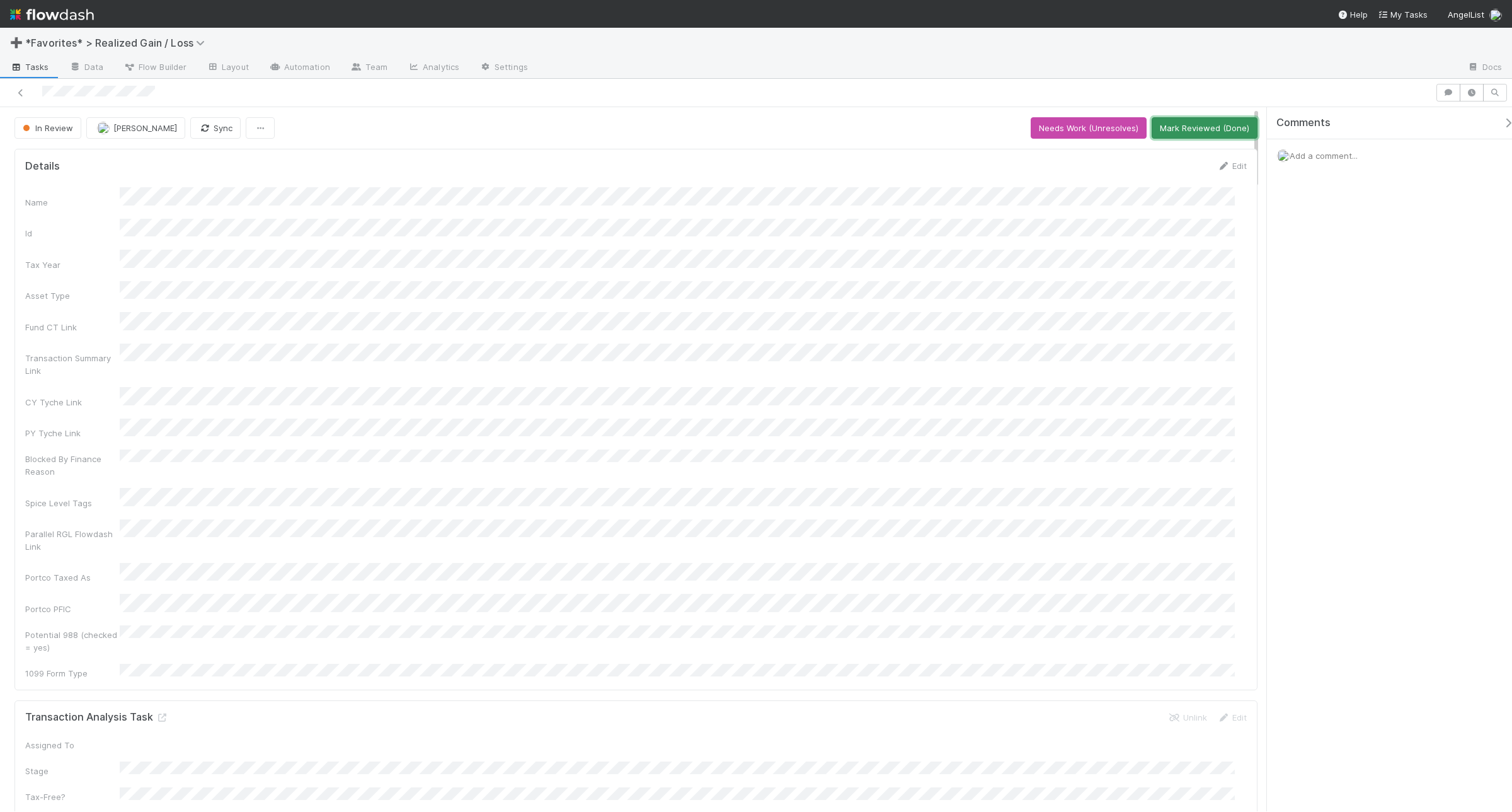
click at [1207, 131] on button "Mark Reviewed (Done)" at bounding box center [1204, 127] width 106 height 21
click at [1100, 130] on button "Start Review" at bounding box center [1118, 127] width 67 height 21
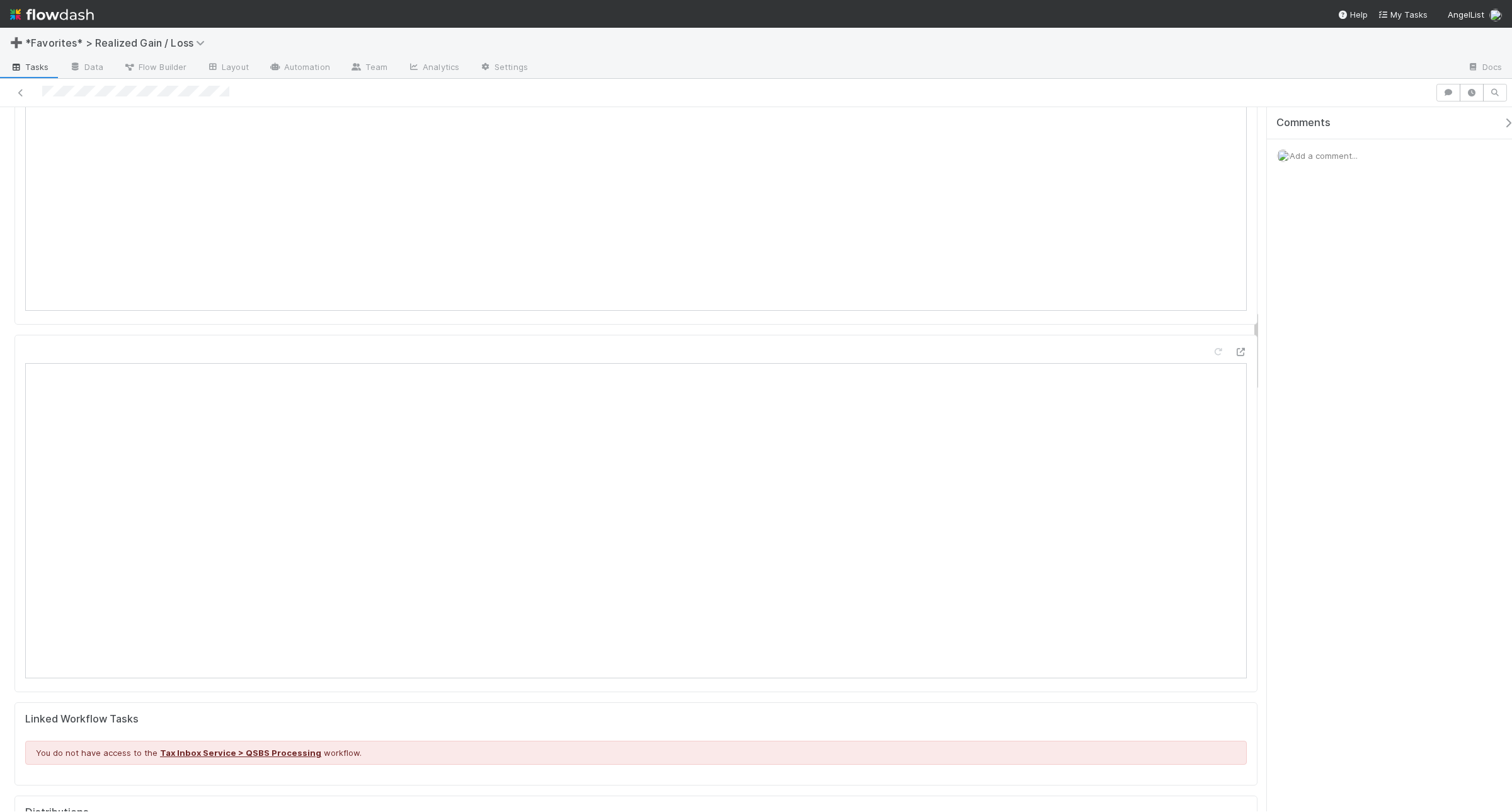
scroll to position [1734, 0]
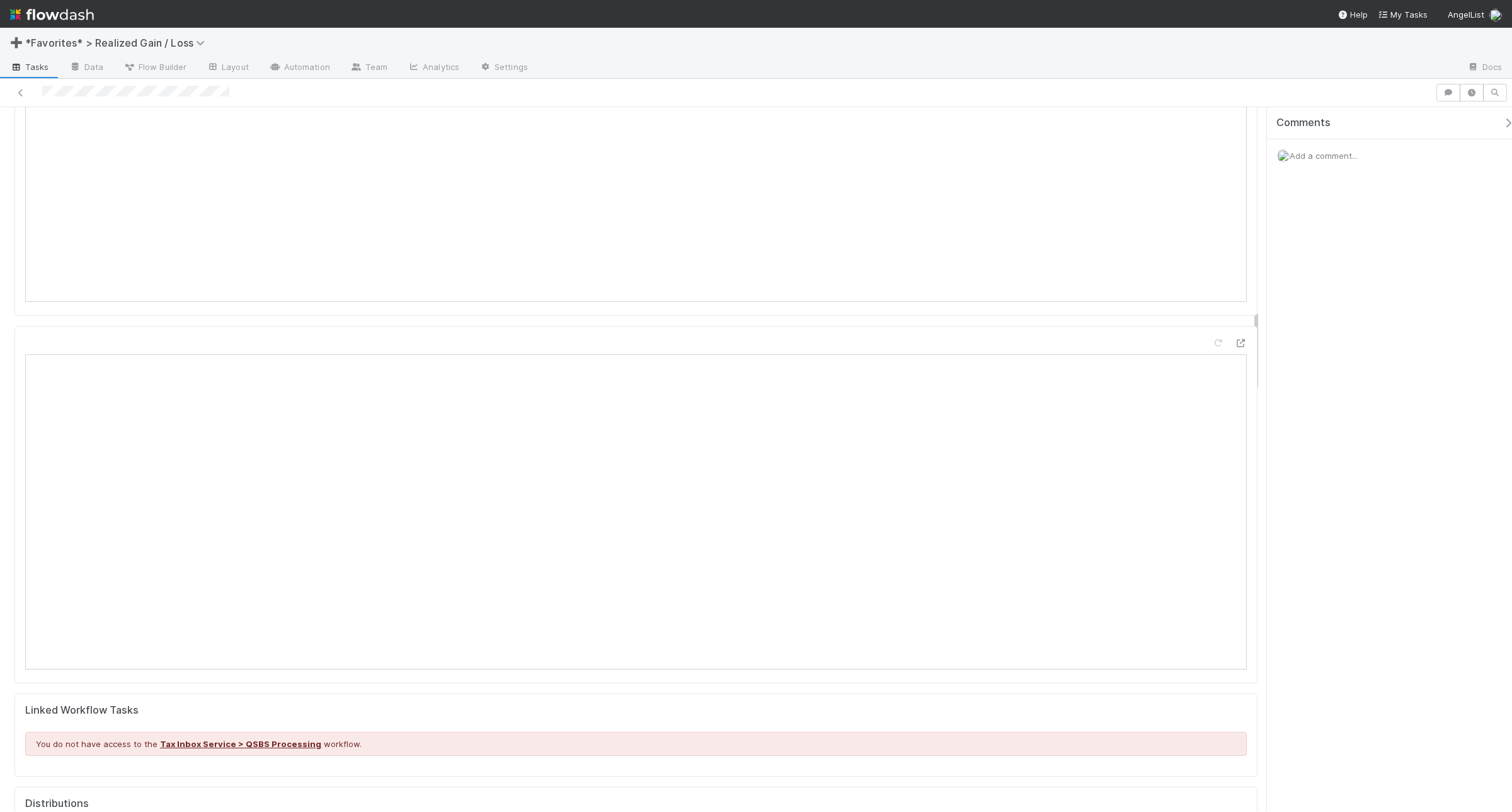
click at [1209, 254] on div "Comments Add a comment..." at bounding box center [1390, 459] width 245 height 704
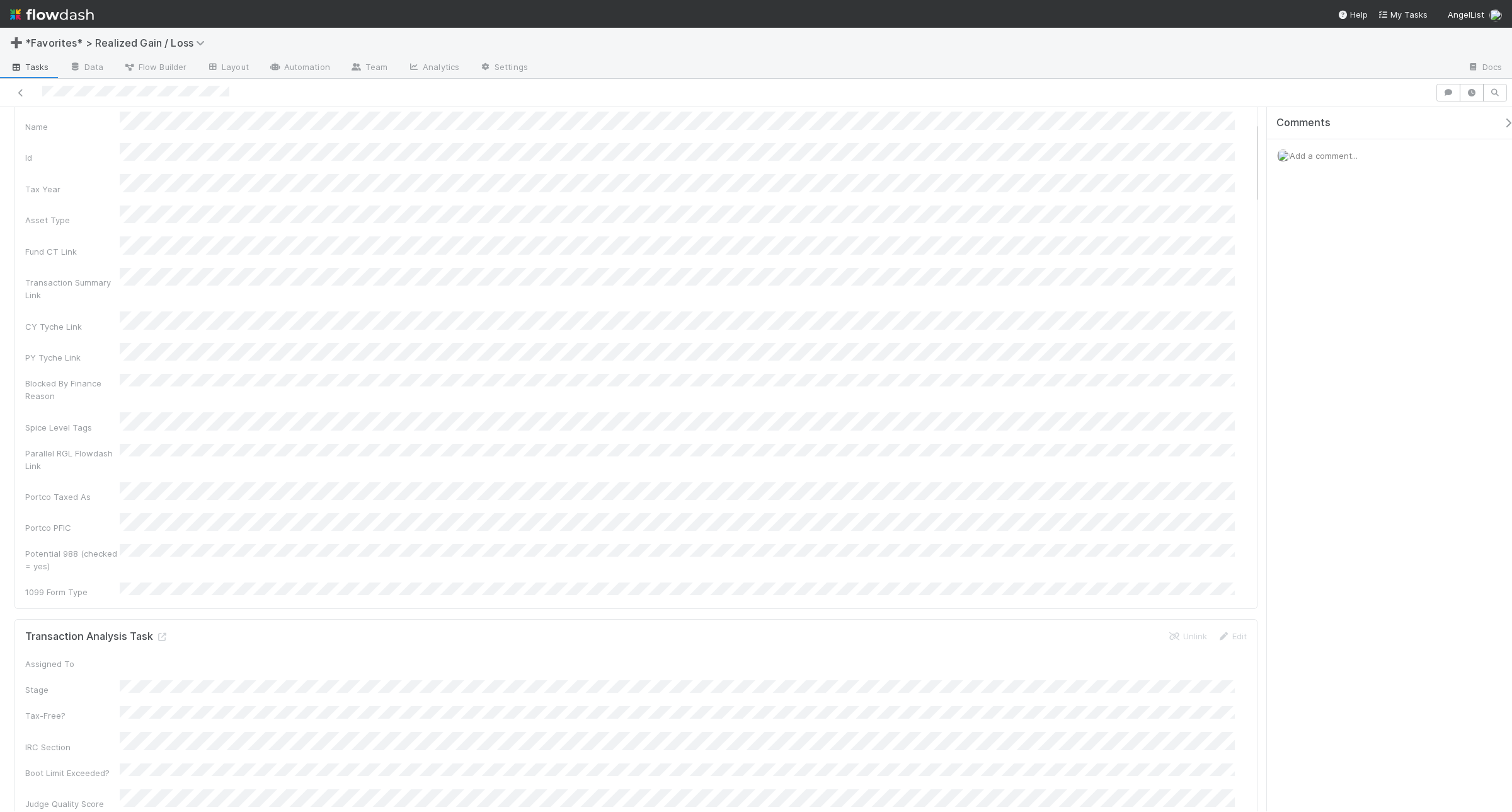
scroll to position [0, 0]
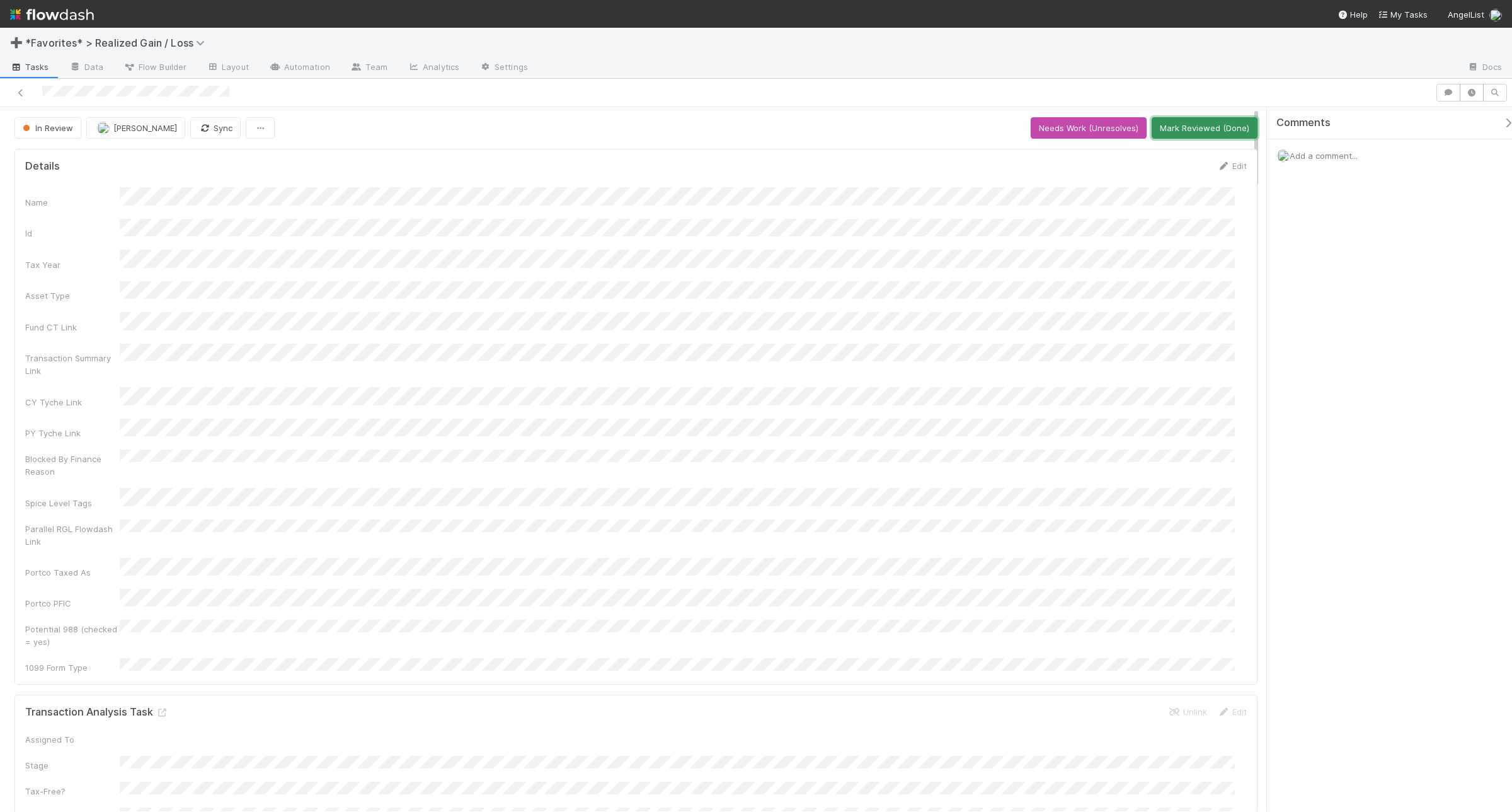
click at [1208, 131] on button "Mark Reviewed (Done)" at bounding box center [1204, 127] width 106 height 21
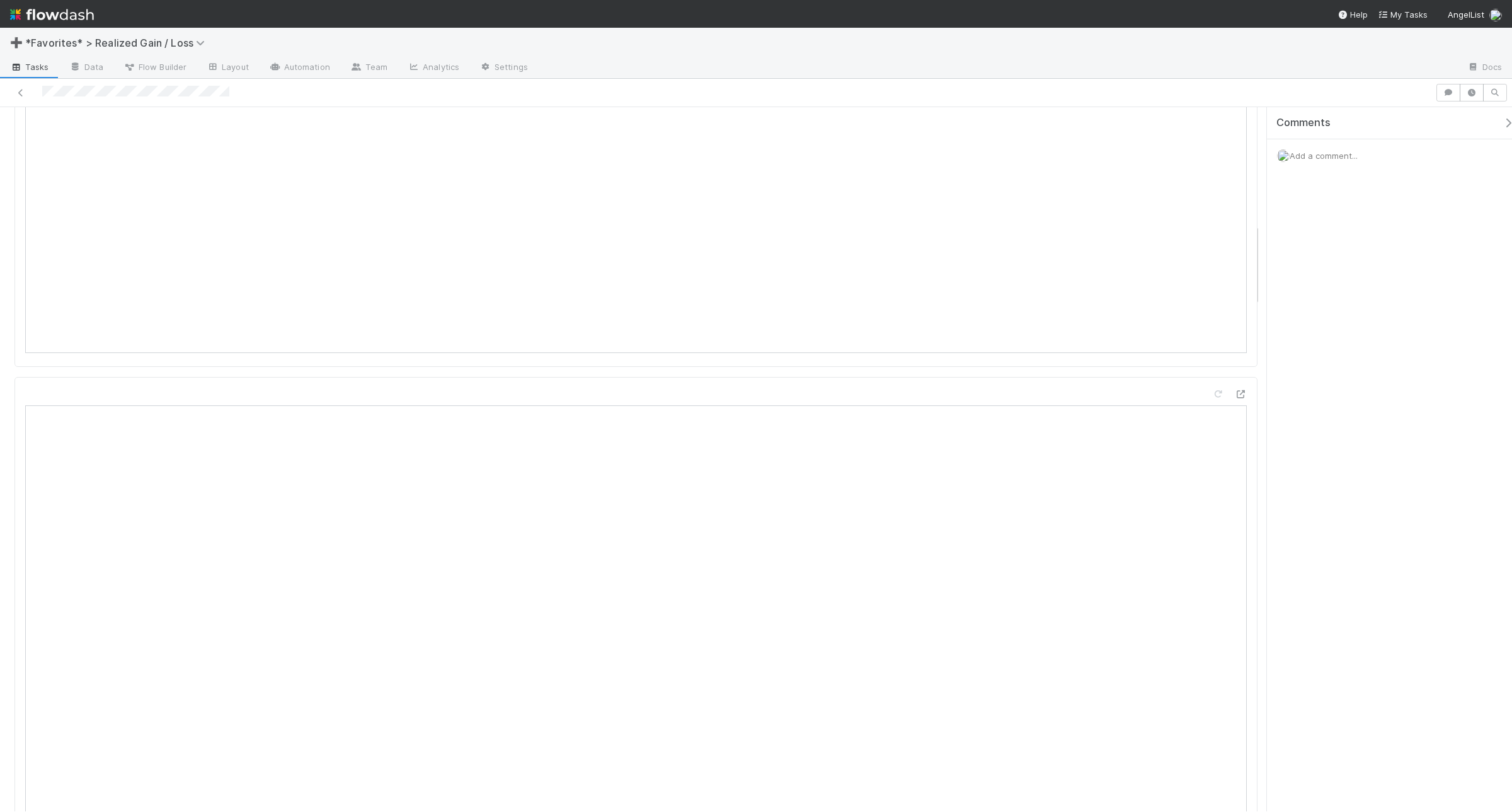
scroll to position [1024, 0]
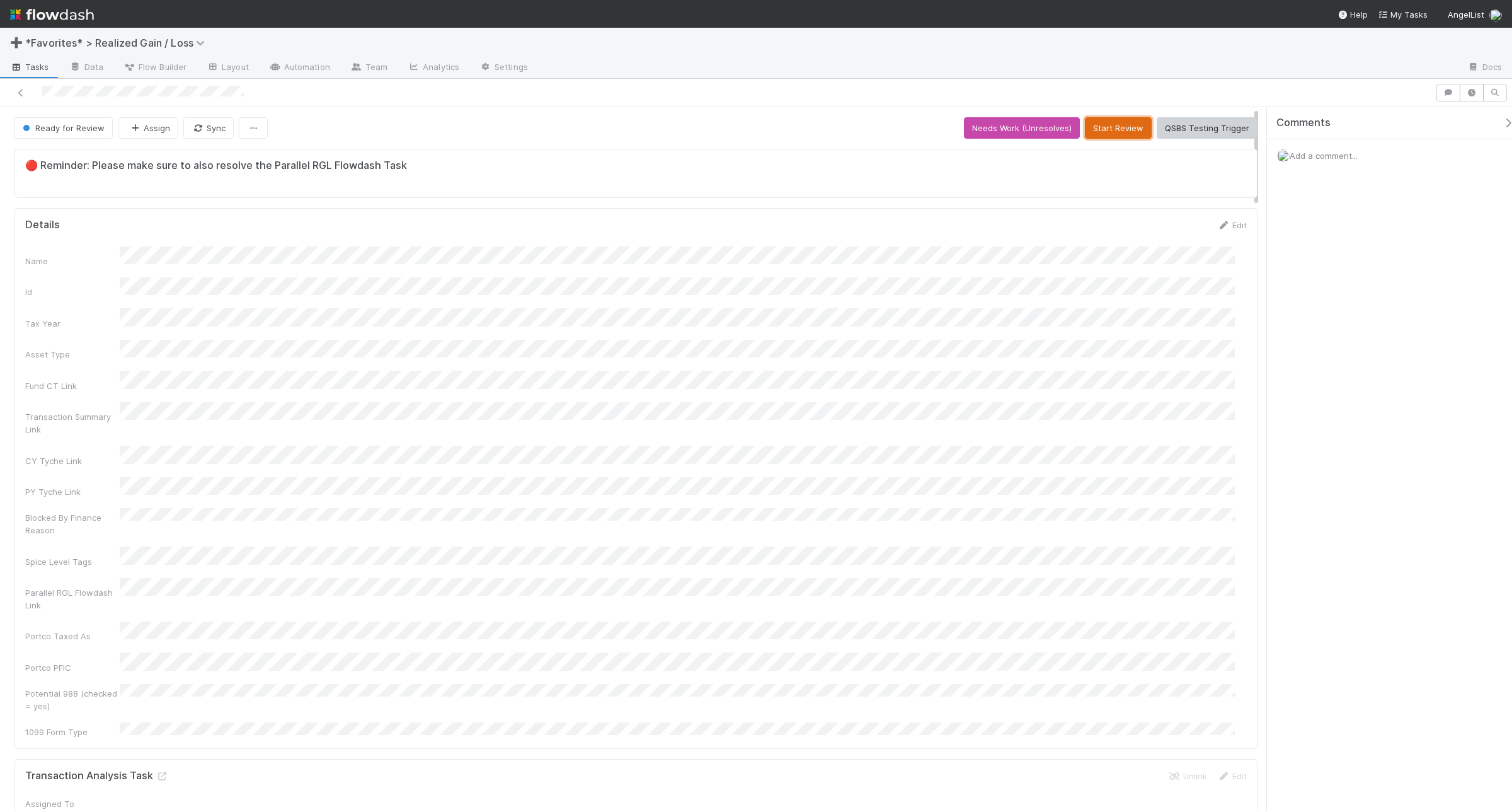
click at [1107, 123] on button "Start Review" at bounding box center [1118, 127] width 67 height 21
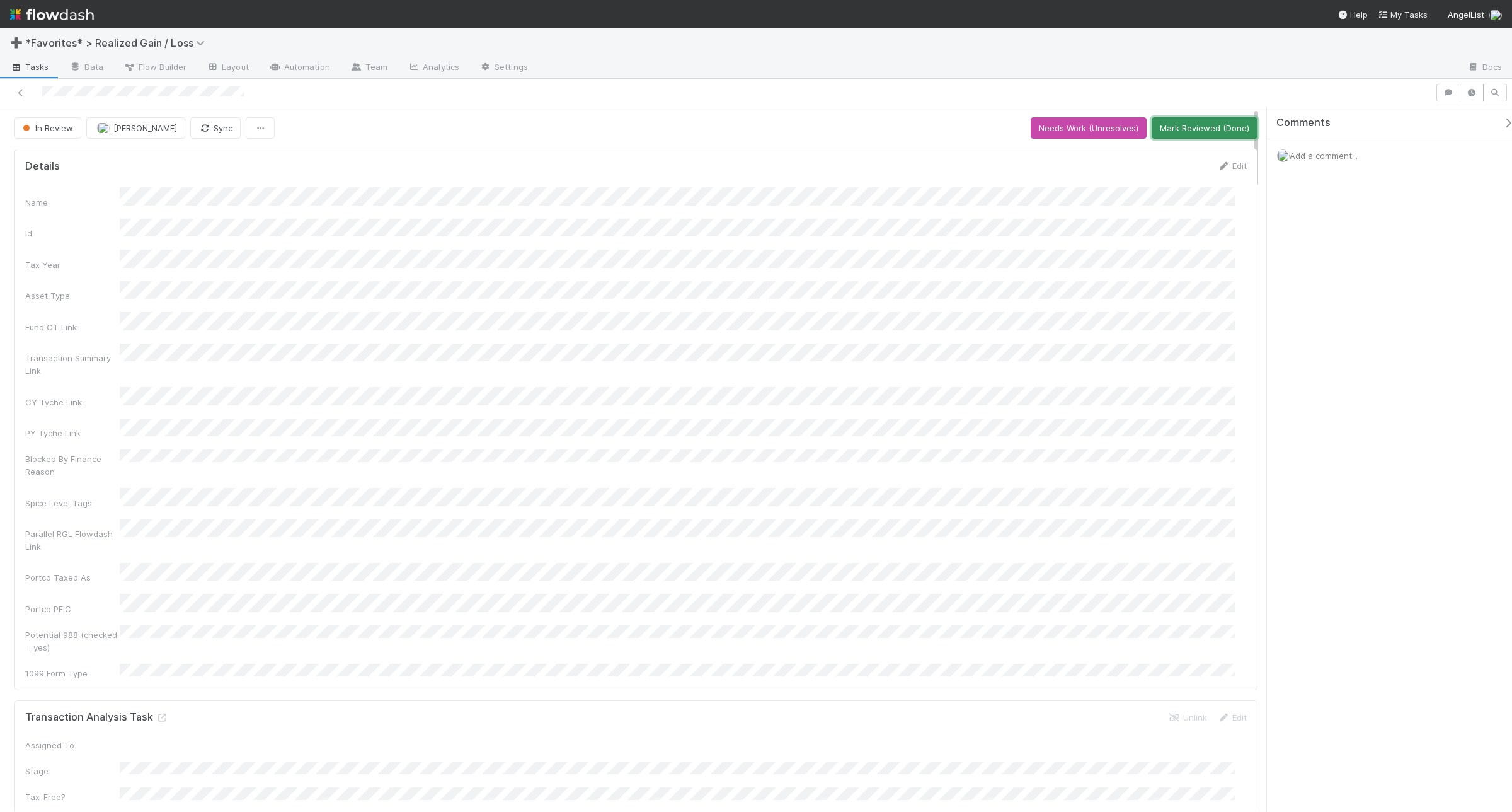
click at [1192, 133] on button "Mark Reviewed (Done)" at bounding box center [1204, 127] width 106 height 21
click at [1209, 124] on button "Skip Prep (and Resolve)" at bounding box center [1202, 127] width 110 height 21
click at [1095, 138] on button "Start Review" at bounding box center [1118, 127] width 67 height 21
drag, startPoint x: 1060, startPoint y: 157, endPoint x: 1070, endPoint y: 161, distance: 10.8
click at [1063, 159] on div "Details Edit Name Id Tax Year Asset Type Fund CT Link Transaction Summary Link …" at bounding box center [636, 417] width 1243 height 536
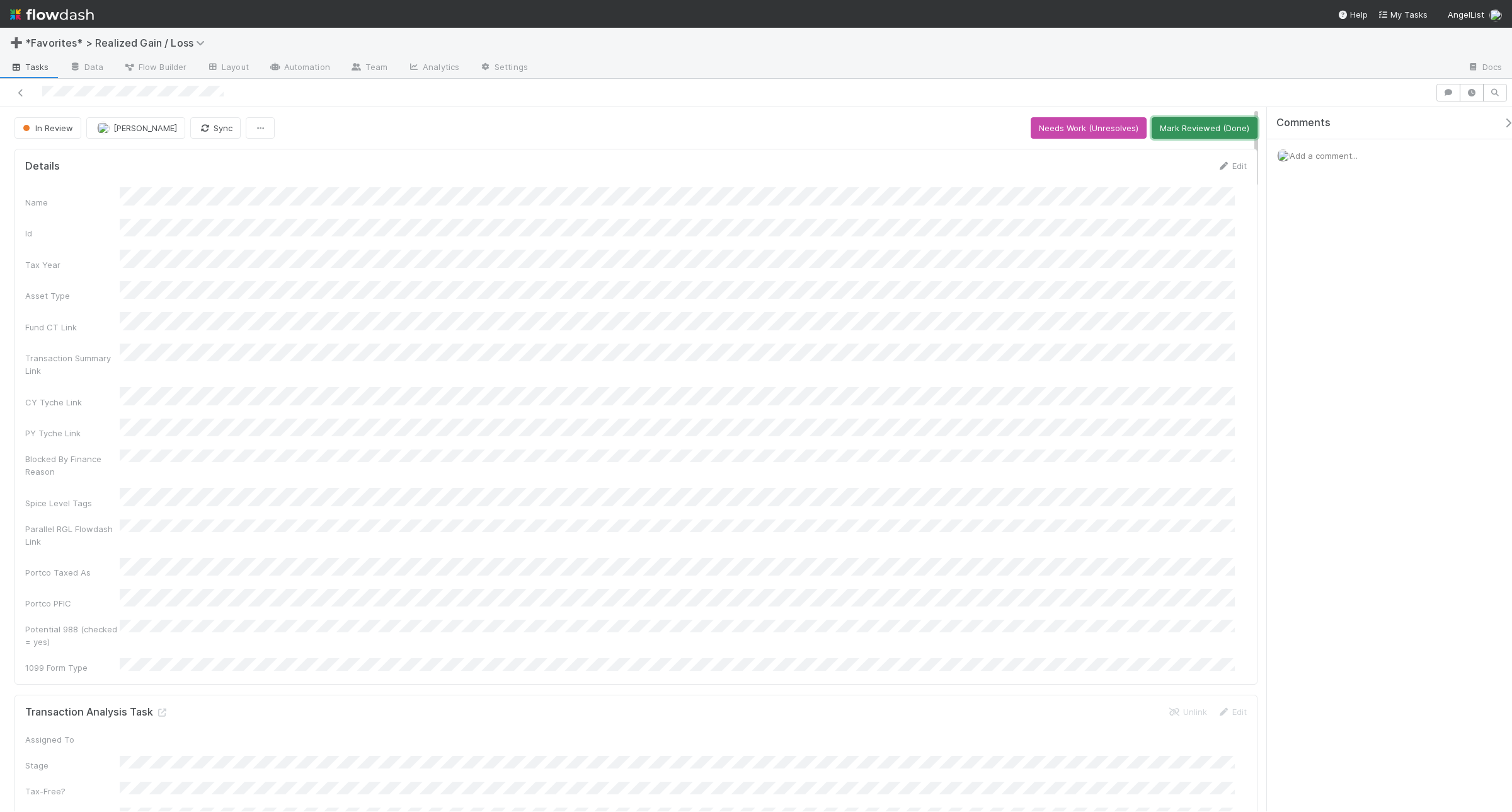
click at [1209, 120] on button "Mark Reviewed (Done)" at bounding box center [1204, 127] width 106 height 21
click at [1114, 127] on button "Start Review" at bounding box center [1118, 127] width 67 height 21
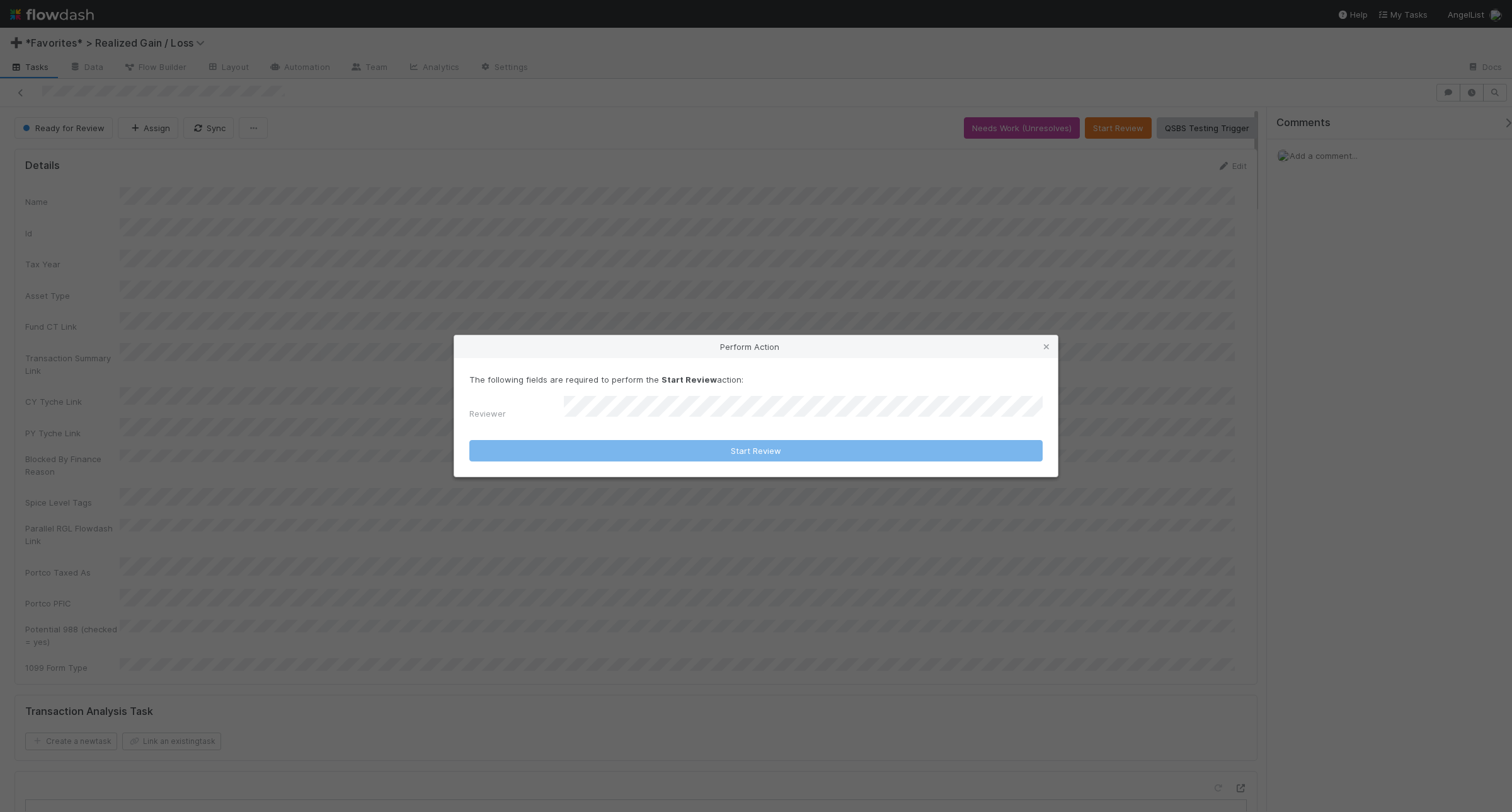
click at [737, 396] on div "The following fields are required to perform the Start Review action: Reviewer" at bounding box center [755, 399] width 573 height 52
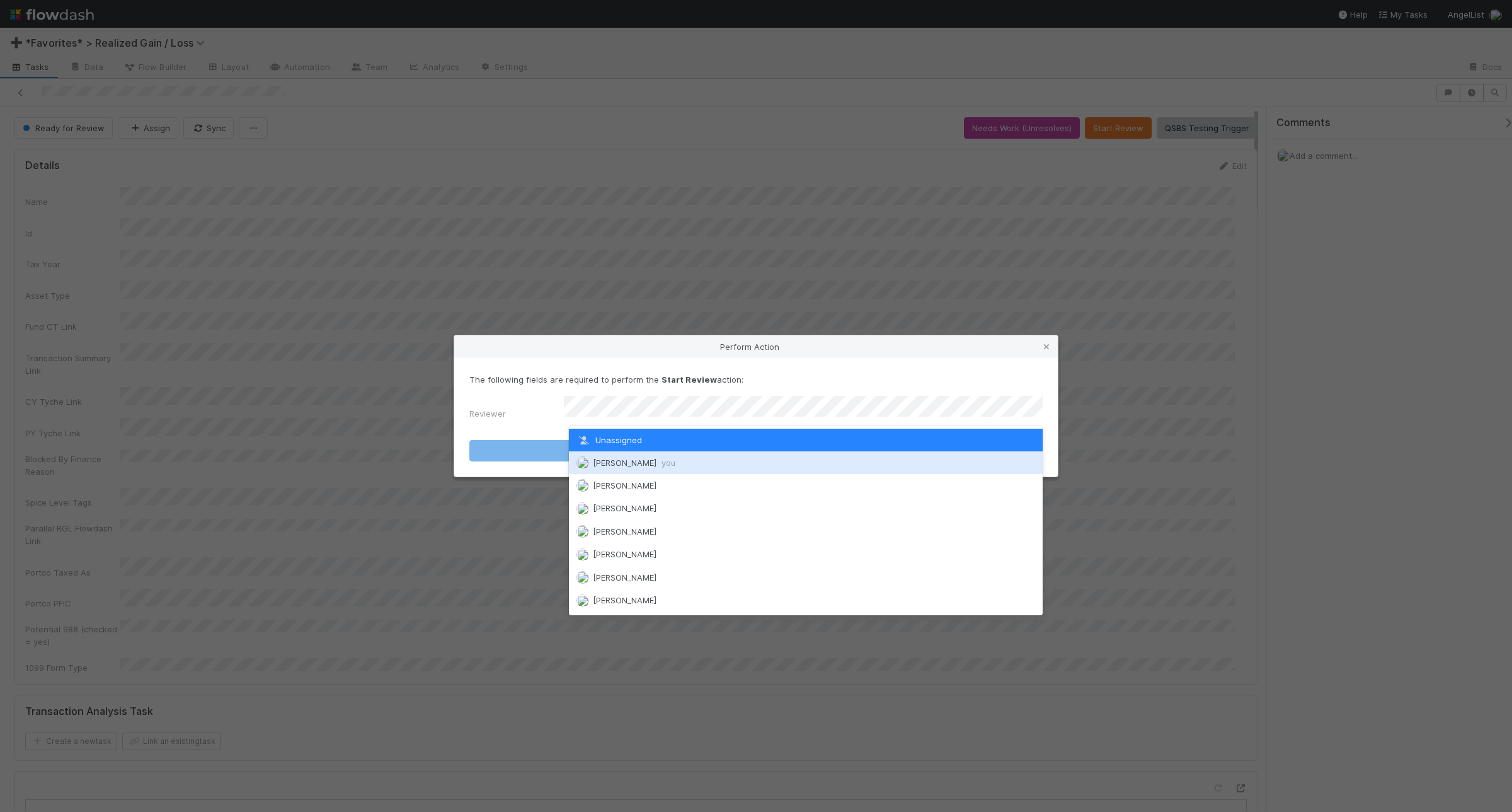
click at [716, 460] on div "Andrea Tidrow you" at bounding box center [806, 462] width 474 height 23
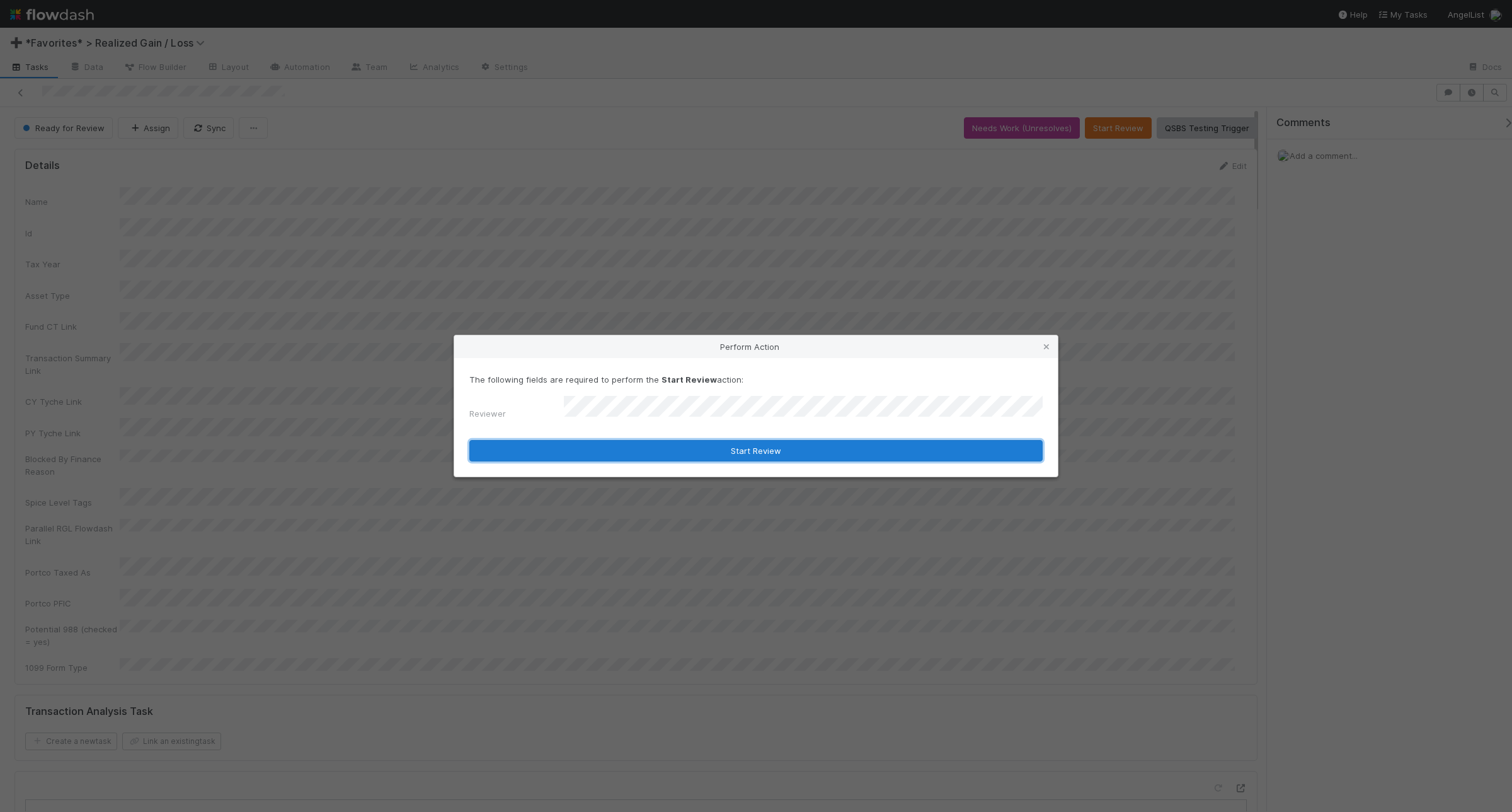
click at [709, 445] on button "Start Review" at bounding box center [755, 450] width 573 height 21
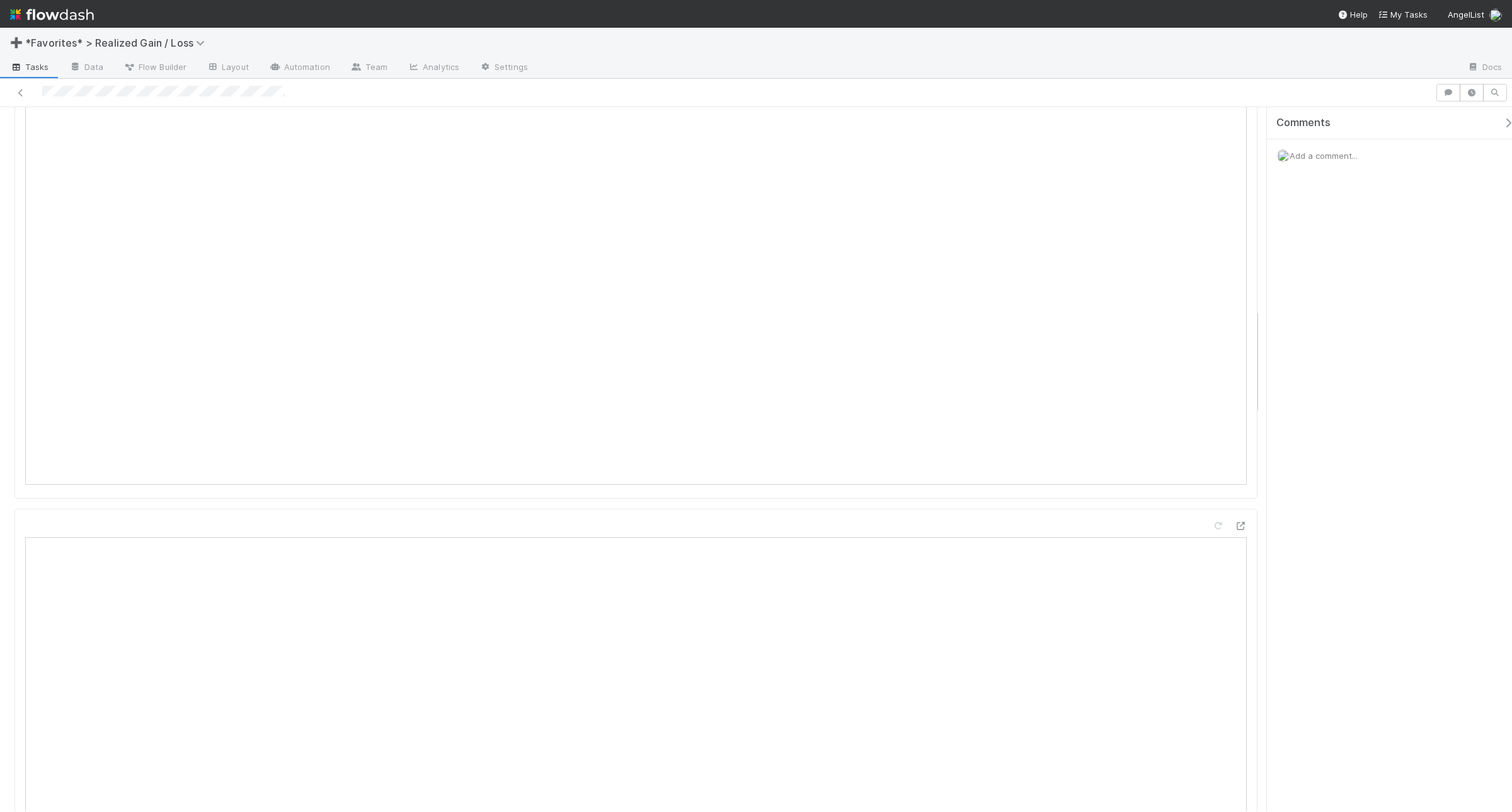
scroll to position [1223, 0]
click at [1209, 155] on span "Add a comment..." at bounding box center [1324, 155] width 68 height 10
click at [1209, 356] on button "Add Comment" at bounding box center [1324, 363] width 73 height 21
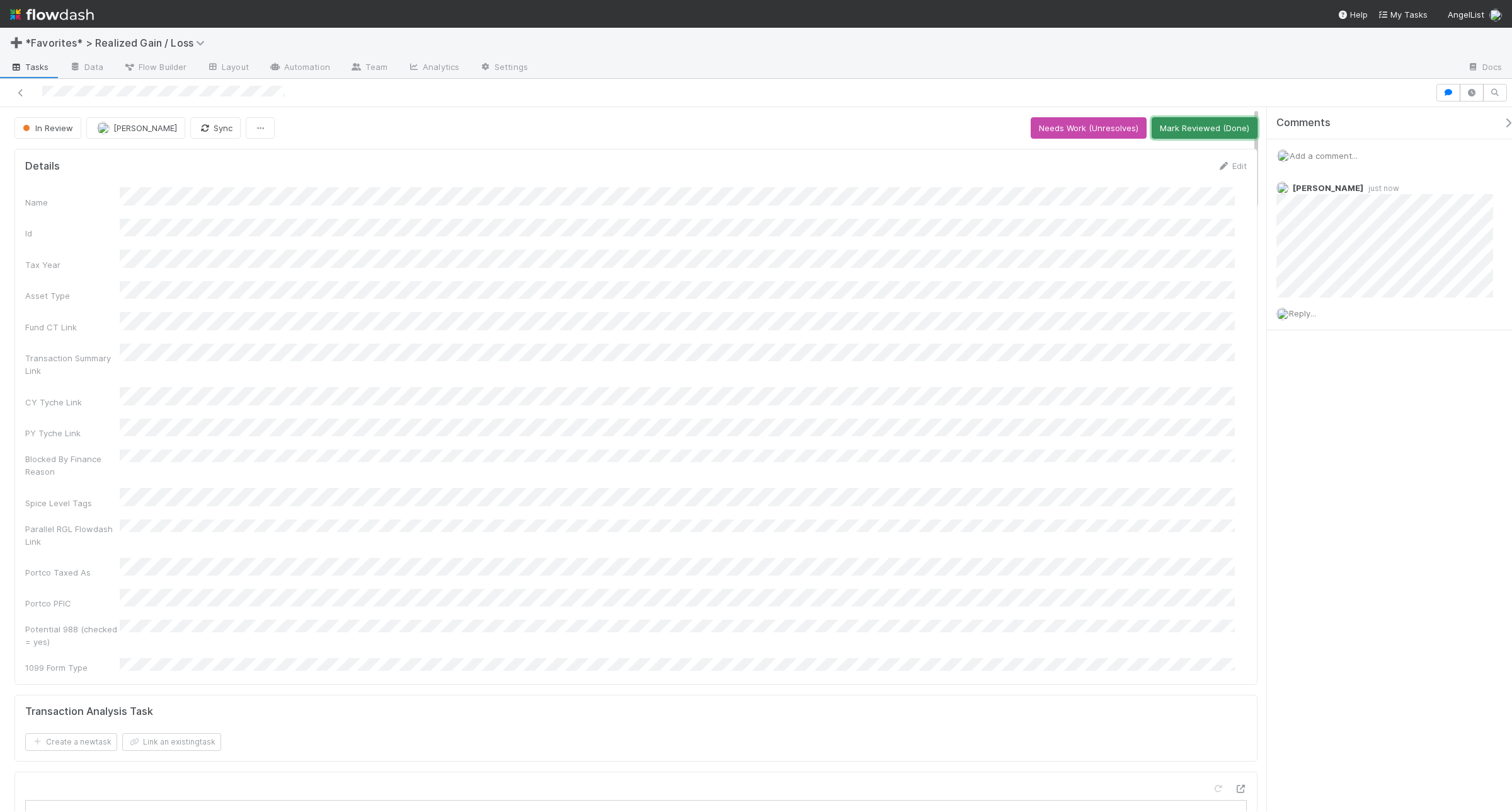
click at [1167, 130] on button "Mark Reviewed (Done)" at bounding box center [1204, 127] width 106 height 21
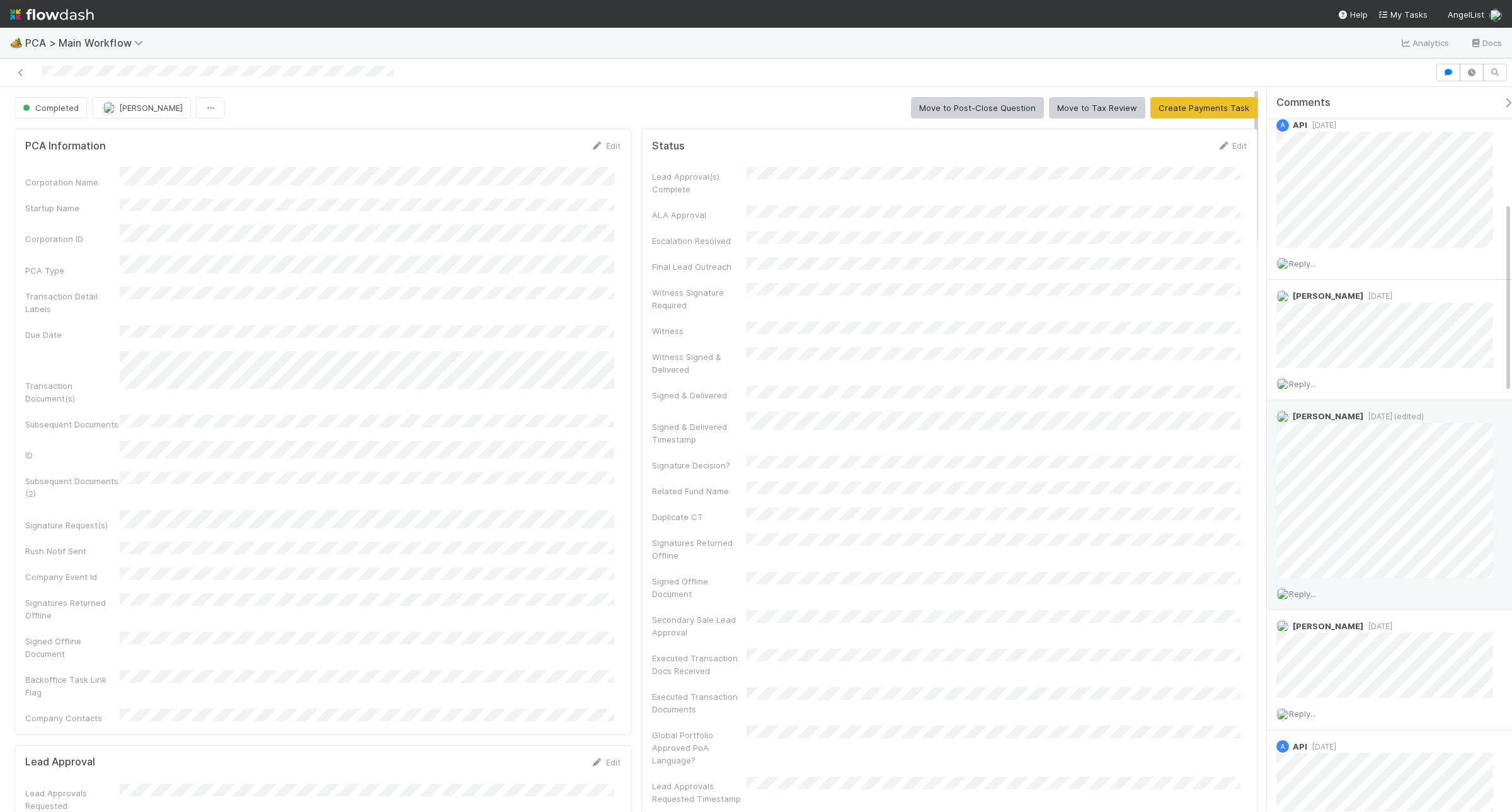
scroll to position [472, 0]
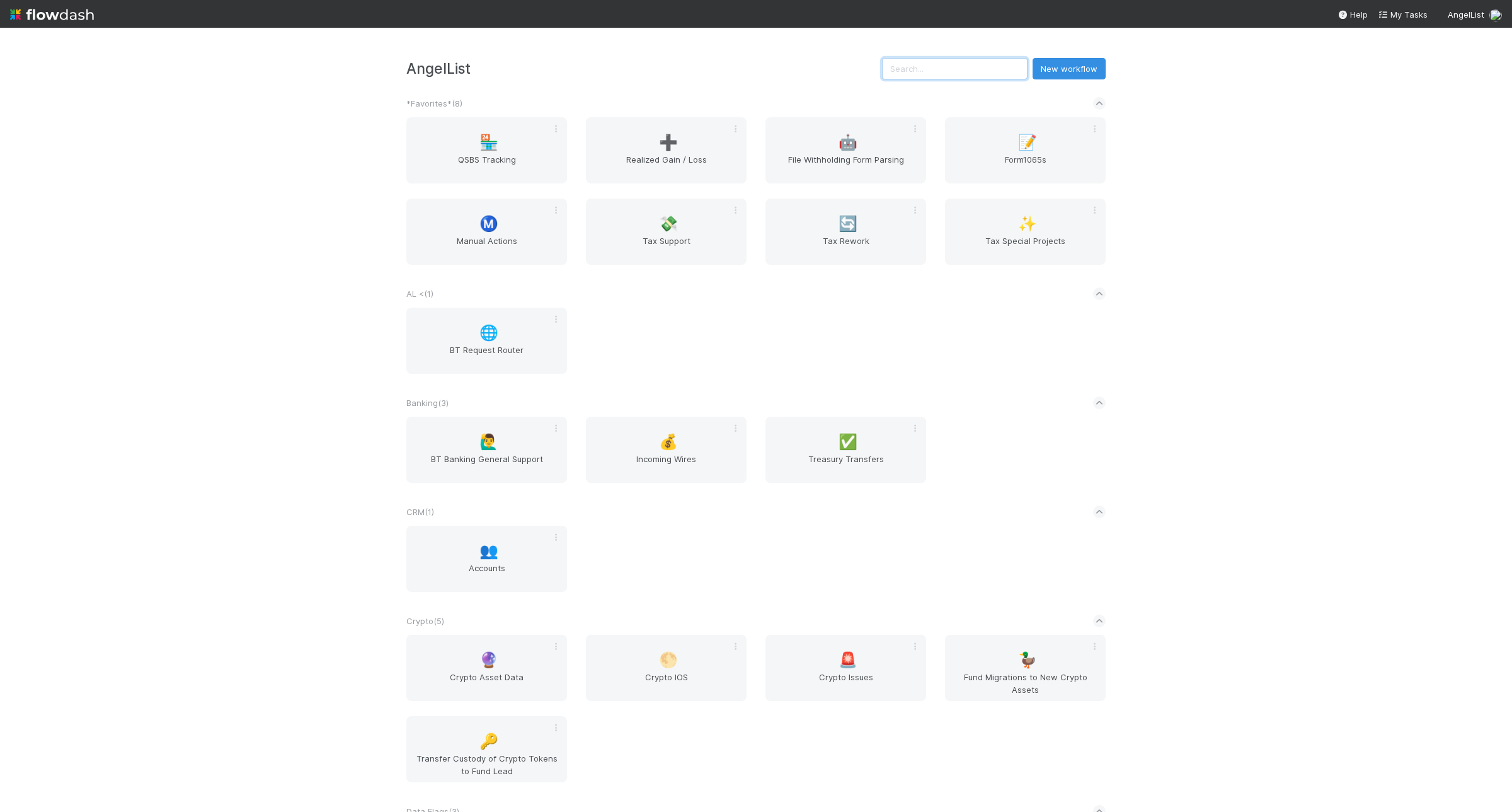
click at [975, 68] on input "text" at bounding box center [955, 68] width 145 height 21
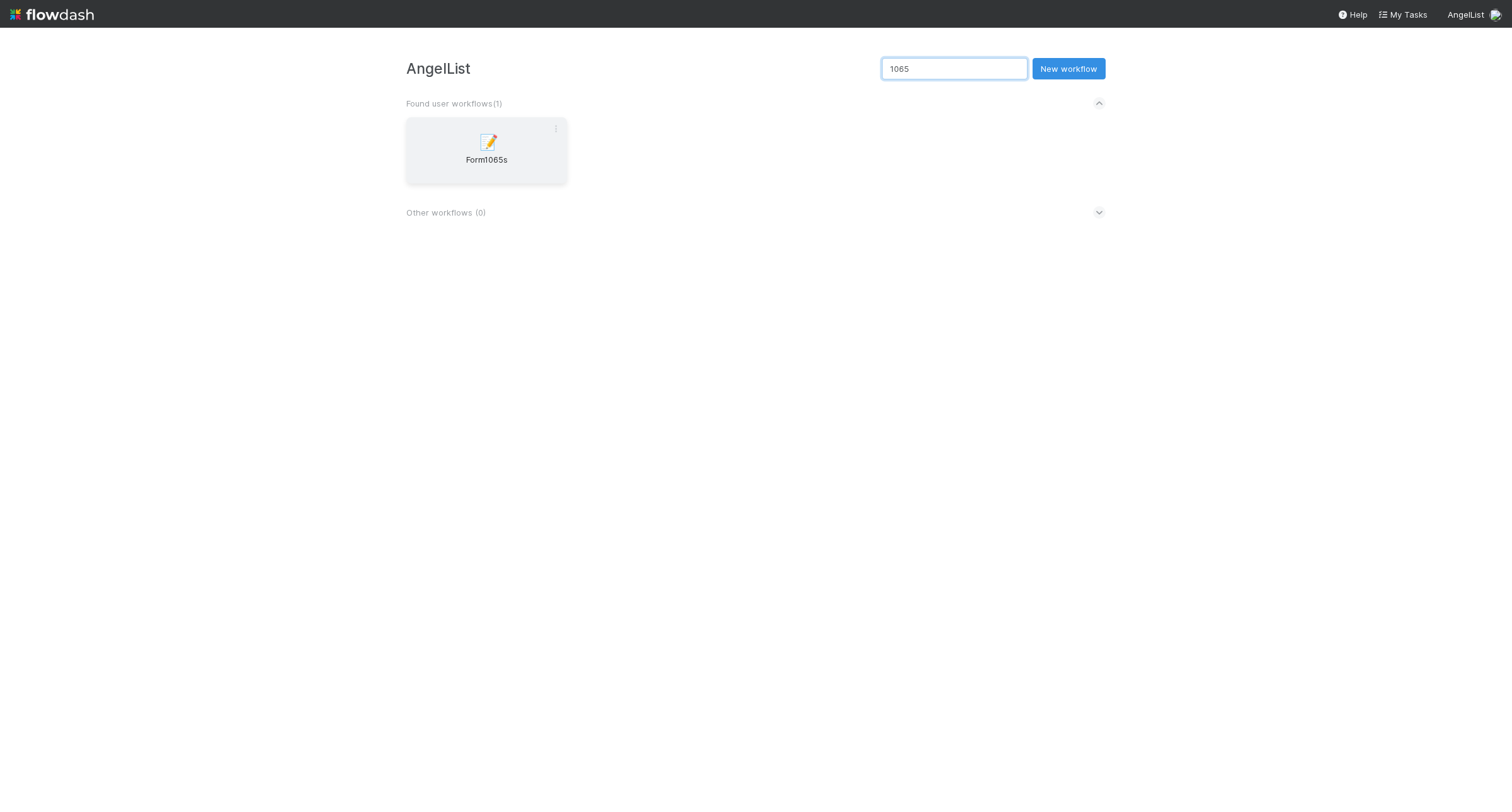
type input "1065"
click at [454, 130] on div "📝 Form1065s" at bounding box center [487, 150] width 161 height 66
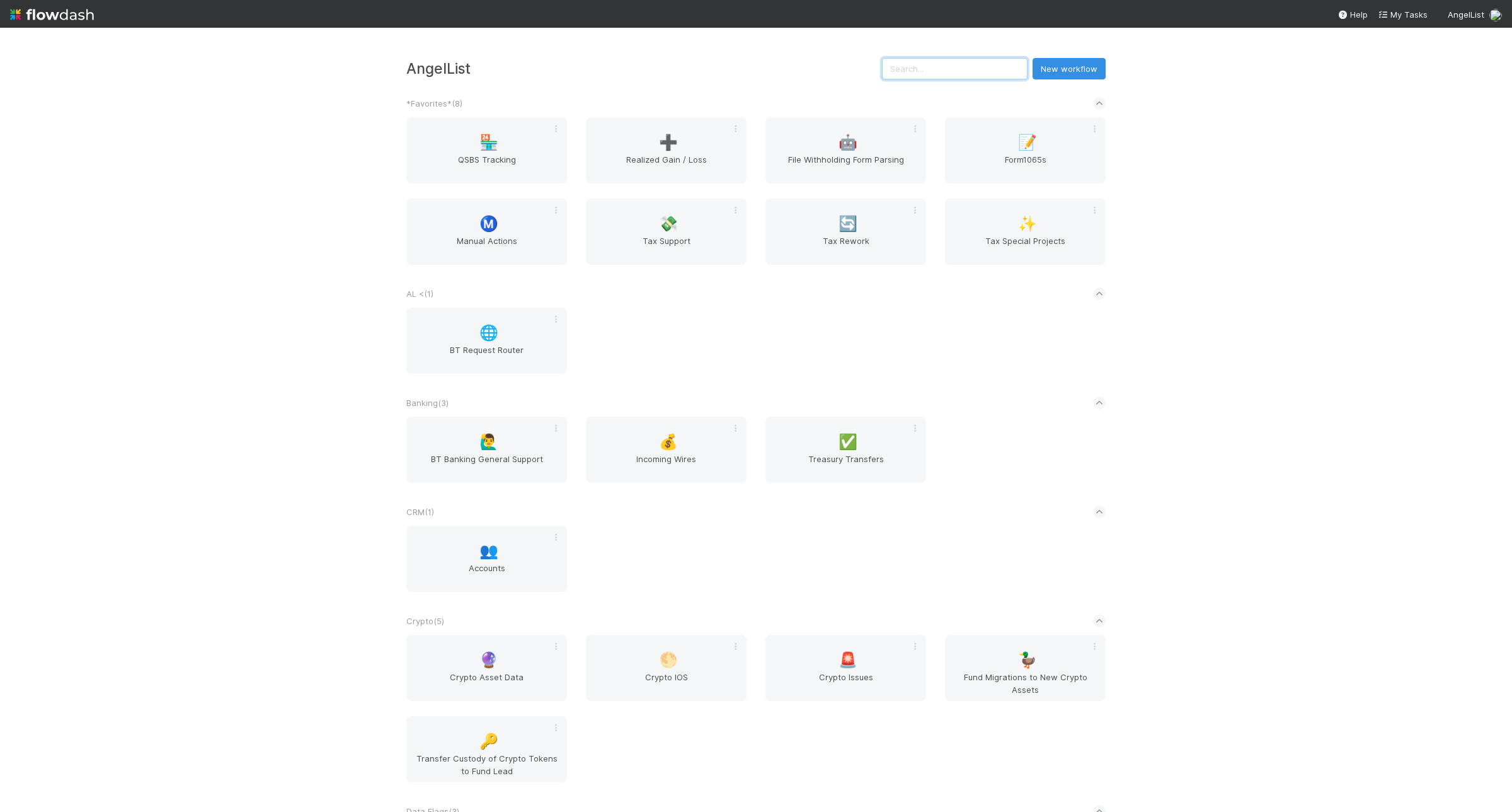
click at [972, 64] on input "text" at bounding box center [955, 68] width 145 height 21
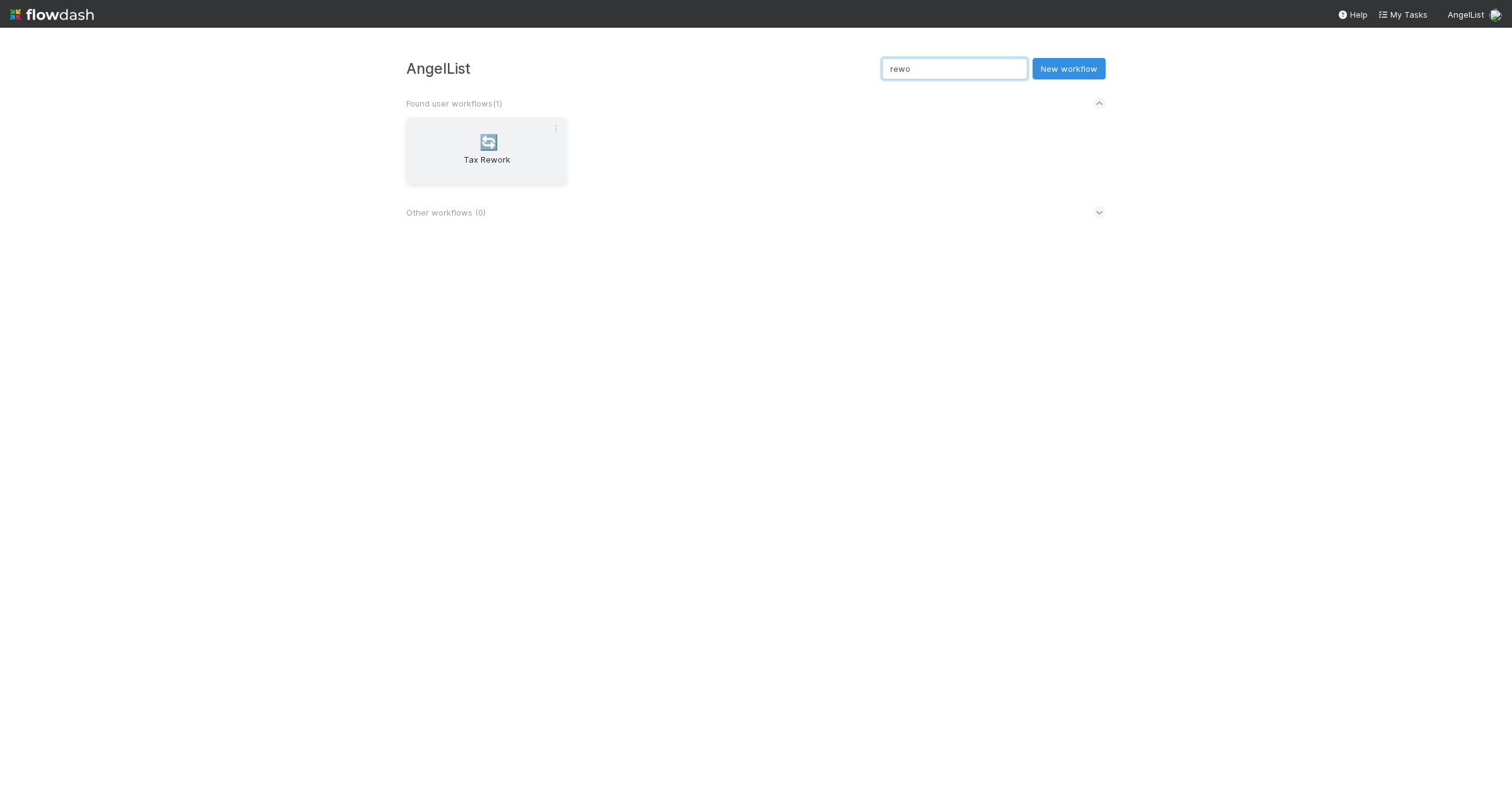
type input "rewo"
click at [494, 156] on span "Tax Rework" at bounding box center [487, 166] width 150 height 25
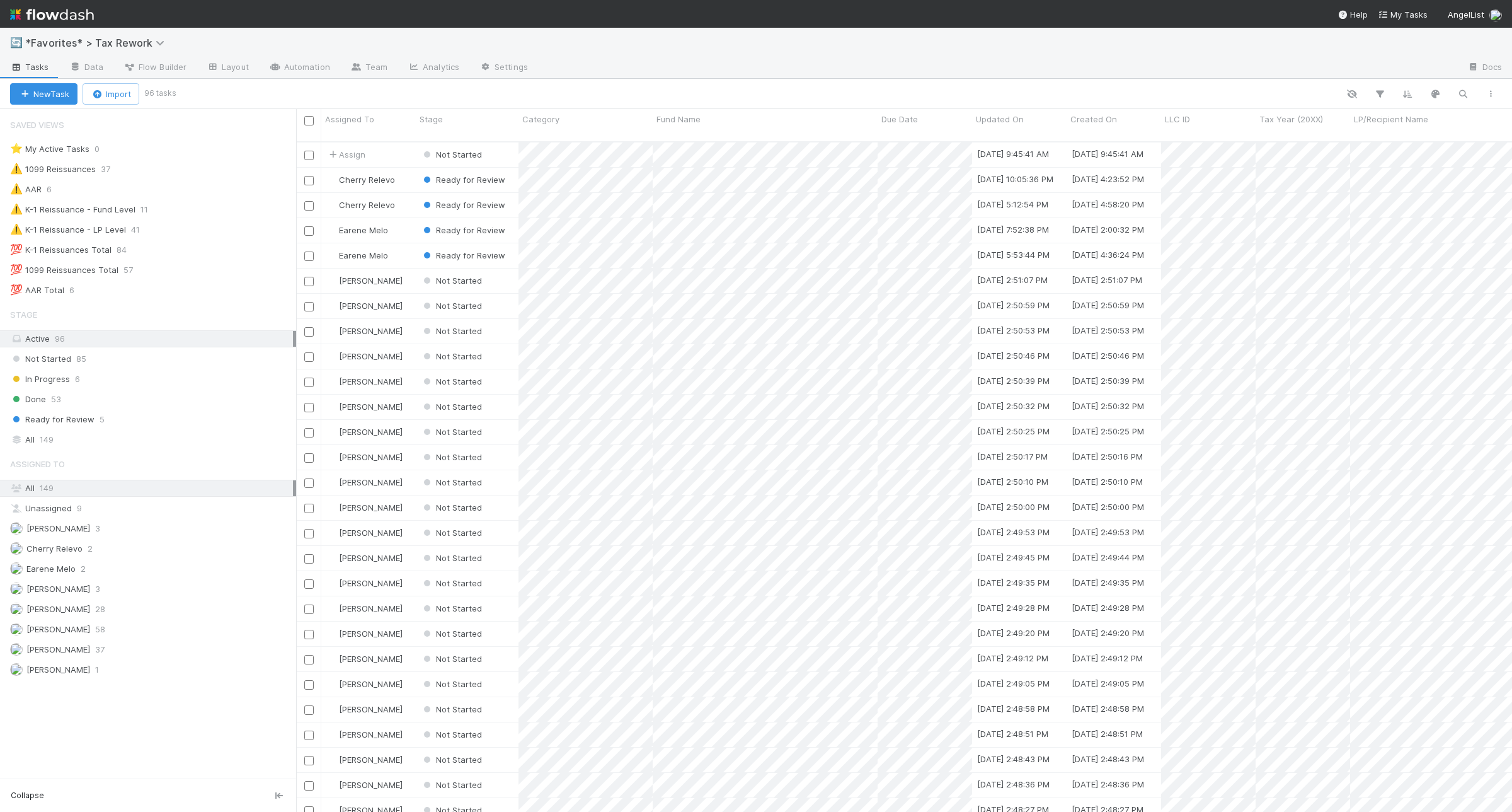
scroll to position [668, 1204]
click at [177, 297] on div "💯 AAR Total 6" at bounding box center [153, 290] width 286 height 16
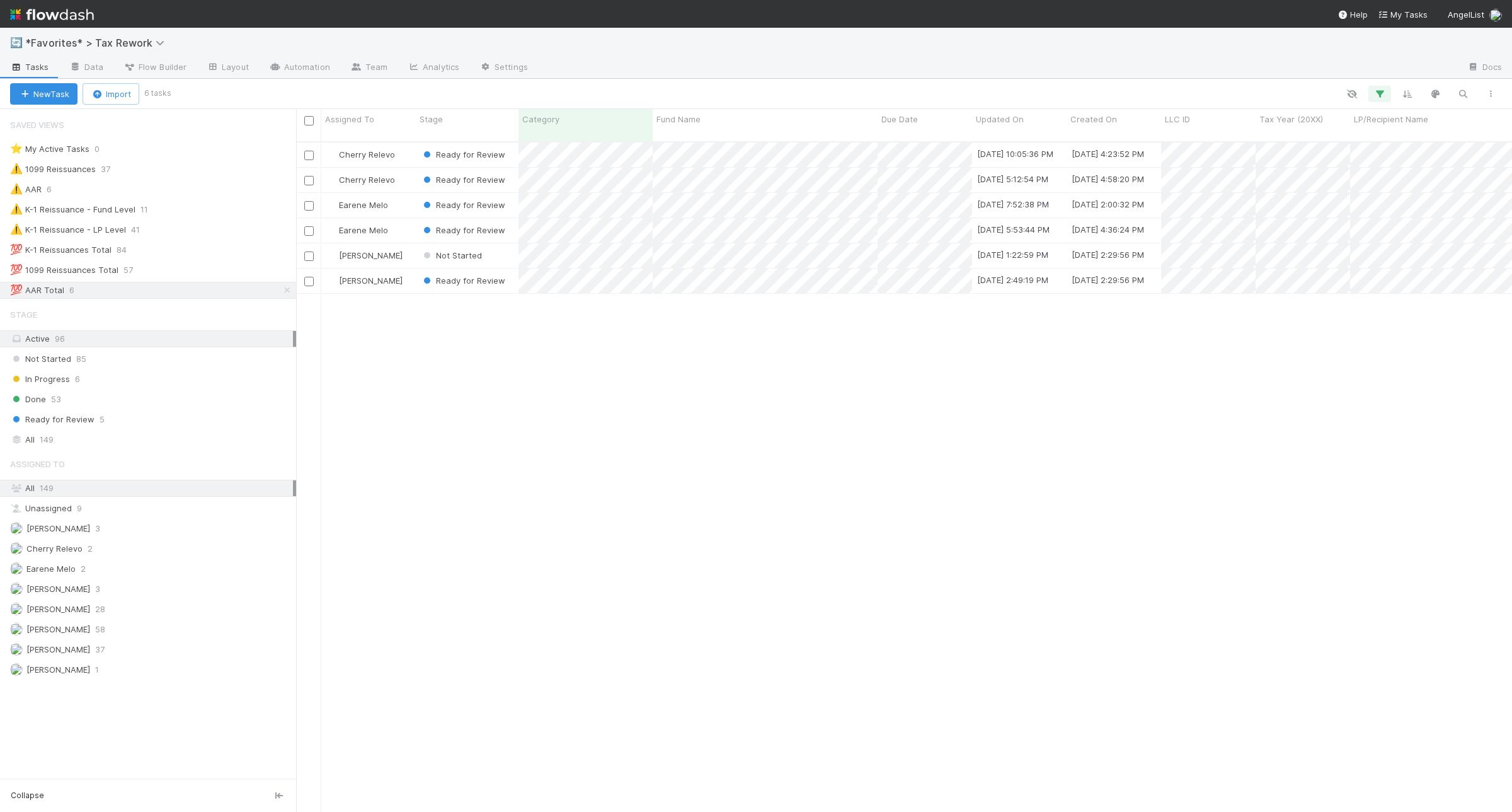
scroll to position [668, 1204]
click at [222, 439] on div "All 149" at bounding box center [152, 440] width 283 height 16
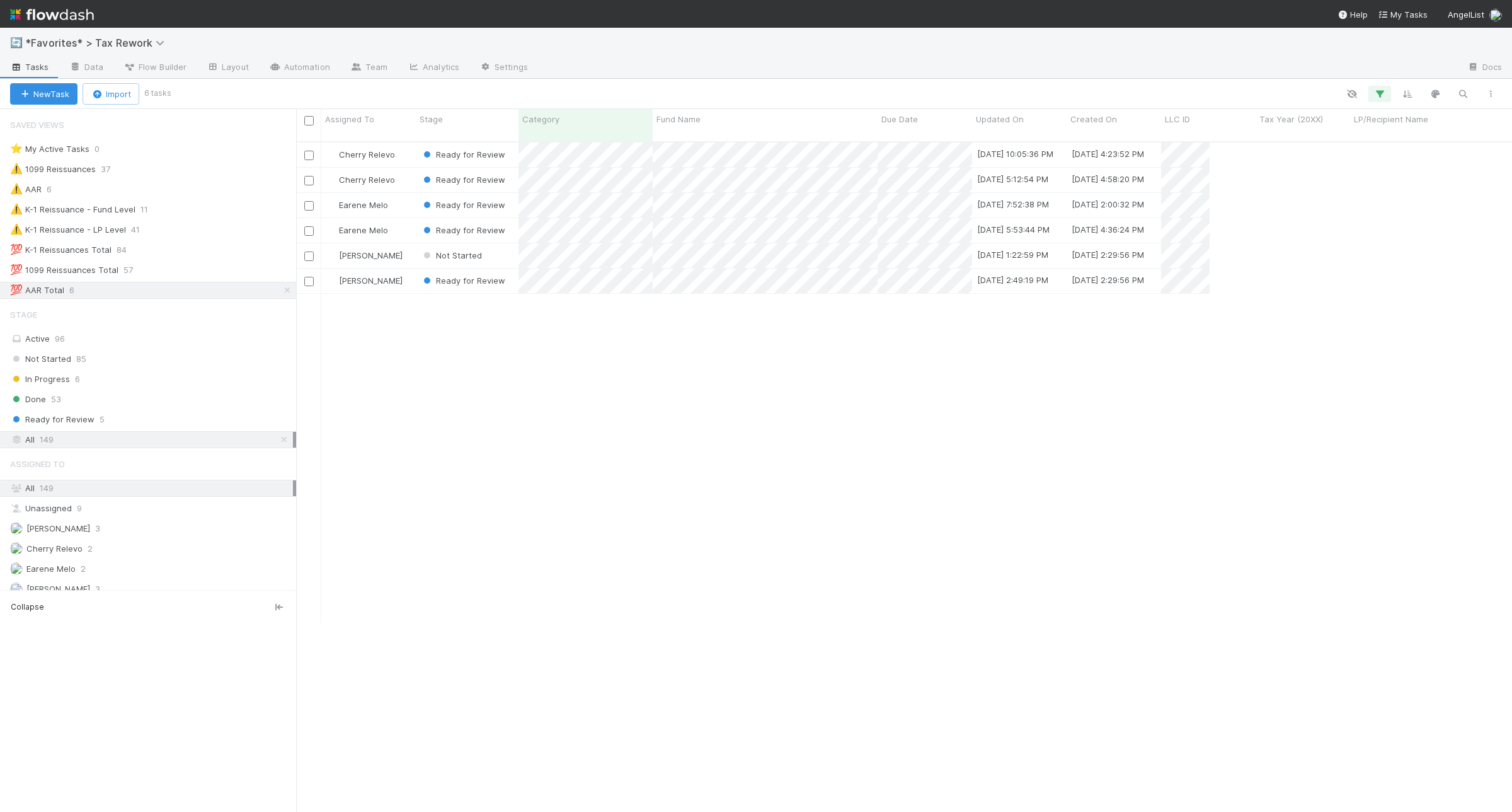
scroll to position [668, 1204]
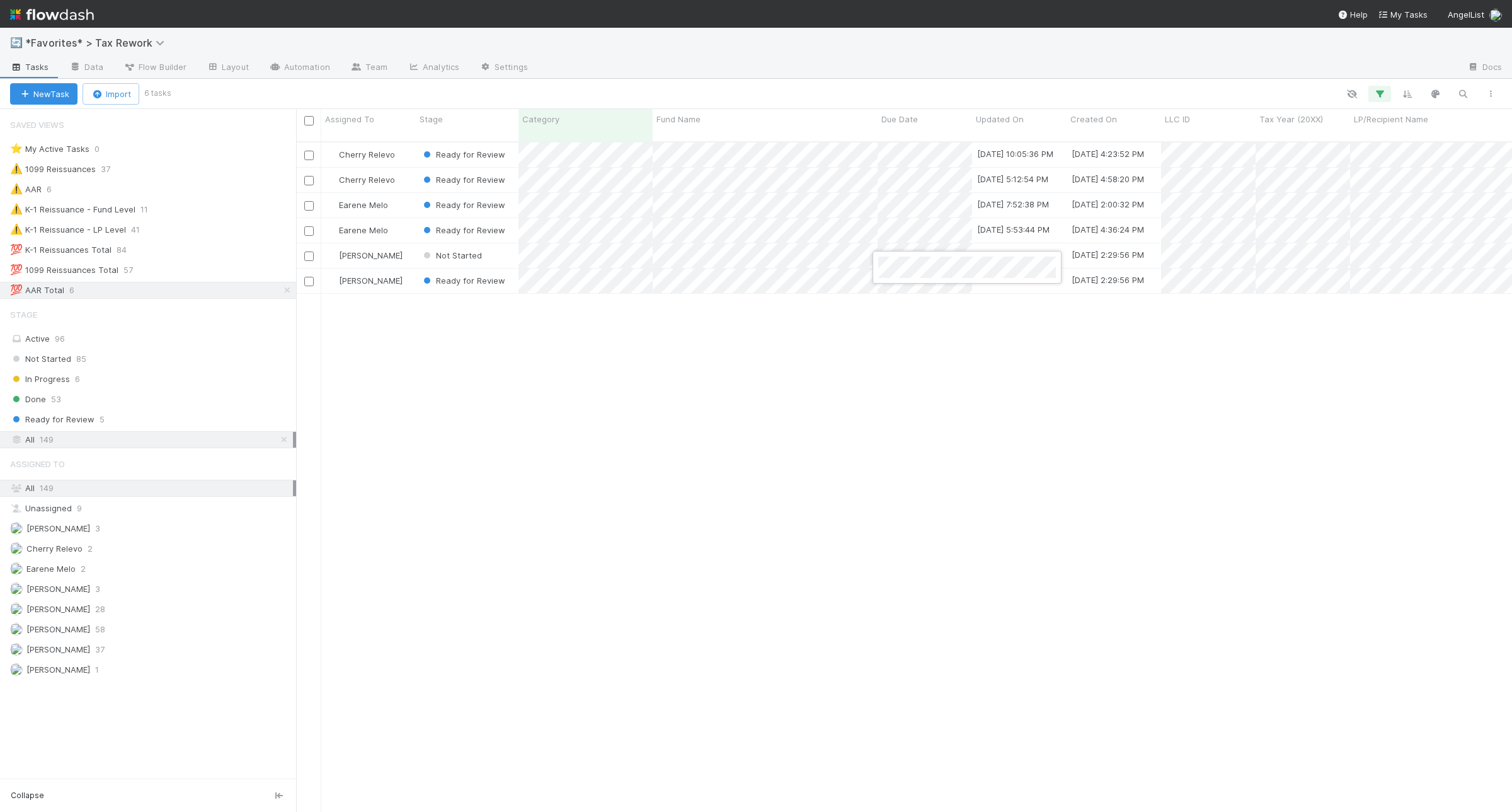
click at [658, 396] on div at bounding box center [756, 406] width 1512 height 812
click at [357, 275] on span "[PERSON_NAME]" at bounding box center [370, 280] width 64 height 10
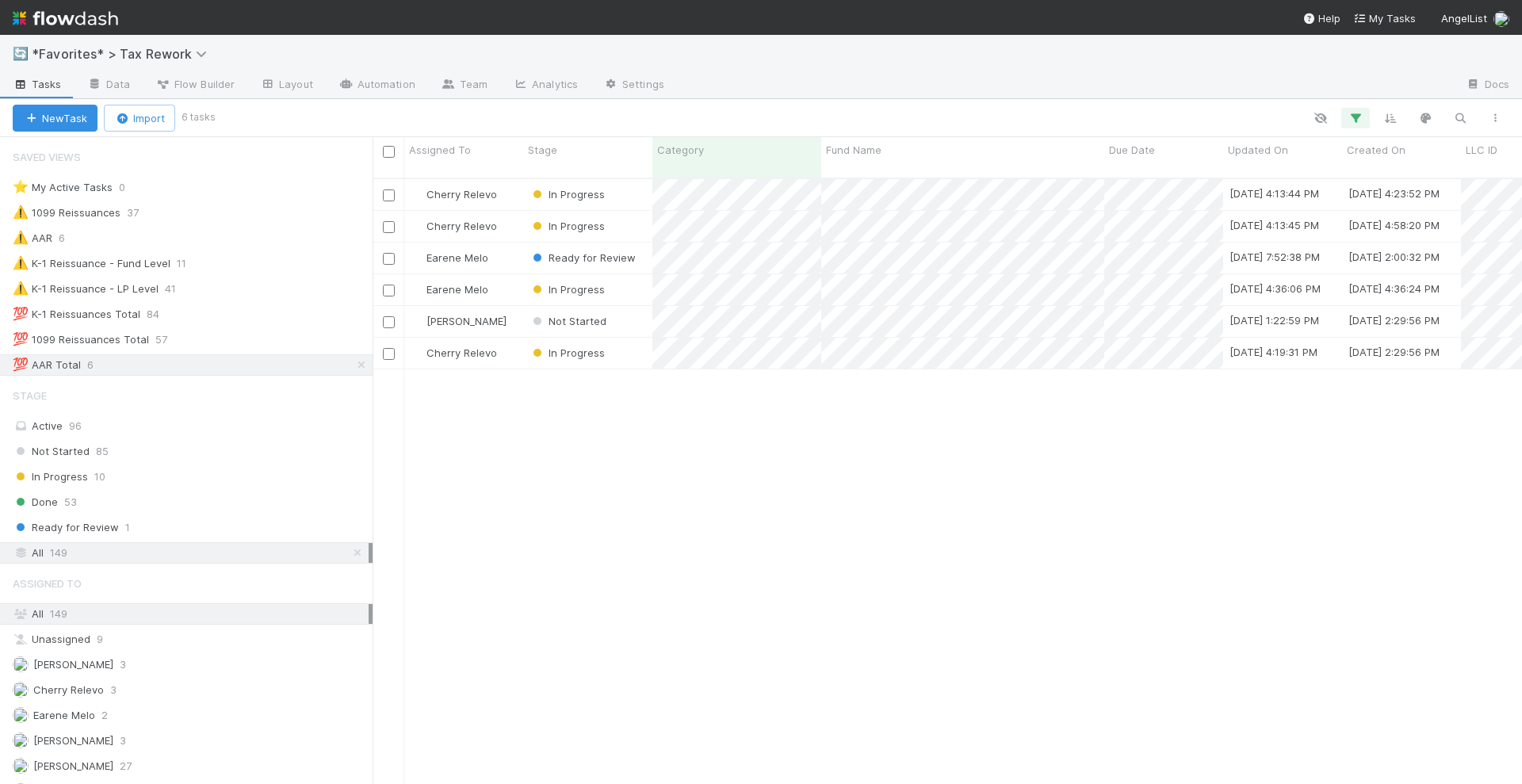
scroll to position [604, 1134]
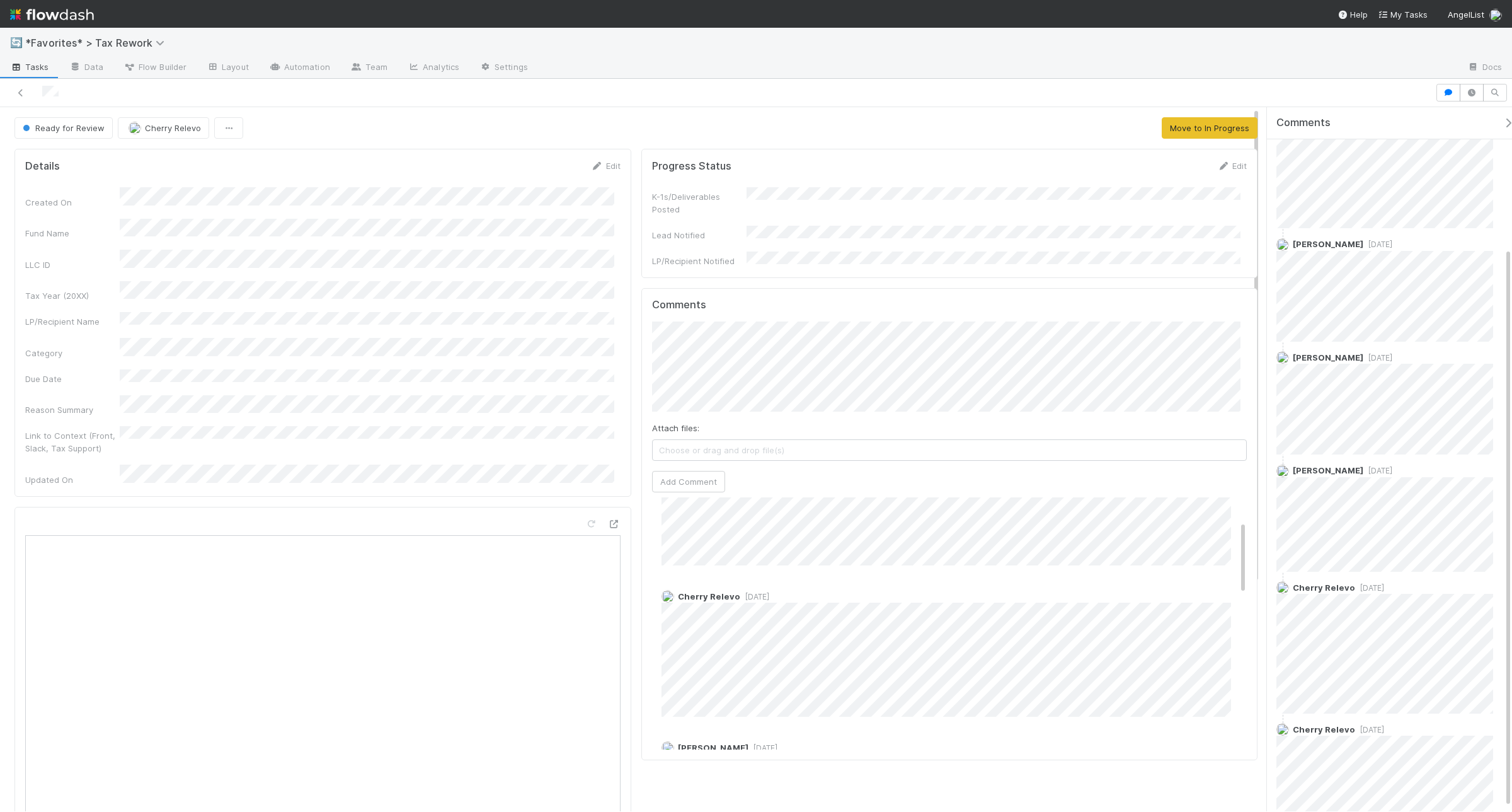
scroll to position [181, 0]
click at [1209, 649] on span "Reply..." at bounding box center [1303, 734] width 27 height 10
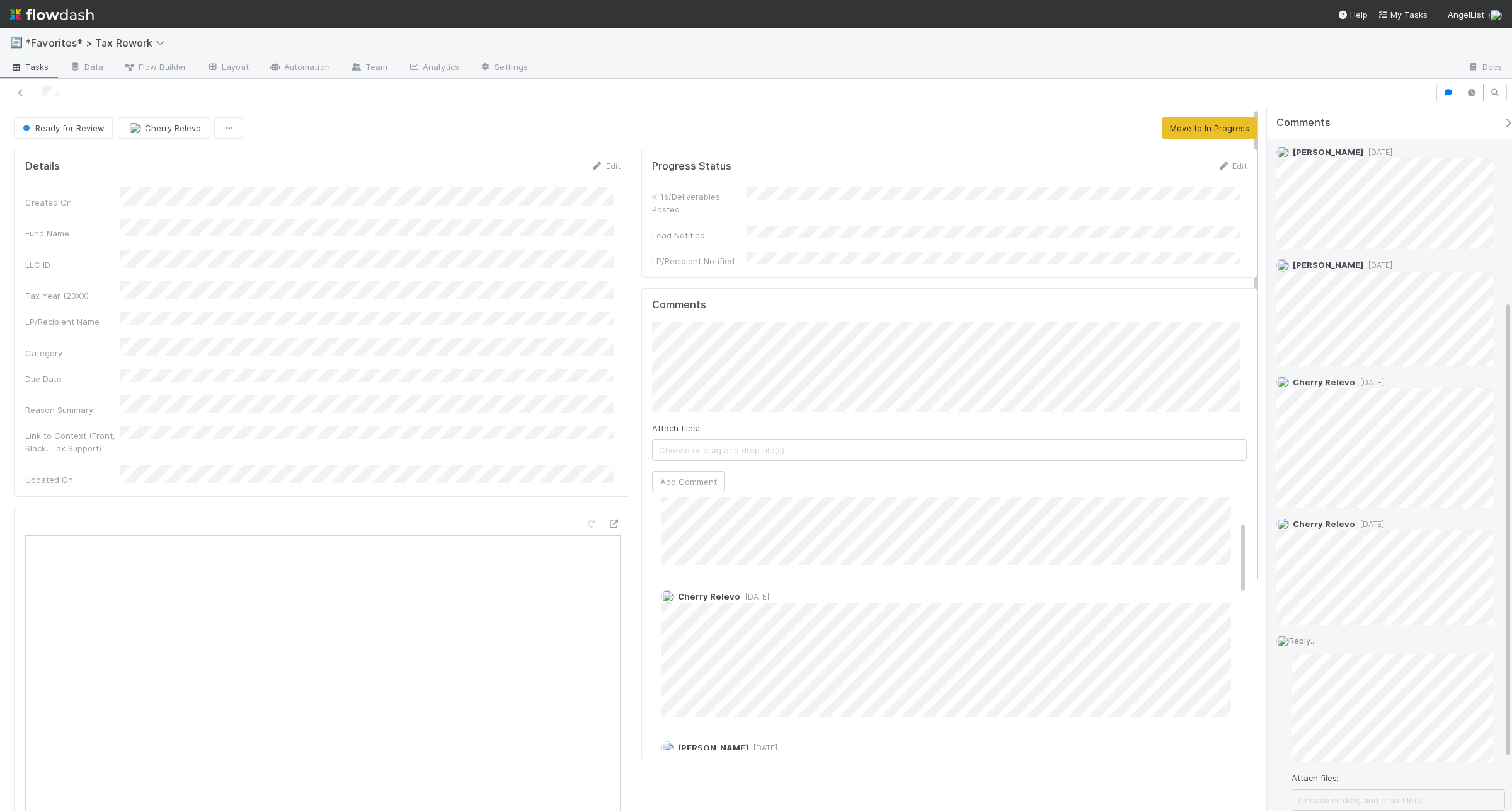
scroll to position [377, 0]
click at [1209, 649] on div "Attach files: Choose or drag and drop file(s) Add Reply" at bounding box center [1398, 678] width 214 height 252
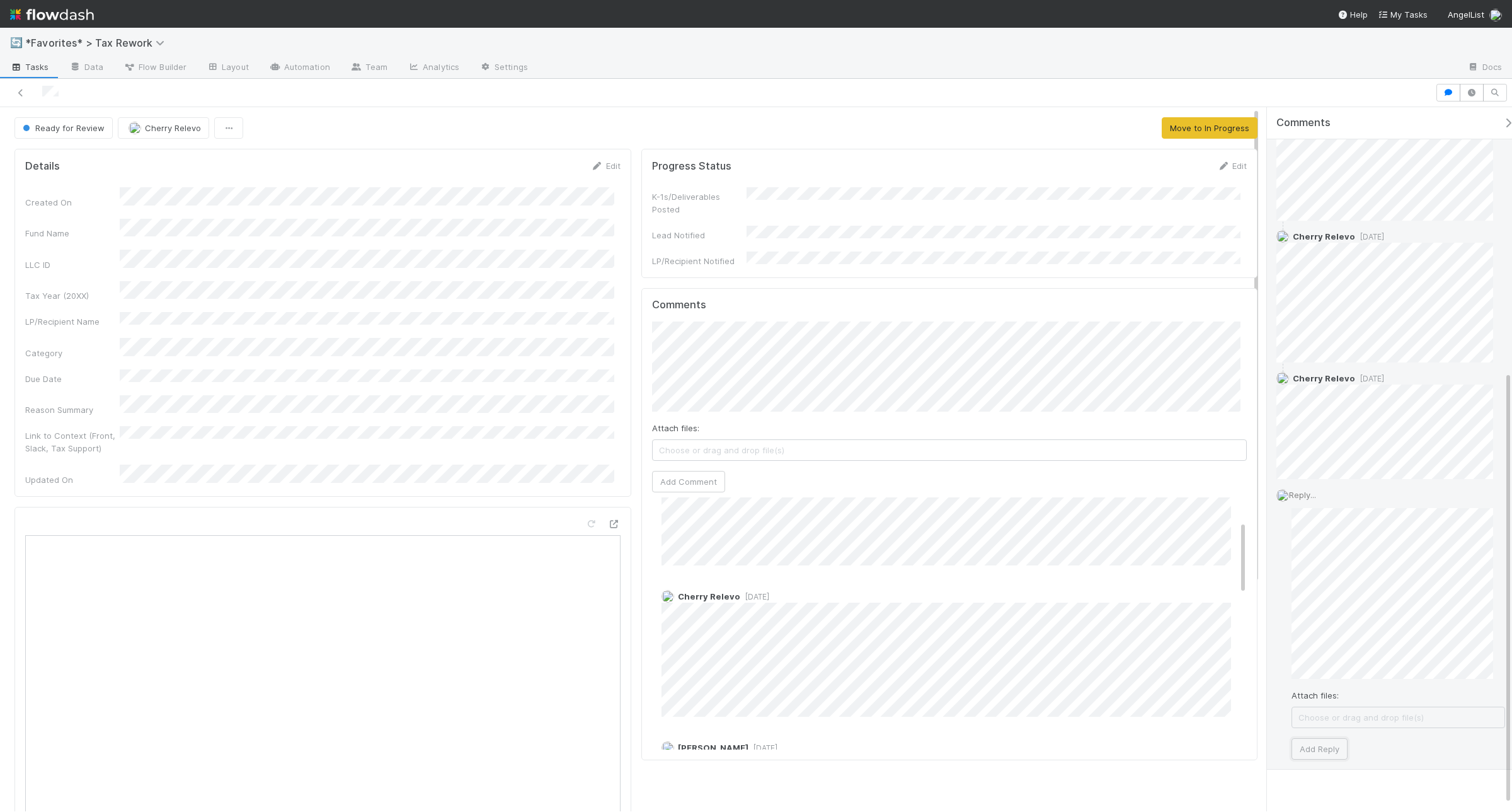
scroll to position [440, 0]
click at [1209, 649] on span "Choose or drag and drop file(s)" at bounding box center [1398, 697] width 212 height 20
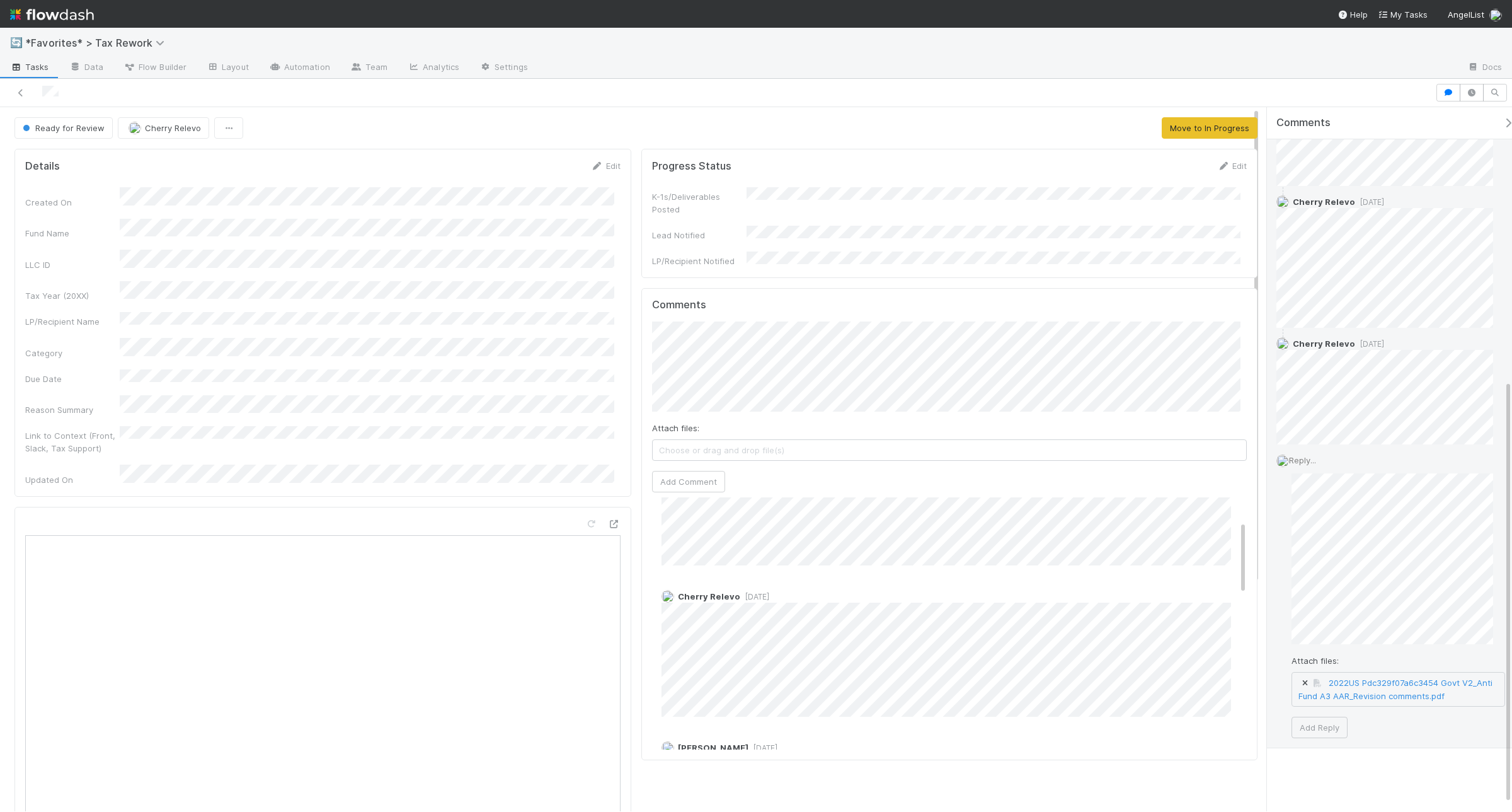
scroll to position [453, 0]
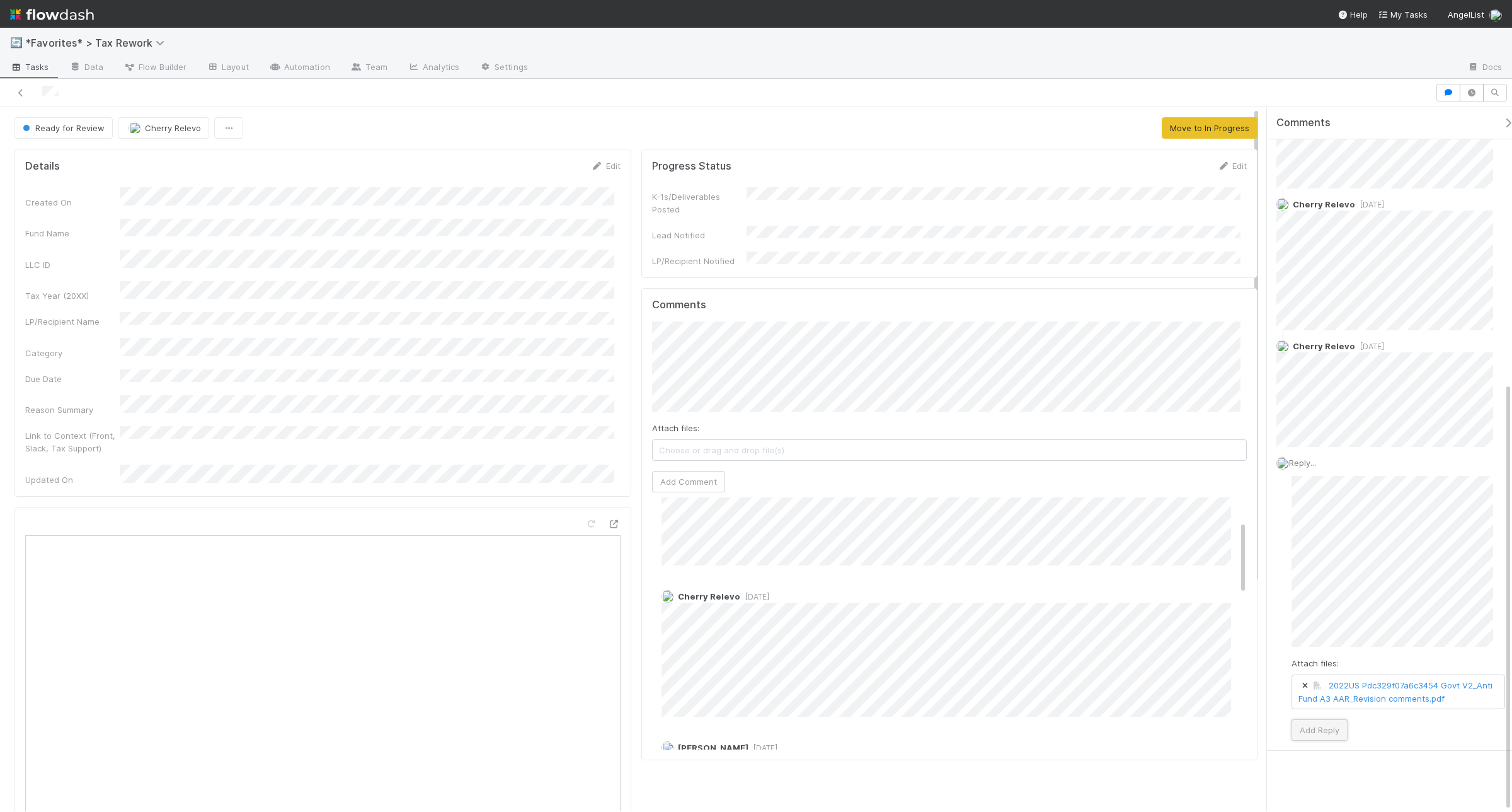
click at [1209, 649] on button "Add Reply" at bounding box center [1320, 729] width 56 height 21
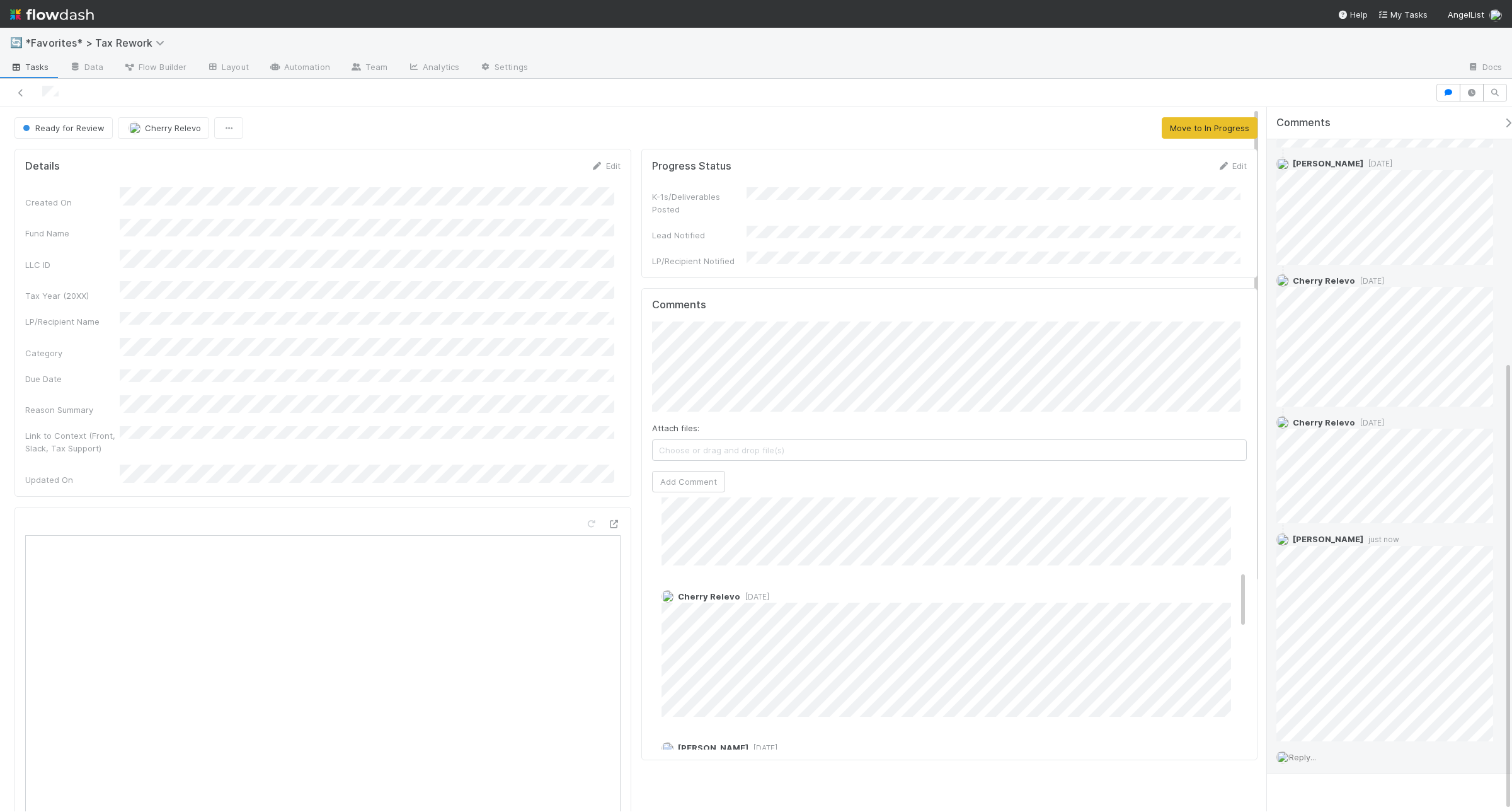
scroll to position [398, 0]
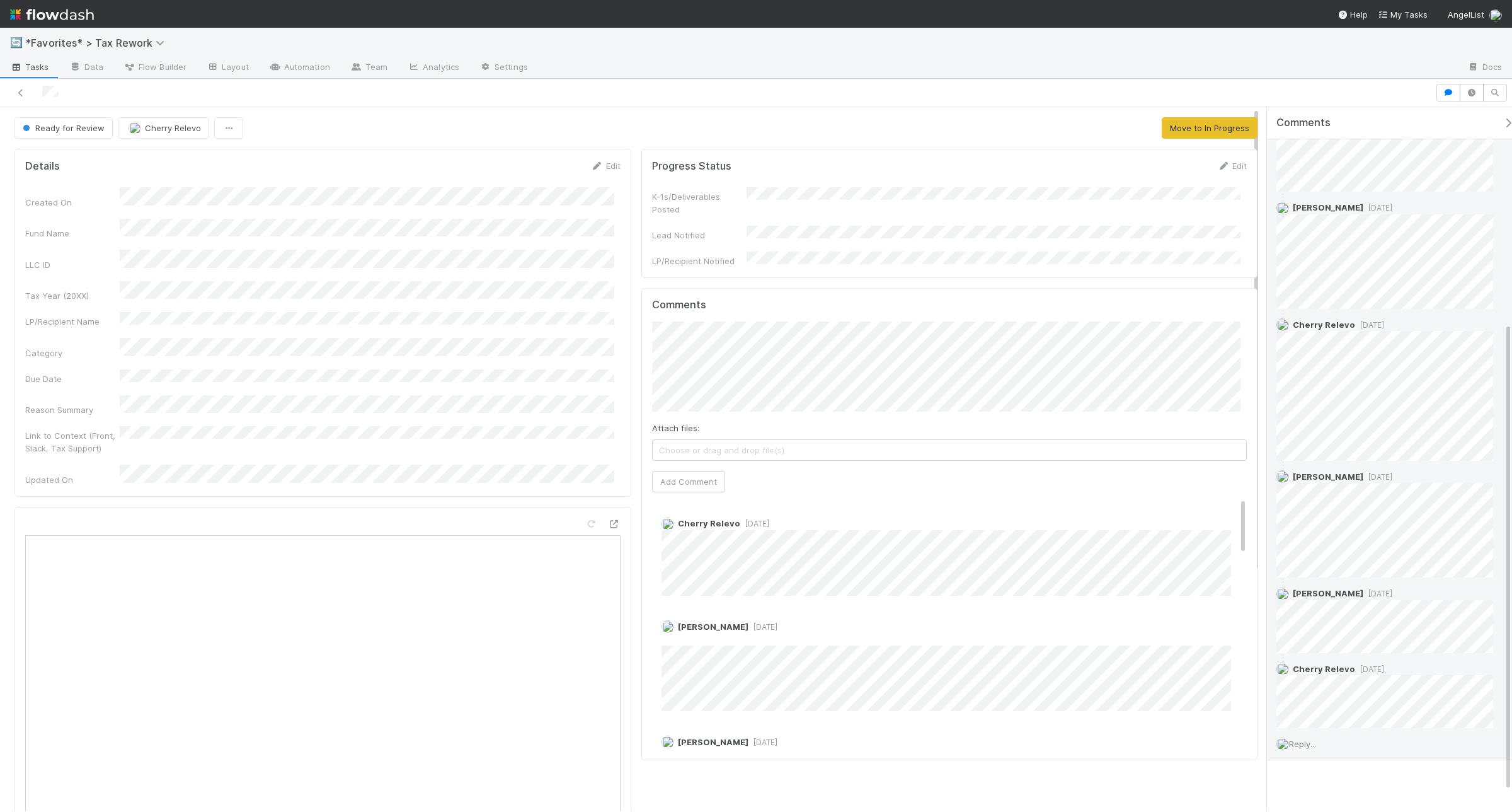
scroll to position [354, 0]
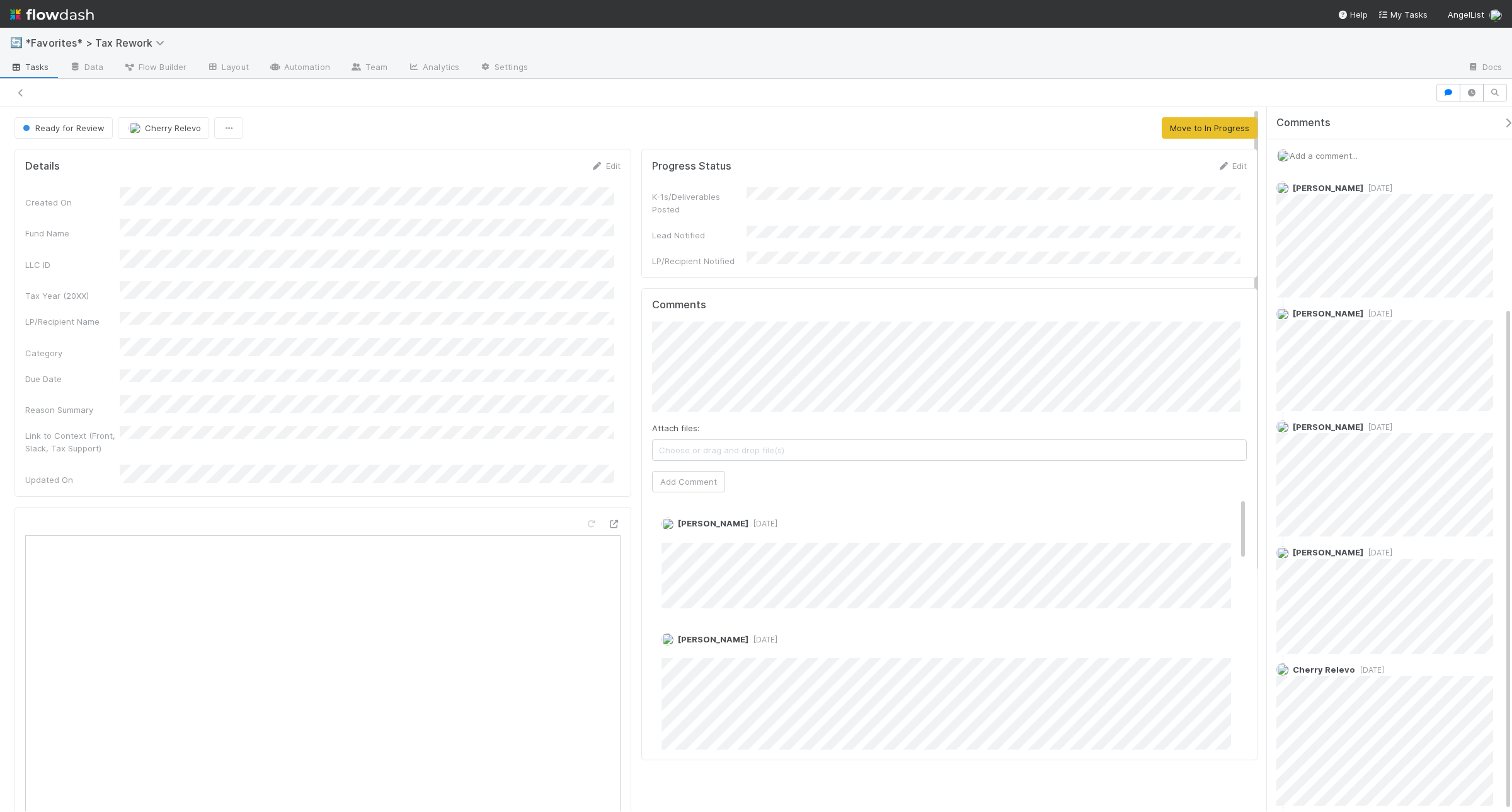
scroll to position [278, 0]
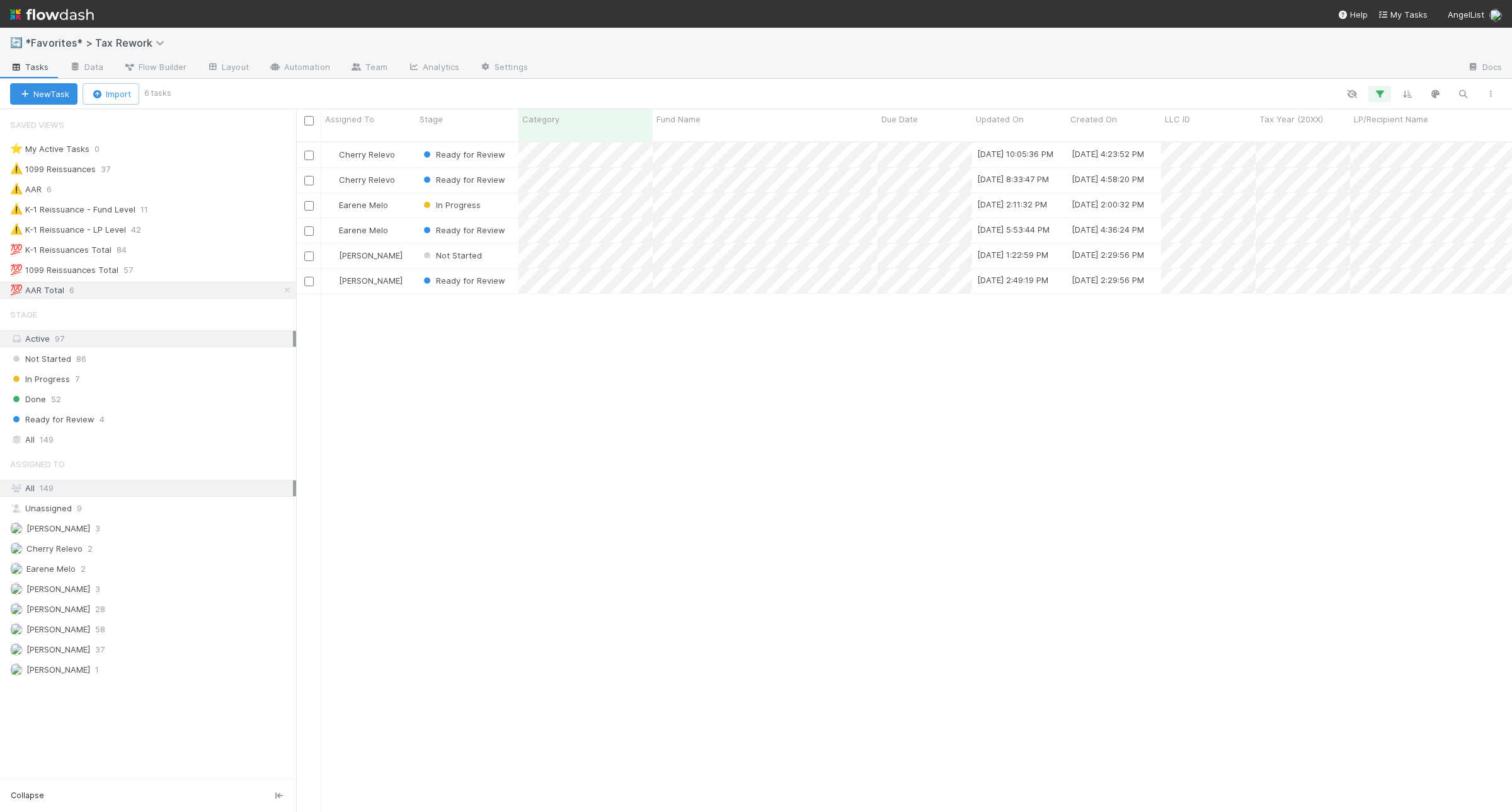
scroll to position [668, 1204]
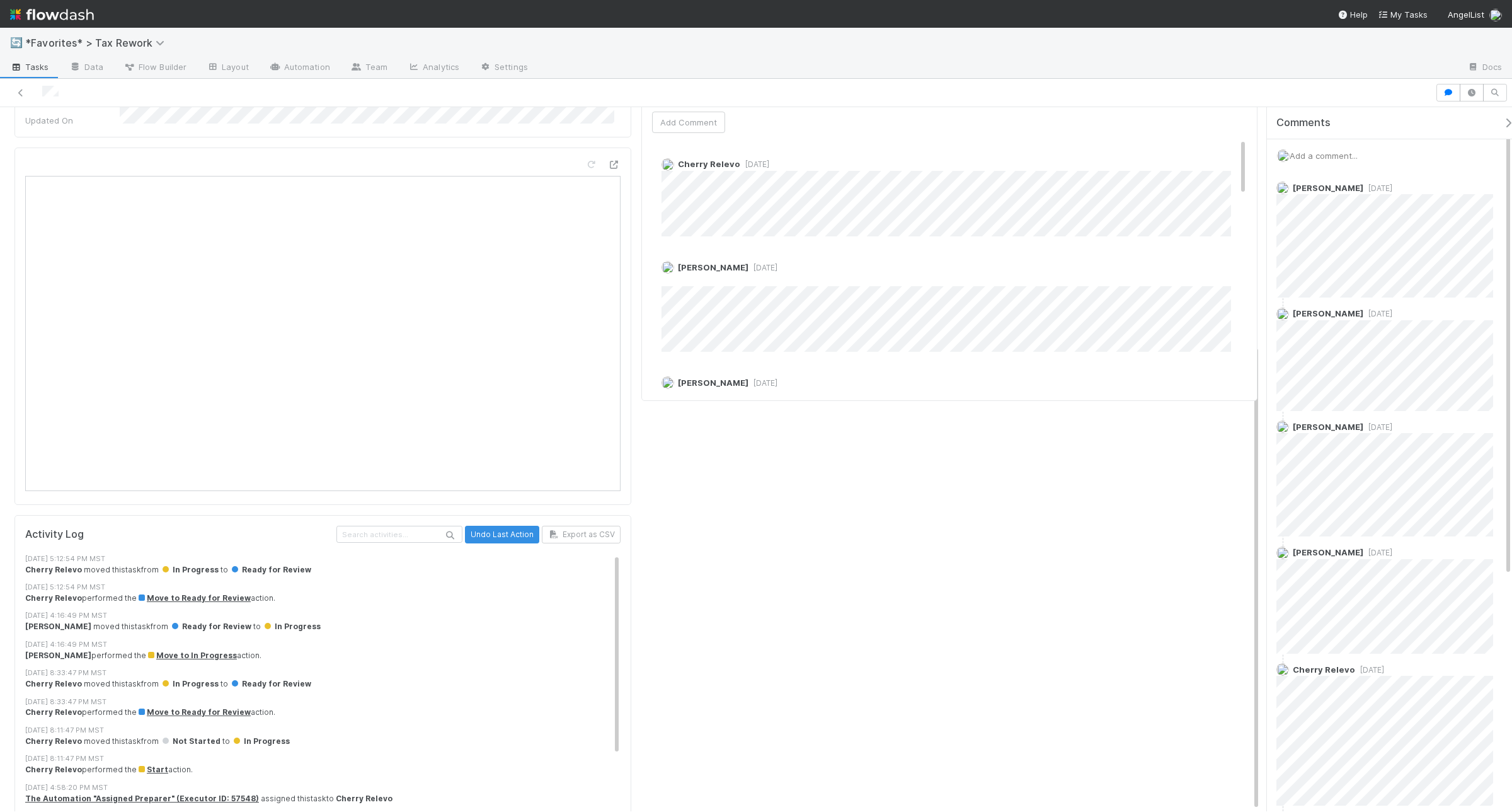
drag, startPoint x: 1325, startPoint y: 318, endPoint x: 1262, endPoint y: 360, distance: 75.7
click at [1262, 360] on div "Comments Add a comment... Andrea Tidrow 2 weeks ago Andrea Tidrow 2 weeks ago A…" at bounding box center [1386, 459] width 252 height 704
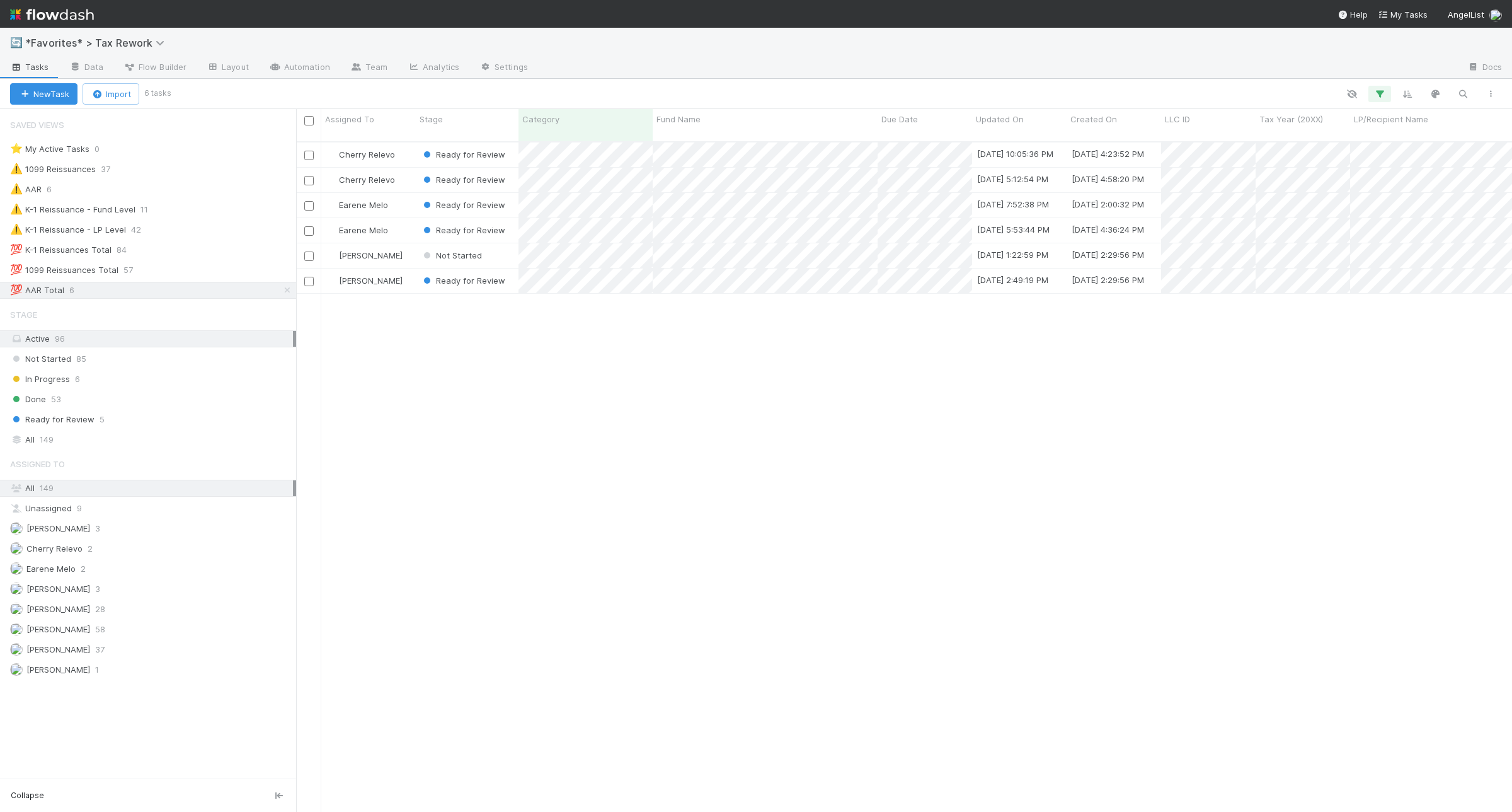
scroll to position [668, 1204]
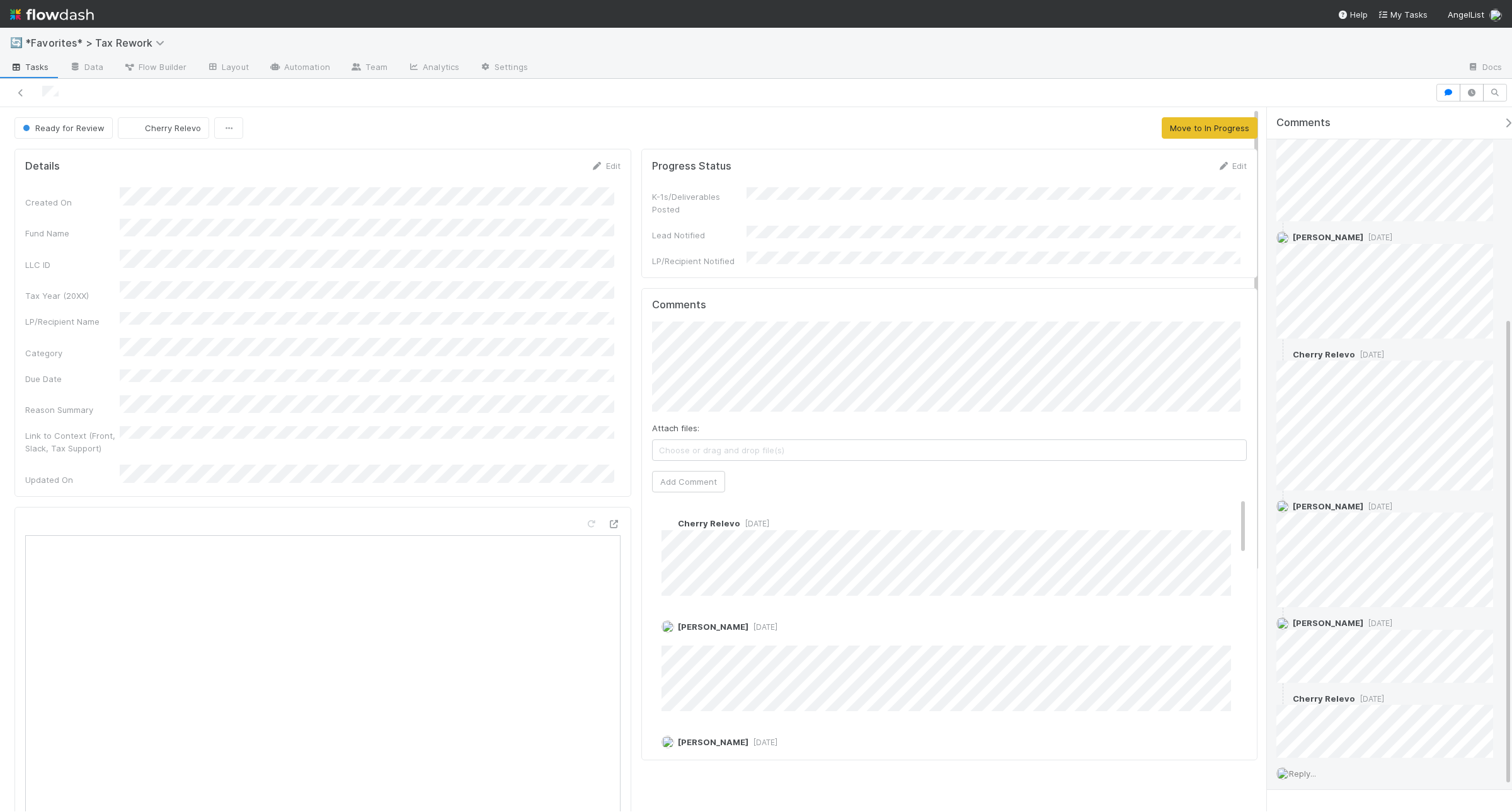
scroll to position [354, 0]
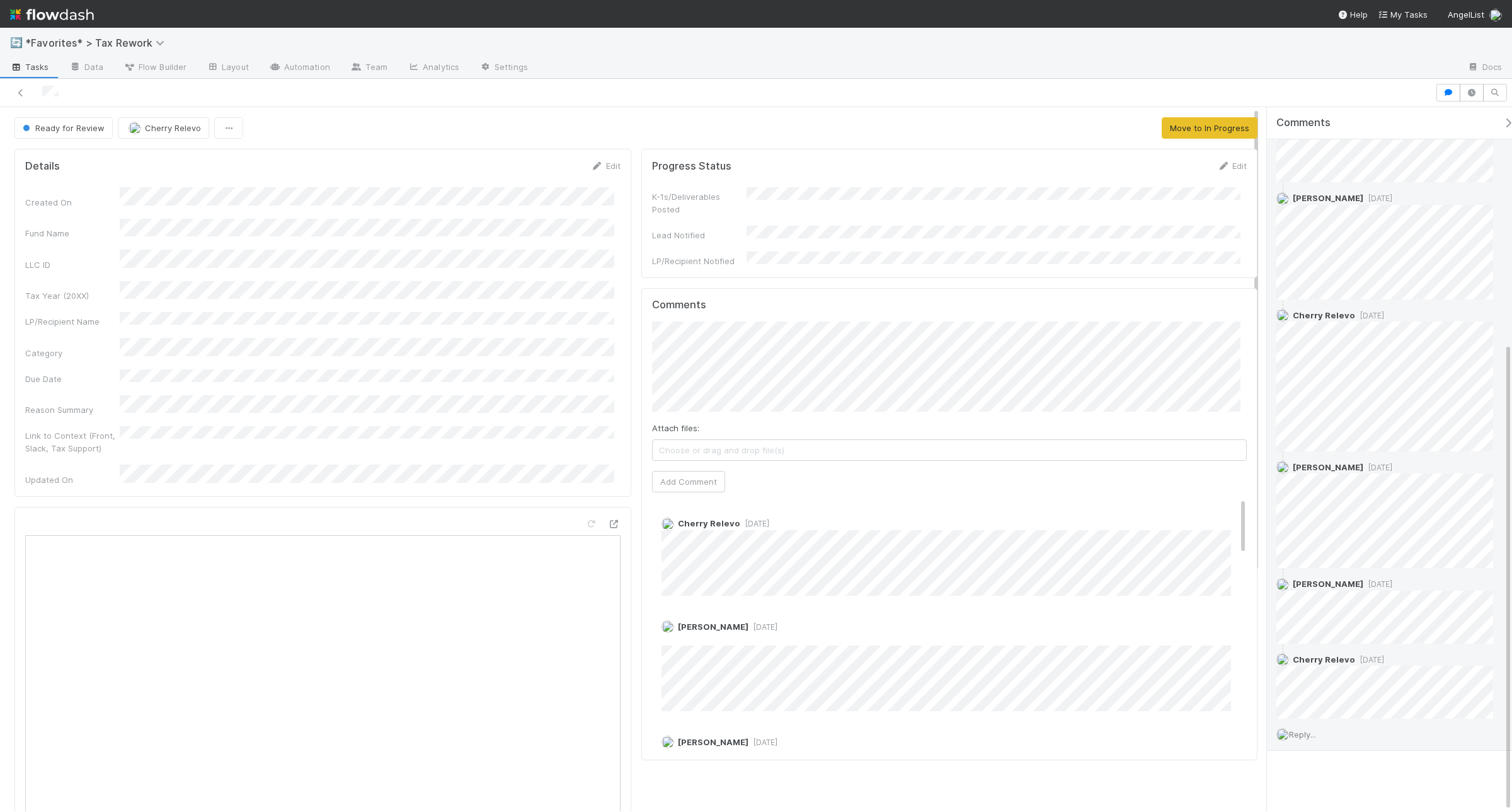
click at [1311, 735] on span "Reply..." at bounding box center [1303, 734] width 27 height 10
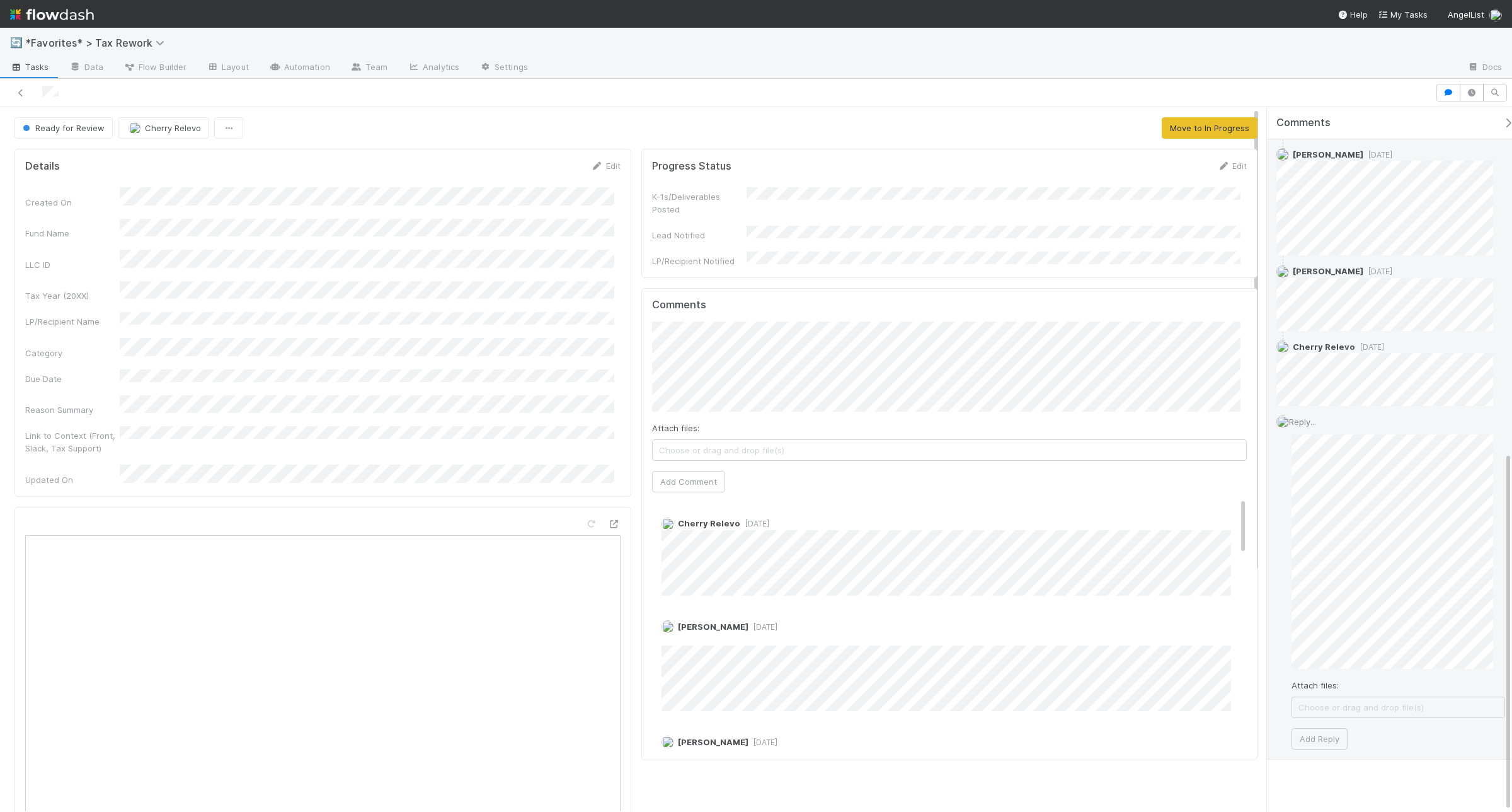
scroll to position [676, 0]
click at [1323, 731] on button "Add Reply" at bounding box center [1320, 729] width 56 height 21
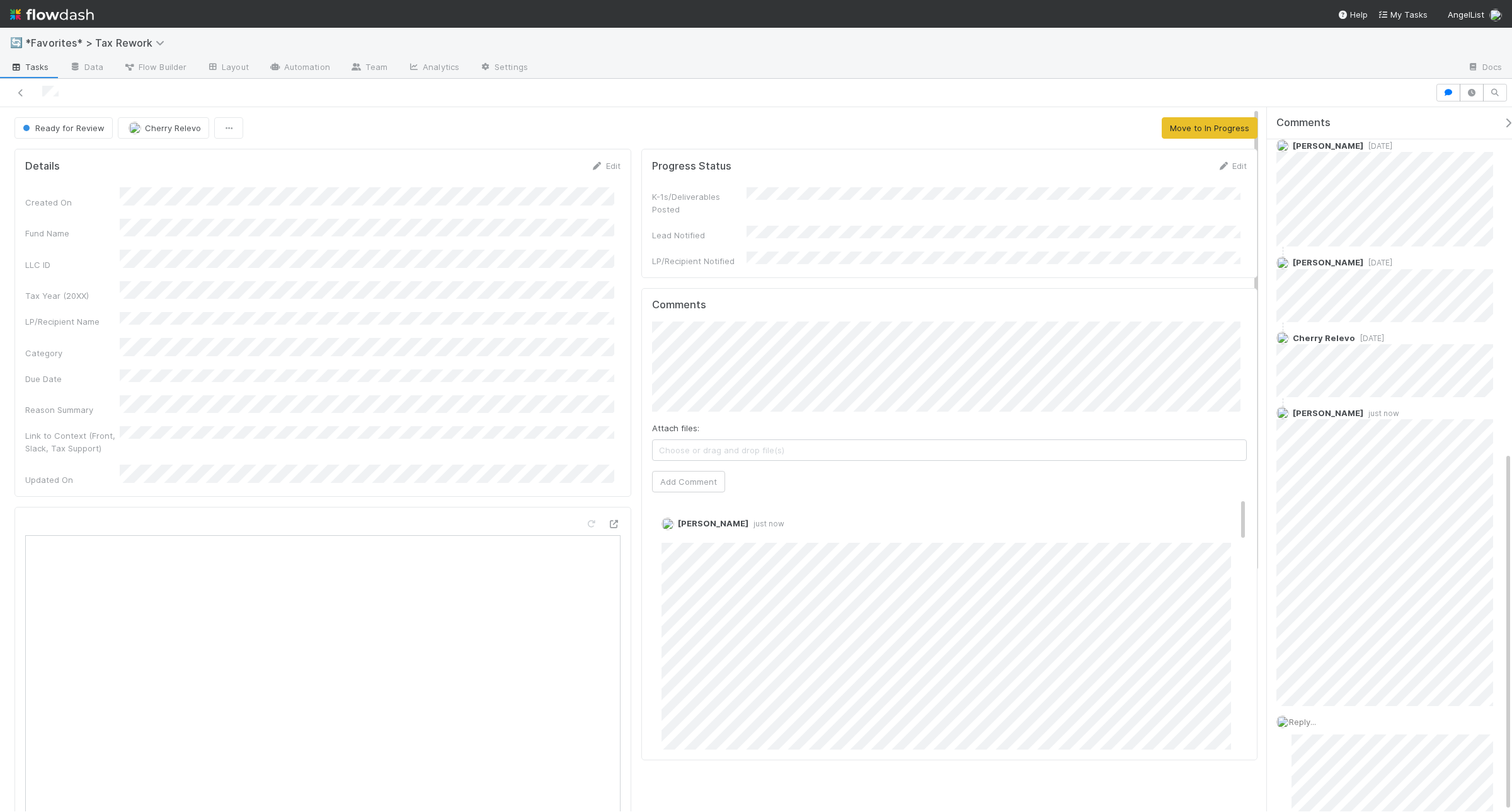
scroll to position [662, 0]
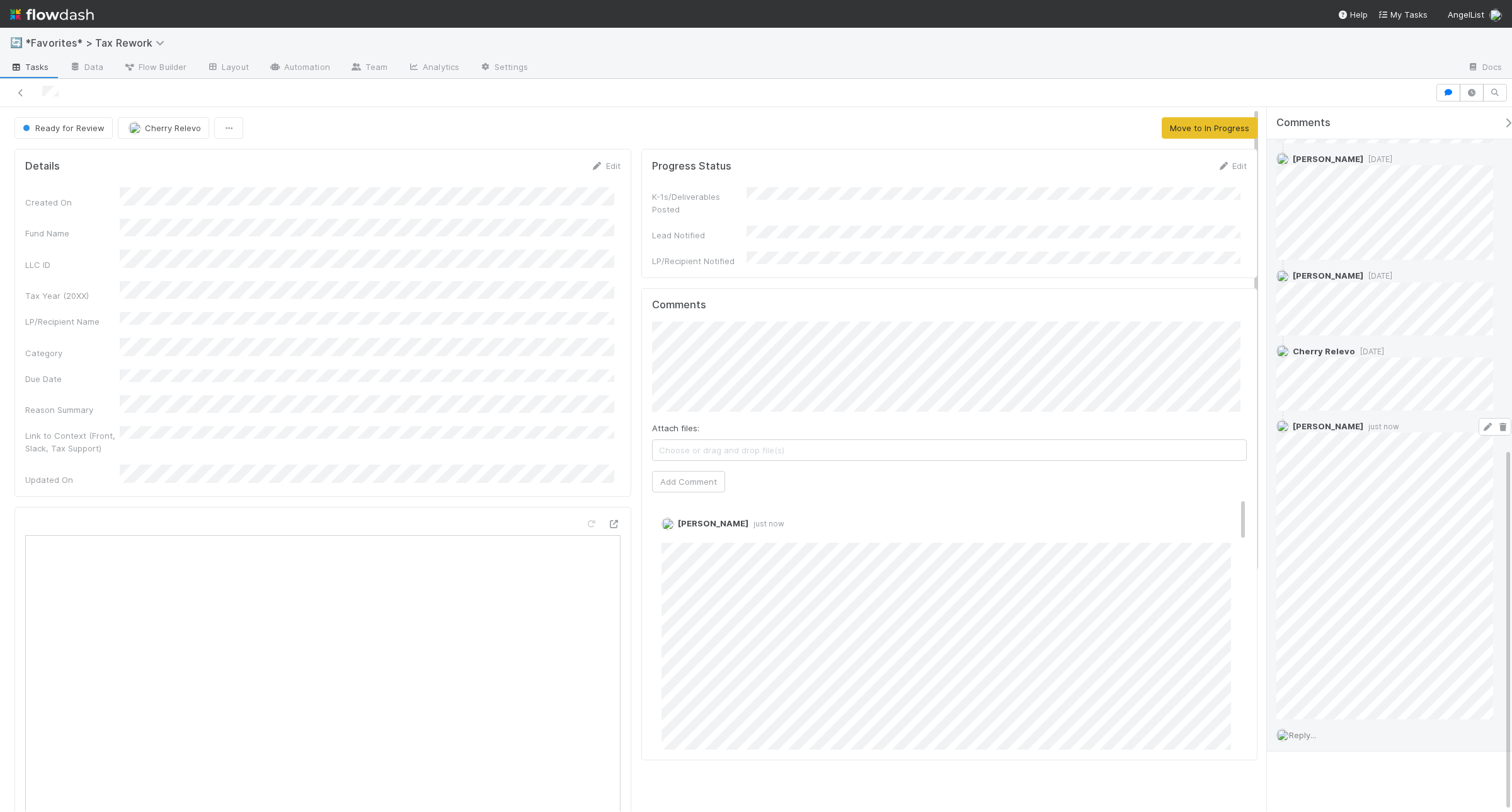
click at [1481, 427] on icon at bounding box center [1487, 427] width 13 height 8
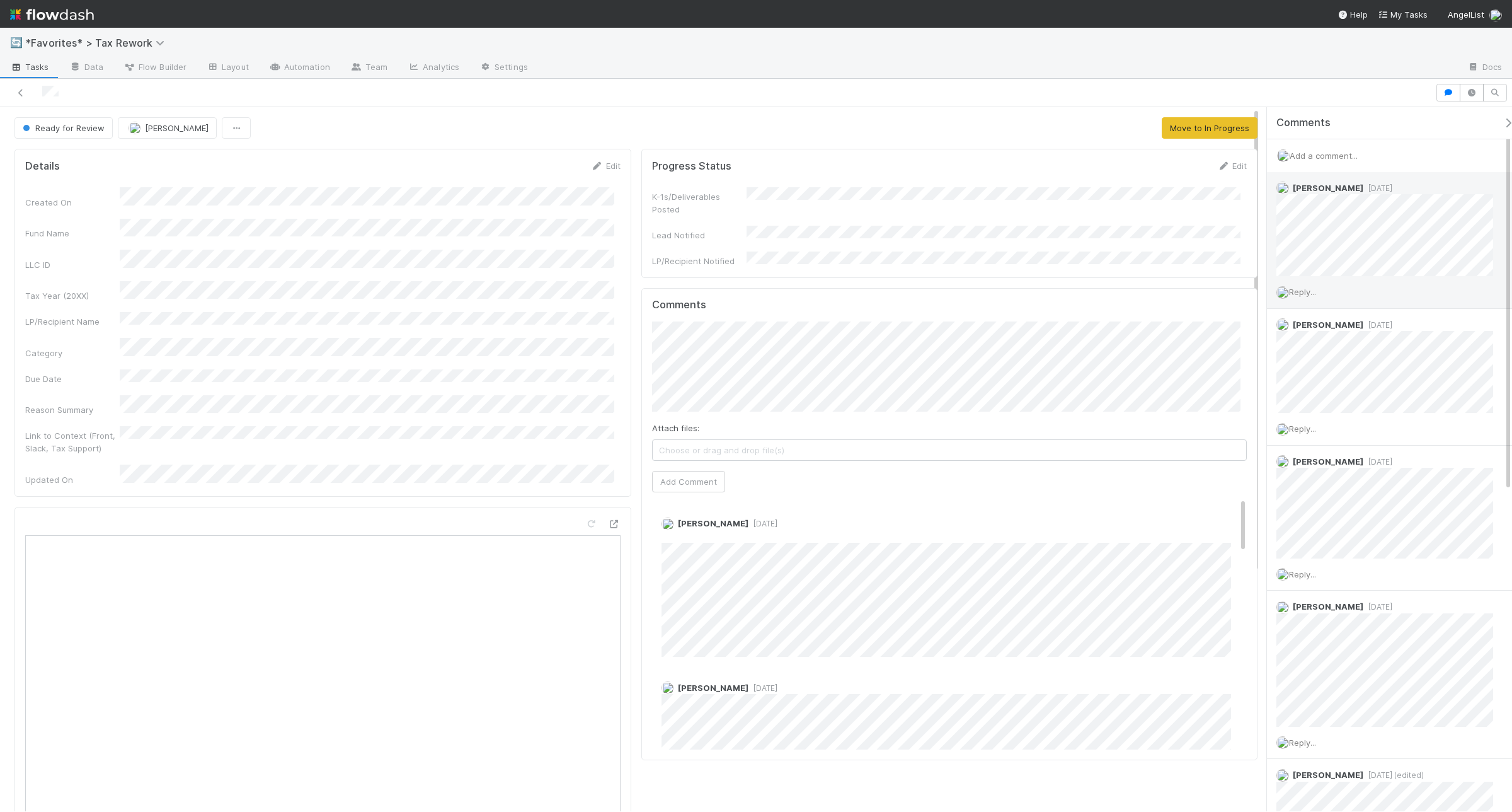
click at [1309, 289] on span "Reply..." at bounding box center [1303, 292] width 27 height 10
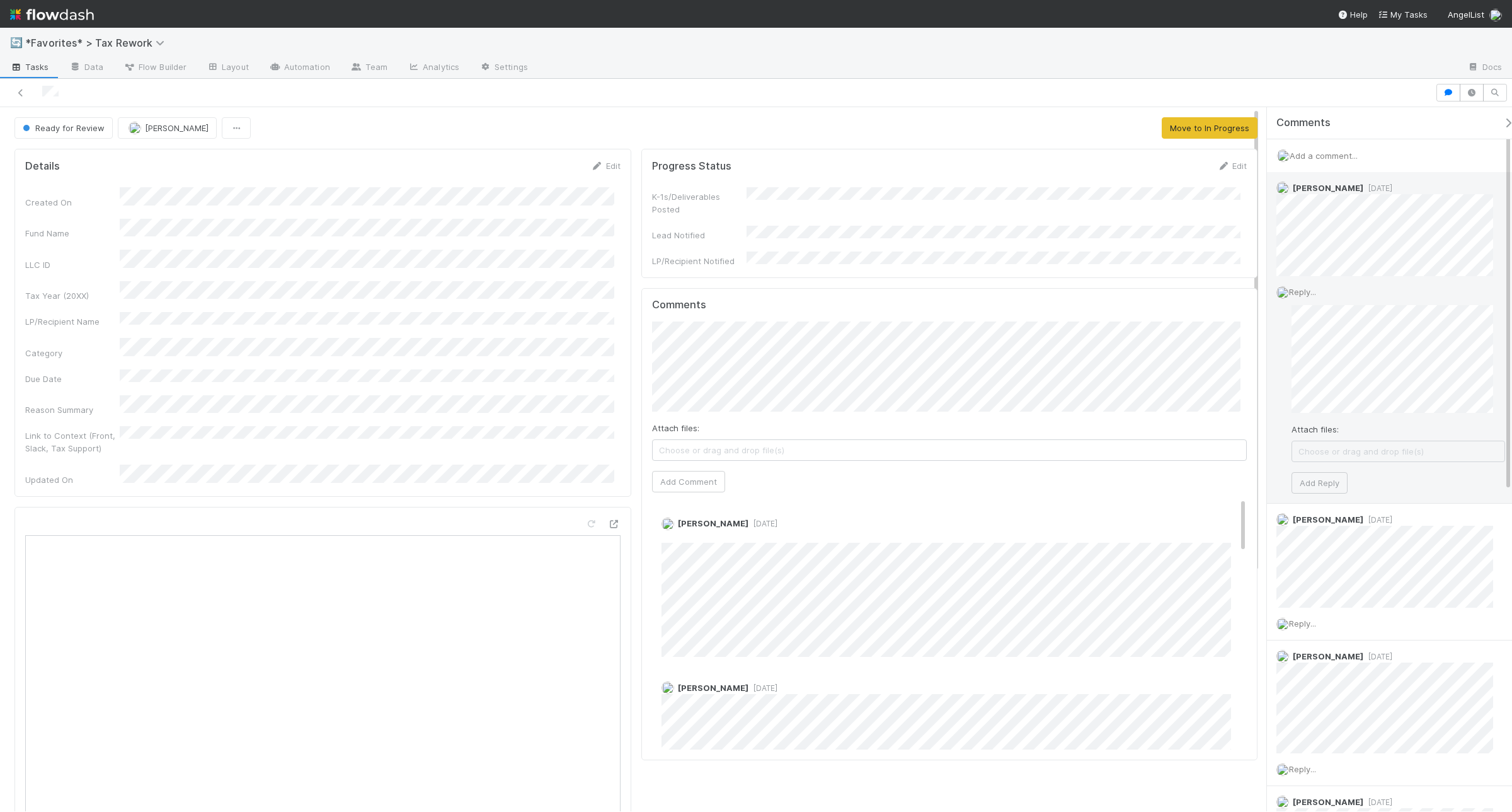
click at [1283, 361] on div "Reply... Attach files: Choose or drag and drop file(s) Add Reply" at bounding box center [1390, 389] width 247 height 227
click at [1337, 602] on button "Add Reply" at bounding box center [1320, 608] width 56 height 21
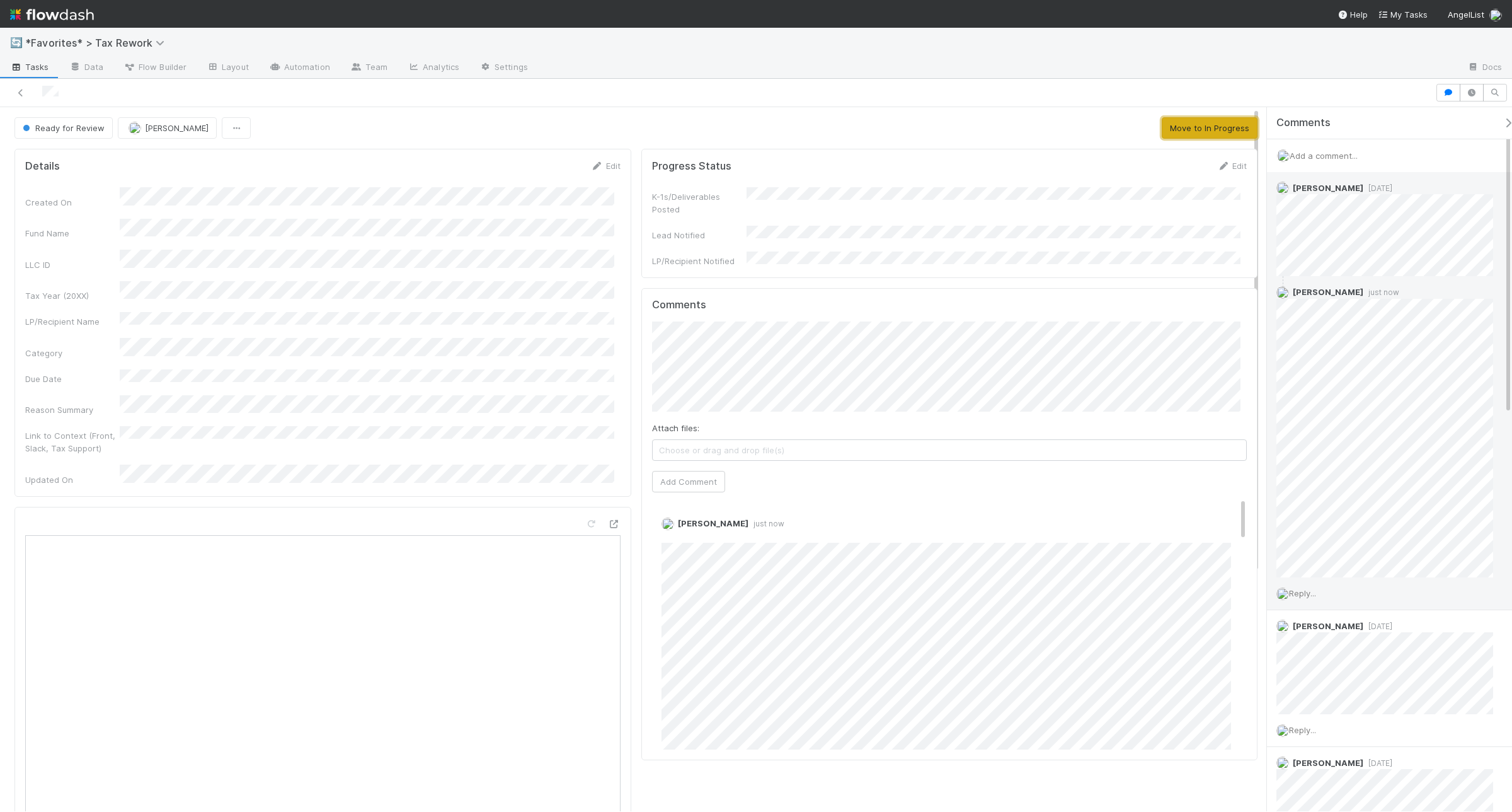
click at [1196, 127] on button "Move to In Progress" at bounding box center [1210, 127] width 95 height 21
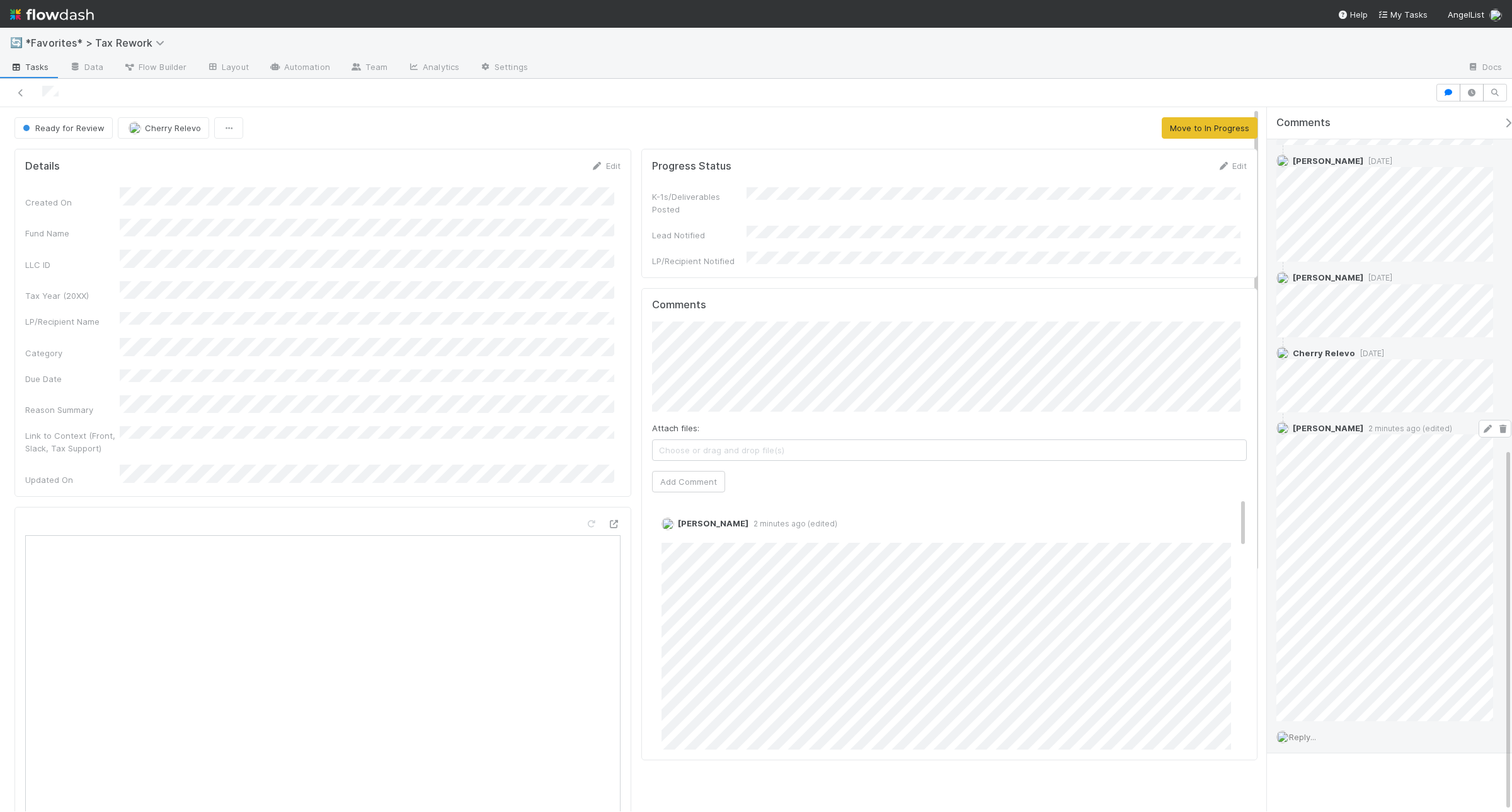
scroll to position [662, 0]
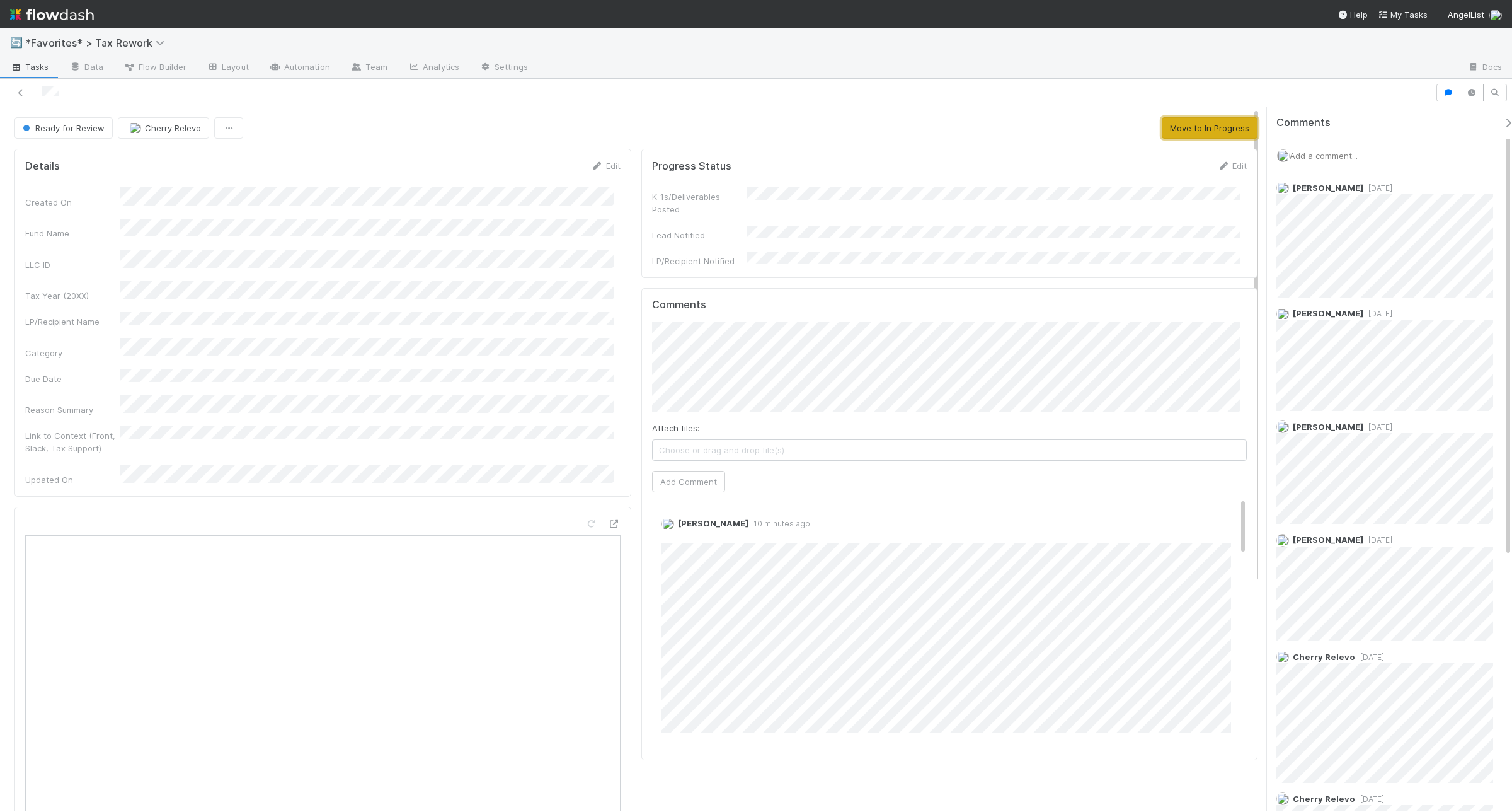
click at [1180, 125] on button "Move to In Progress" at bounding box center [1210, 127] width 95 height 21
click at [1177, 136] on button "Move to In Progress" at bounding box center [1210, 127] width 95 height 21
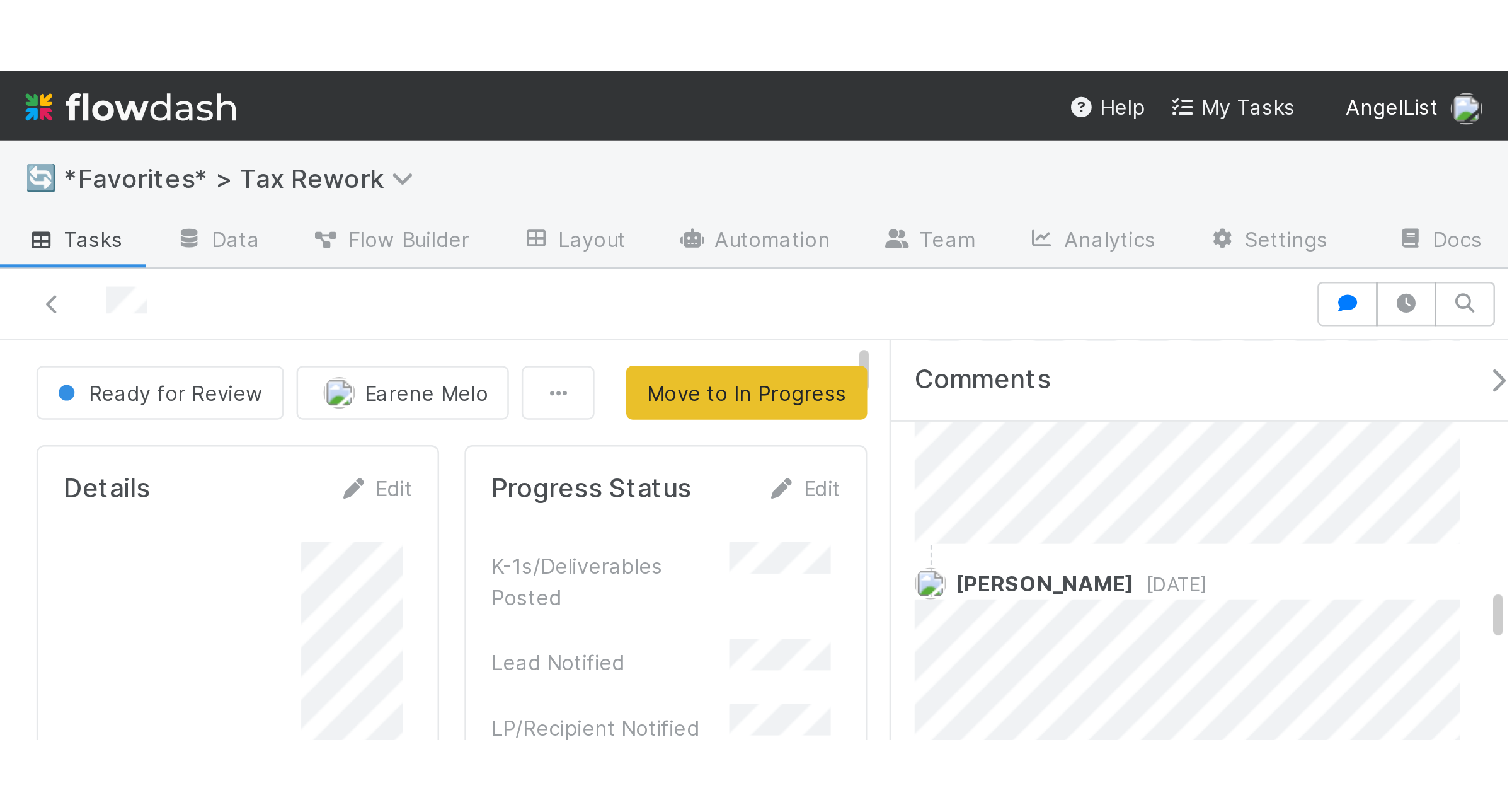
scroll to position [1344, 0]
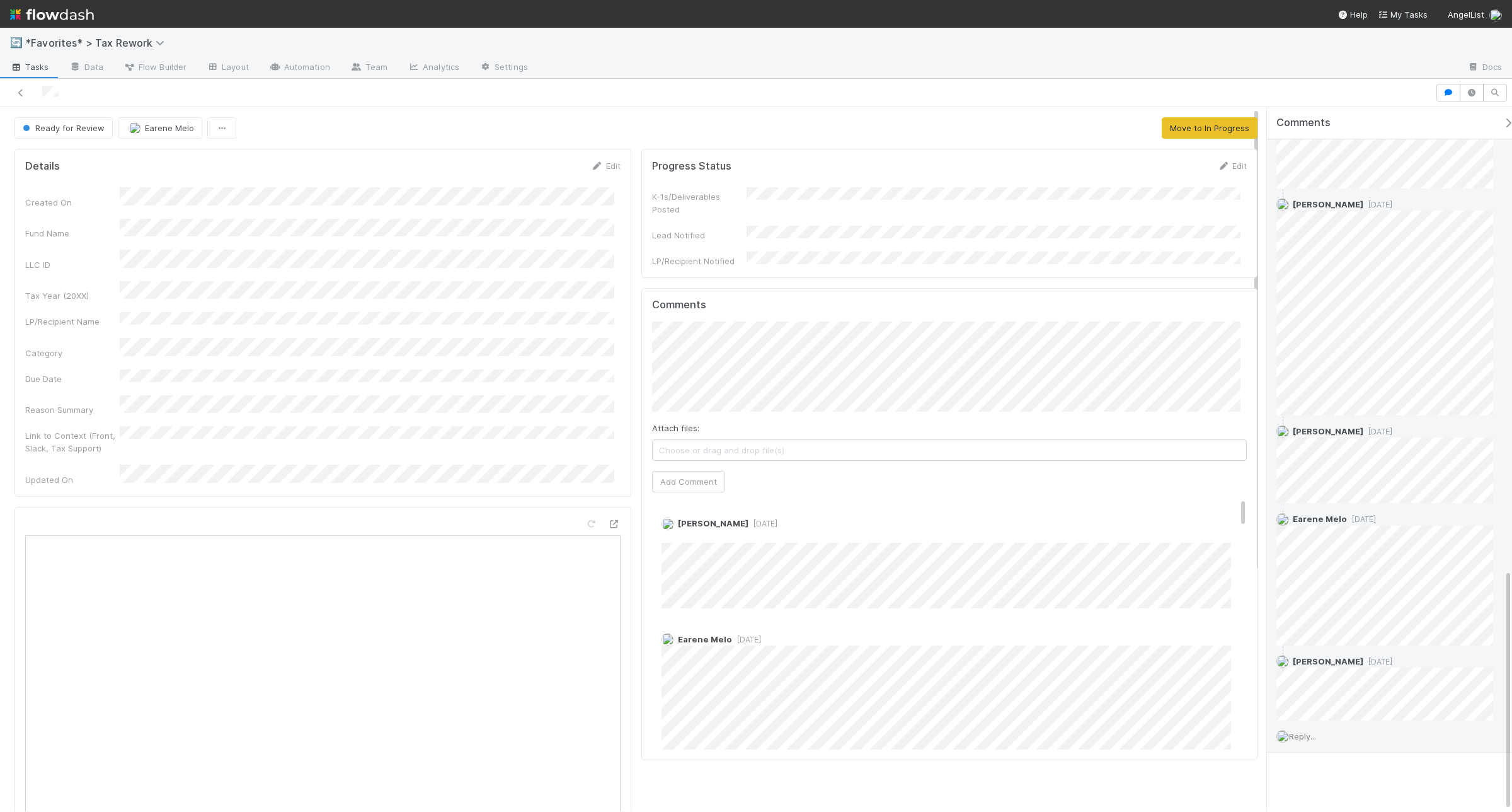
click at [1308, 733] on span "Reply..." at bounding box center [1303, 736] width 27 height 10
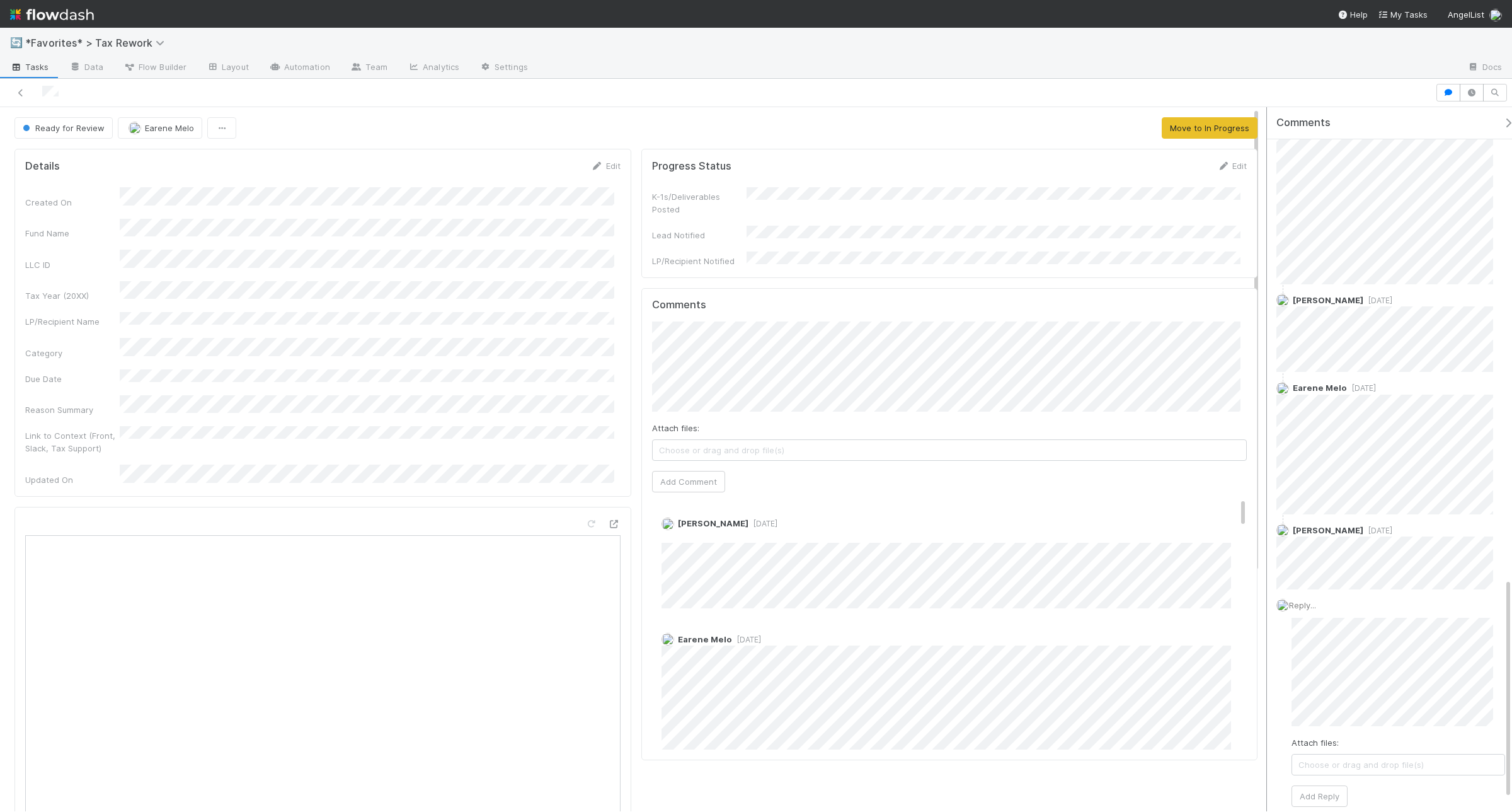
scroll to position [1502, 0]
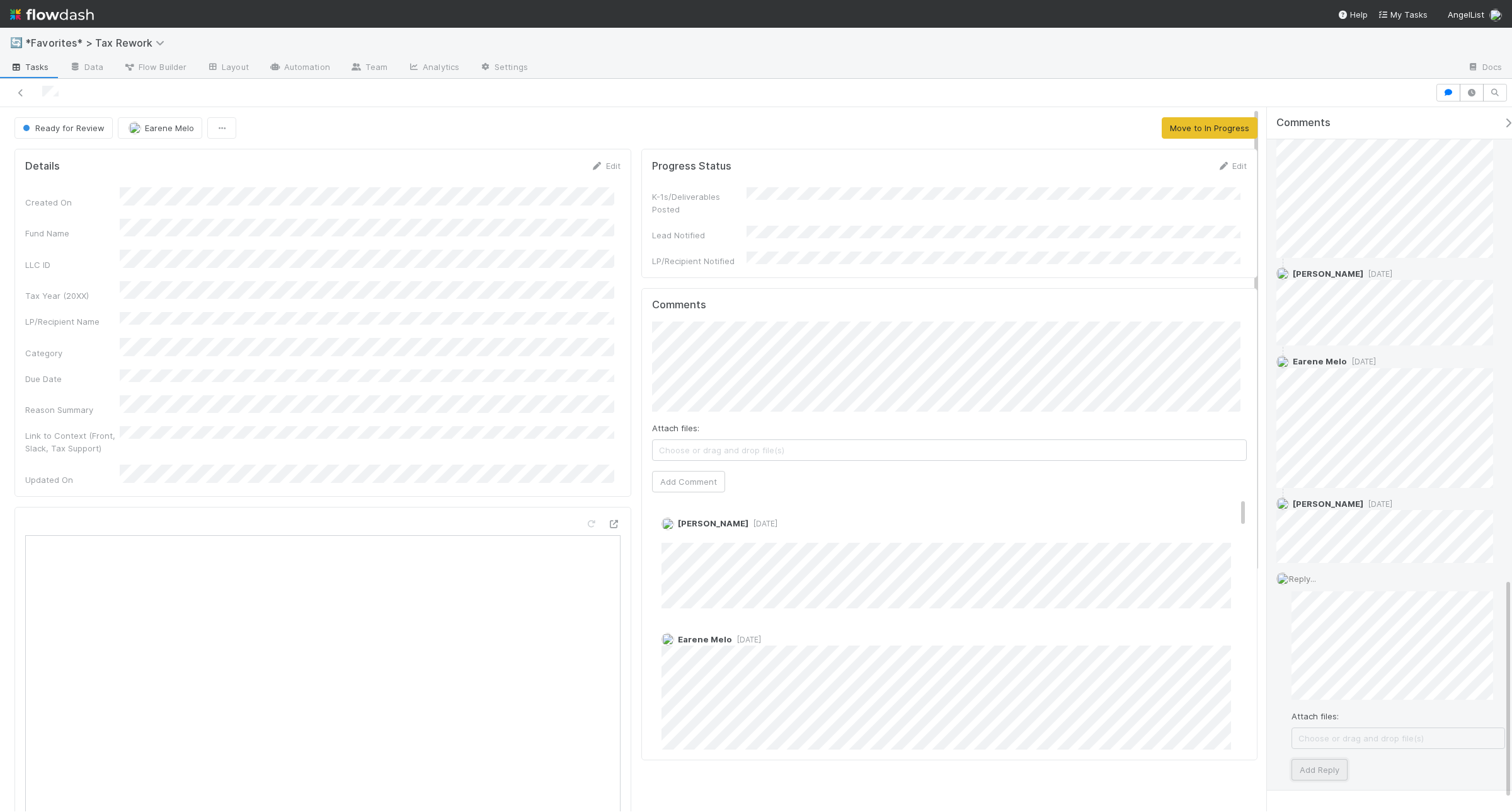
click at [1324, 770] on button "Add Reply" at bounding box center [1320, 769] width 56 height 21
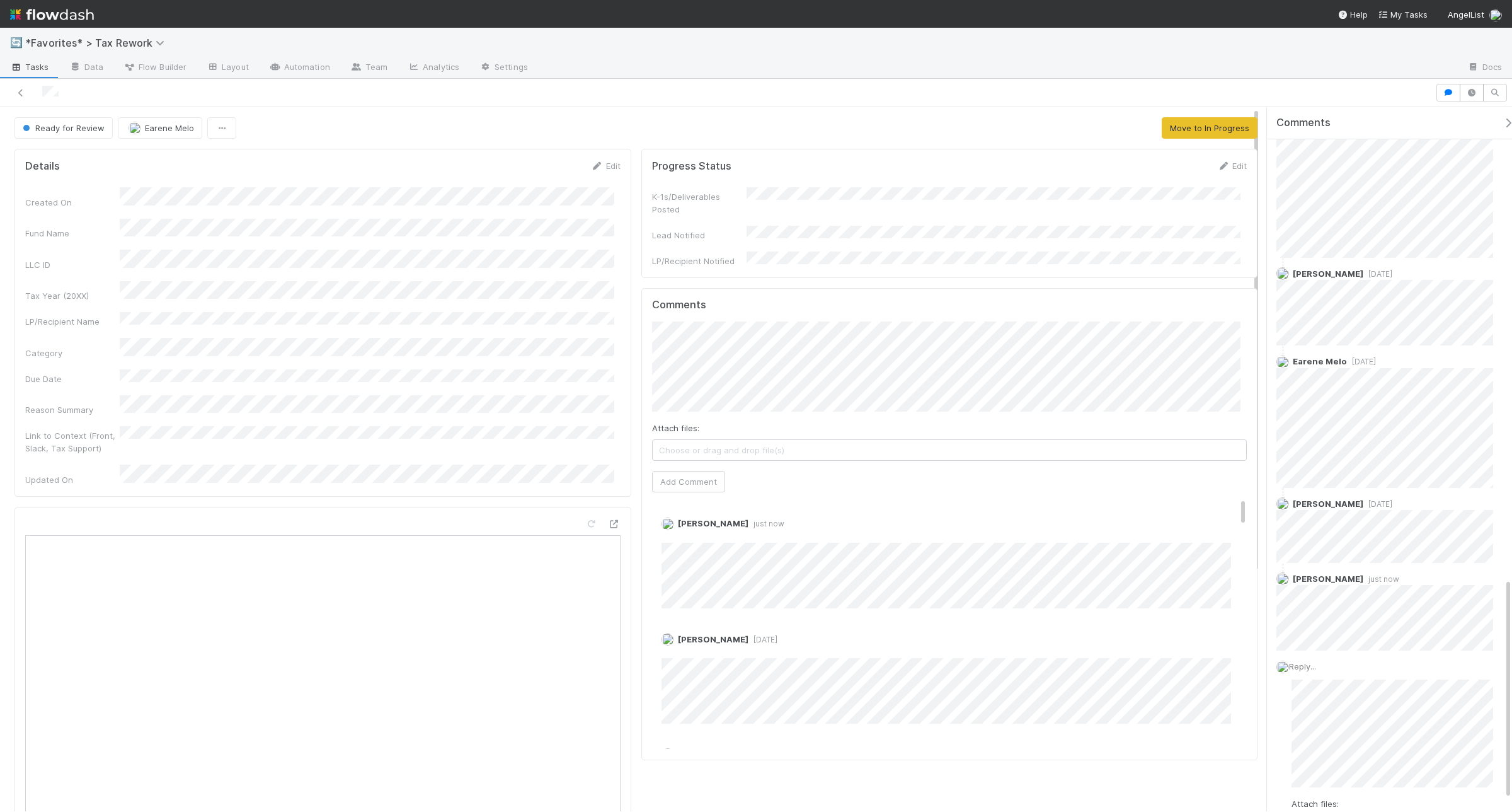
scroll to position [1432, 0]
click at [1208, 120] on button "Move to In Progress" at bounding box center [1210, 127] width 95 height 21
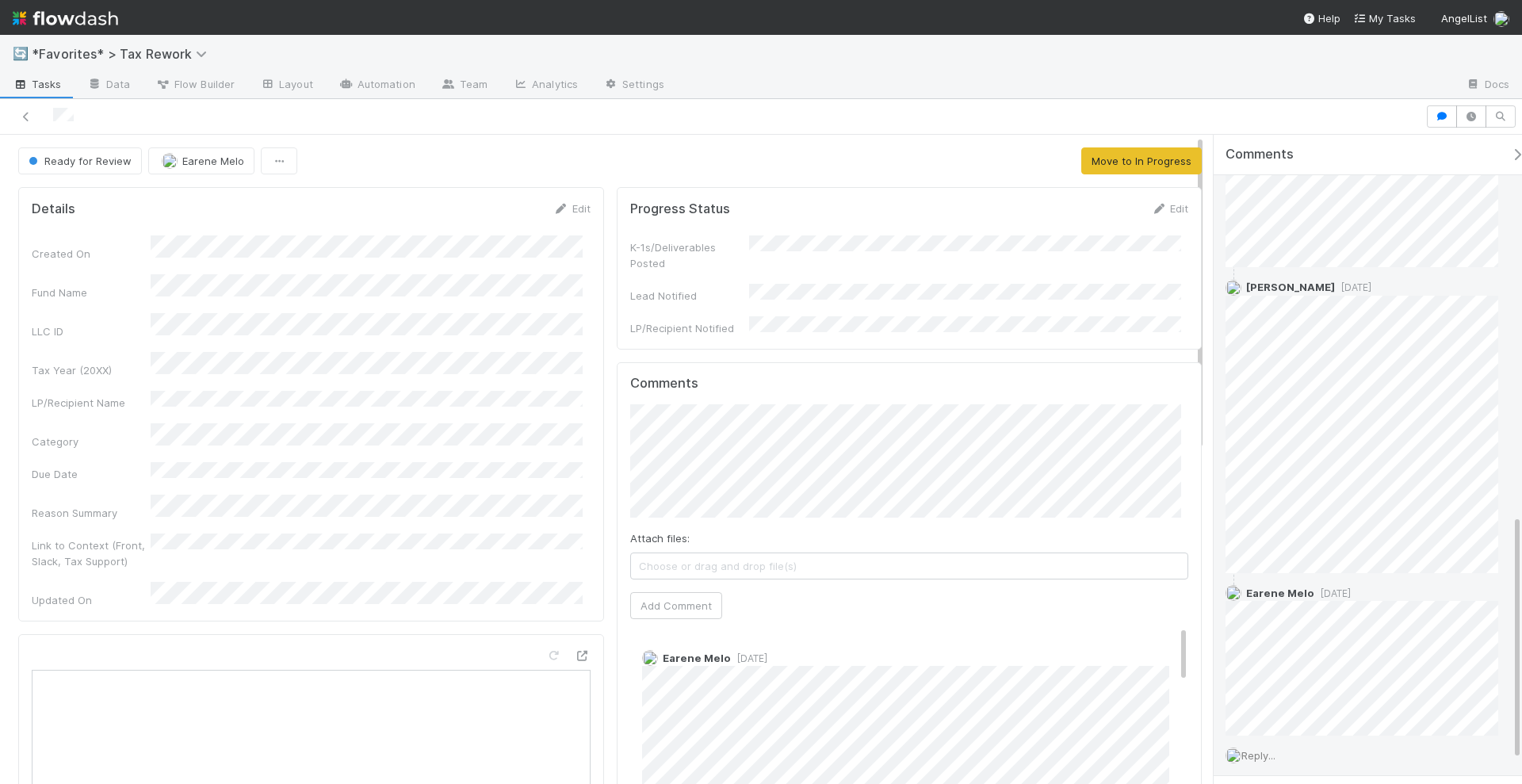
scroll to position [1062, 0]
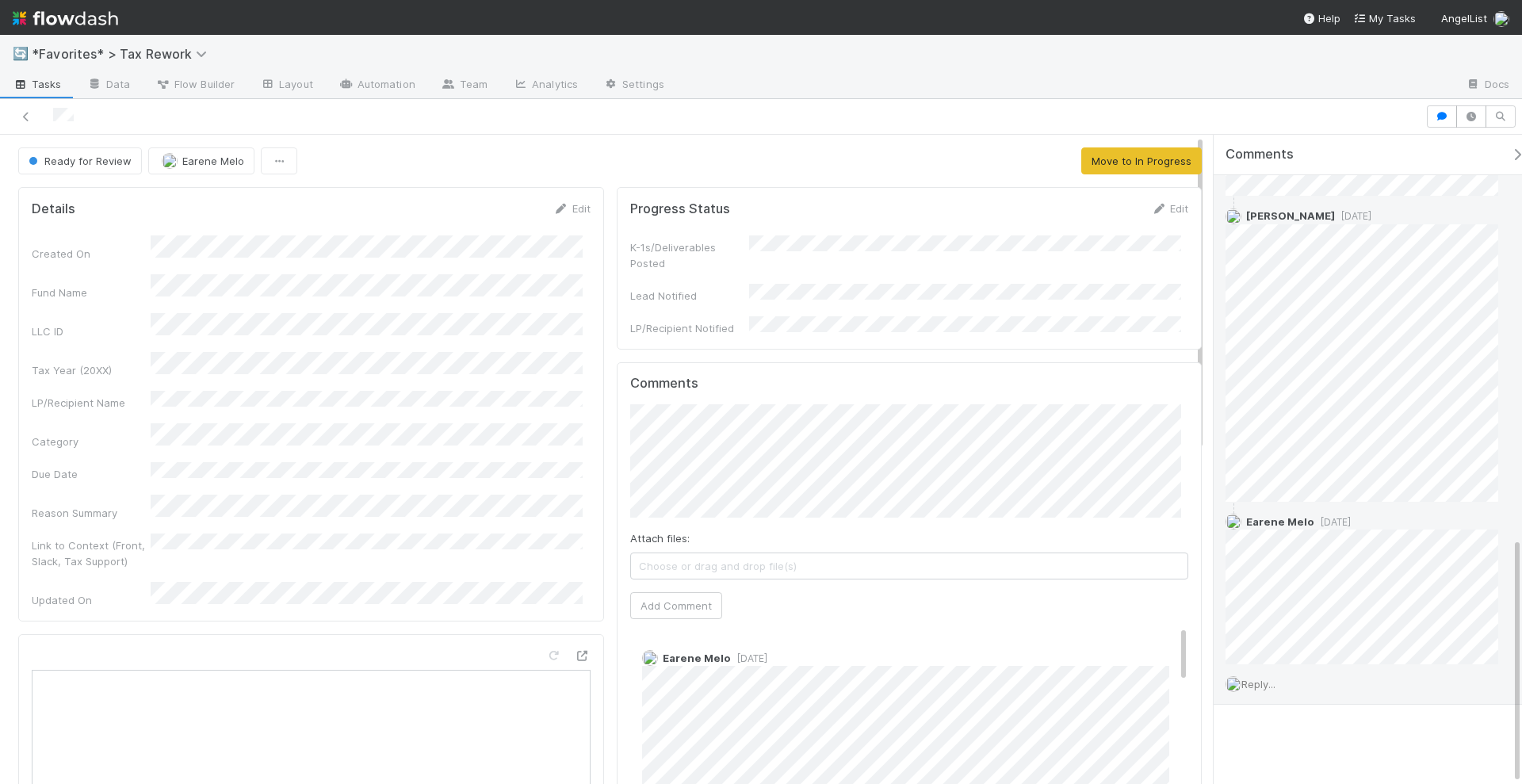
click at [1266, 687] on span "Reply..." at bounding box center [1258, 684] width 34 height 13
click at [1310, 640] on span "Choose or drag and drop file(s)" at bounding box center [1378, 638] width 267 height 25
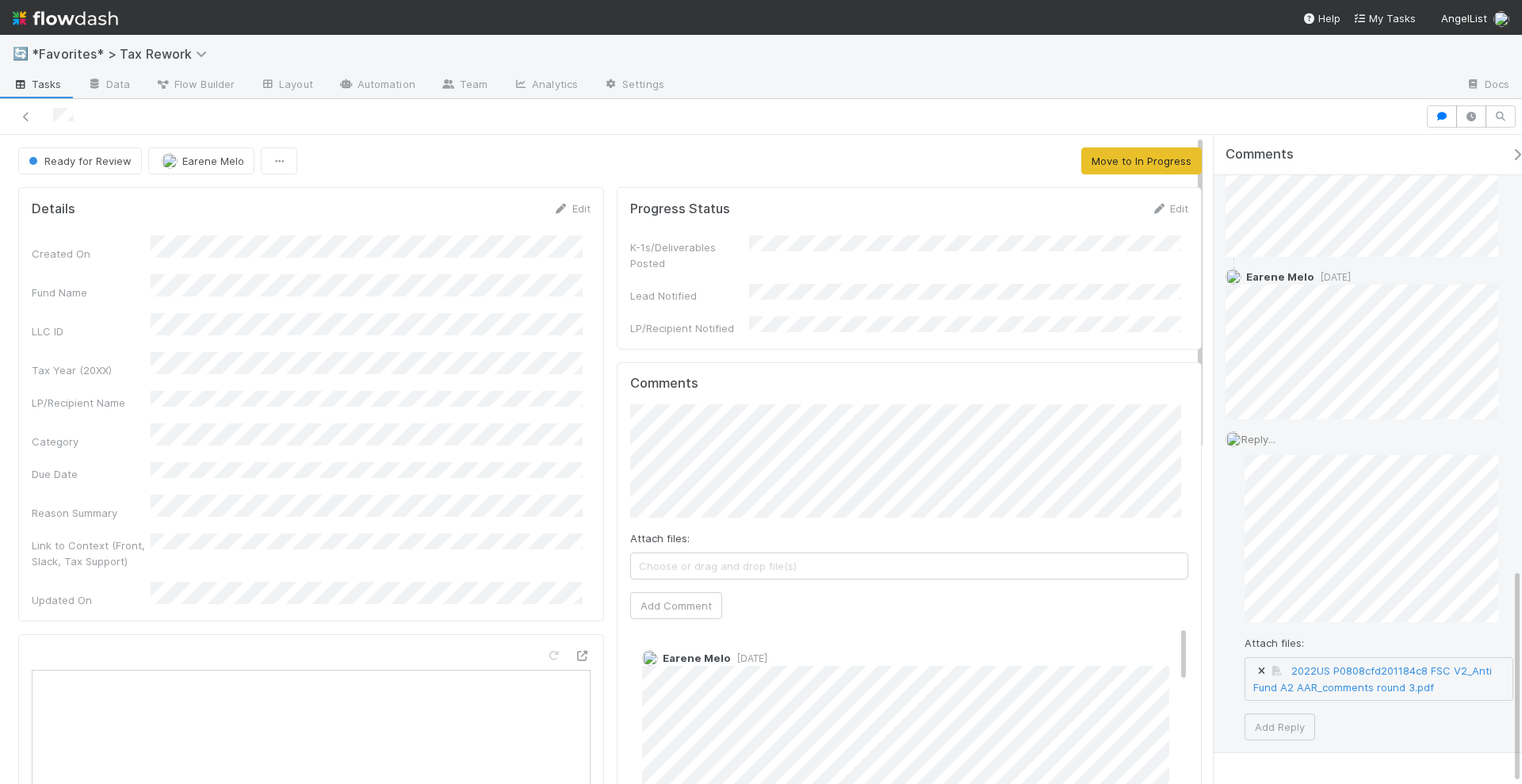
scroll to position [1355, 0]
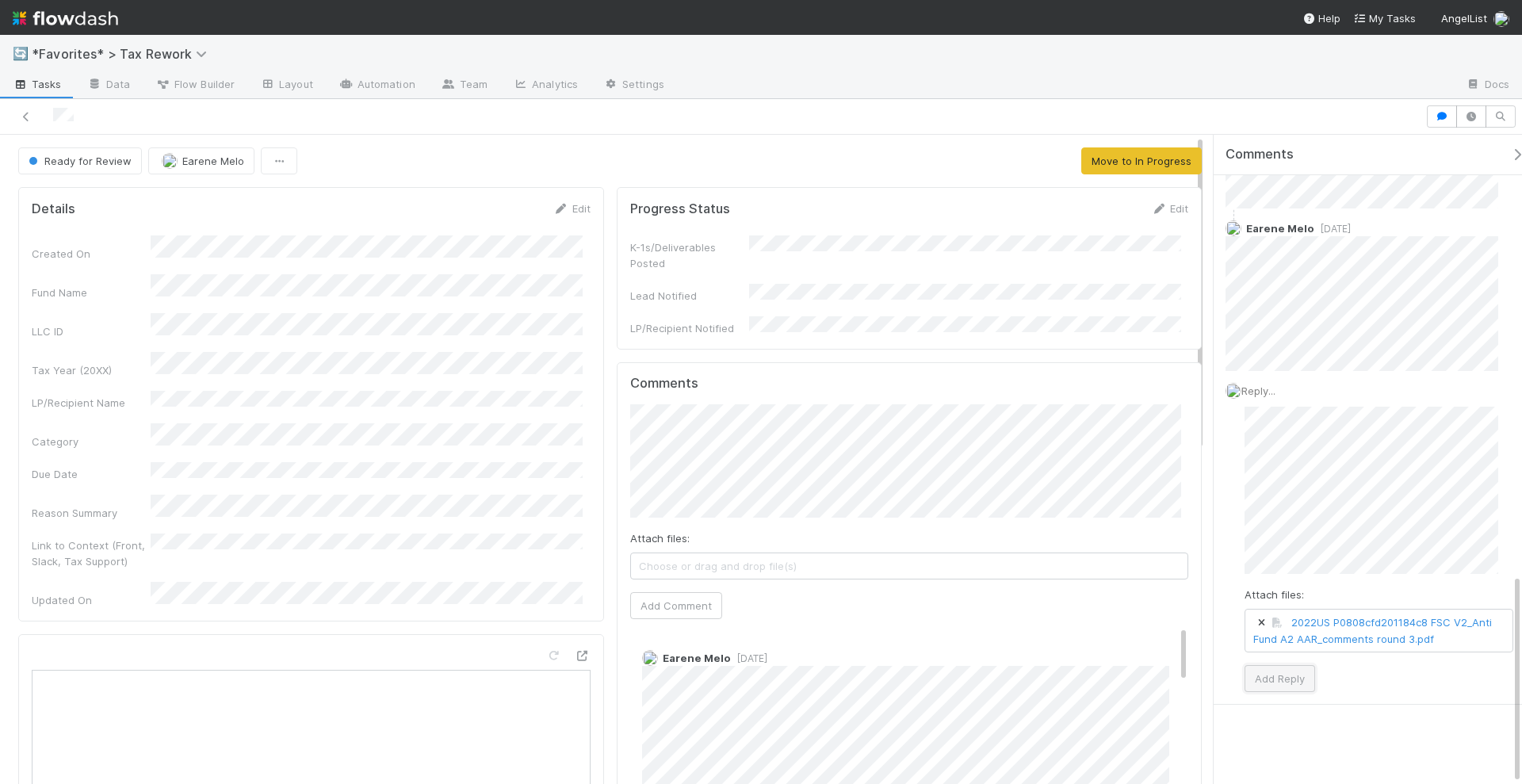
click at [1298, 685] on button "Add Reply" at bounding box center [1279, 678] width 71 height 27
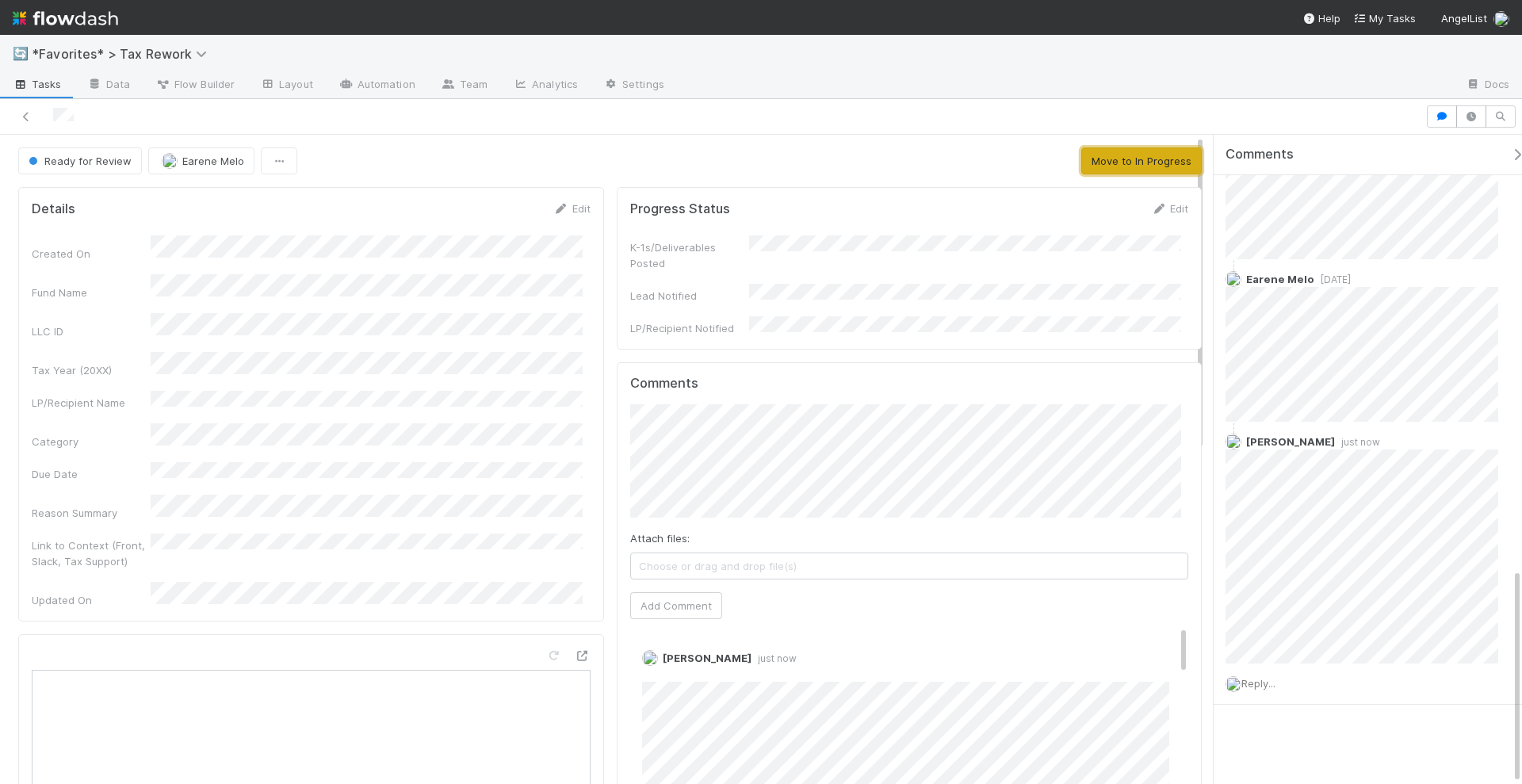
click at [1117, 167] on button "Move to In Progress" at bounding box center [1141, 160] width 120 height 27
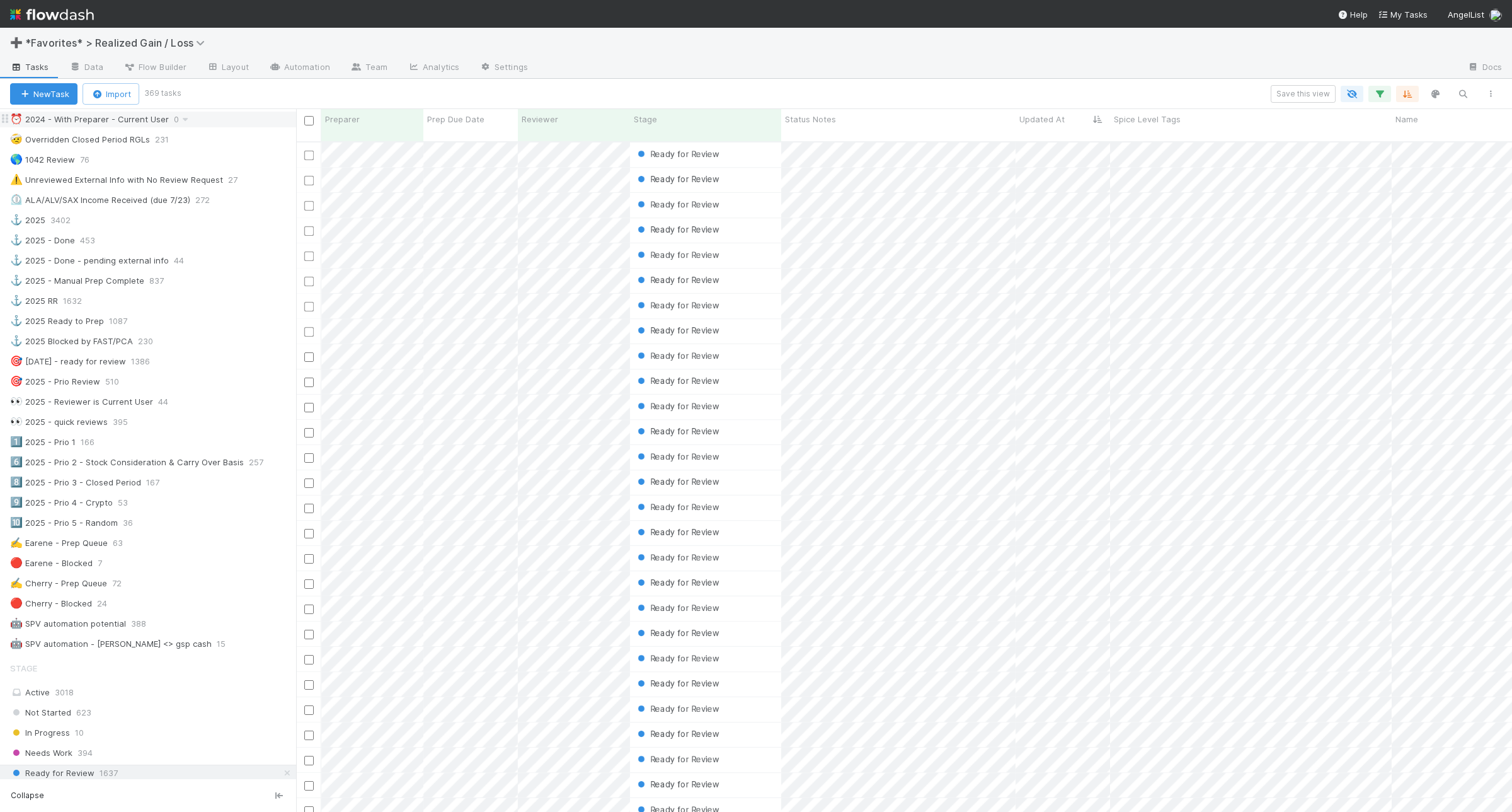
scroll to position [315, 0]
